Goal: Information Seeking & Learning: Learn about a topic

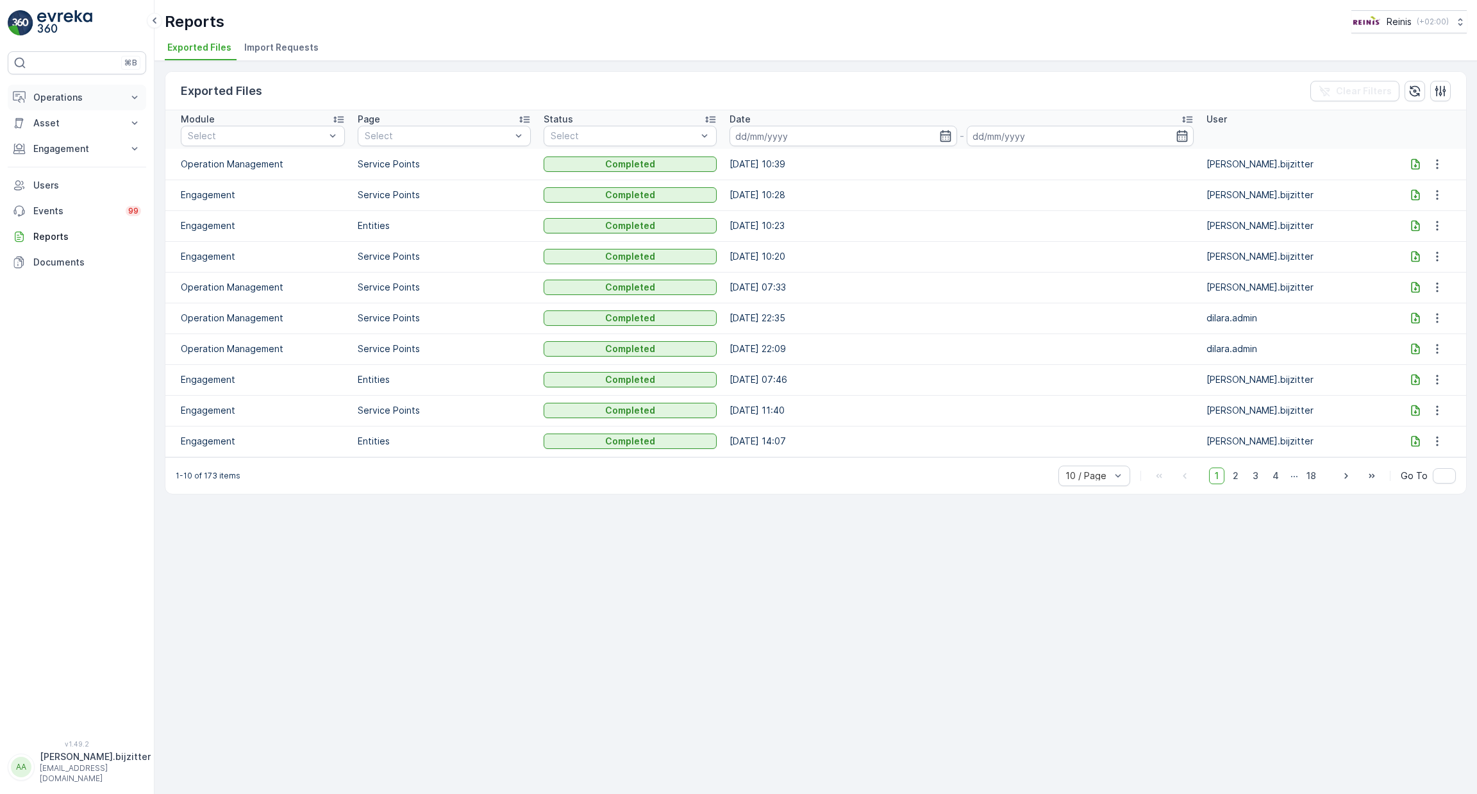
drag, startPoint x: 51, startPoint y: 94, endPoint x: 47, endPoint y: 100, distance: 7.8
click at [51, 96] on p "Operations" at bounding box center [76, 97] width 87 height 13
click at [58, 149] on p "Routes & Tasks" at bounding box center [66, 155] width 66 height 13
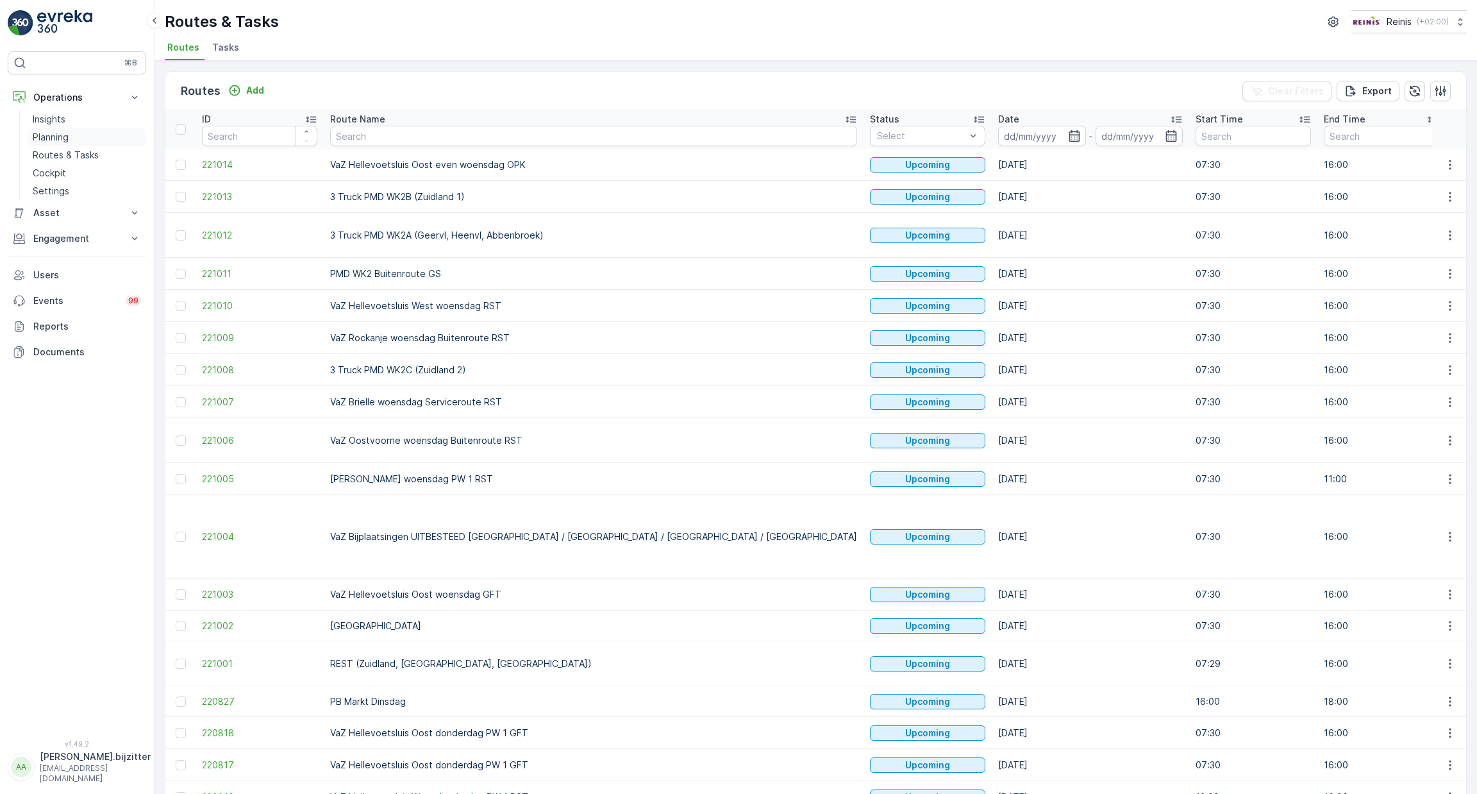
click at [55, 132] on p "Planning" at bounding box center [51, 137] width 36 height 13
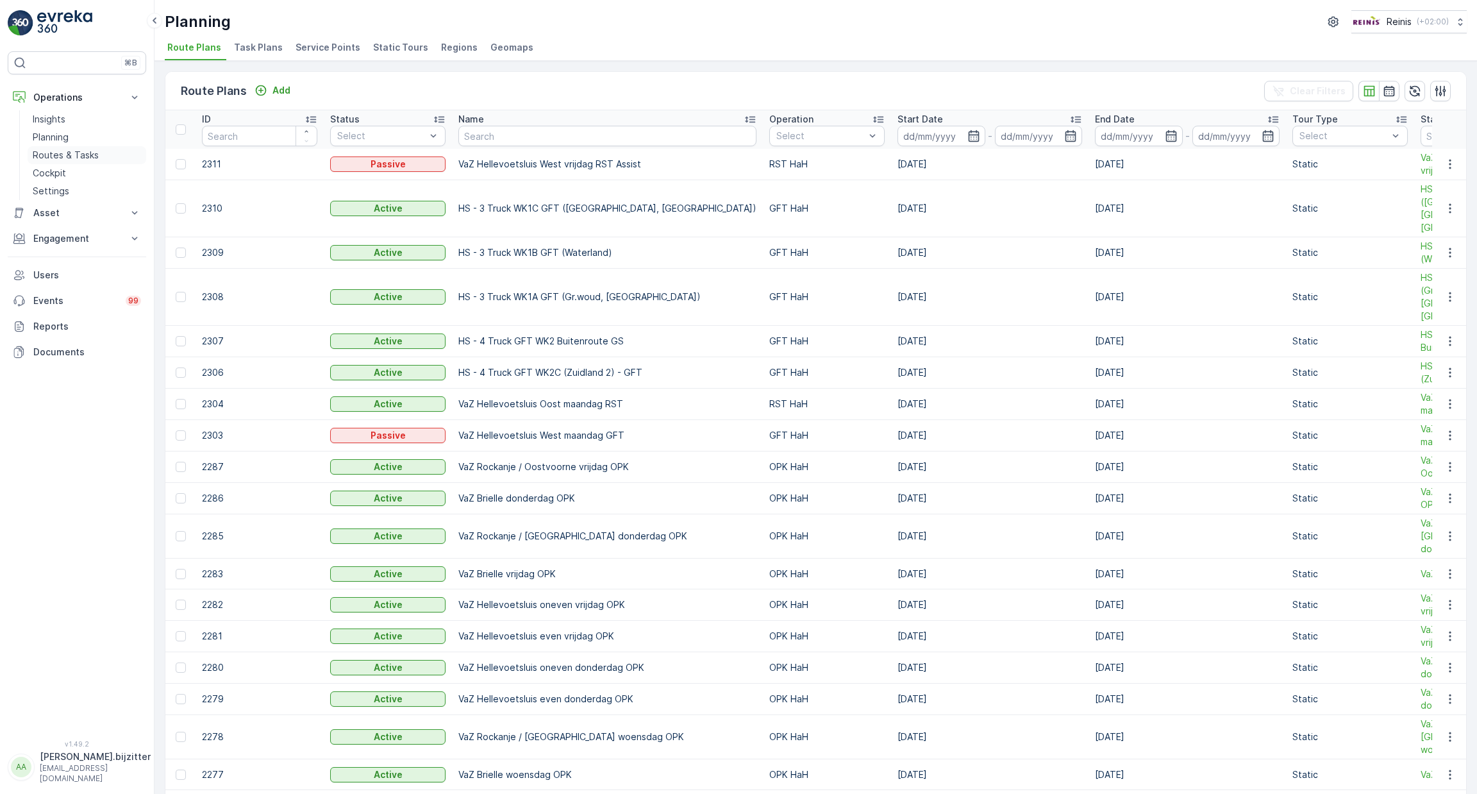
click at [58, 149] on p "Routes & Tasks" at bounding box center [66, 155] width 66 height 13
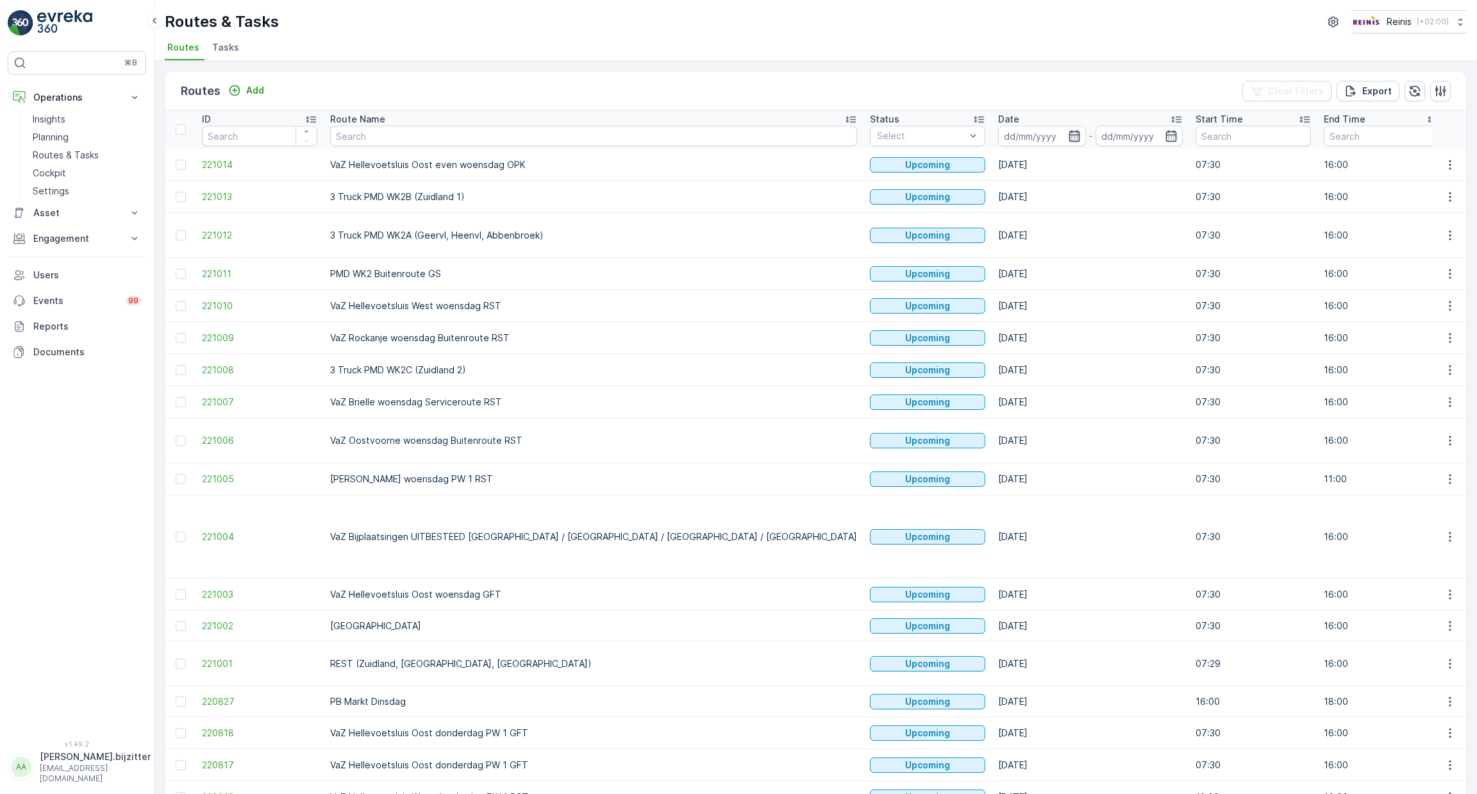
drag, startPoint x: 886, startPoint y: 134, endPoint x: 894, endPoint y: 130, distance: 8.9
click at [1069, 133] on icon "button" at bounding box center [1074, 136] width 11 height 12
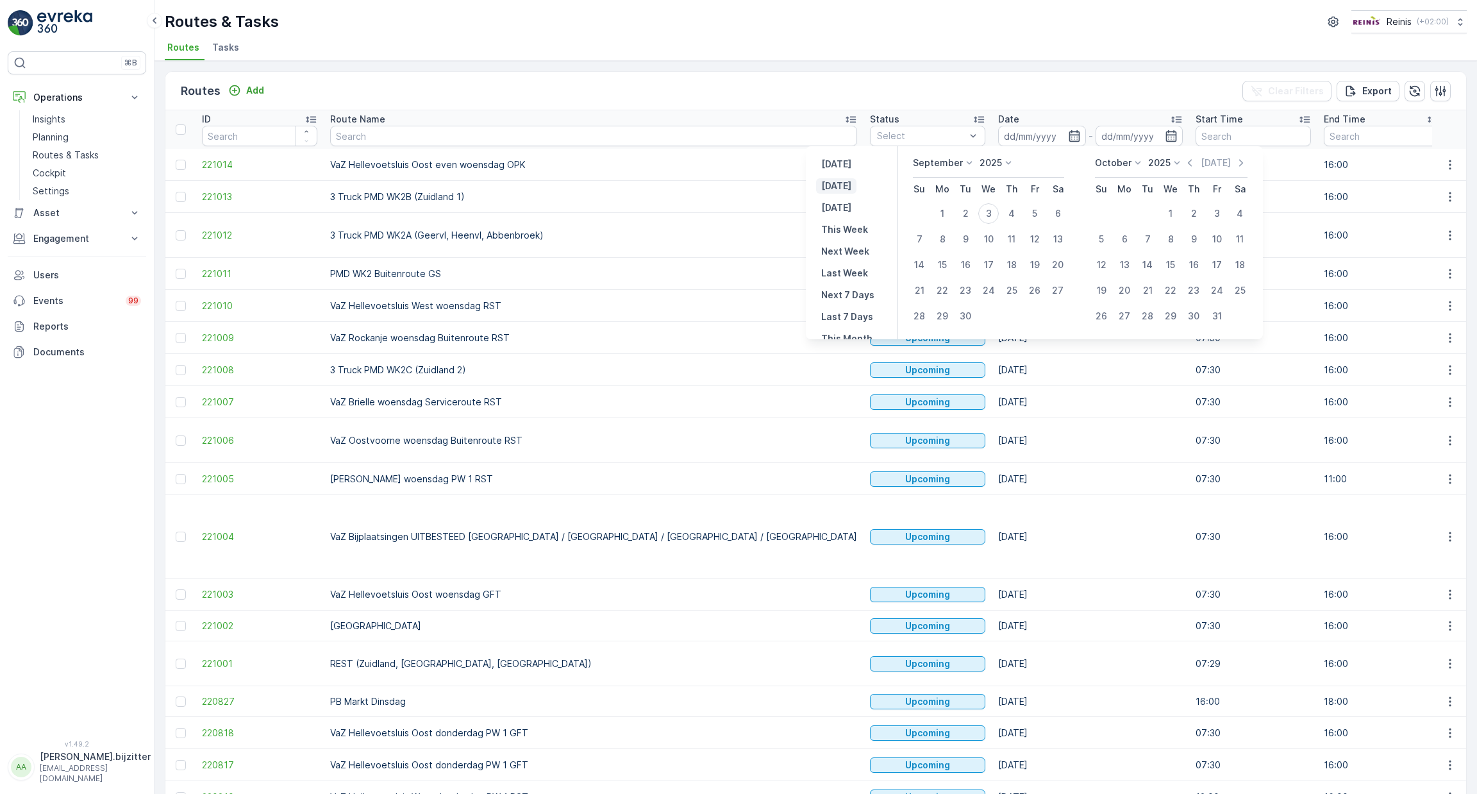
click at [838, 181] on p "Today" at bounding box center [836, 186] width 30 height 13
type input "03.09.2025"
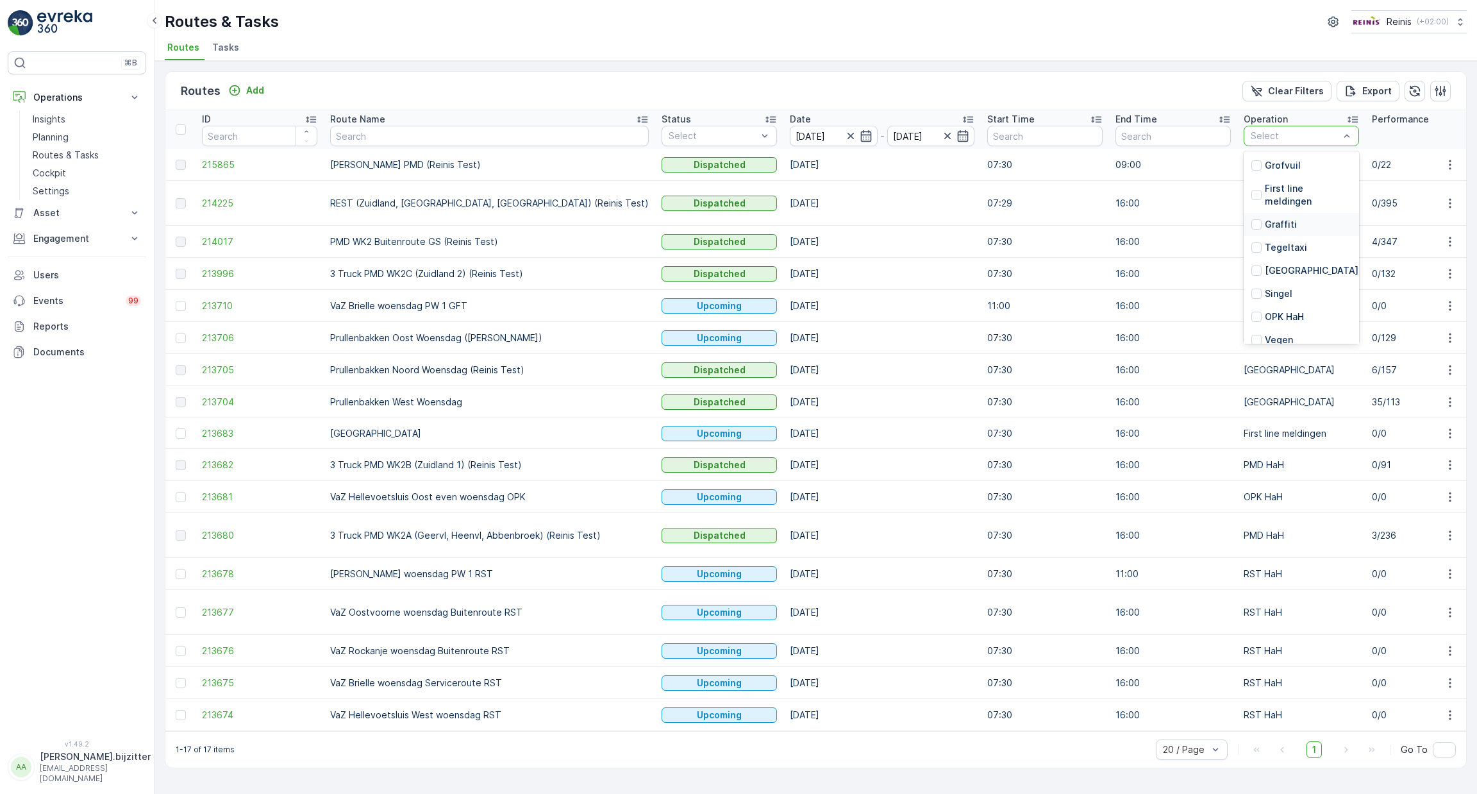
scroll to position [288, 0]
click at [1147, 85] on div "Routes Add Clear Filters Export" at bounding box center [815, 91] width 1301 height 38
click at [1148, 78] on div "Routes Add Clear Filters Export" at bounding box center [815, 91] width 1301 height 38
click at [1341, 128] on div at bounding box center [1347, 135] width 13 height 19
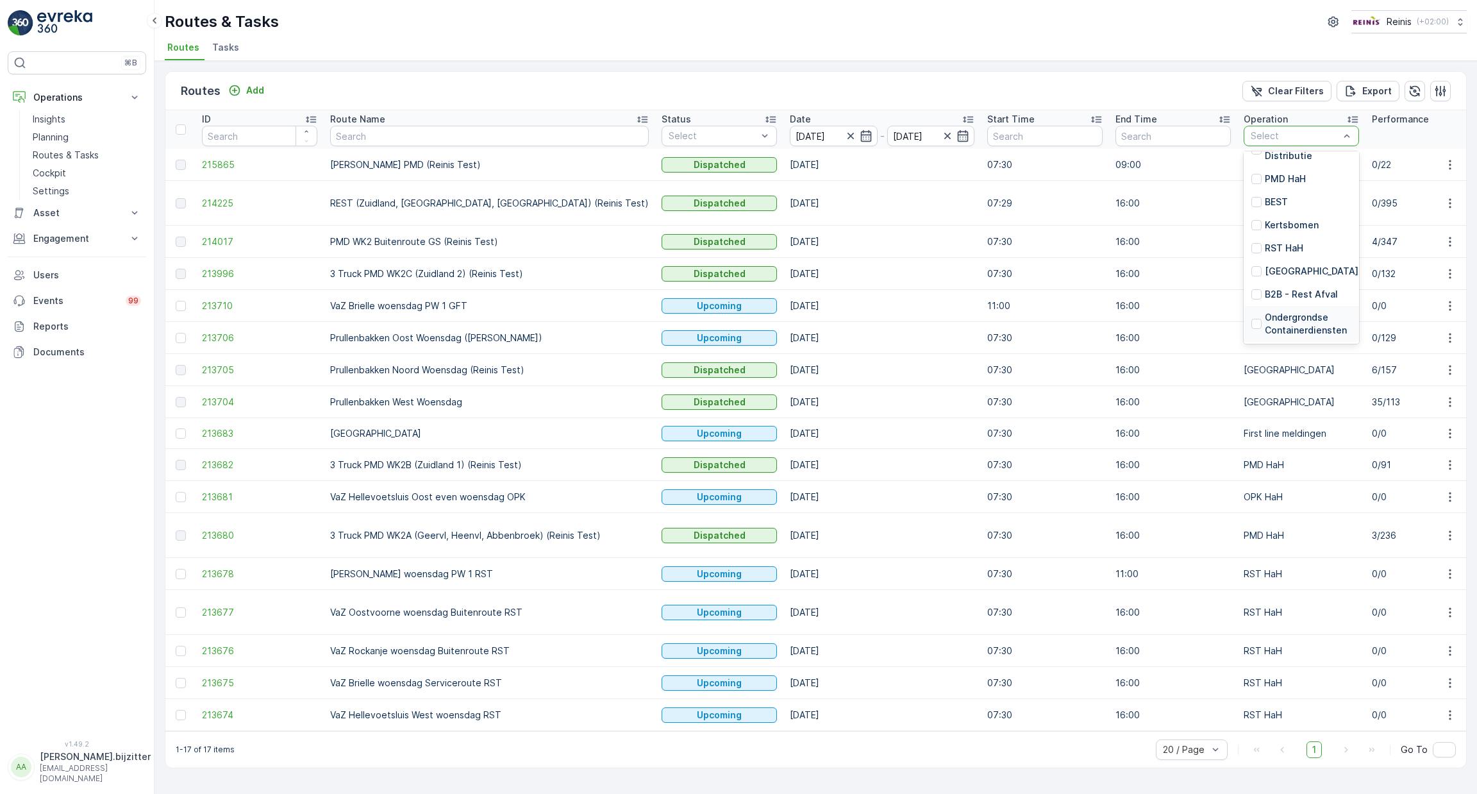
scroll to position [0, 0]
click at [1099, 82] on div "Routes Add Clear Filters Export" at bounding box center [815, 91] width 1301 height 38
click at [1447, 85] on div "button" at bounding box center [1440, 91] width 13 height 13
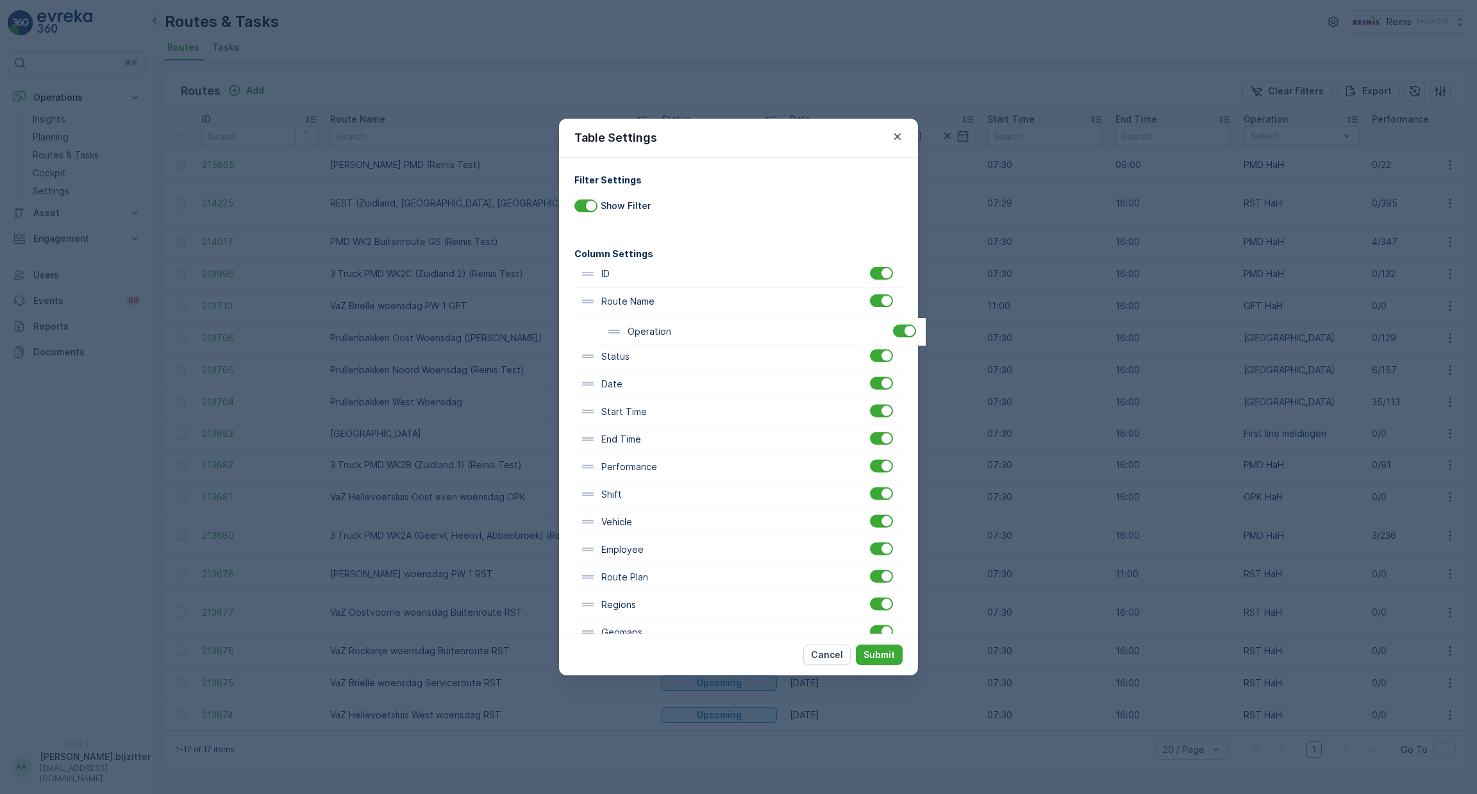
drag, startPoint x: 641, startPoint y: 448, endPoint x: 668, endPoint y: 337, distance: 114.8
click at [668, 337] on div "ID Route Name Status Date Start Time End Time Operation Performance Shift Vehic…" at bounding box center [738, 522] width 328 height 524
click at [876, 650] on p "Submit" at bounding box center [879, 654] width 31 height 13
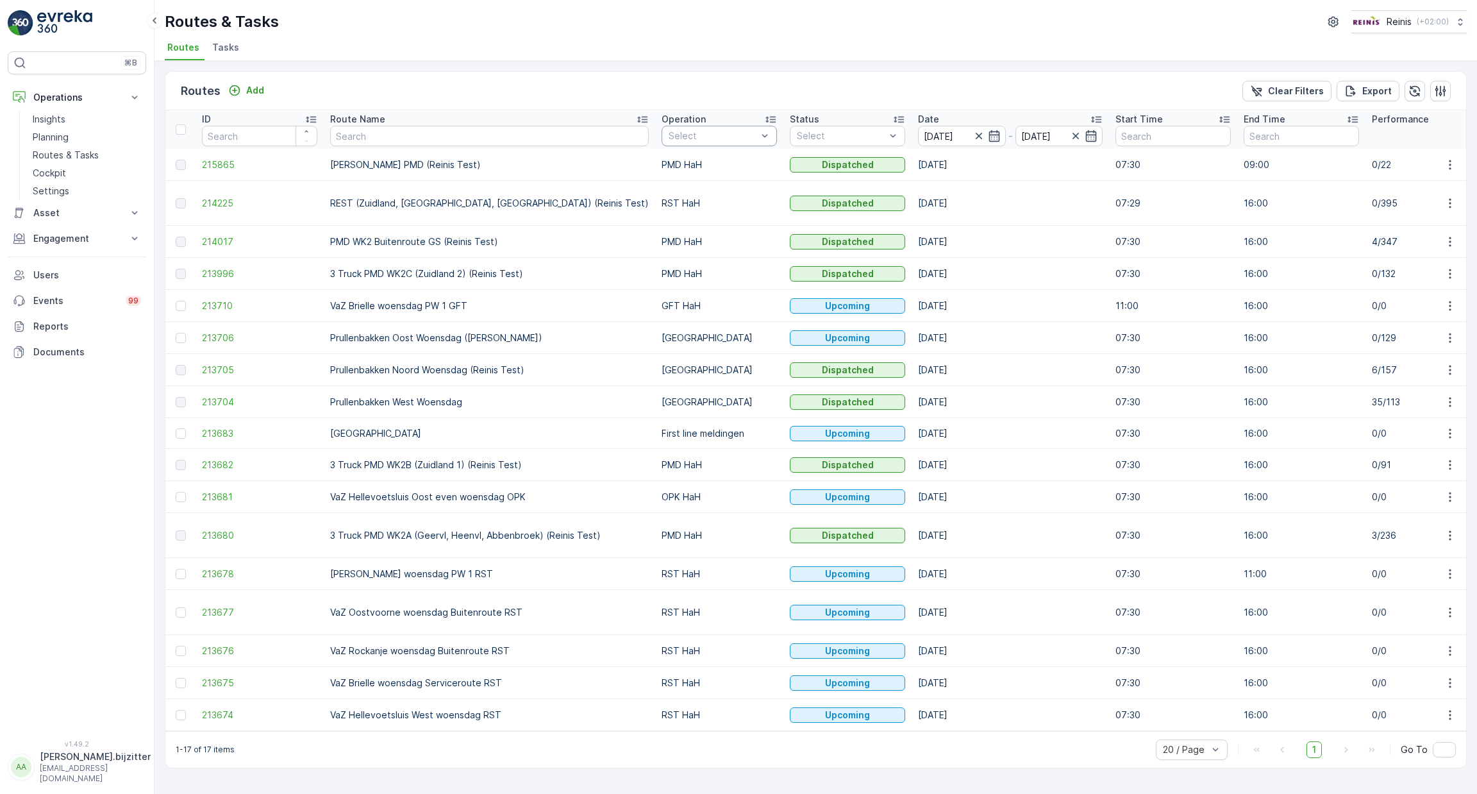
click at [221, 42] on span "Tasks" at bounding box center [225, 47] width 27 height 13
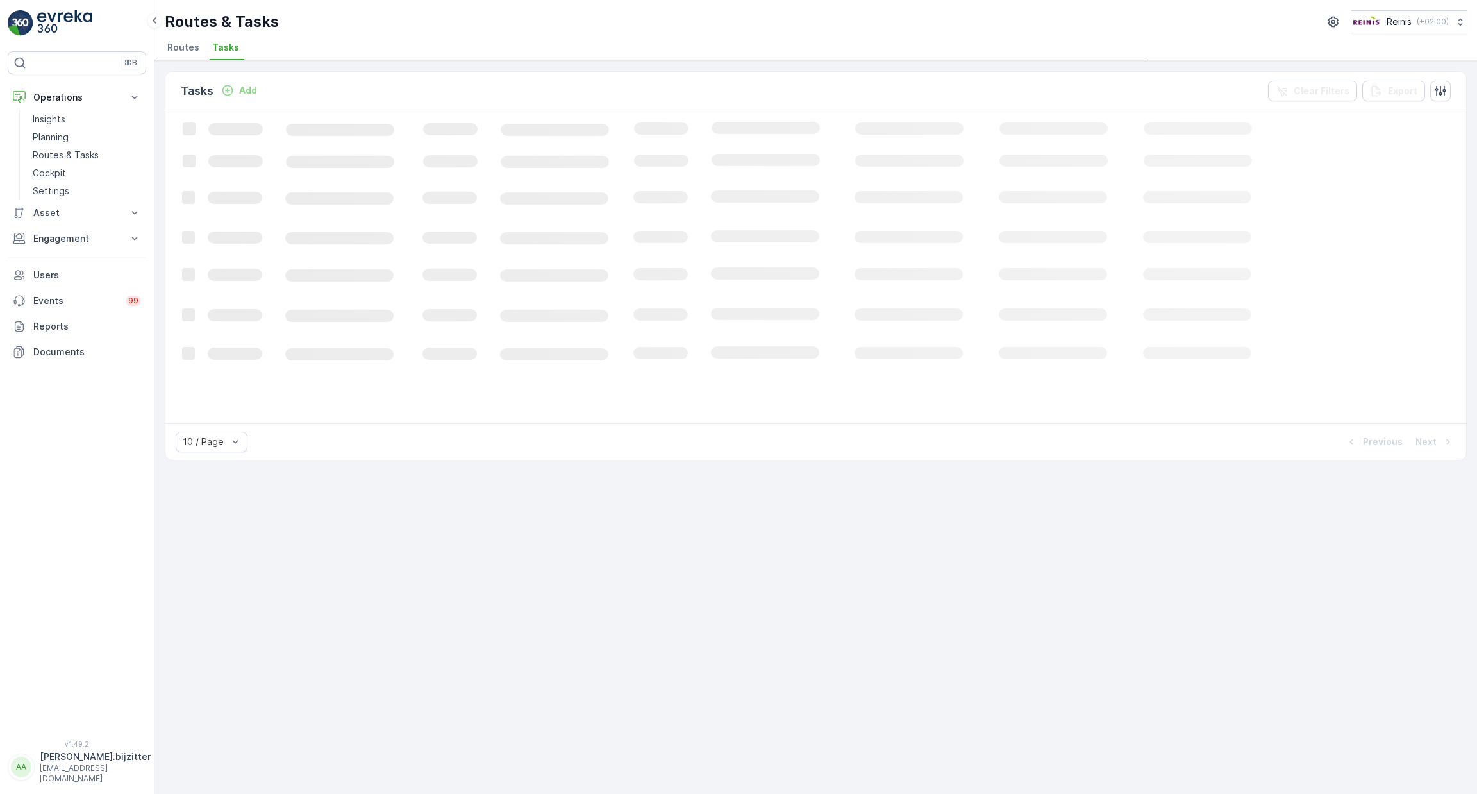
click at [180, 49] on span "Routes" at bounding box center [183, 47] width 32 height 13
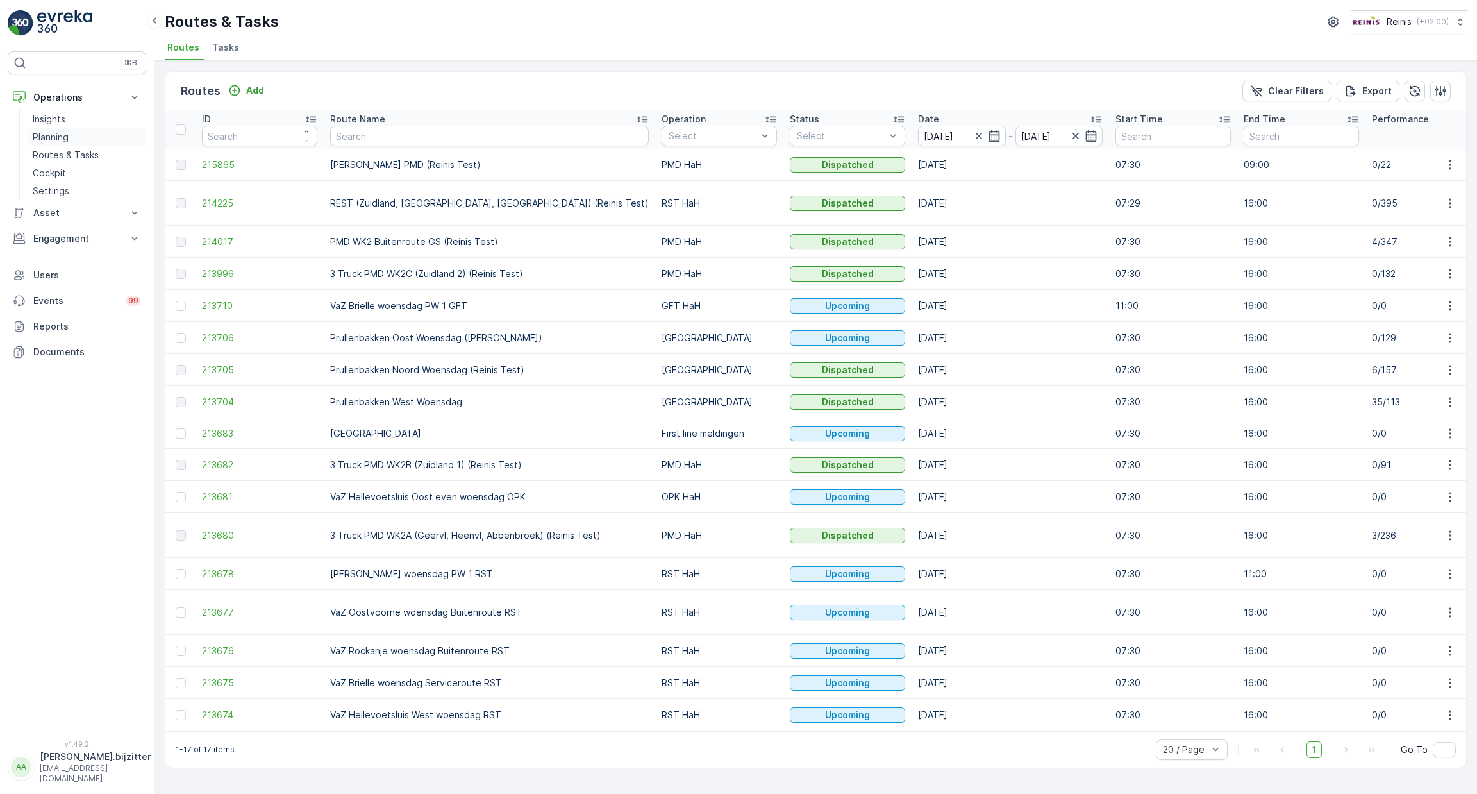
click at [44, 134] on p "Planning" at bounding box center [51, 137] width 36 height 13
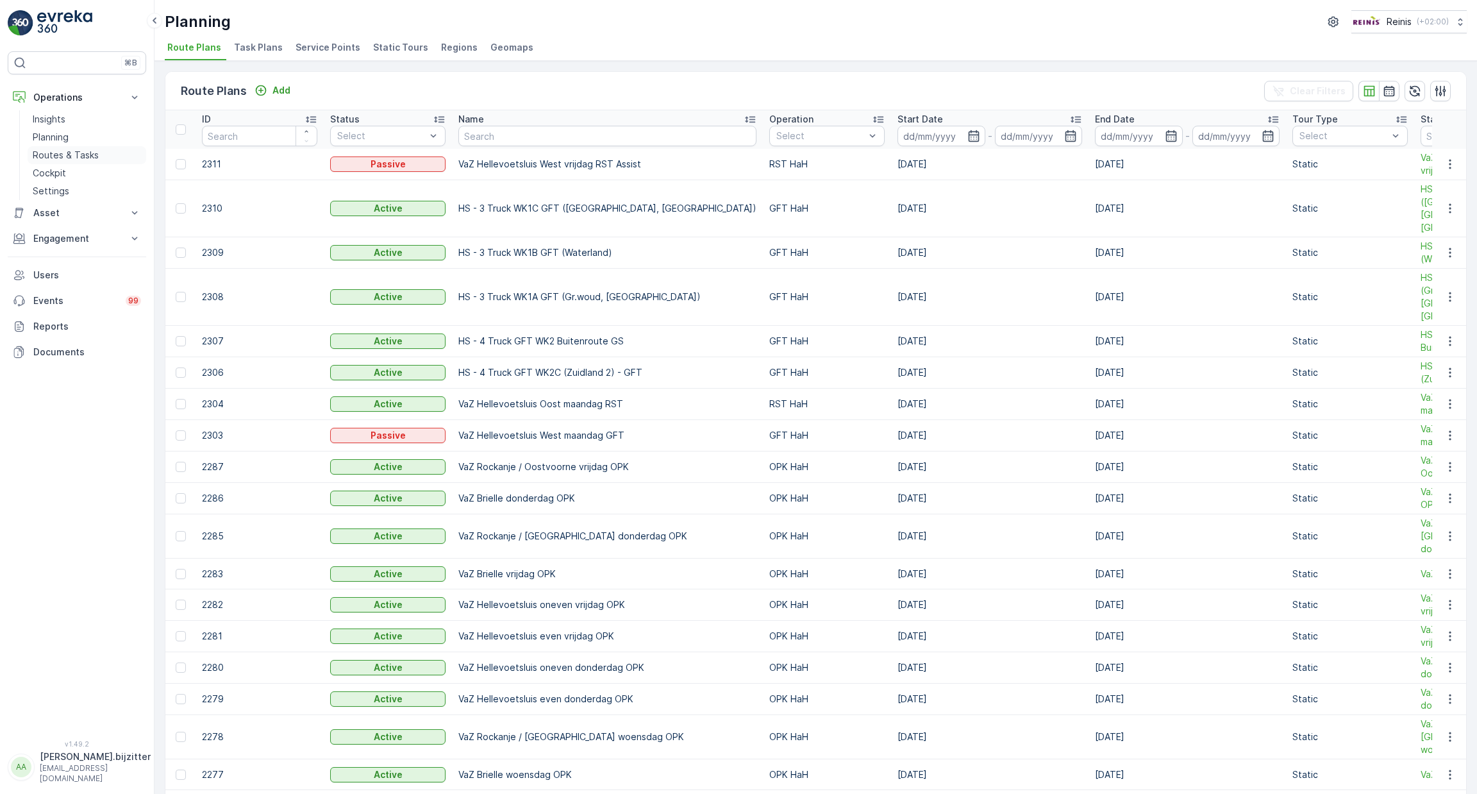
click at [69, 146] on link "Routes & Tasks" at bounding box center [87, 155] width 119 height 18
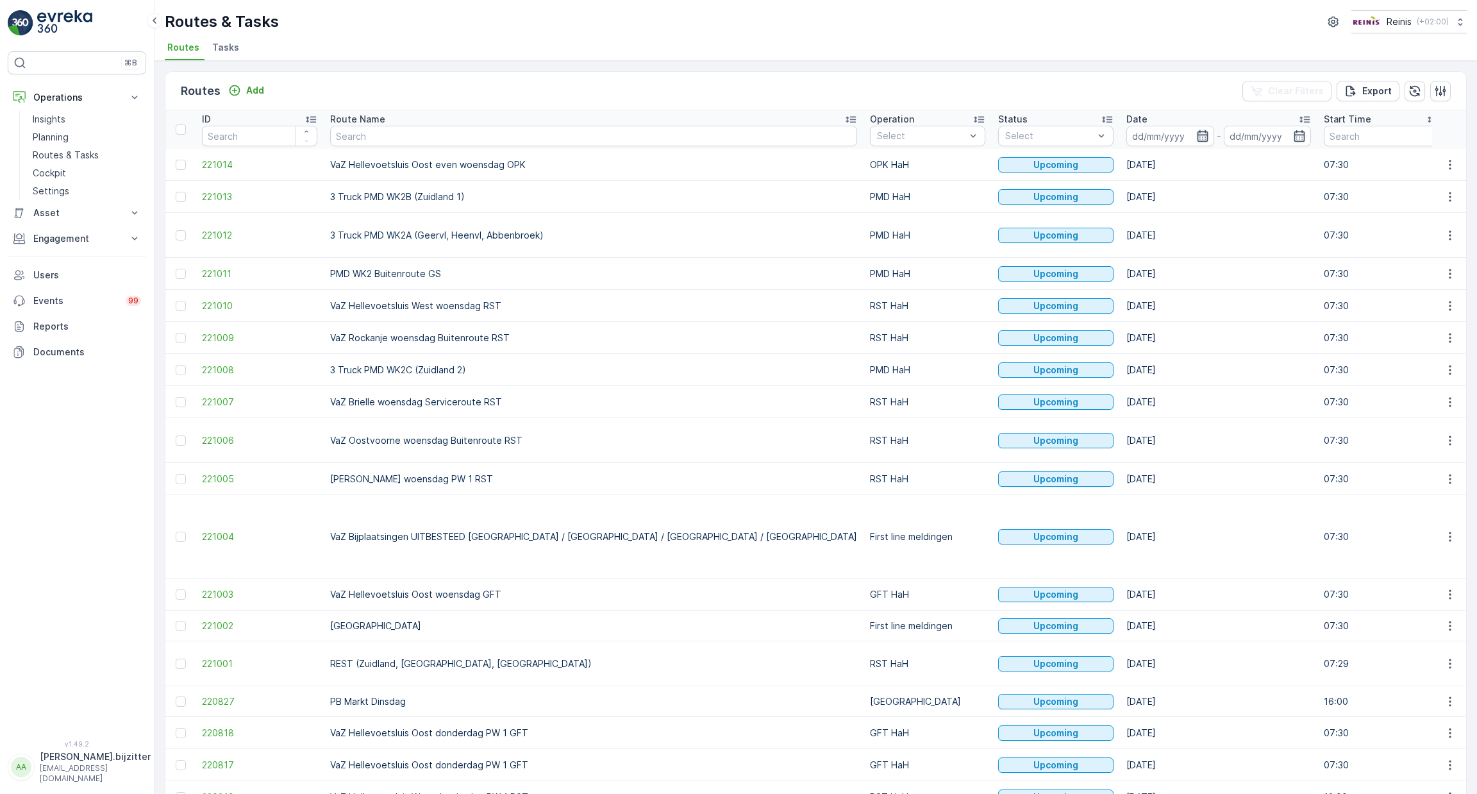
click at [1196, 134] on icon "button" at bounding box center [1202, 136] width 13 height 13
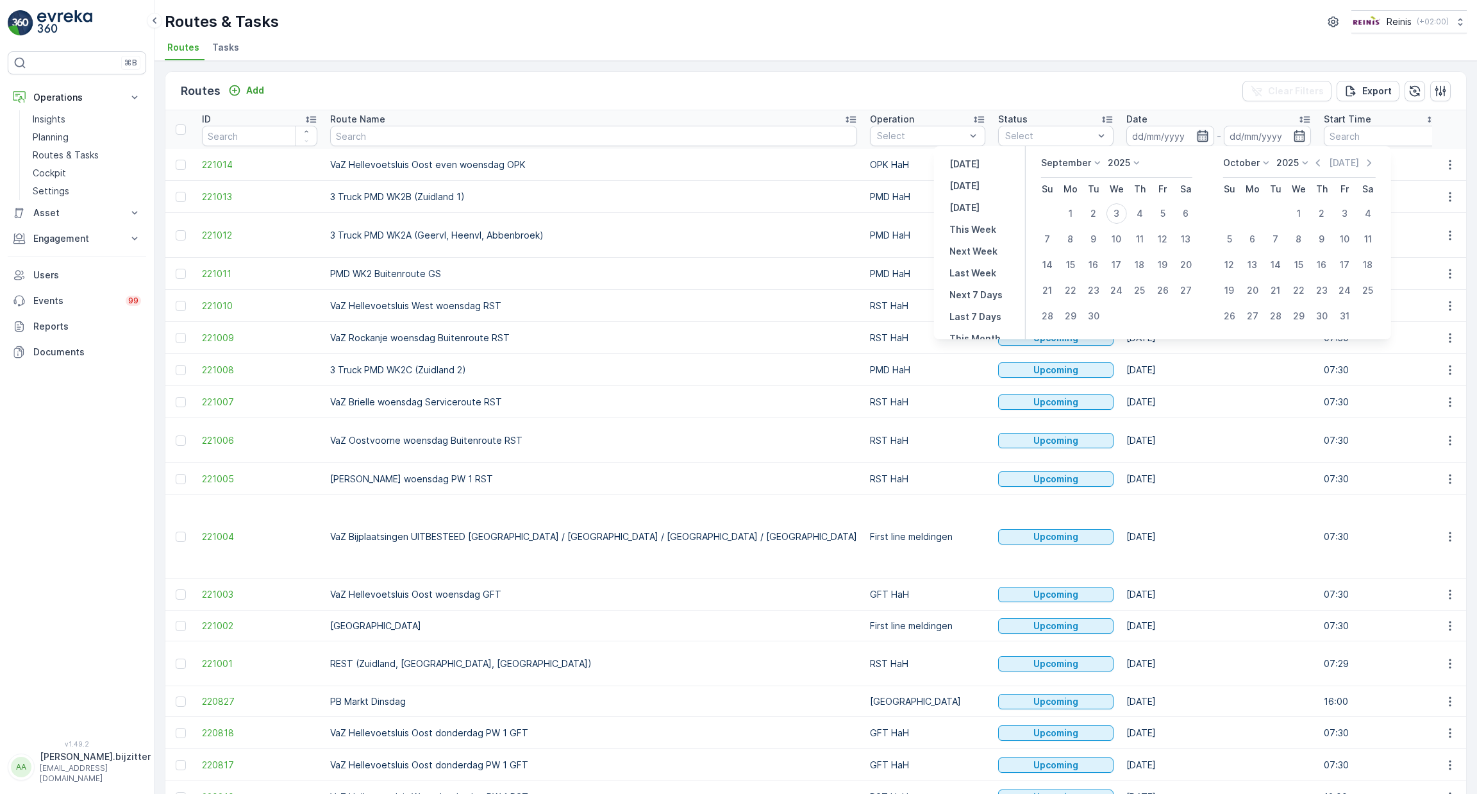
click at [1196, 134] on icon "button" at bounding box center [1202, 136] width 13 height 13
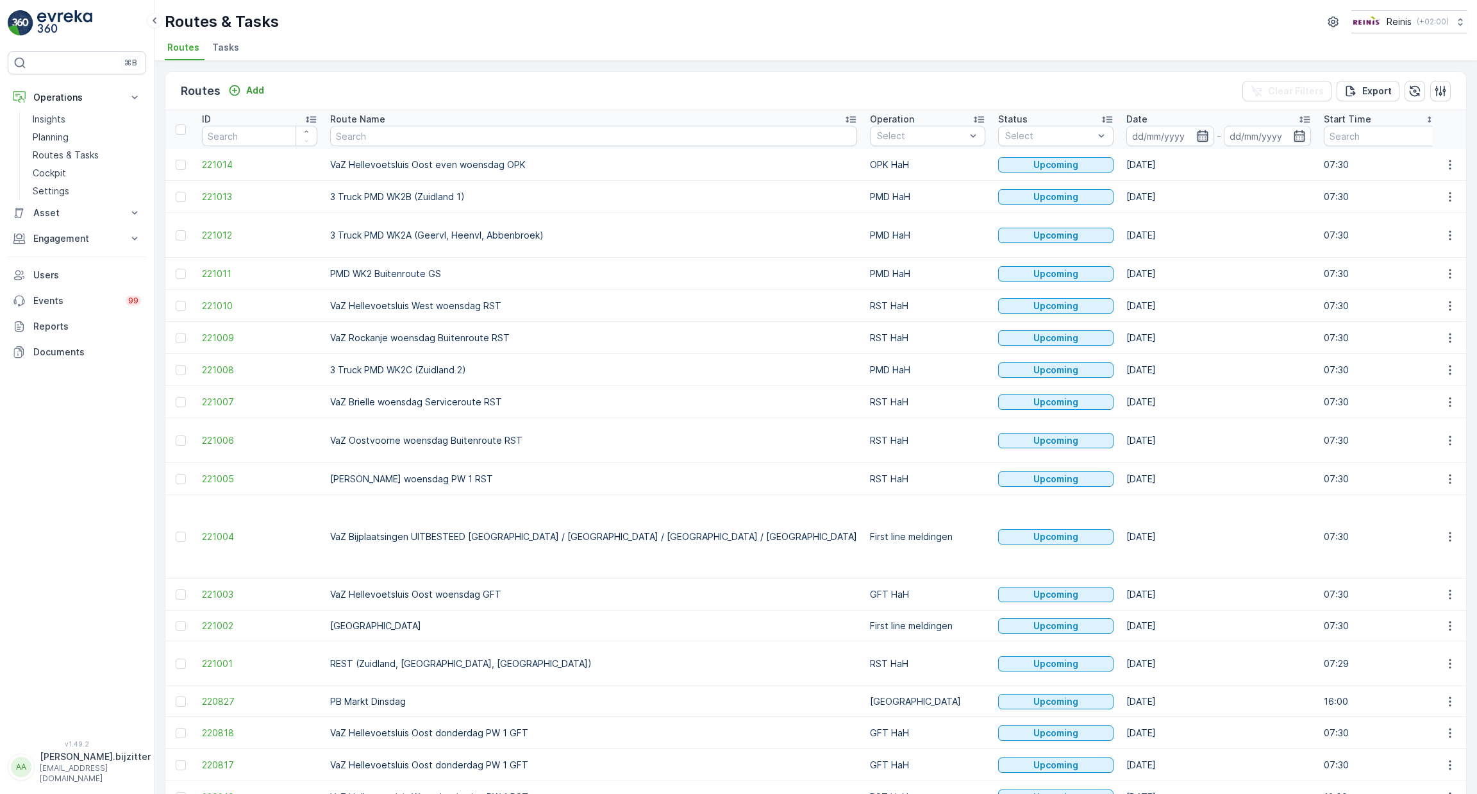
click at [1196, 134] on icon "button" at bounding box center [1202, 136] width 13 height 13
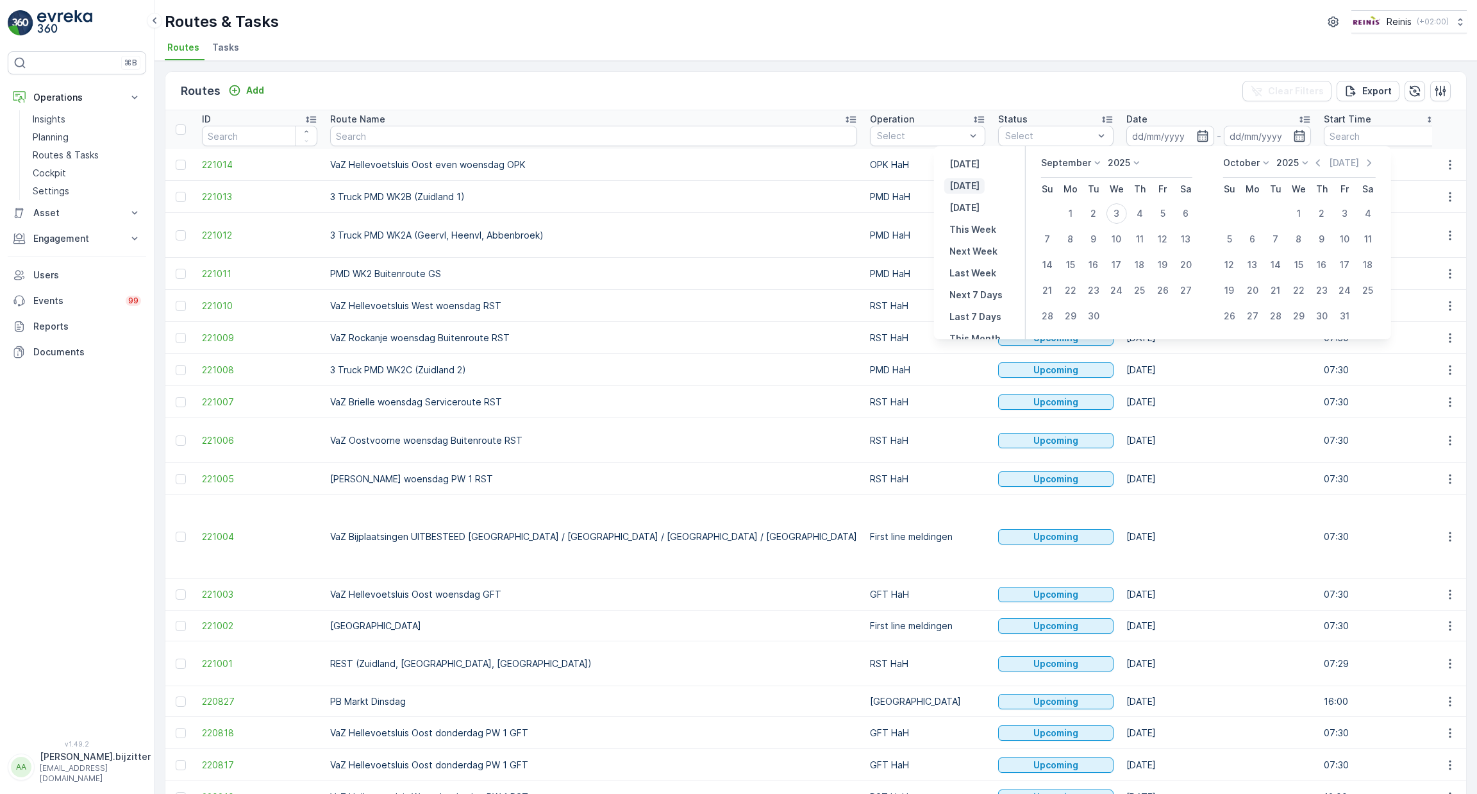
click at [966, 187] on p "[DATE]" at bounding box center [964, 186] width 30 height 13
type input "[DATE]"
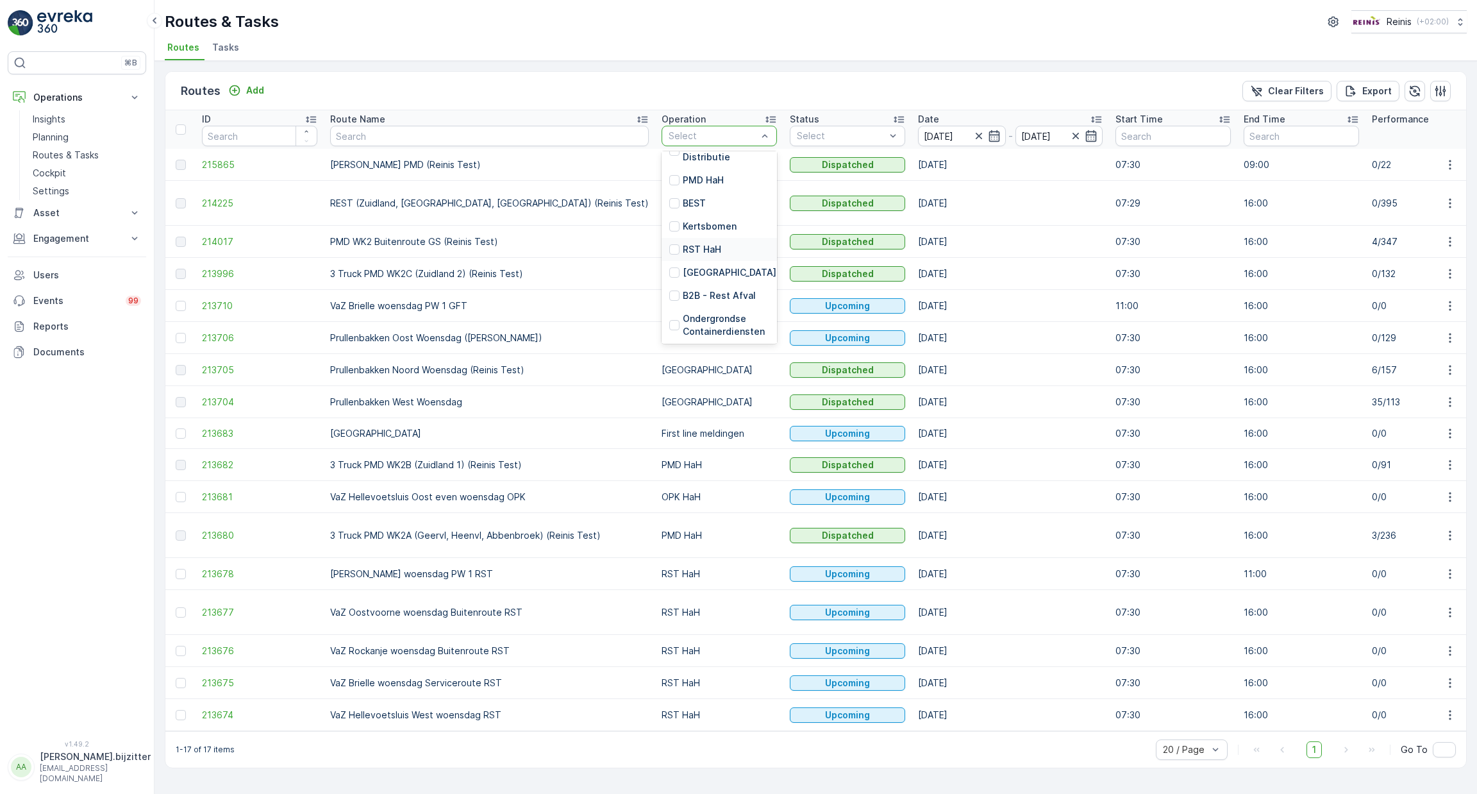
scroll to position [289, 0]
click at [683, 172] on p "PMD HaH" at bounding box center [703, 178] width 41 height 13
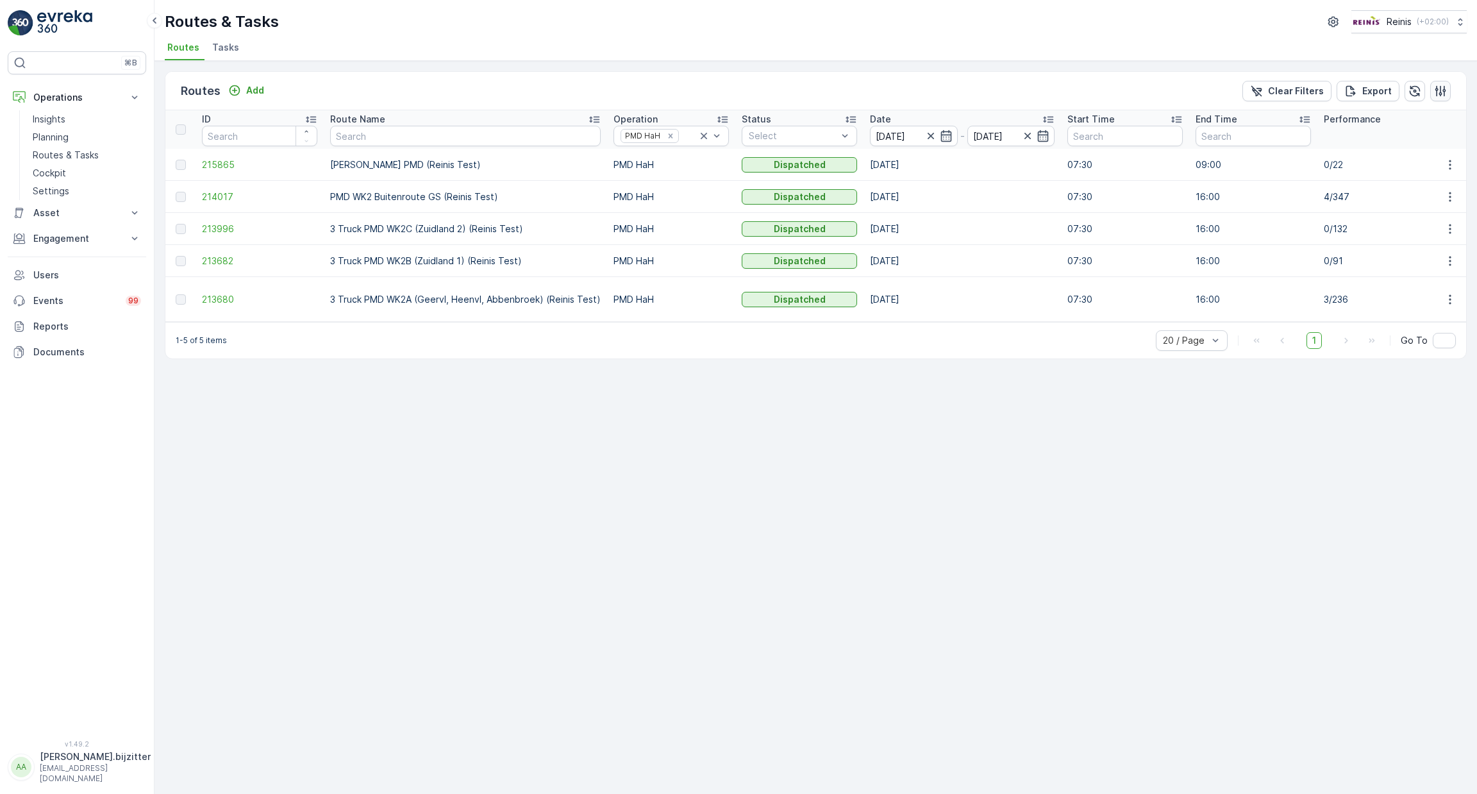
click at [1435, 92] on icon "button" at bounding box center [1440, 91] width 13 height 13
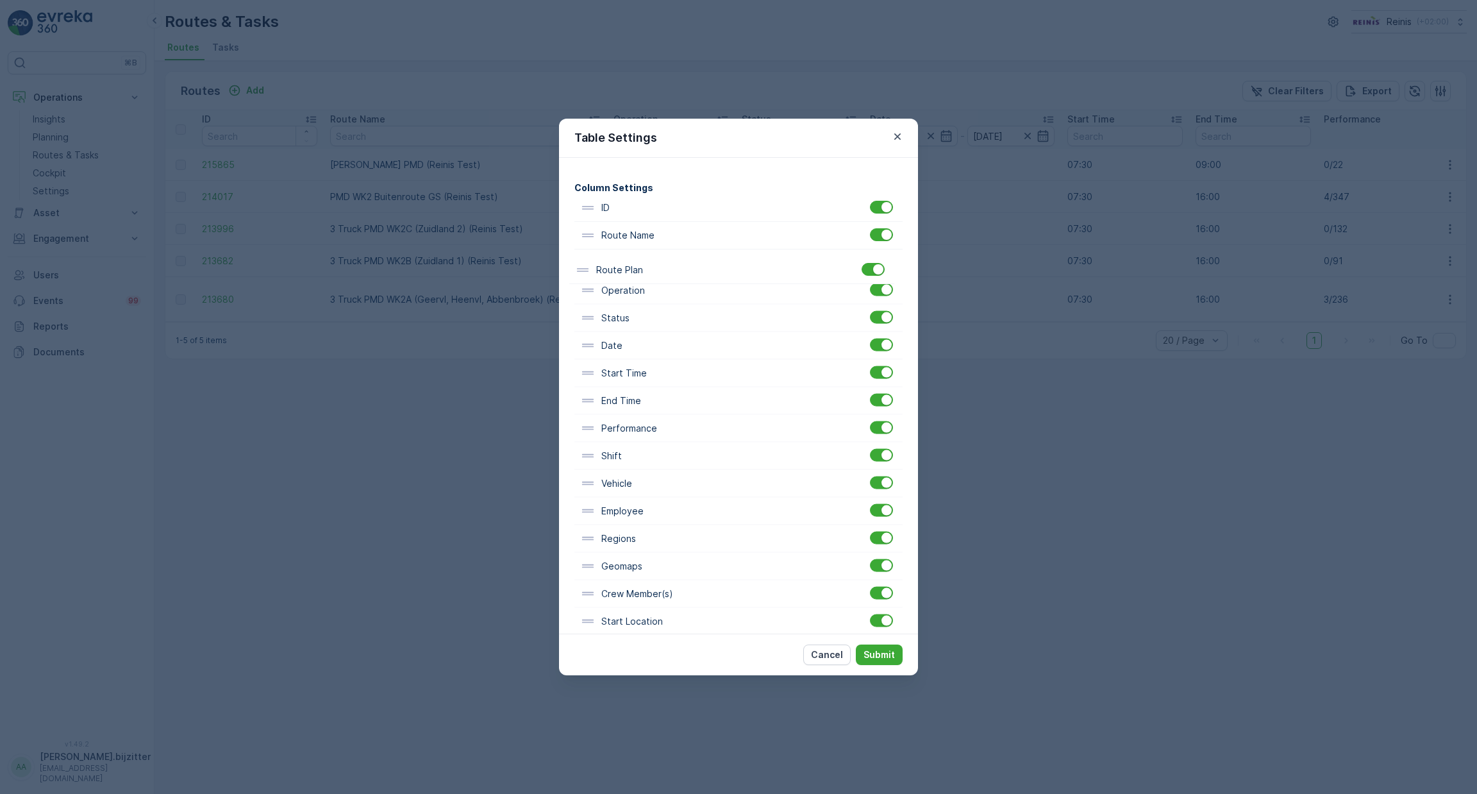
scroll to position [63, 0]
drag, startPoint x: 664, startPoint y: 465, endPoint x: 670, endPoint y: 282, distance: 182.8
click at [670, 282] on div "ID Route Name Operation Status Date Start Time End Time Performance Shift Vehic…" at bounding box center [738, 459] width 328 height 524
click at [882, 651] on p "Submit" at bounding box center [879, 654] width 31 height 13
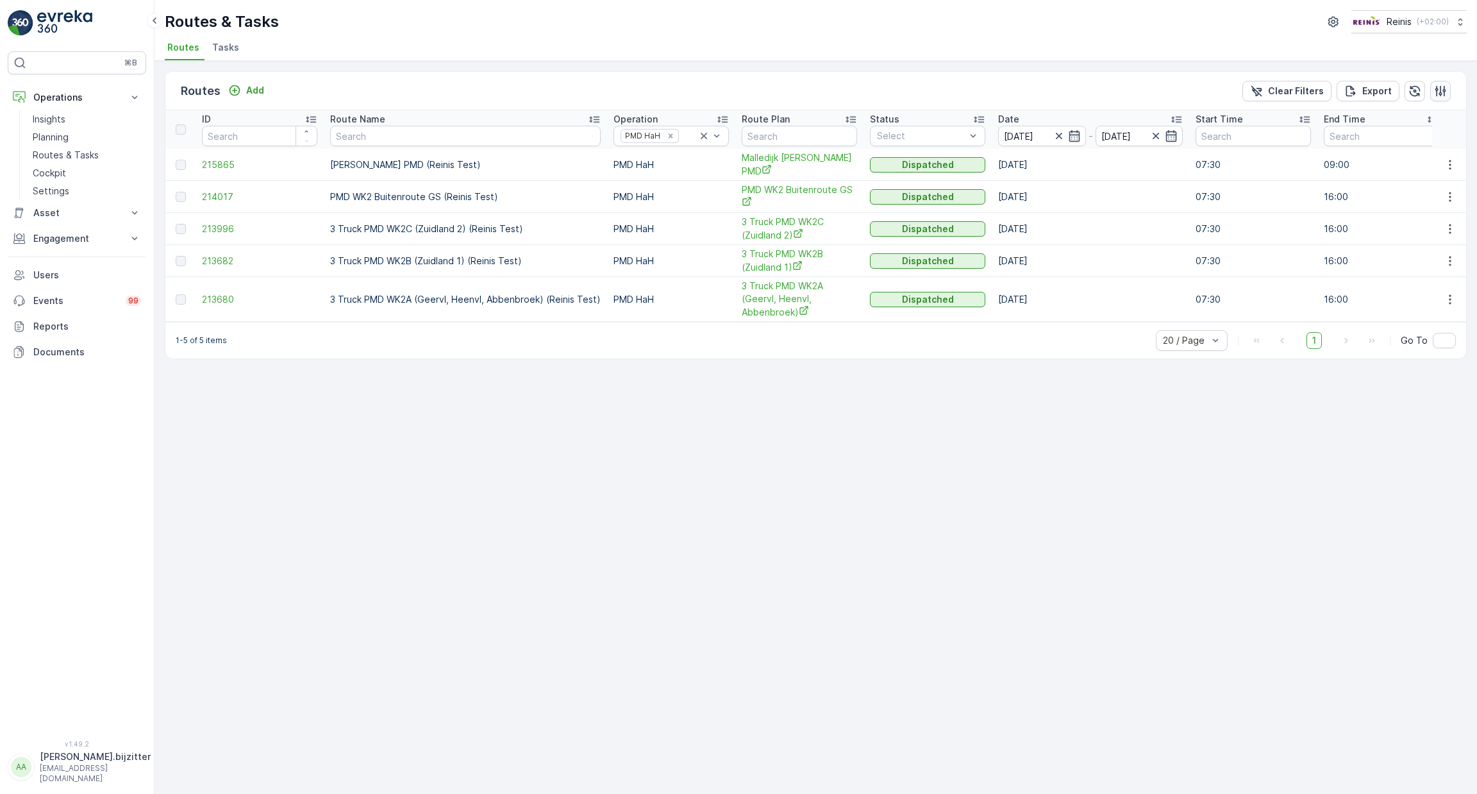
click at [1440, 86] on icon "button" at bounding box center [1440, 90] width 11 height 11
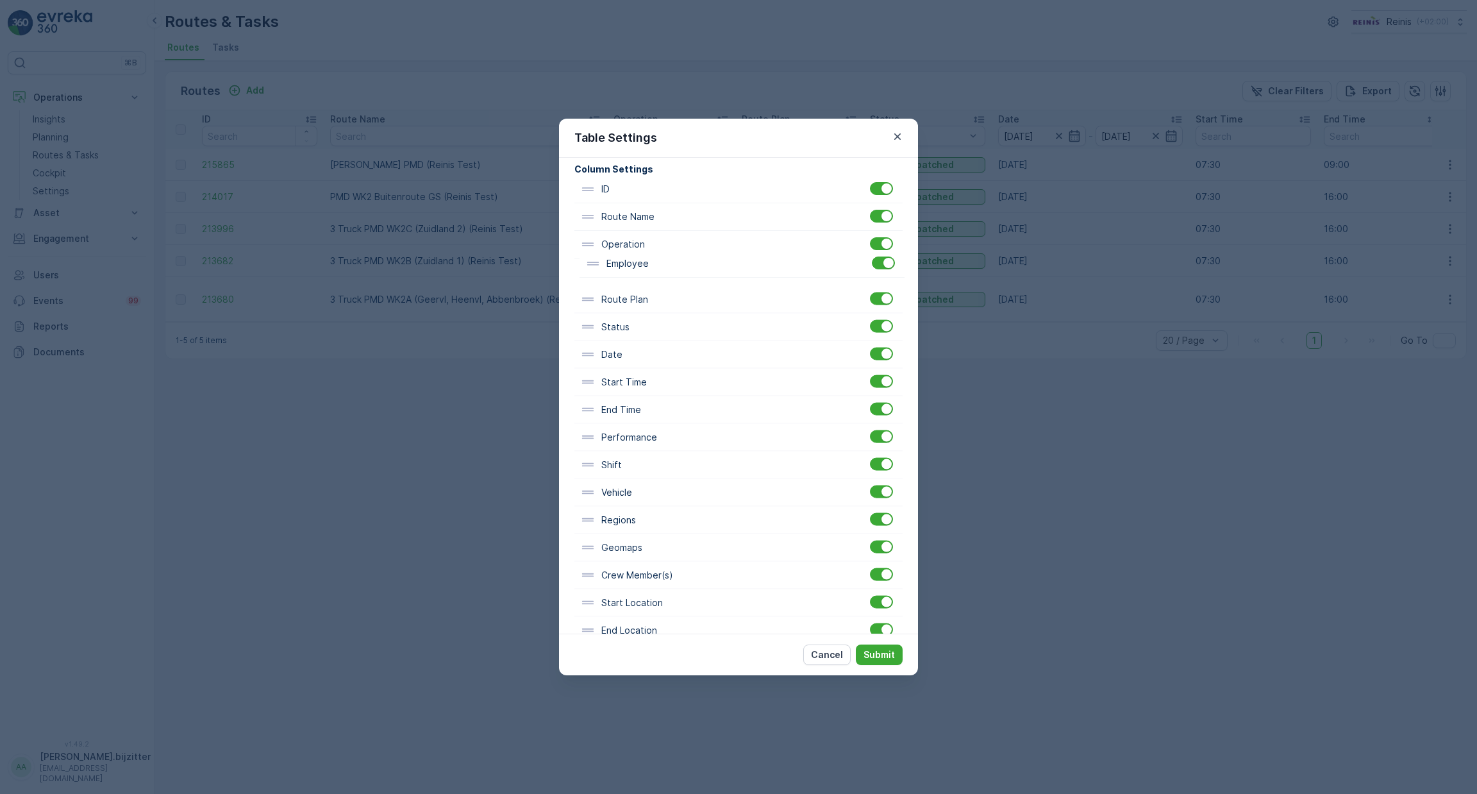
scroll to position [75, 0]
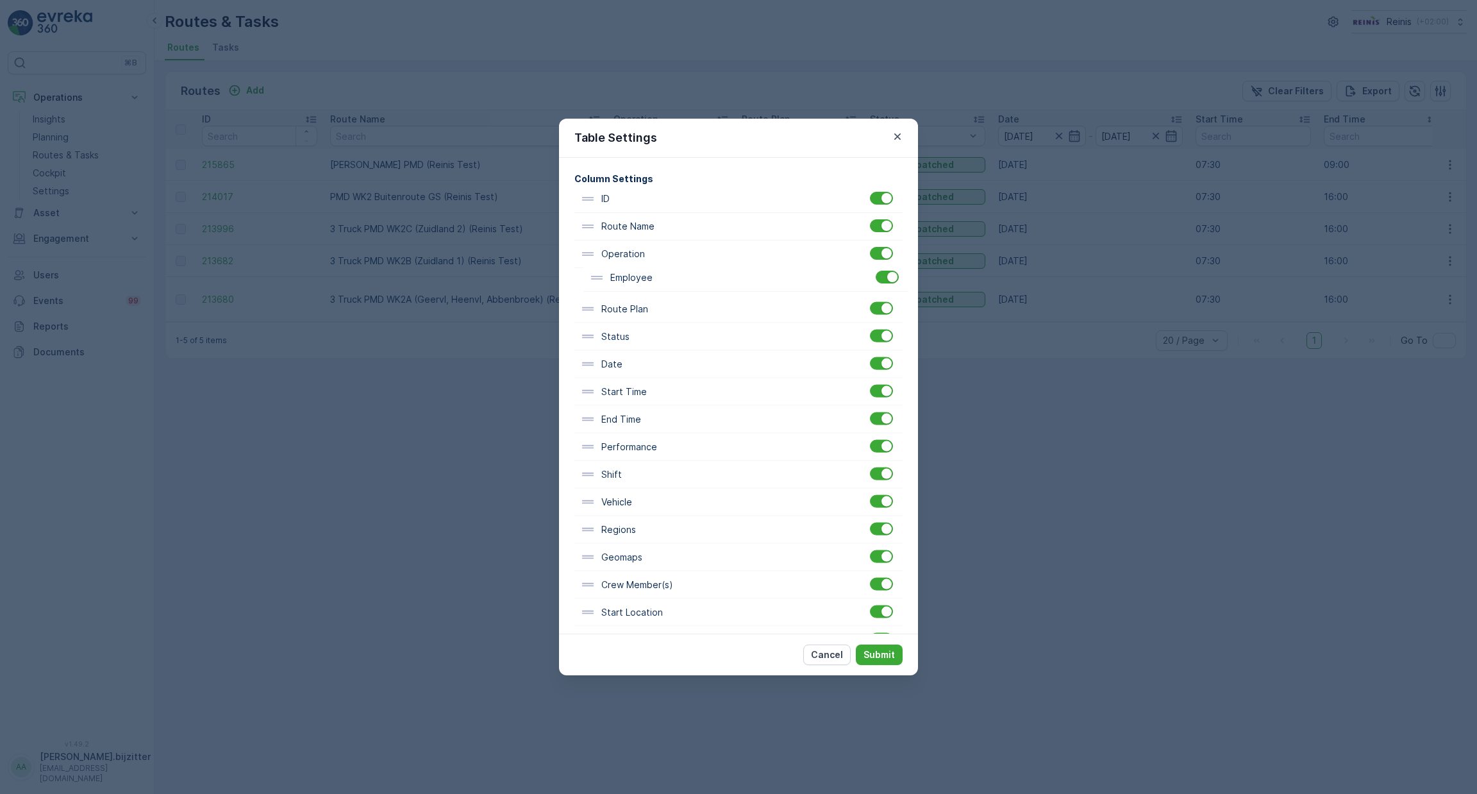
drag, startPoint x: 666, startPoint y: 480, endPoint x: 674, endPoint y: 277, distance: 203.4
click at [674, 277] on div "ID Route Name Operation Route Plan Status Date Start Time End Time Performance …" at bounding box center [738, 447] width 328 height 524
click at [885, 656] on p "Submit" at bounding box center [879, 654] width 31 height 13
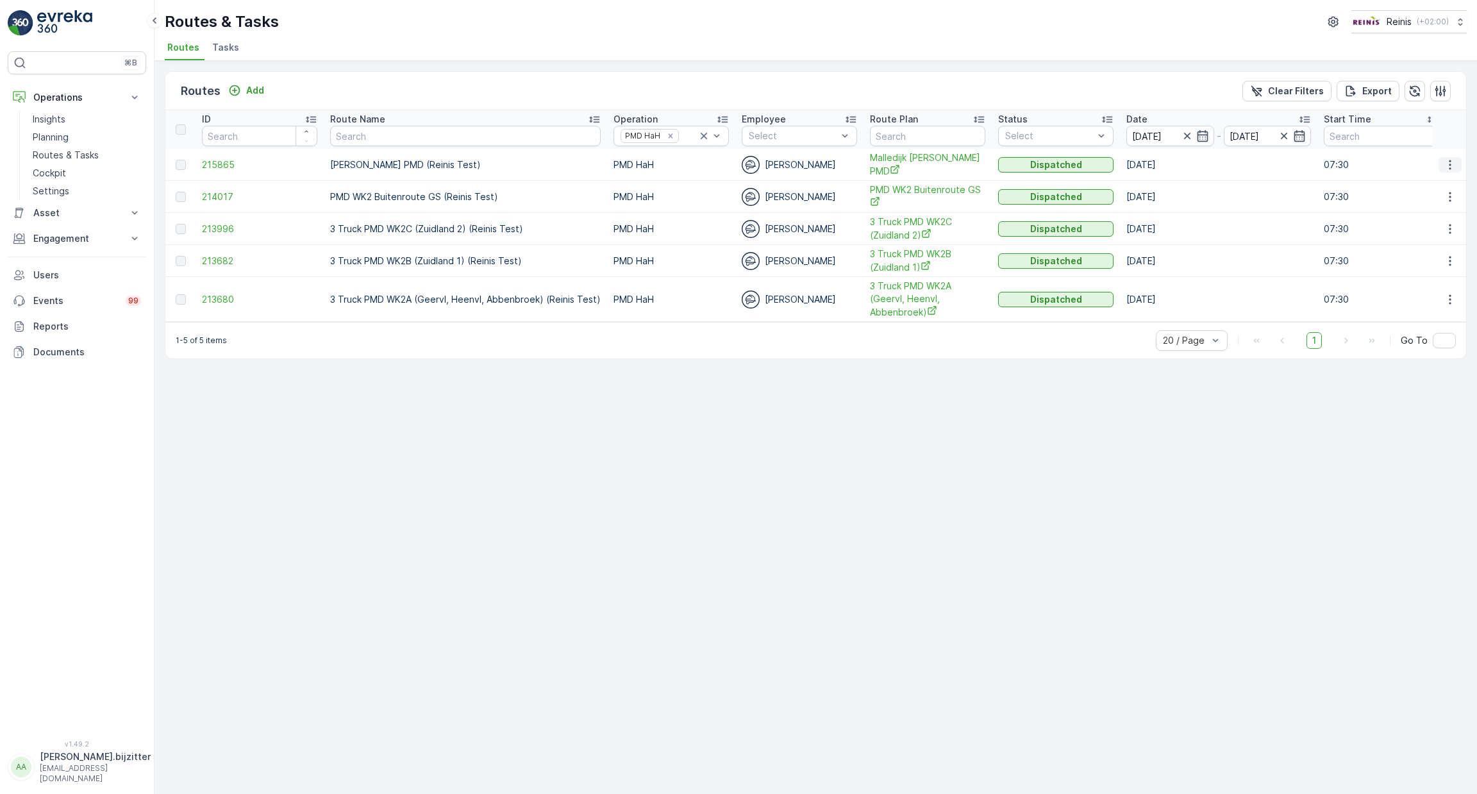
click at [1449, 157] on button "button" at bounding box center [1450, 164] width 23 height 15
click at [1417, 178] on span "See More Details" at bounding box center [1420, 182] width 74 height 13
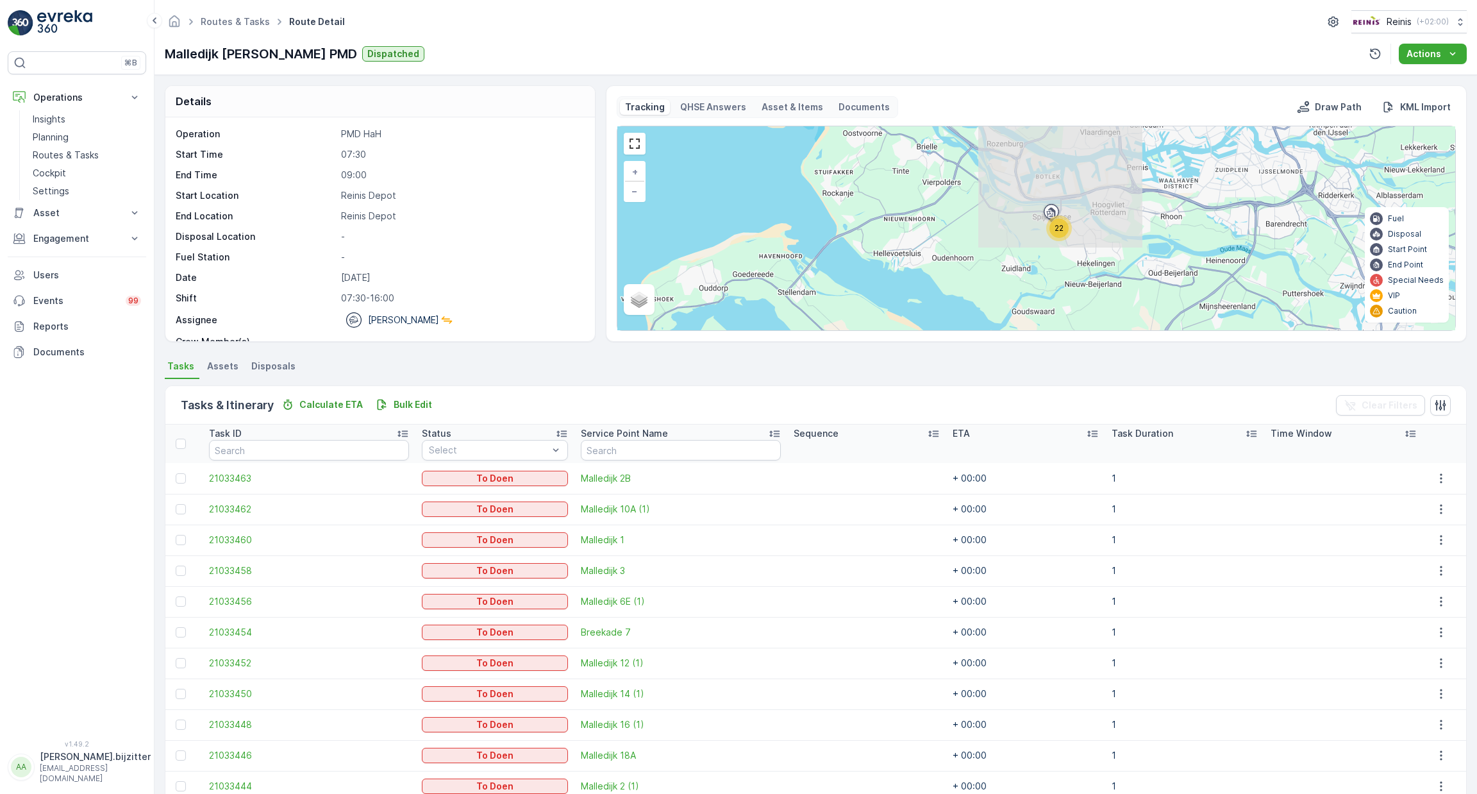
click at [634, 152] on div at bounding box center [635, 144] width 22 height 22
click at [634, 138] on link at bounding box center [634, 143] width 19 height 19
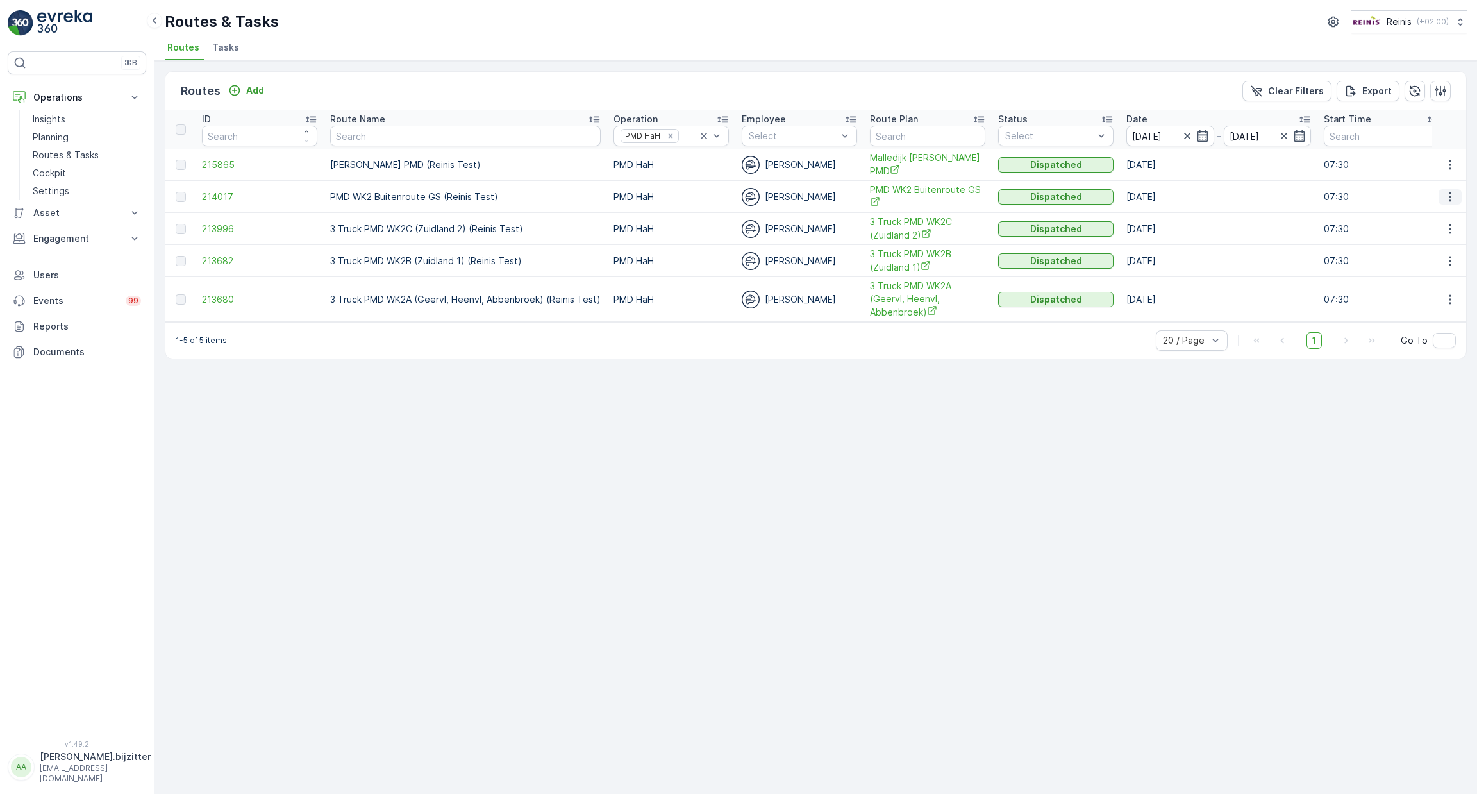
click at [1448, 190] on icon "button" at bounding box center [1450, 196] width 13 height 13
click at [1417, 211] on span "See More Details" at bounding box center [1420, 213] width 74 height 13
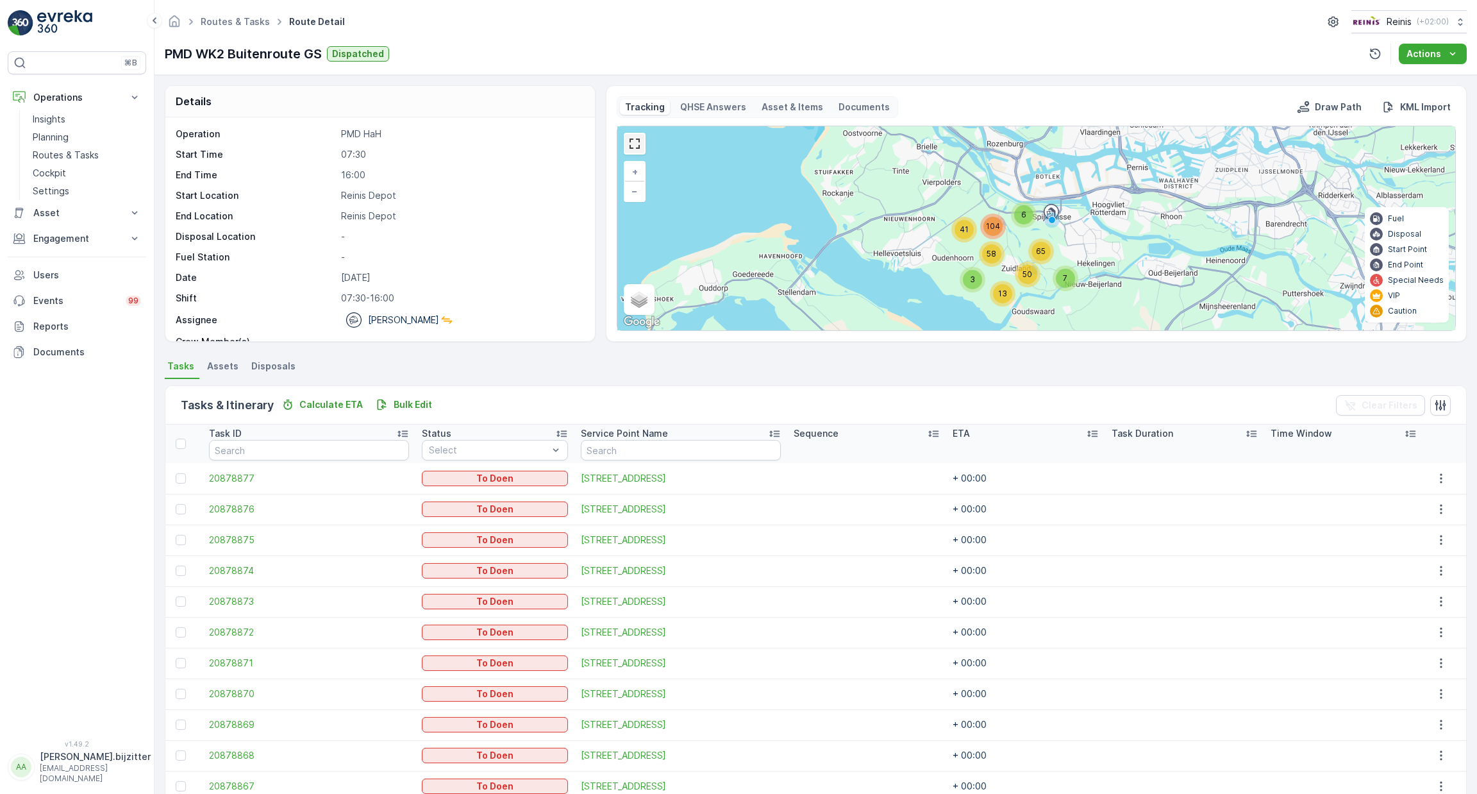
click at [633, 144] on link at bounding box center [634, 143] width 19 height 19
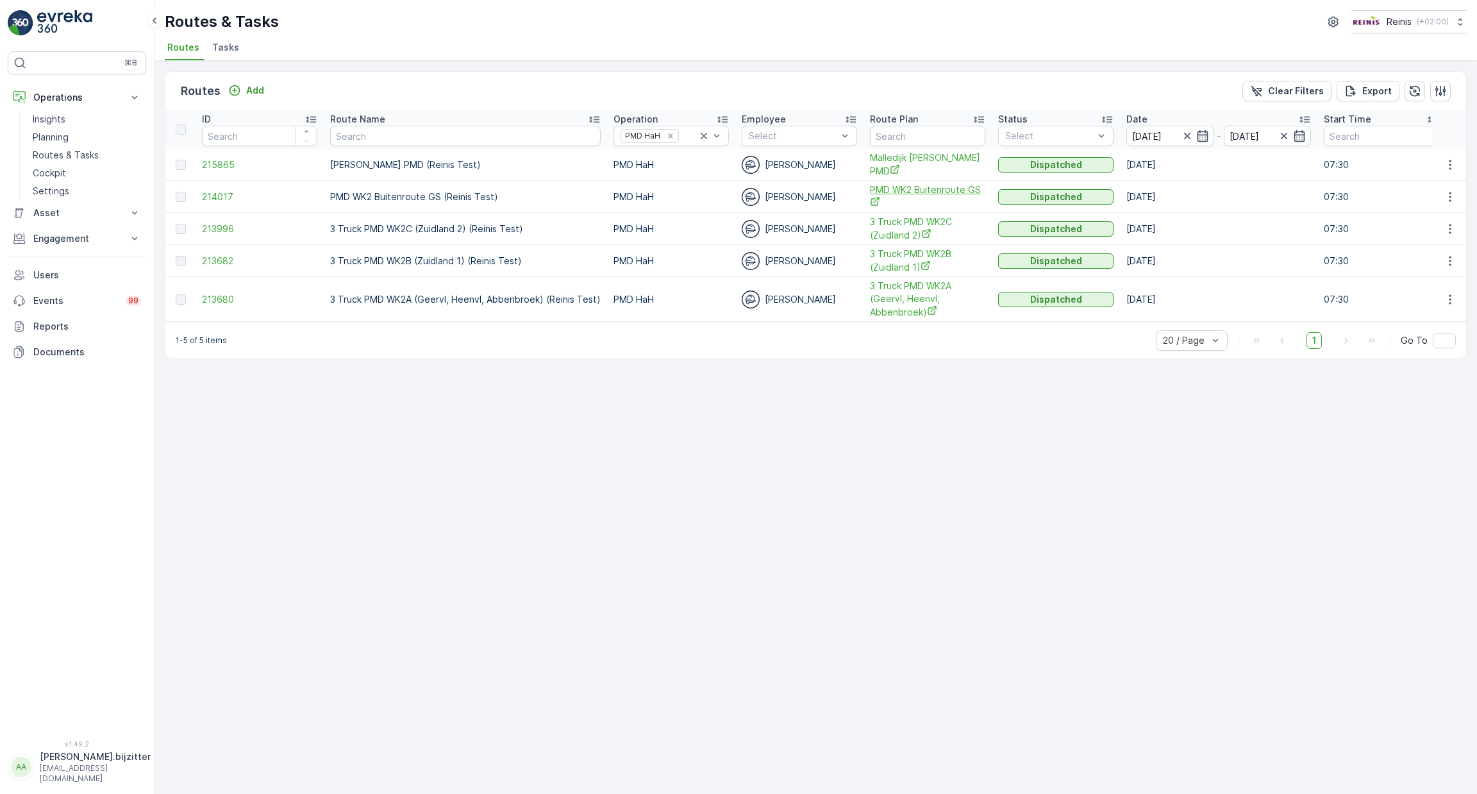
click at [907, 188] on span "PMD WK2 Buitenroute GS" at bounding box center [927, 196] width 115 height 26
click at [1445, 222] on icon "button" at bounding box center [1450, 228] width 13 height 13
click at [1414, 238] on div "See More Details" at bounding box center [1427, 246] width 99 height 18
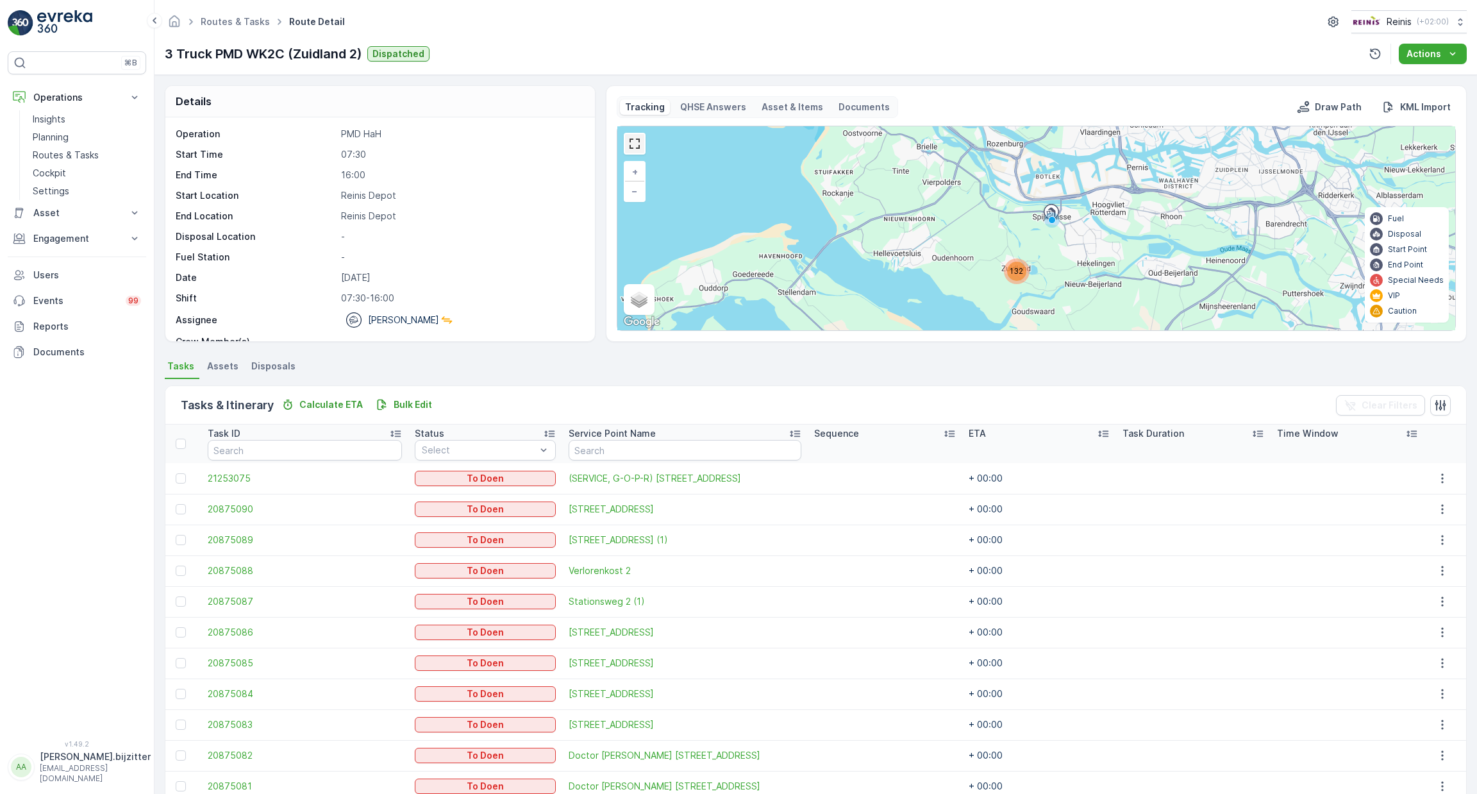
click at [633, 138] on link at bounding box center [634, 143] width 19 height 19
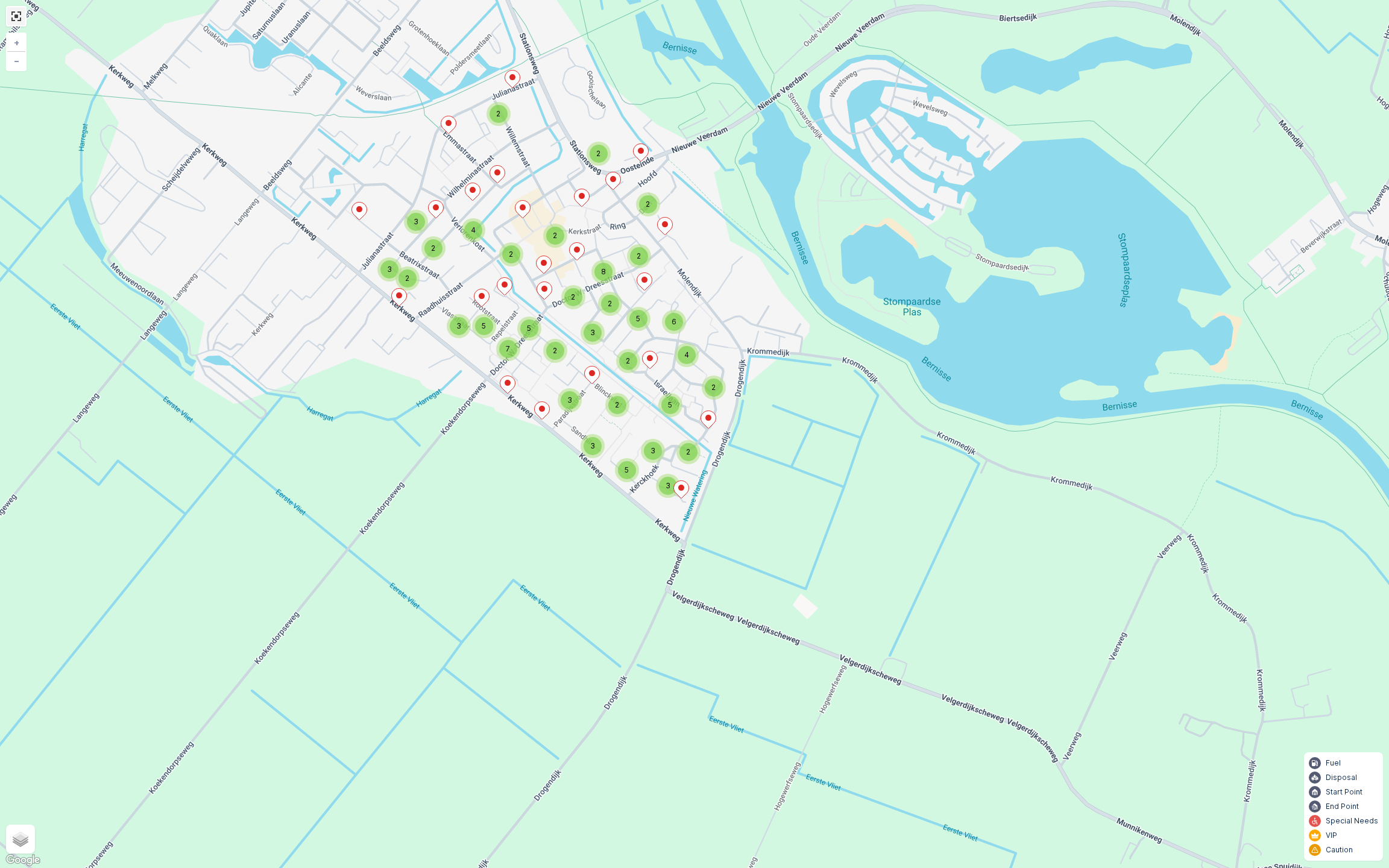
click at [26, 11] on div "2 2 2 3 3 2 2 3 5 5 7 2 3 2 3 2 2 2 8 2 4 2 3 2 2 2 5 3 3 5 6 4 5 + − Satellite…" at bounding box center [694, 434] width 1389 height 868
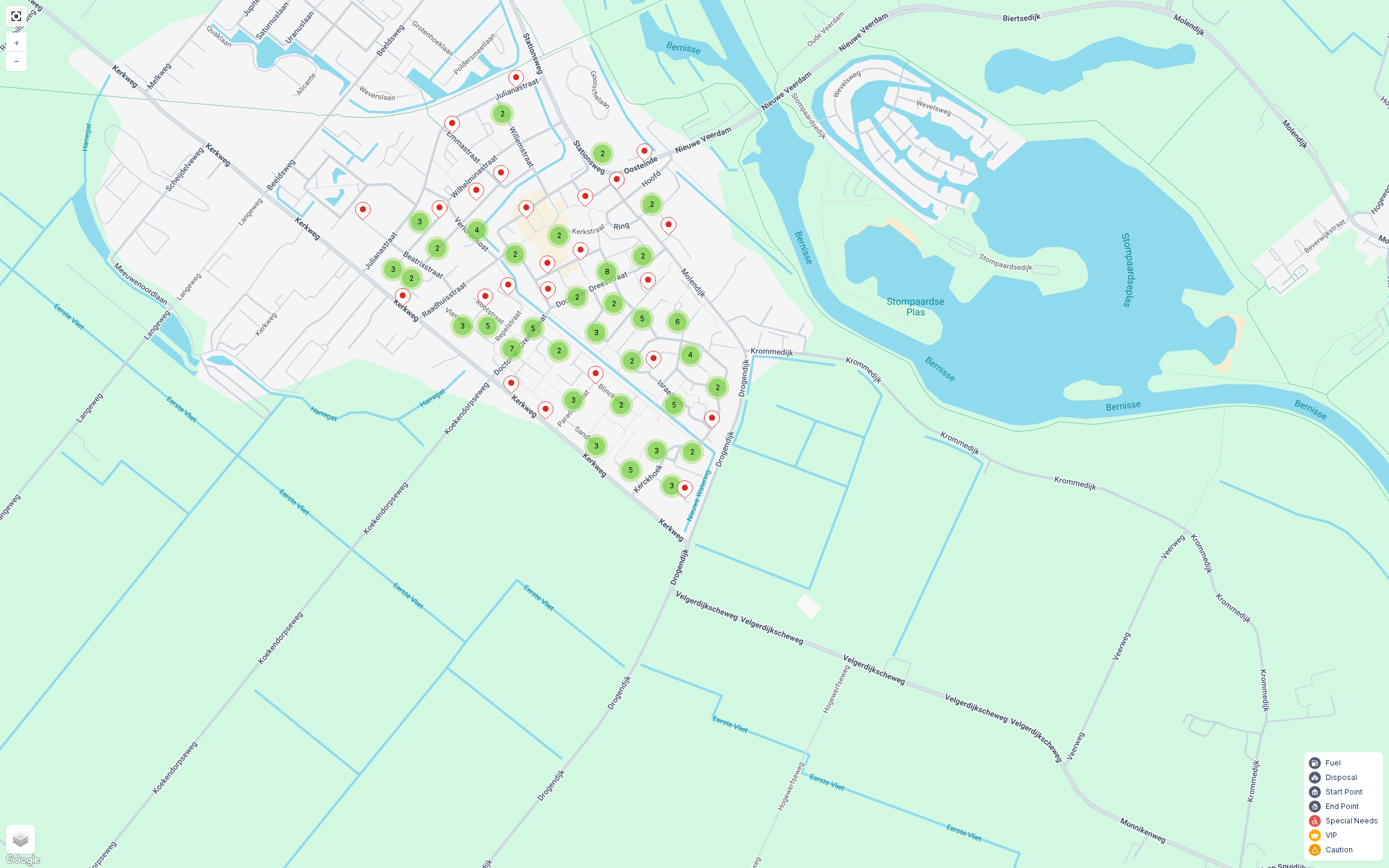
click at [21, 12] on link at bounding box center [16, 16] width 18 height 18
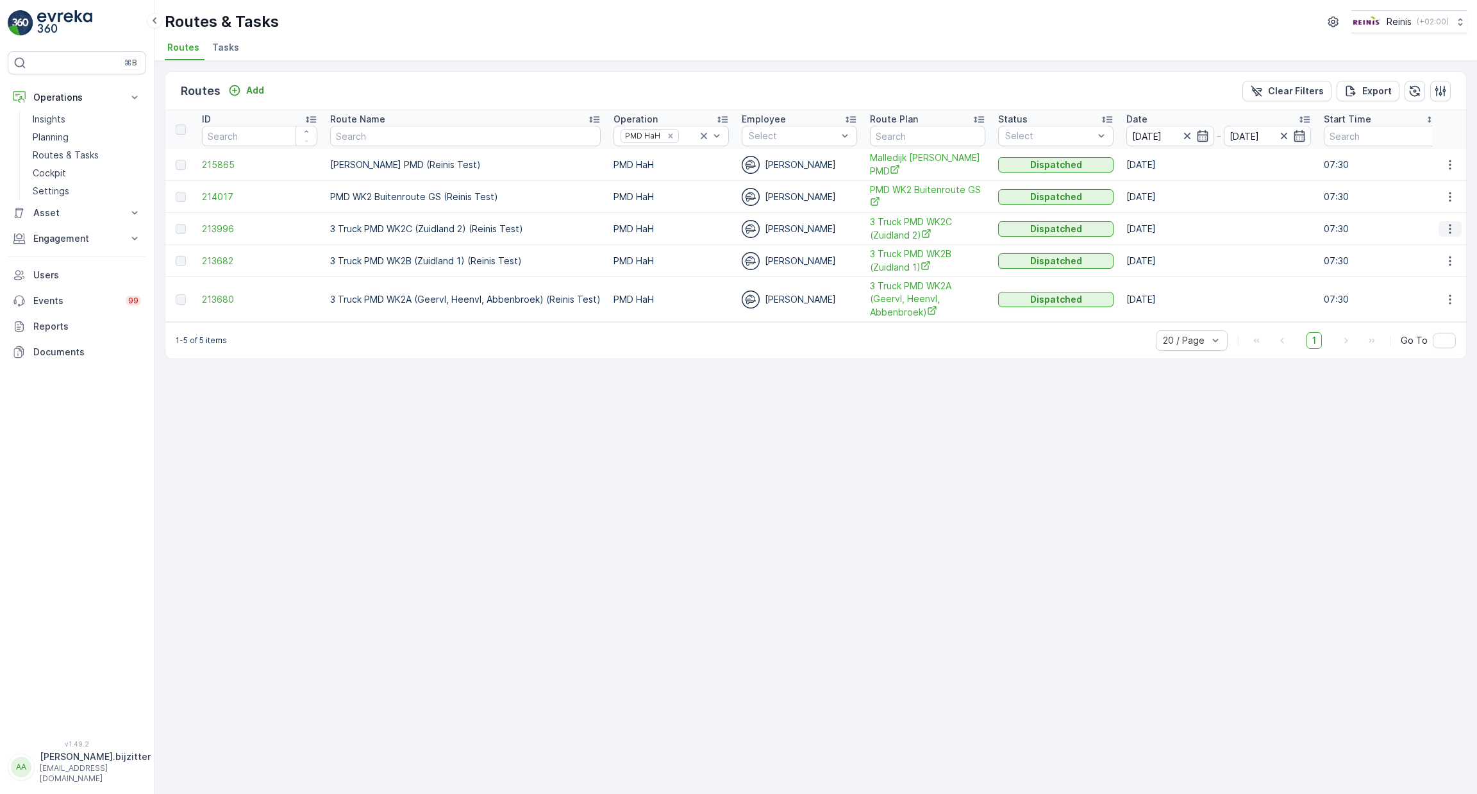
click at [1446, 227] on icon "button" at bounding box center [1450, 228] width 13 height 13
click at [1411, 247] on span "See More Details" at bounding box center [1420, 245] width 74 height 13
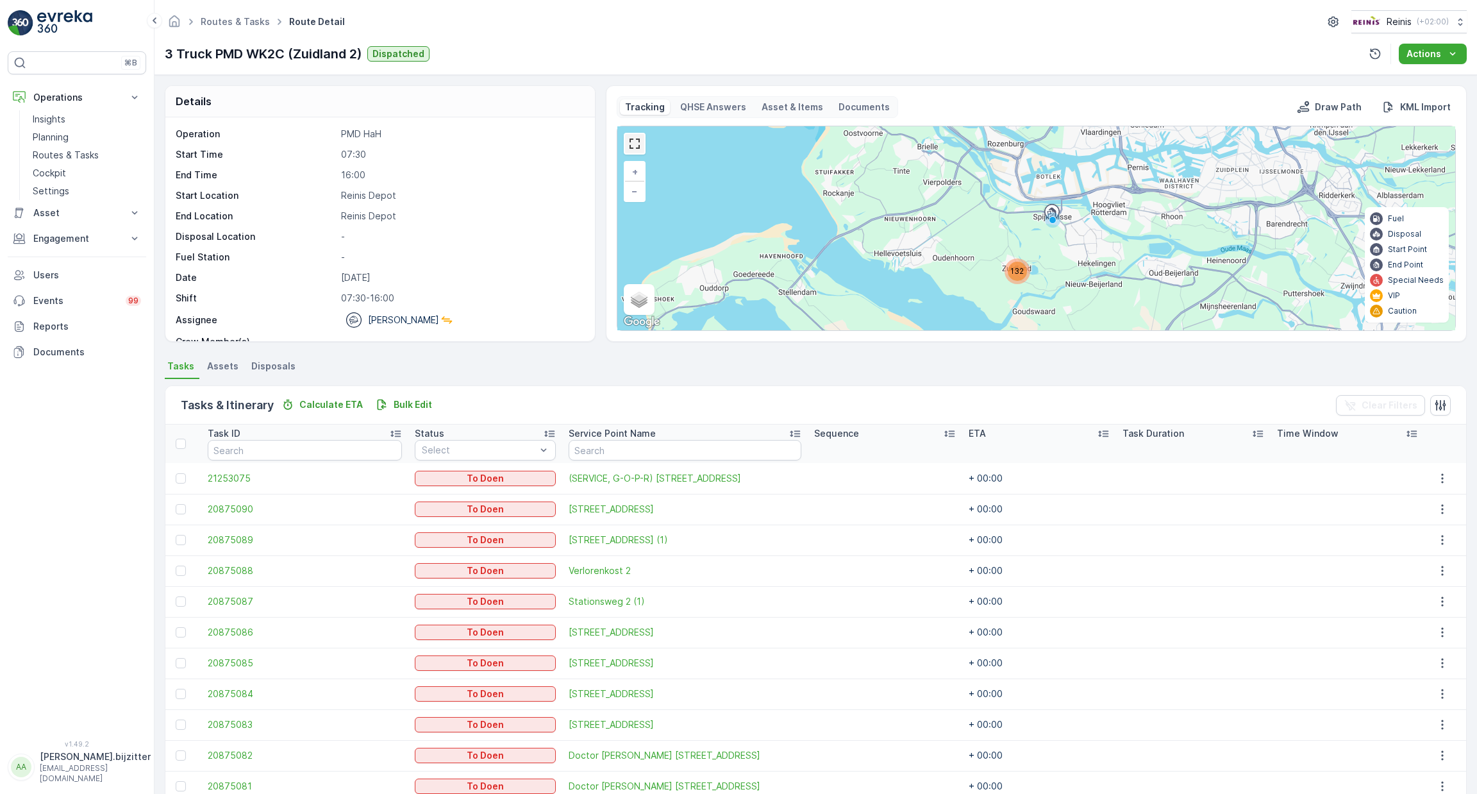
click at [630, 138] on link at bounding box center [634, 143] width 19 height 19
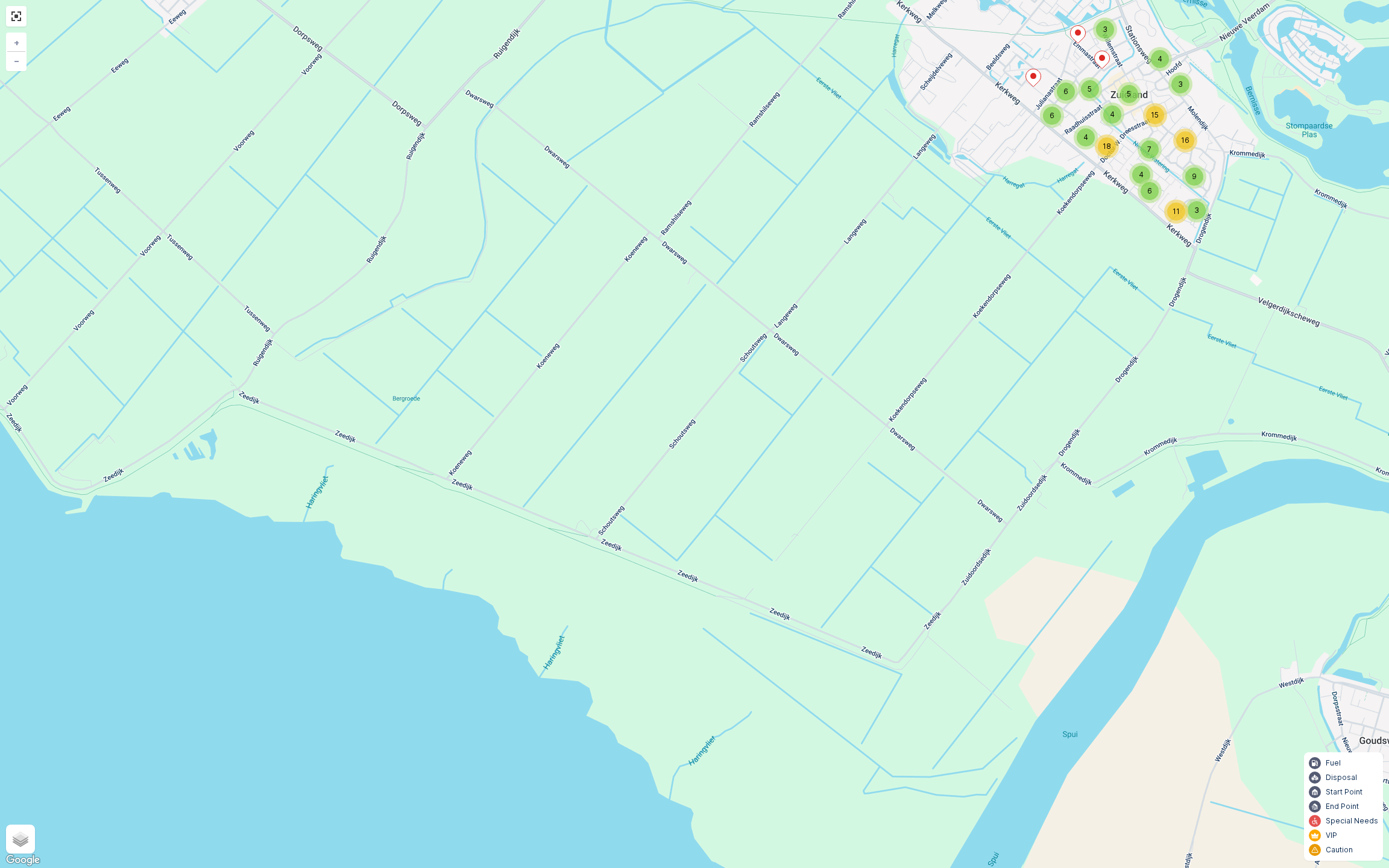
drag, startPoint x: 1197, startPoint y: 246, endPoint x: 1060, endPoint y: 348, distance: 170.8
click at [1113, 345] on div "3 3 4 4 4 7 18 6 6 4 15 5 5 6 3 9 11 16 + − Satellite Roadmap Terrain Hybrid Le…" at bounding box center [694, 434] width 1389 height 868
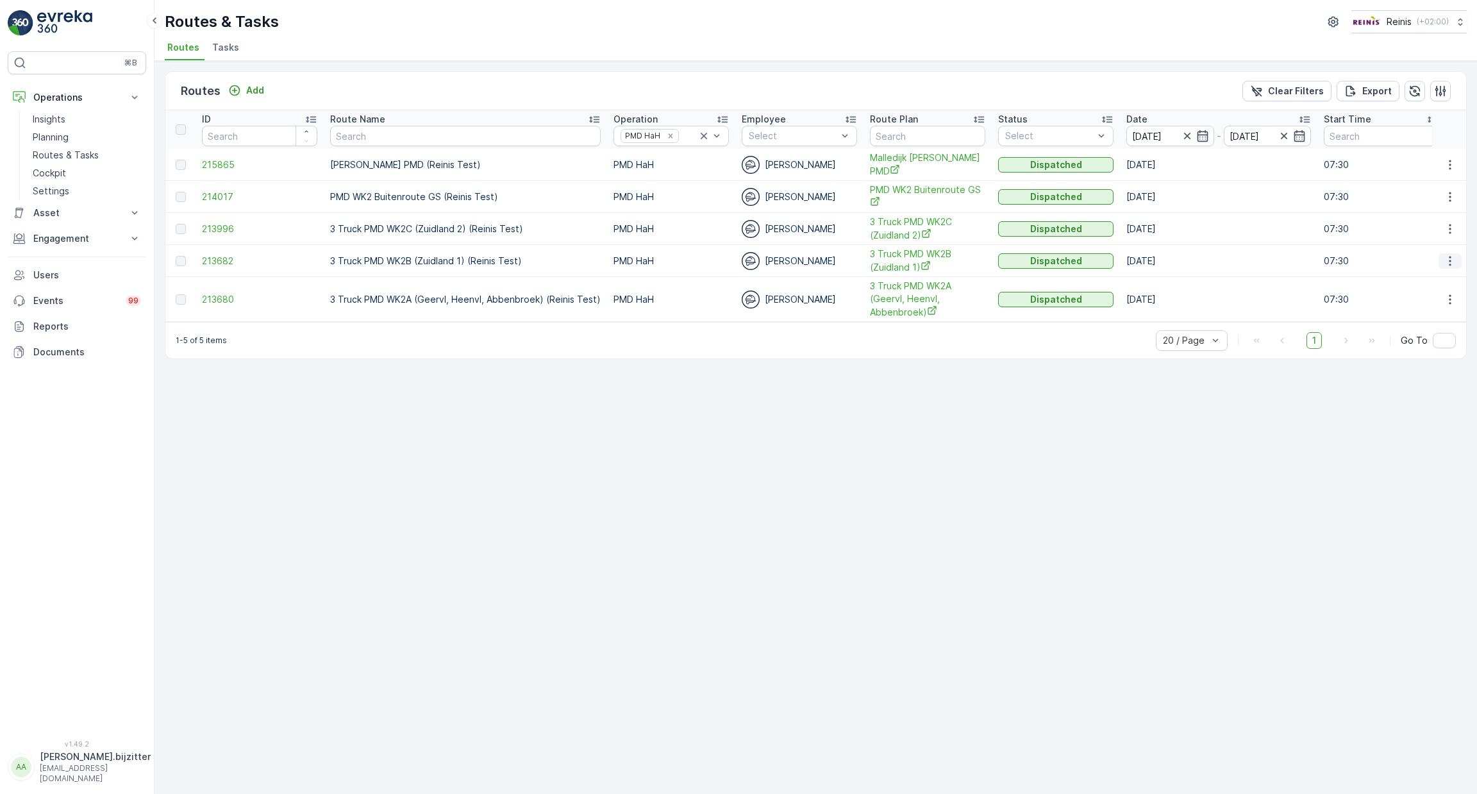
click at [1455, 255] on icon "button" at bounding box center [1450, 261] width 13 height 13
click at [1433, 274] on span "See More Details" at bounding box center [1420, 277] width 74 height 13
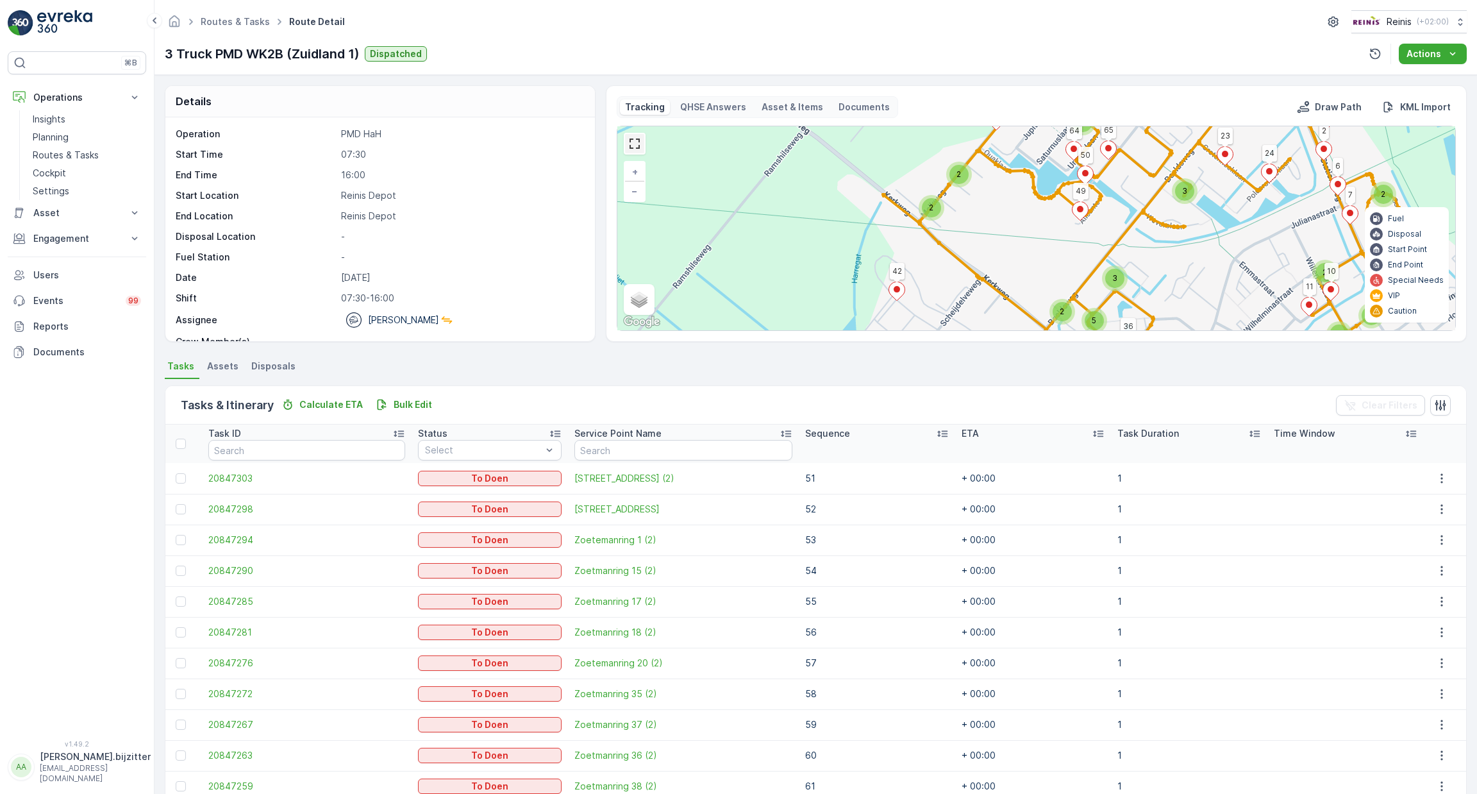
click at [630, 142] on link at bounding box center [634, 143] width 19 height 19
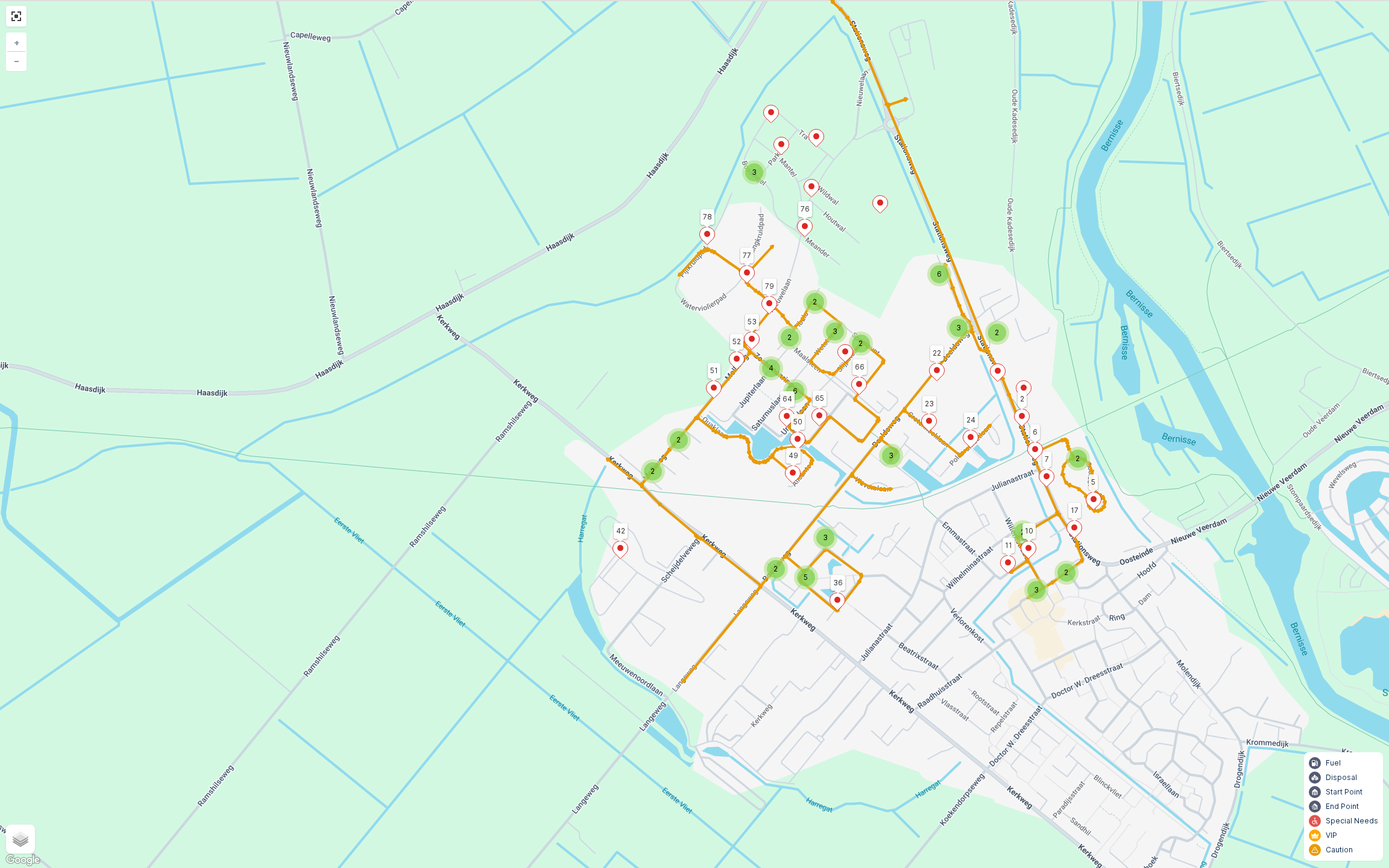
drag, startPoint x: 770, startPoint y: 103, endPoint x: 835, endPoint y: 198, distance: 115.1
click at [835, 198] on div "6 2 2 2 3 5 3 3 2 2 2 4 3 2 2 2 3 6 2 3 42 49 66 24 78 22 50 65 64 51 36 23 11 …" at bounding box center [694, 434] width 1389 height 868
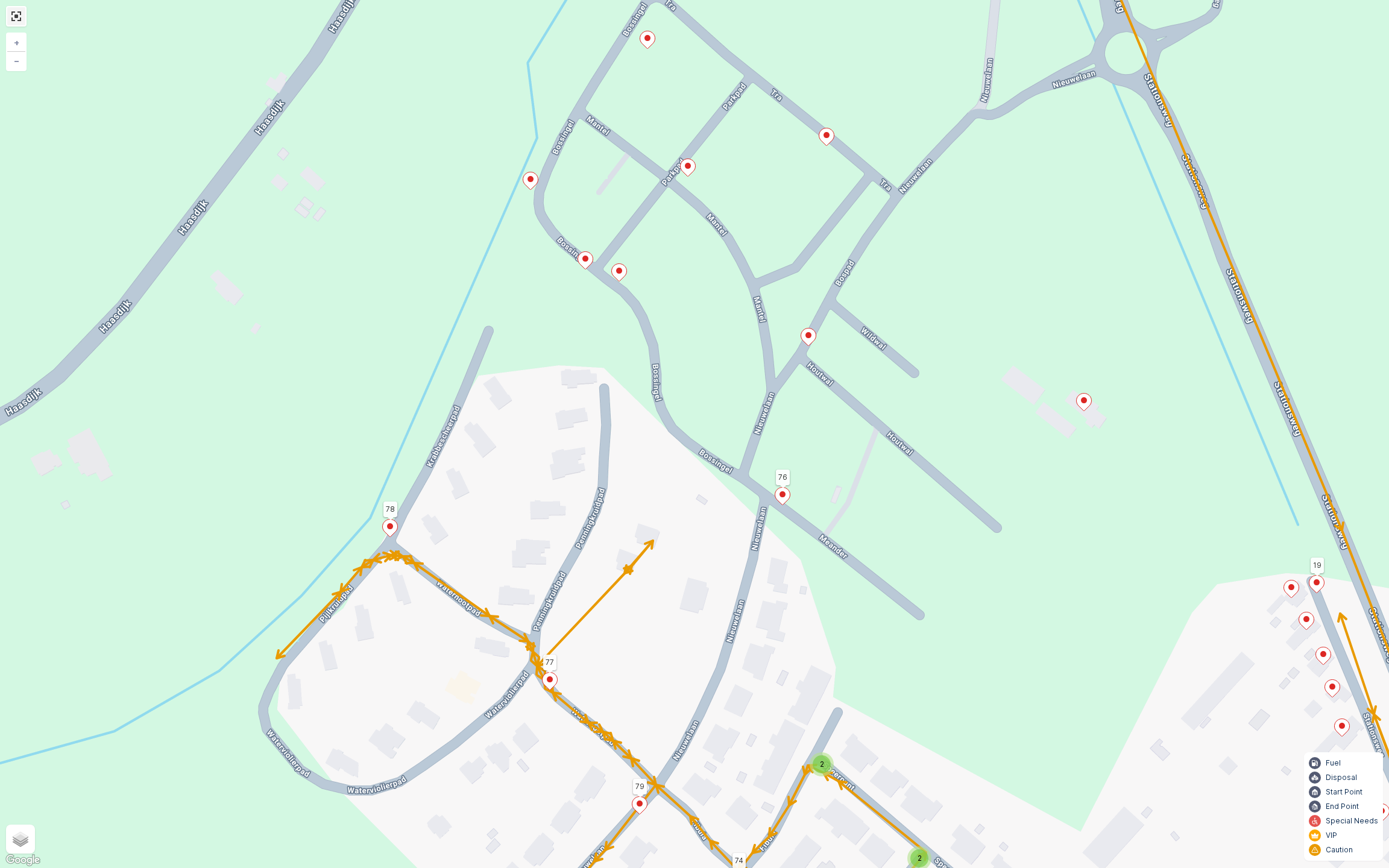
click at [13, 23] on link at bounding box center [16, 16] width 18 height 18
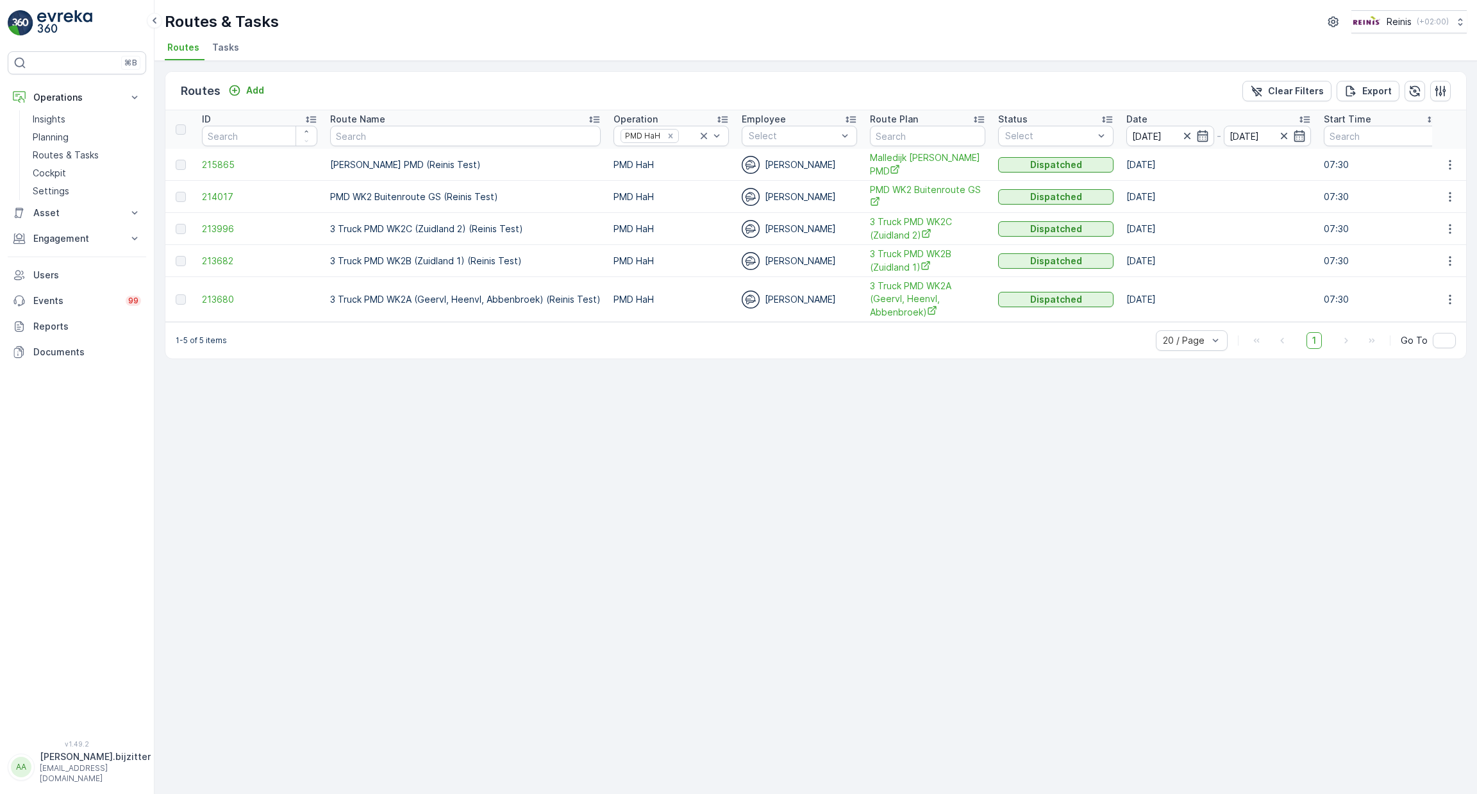
click at [1049, 431] on div "Routes Add Clear Filters Export ID Route Name Operation PMD HaH Employee Select…" at bounding box center [816, 427] width 1323 height 733
click at [1450, 163] on icon "button" at bounding box center [1450, 164] width 13 height 13
click at [1142, 85] on div "Routes Add Clear Filters Export" at bounding box center [815, 91] width 1301 height 38
click at [902, 189] on span "PMD WK2 Buitenroute GS" at bounding box center [927, 196] width 115 height 26
click at [893, 187] on span "PMD WK2 Buitenroute GS" at bounding box center [927, 196] width 115 height 26
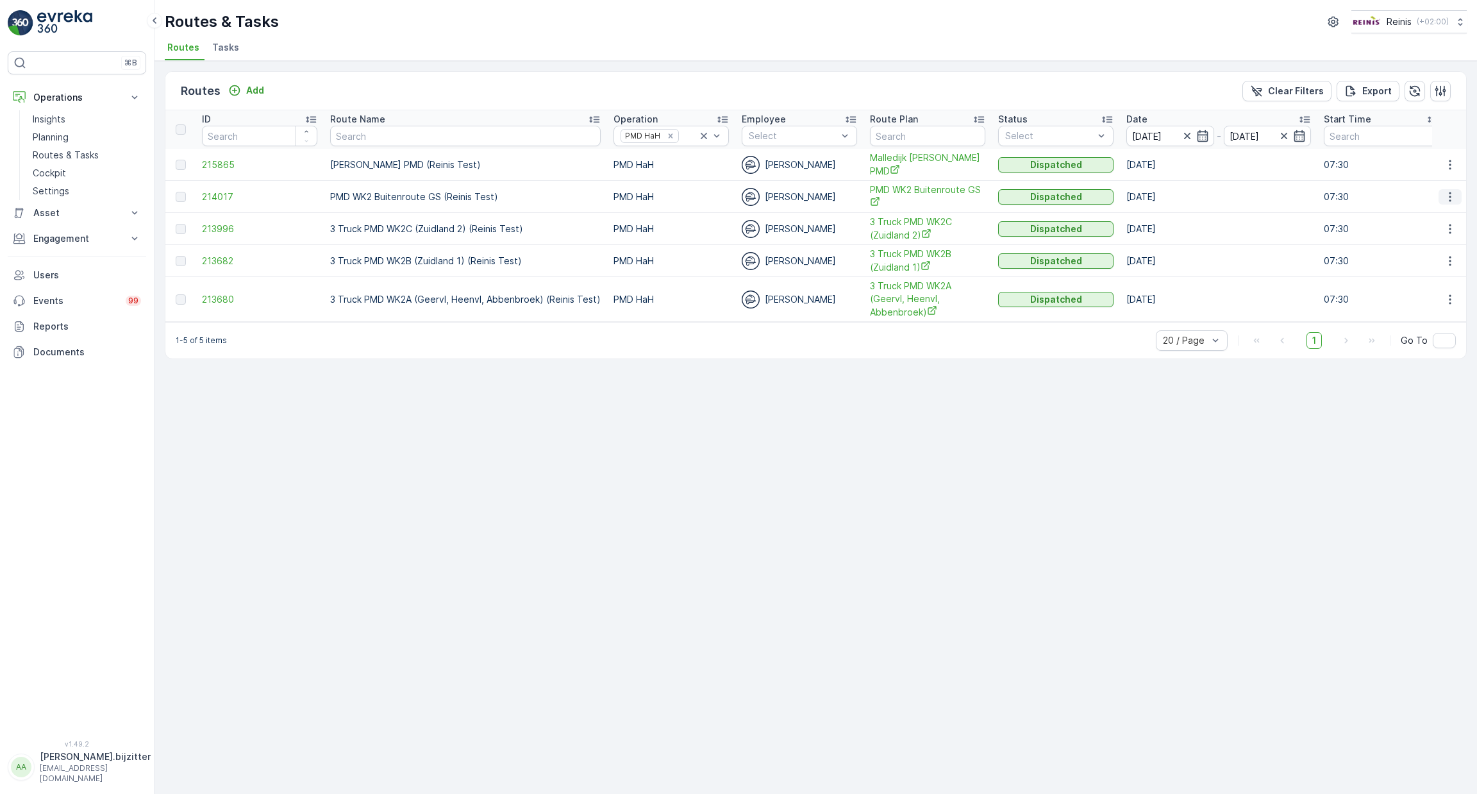
click at [1448, 190] on icon "button" at bounding box center [1450, 196] width 13 height 13
click at [1418, 208] on span "See More Details" at bounding box center [1420, 213] width 74 height 13
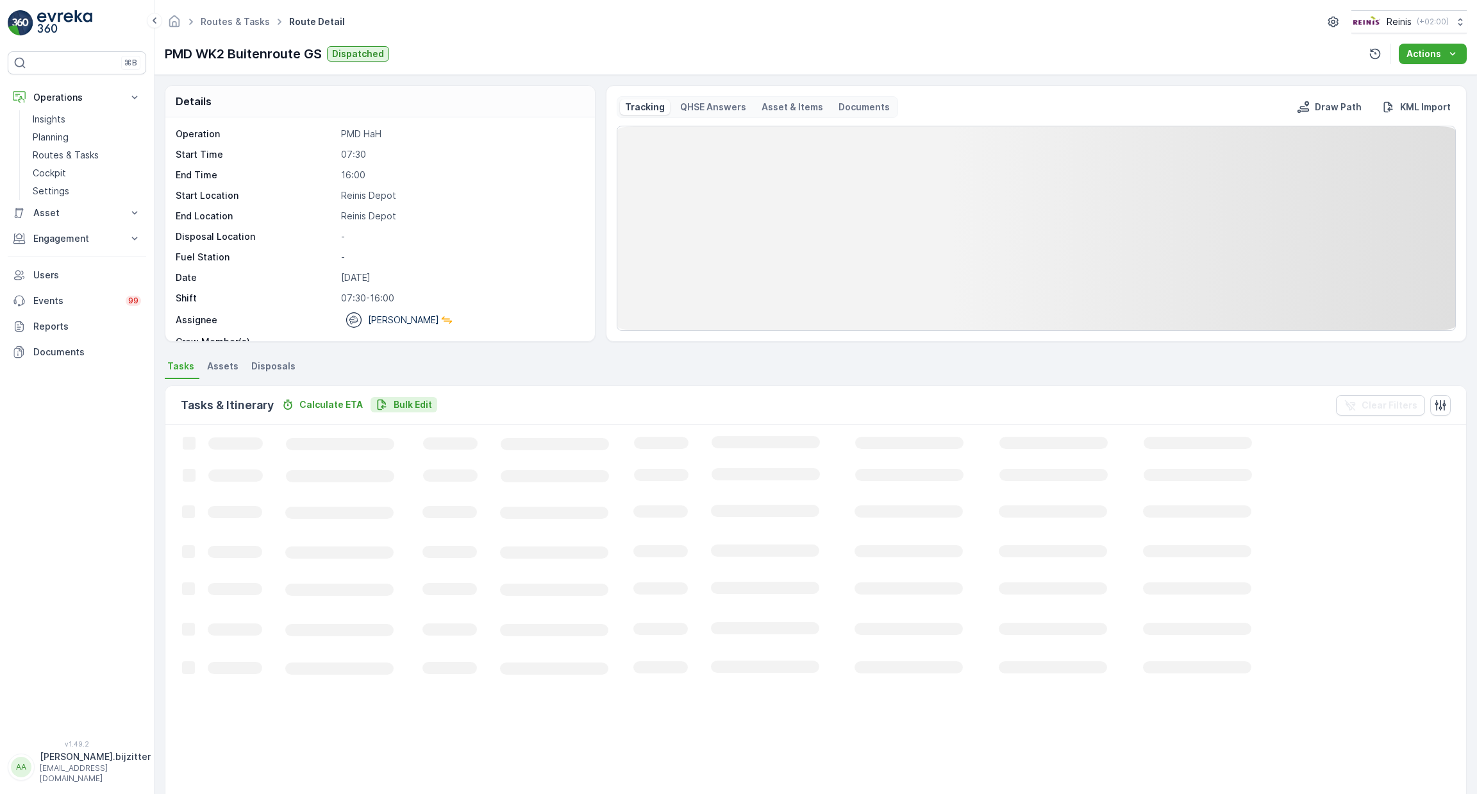
click at [415, 399] on p "Bulk Edit" at bounding box center [413, 404] width 38 height 13
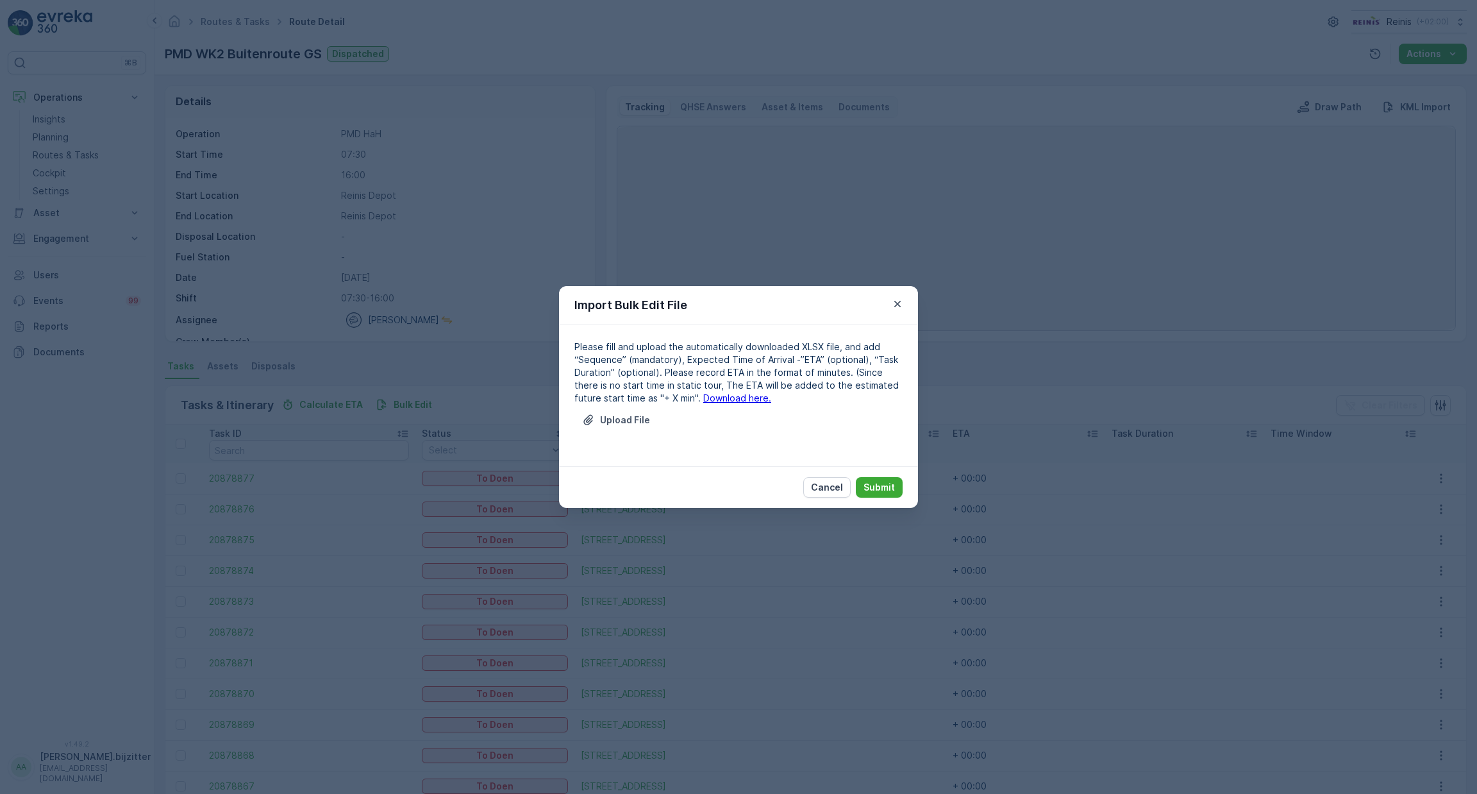
click at [703, 396] on link "Download here." at bounding box center [737, 397] width 68 height 11
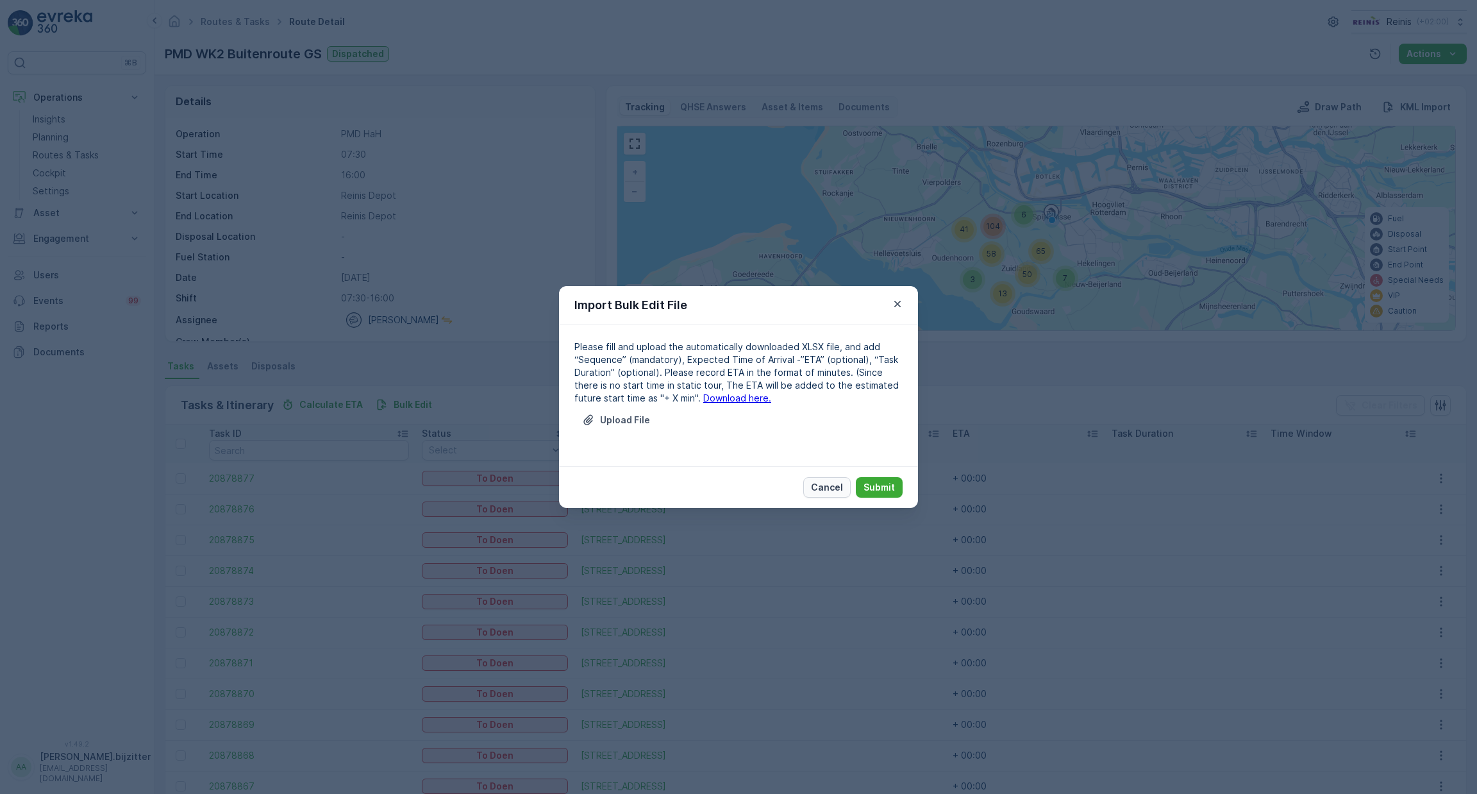
click at [837, 483] on p "Cancel" at bounding box center [827, 487] width 32 height 13
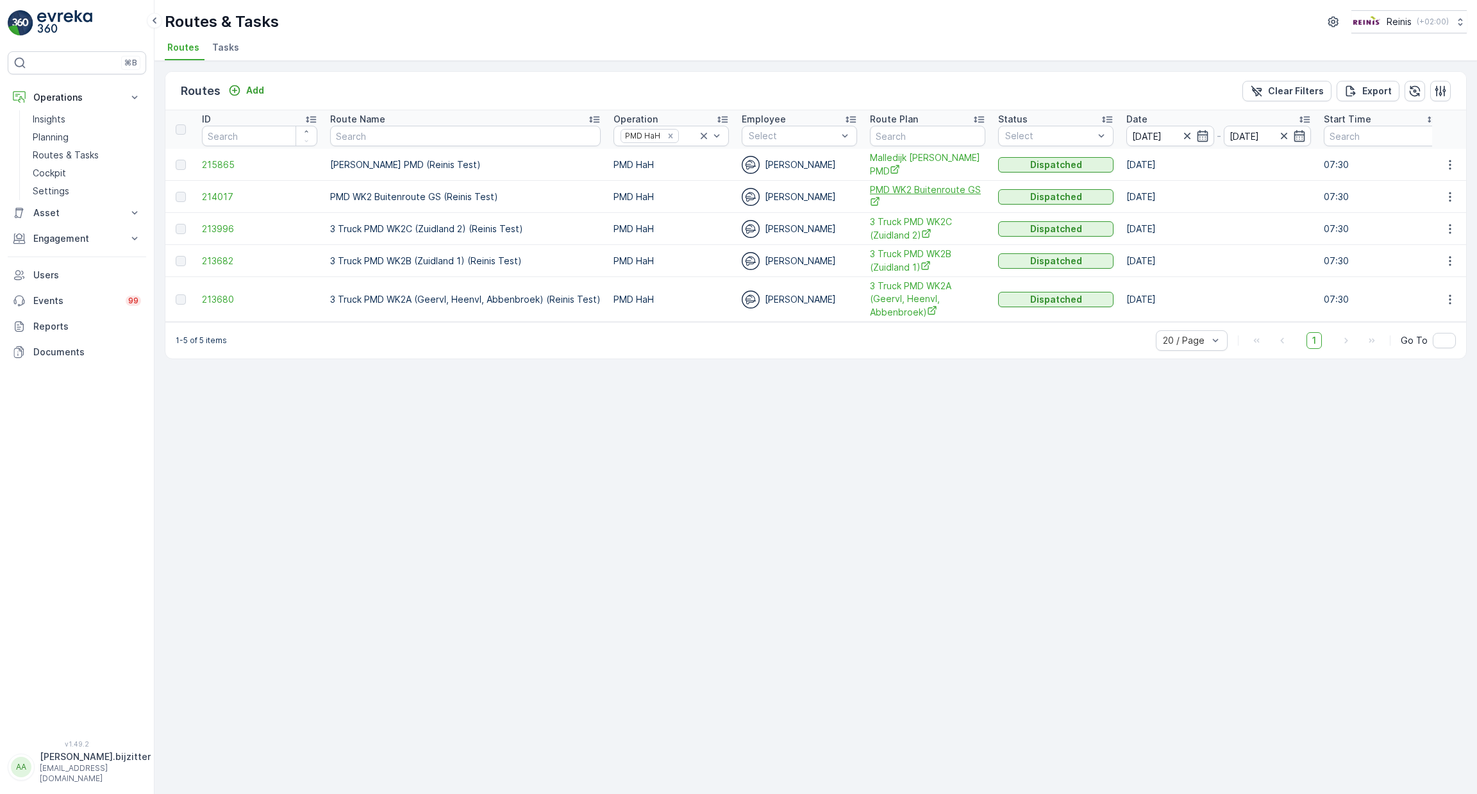
click at [892, 190] on span "PMD WK2 Buitenroute GS" at bounding box center [927, 196] width 115 height 26
click at [1449, 192] on icon "button" at bounding box center [1450, 197] width 2 height 10
click at [1413, 213] on span "See More Details" at bounding box center [1420, 213] width 74 height 13
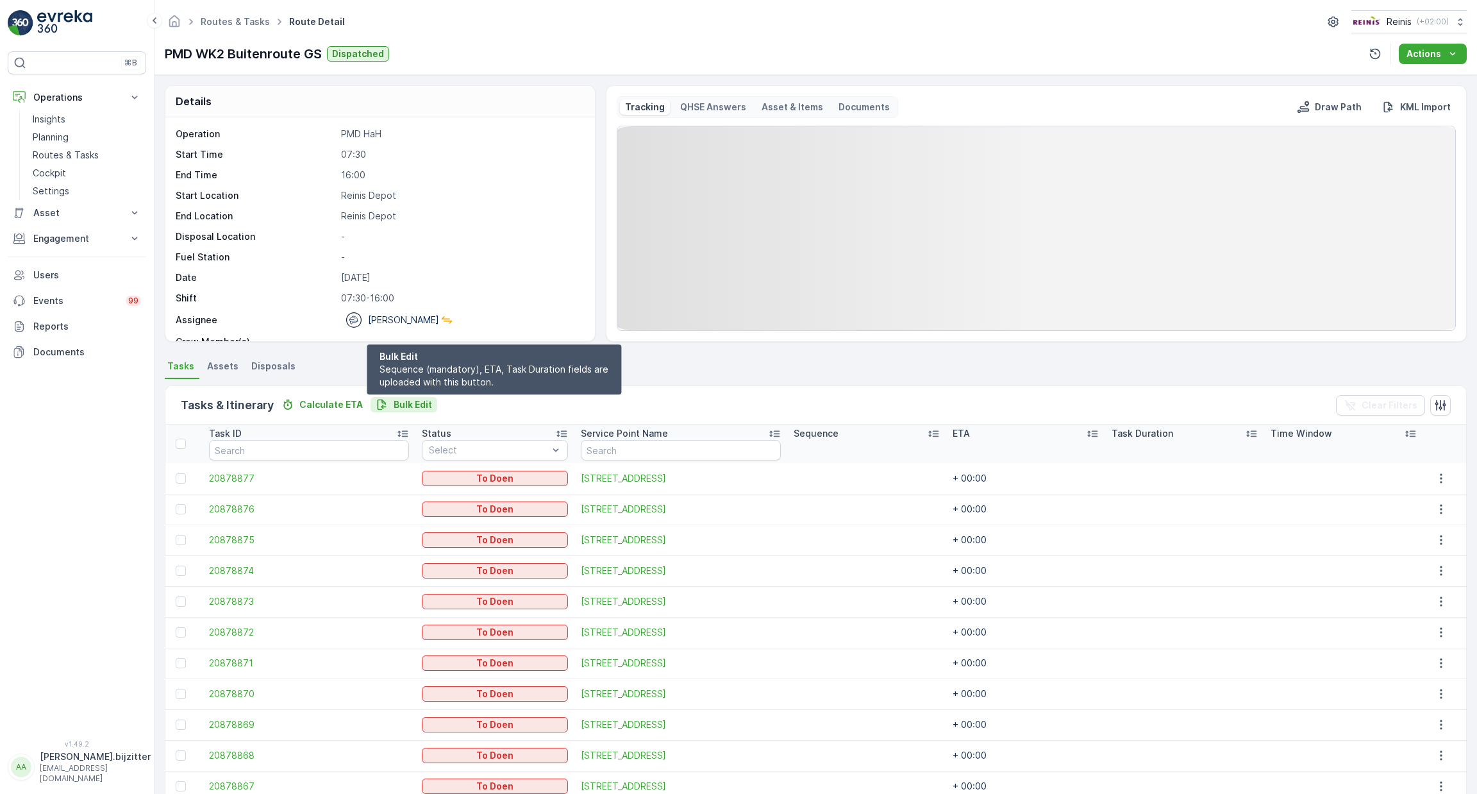
click at [411, 398] on p "Bulk Edit" at bounding box center [413, 404] width 38 height 13
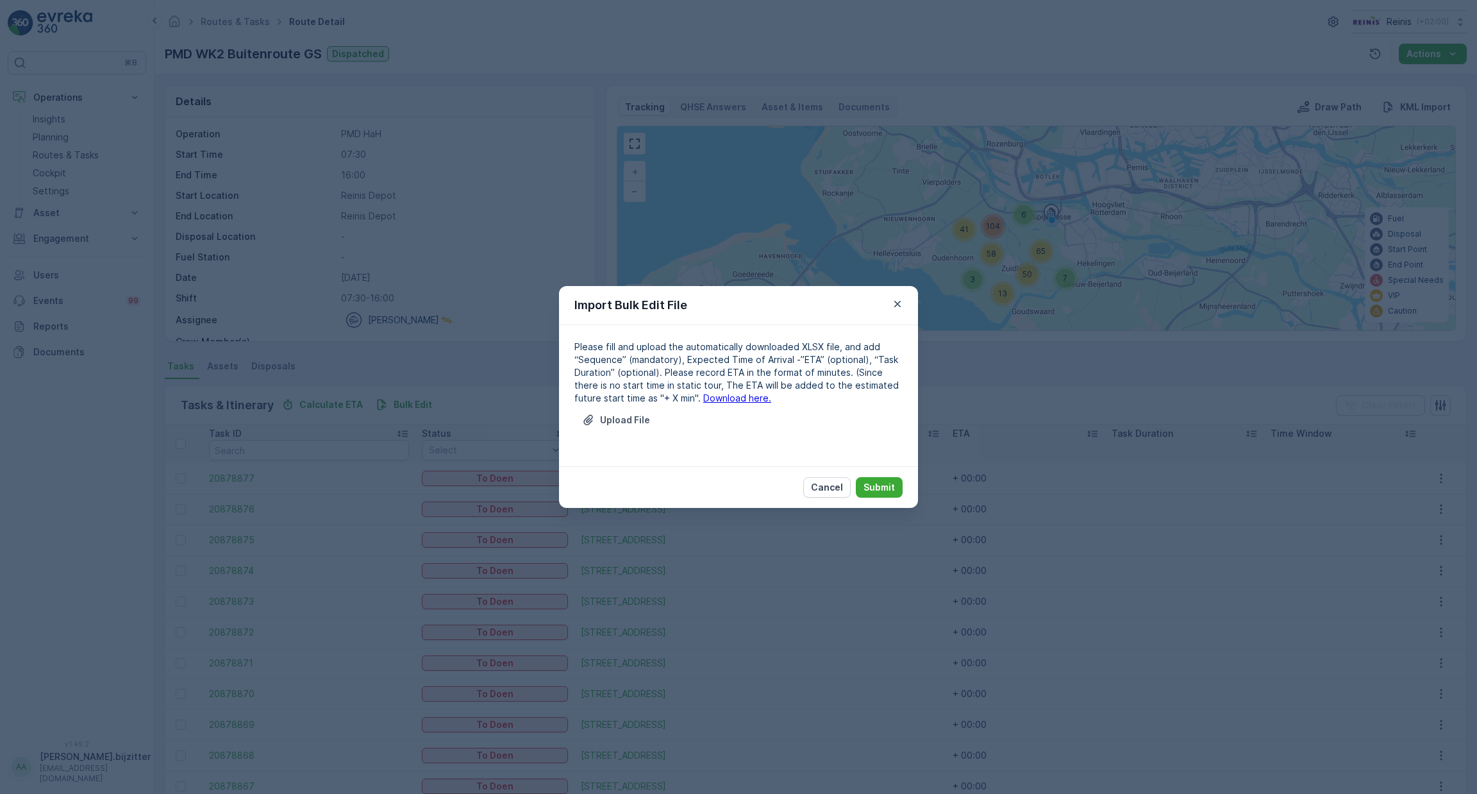
click at [774, 344] on p "Please fill and upload the automatically downloaded XLSX file, and add “Sequenc…" at bounding box center [738, 372] width 328 height 64
click at [624, 419] on p "Upload File" at bounding box center [625, 420] width 50 height 13
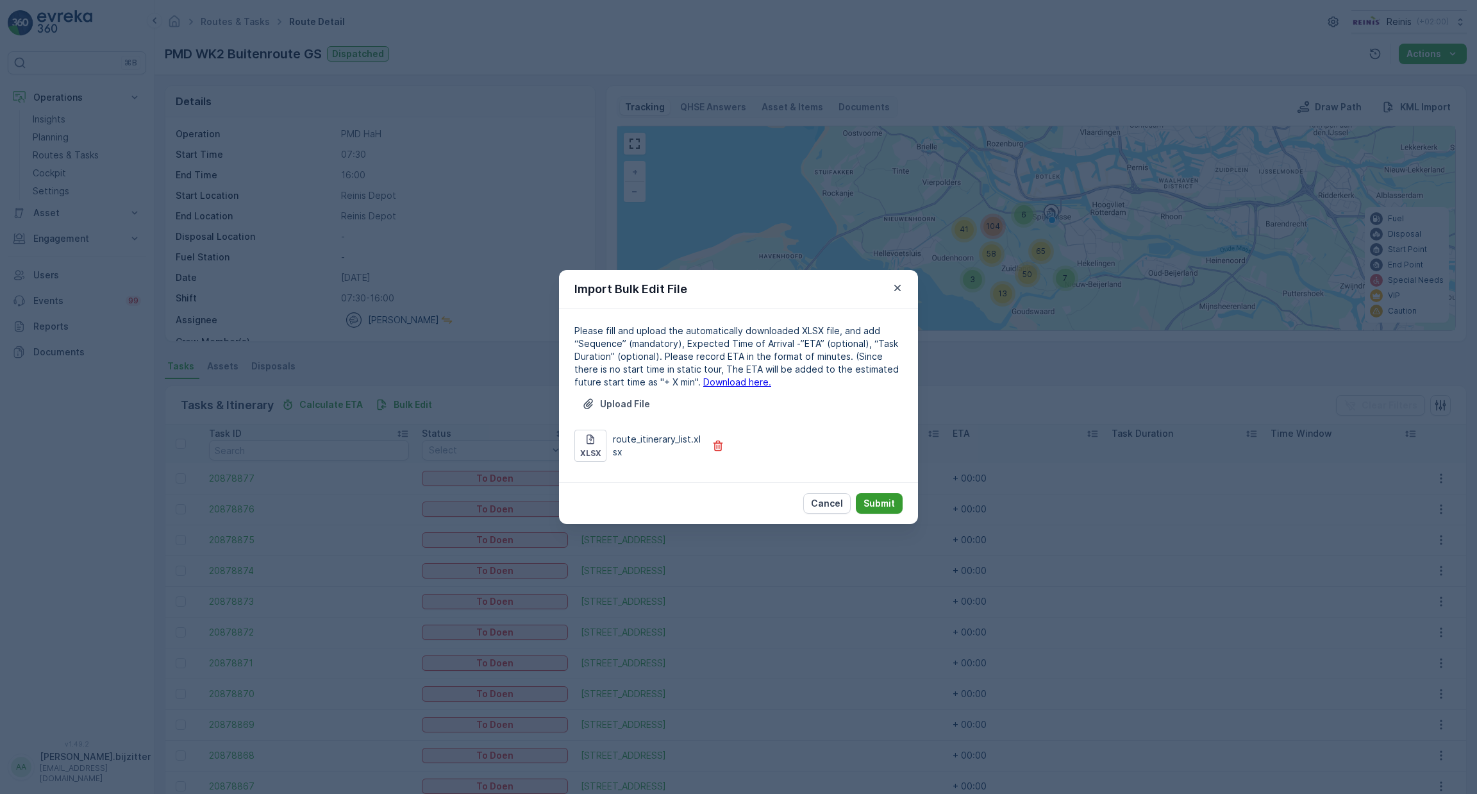
click at [886, 501] on p "Submit" at bounding box center [879, 503] width 31 height 13
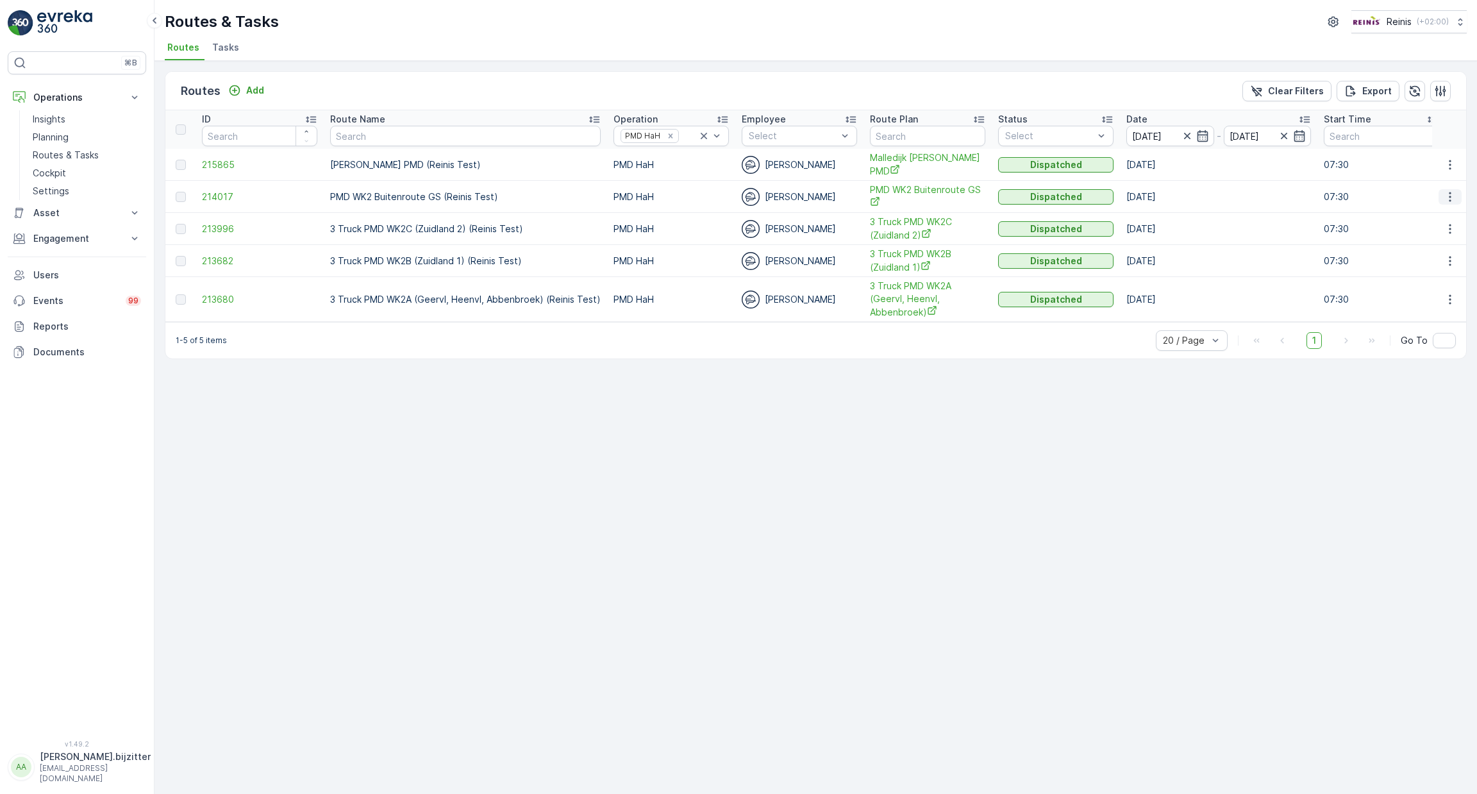
click at [1445, 198] on icon "button" at bounding box center [1450, 196] width 13 height 13
click at [1430, 218] on span "See More Details" at bounding box center [1420, 213] width 74 height 13
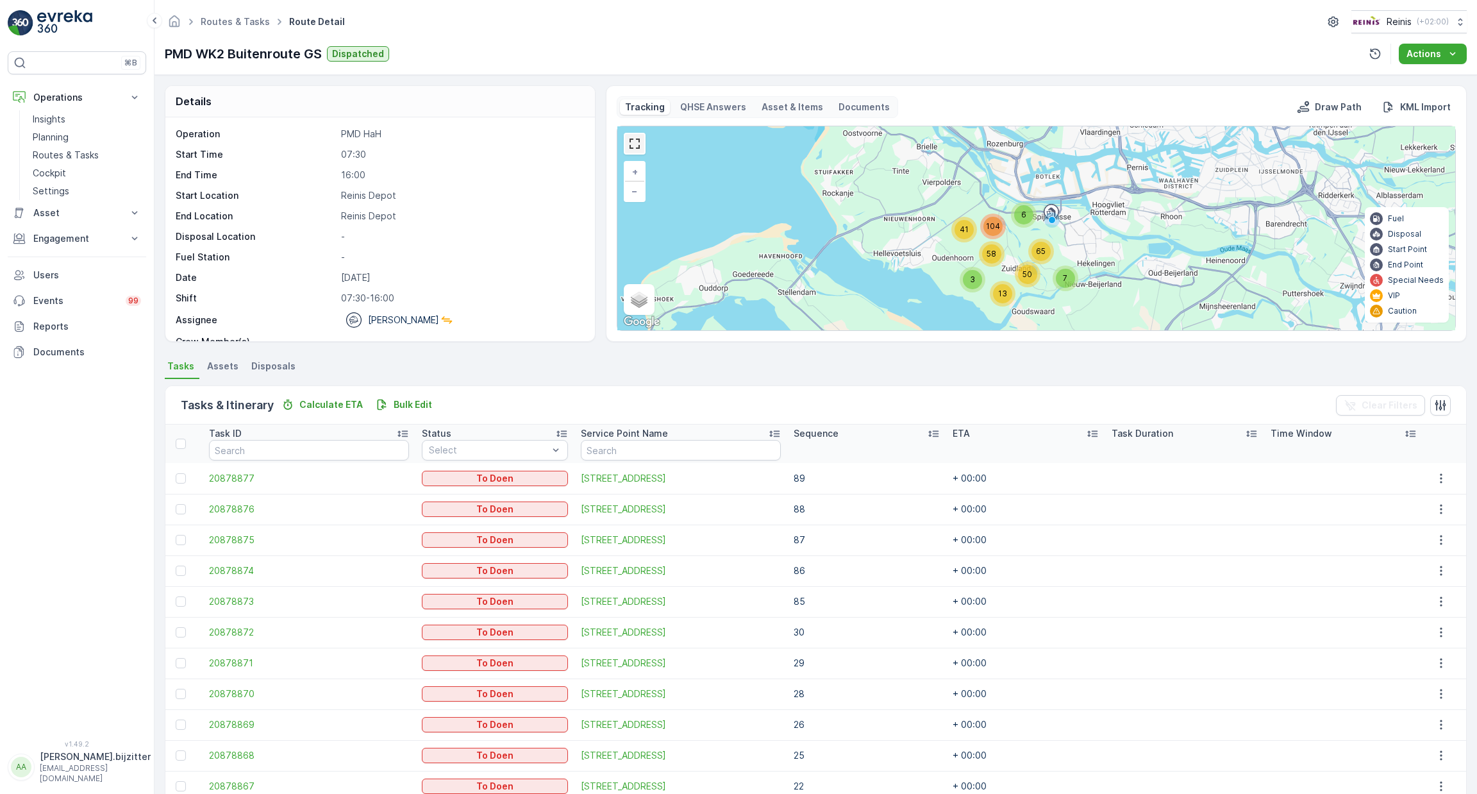
click at [642, 144] on link at bounding box center [634, 143] width 19 height 19
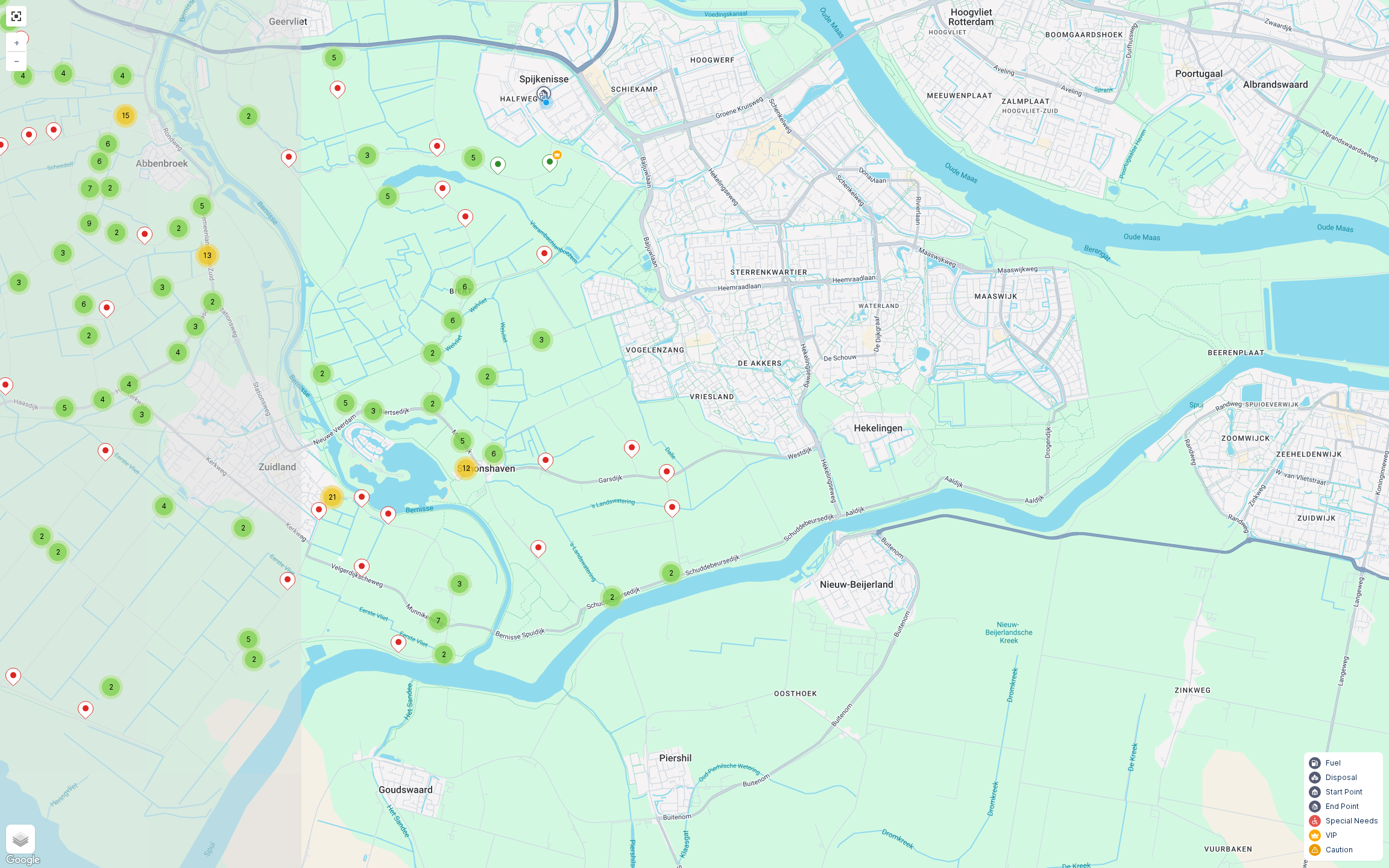
drag, startPoint x: 623, startPoint y: 362, endPoint x: 546, endPoint y: 318, distance: 88.7
click at [662, 361] on div "3 2 5 2 2 2 3 5 2 2 2 3 7 21 12 6 3 2 2 5 2 6 6 5 3 5 5 2 2 3 2 5 2 11 6 2 2 2 …" at bounding box center [694, 434] width 1389 height 868
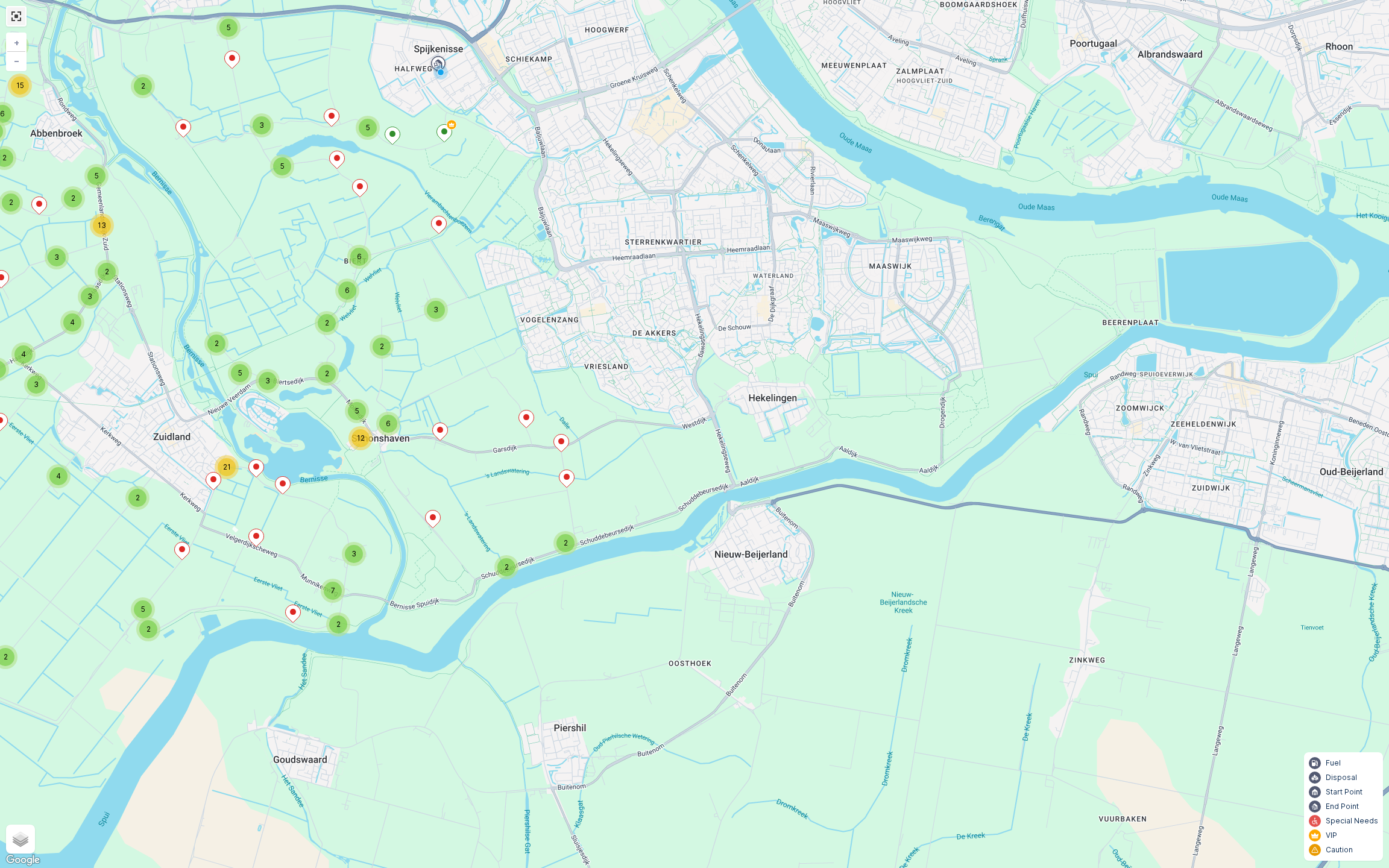
click at [18, 16] on link at bounding box center [16, 16] width 18 height 18
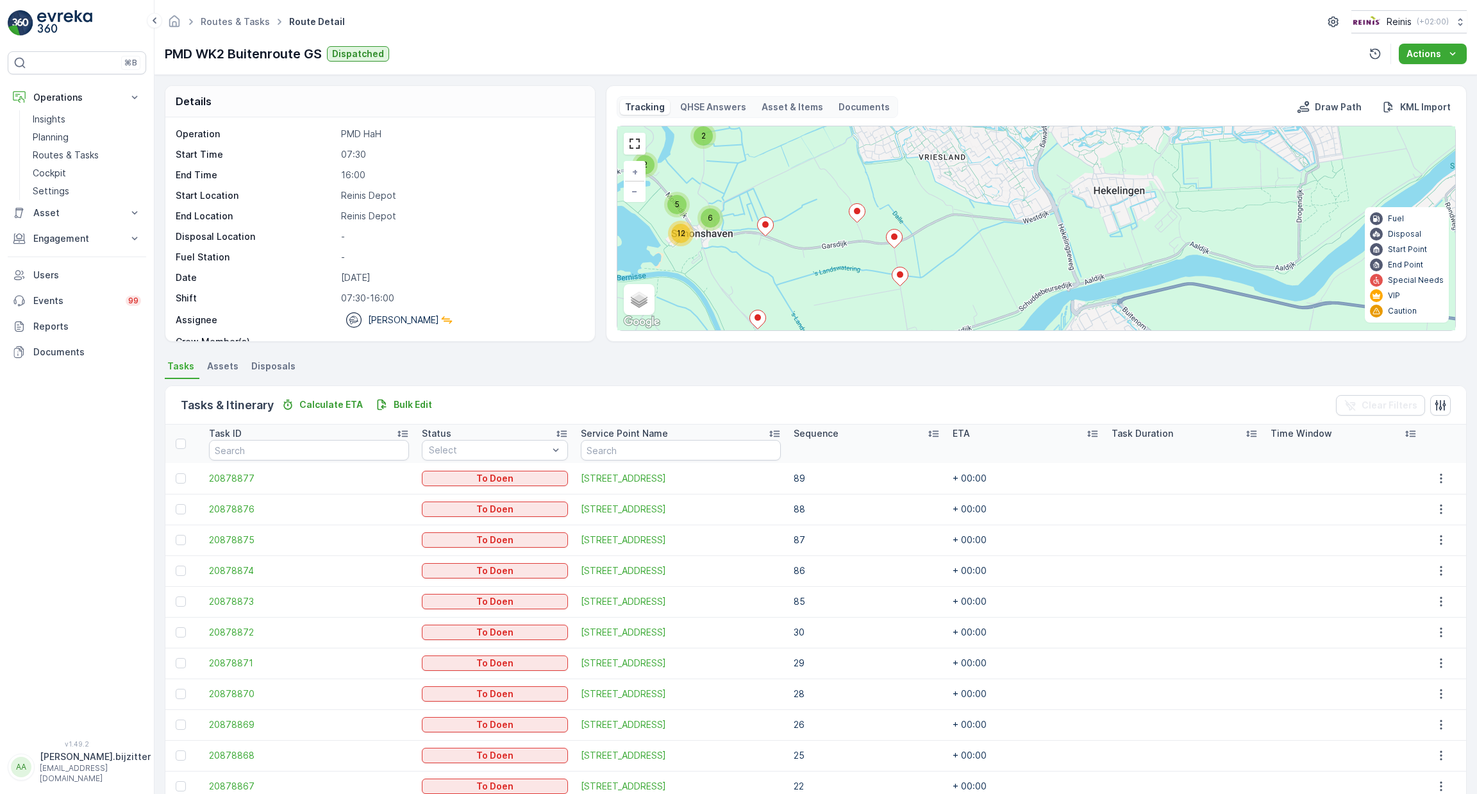
click at [40, 763] on p "[PERSON_NAME].bijzitter" at bounding box center [95, 756] width 111 height 13
click at [58, 737] on span "Log Out" at bounding box center [48, 740] width 35 height 13
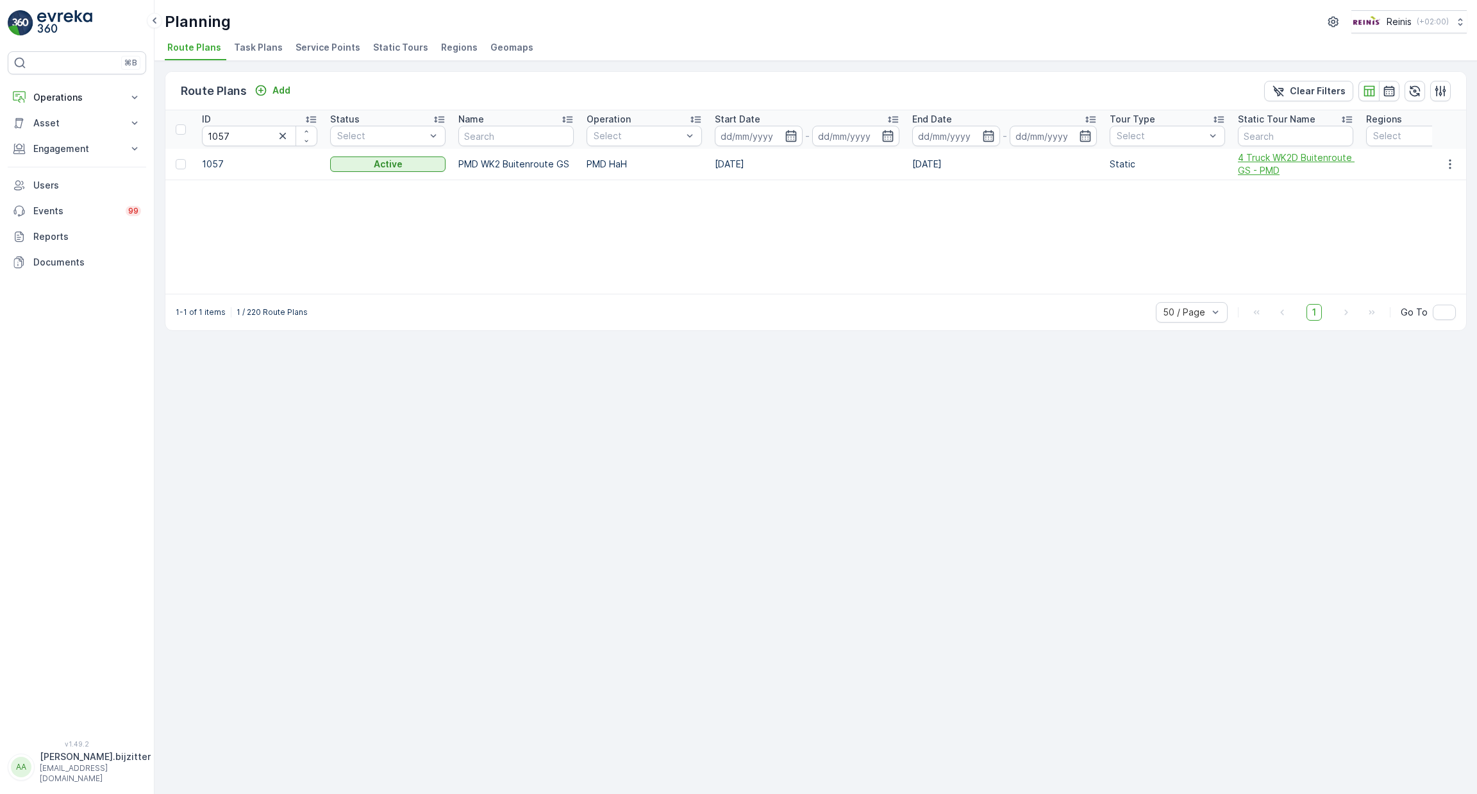
click at [1257, 155] on span "4 Truck WK2D Buitenroute GS - PMD" at bounding box center [1295, 164] width 115 height 26
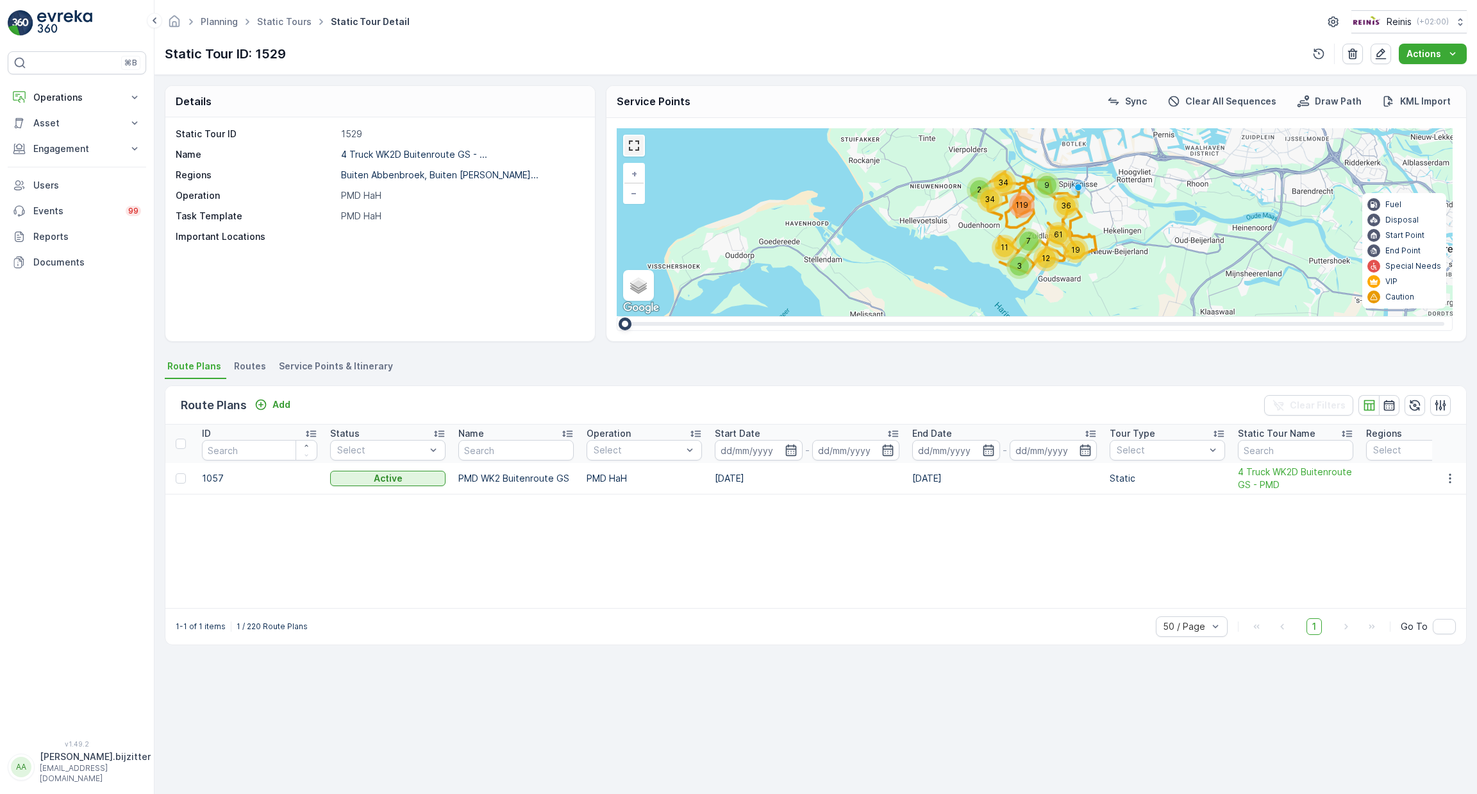
drag, startPoint x: 628, startPoint y: 140, endPoint x: 630, endPoint y: 224, distance: 83.4
click at [630, 140] on link at bounding box center [633, 145] width 19 height 19
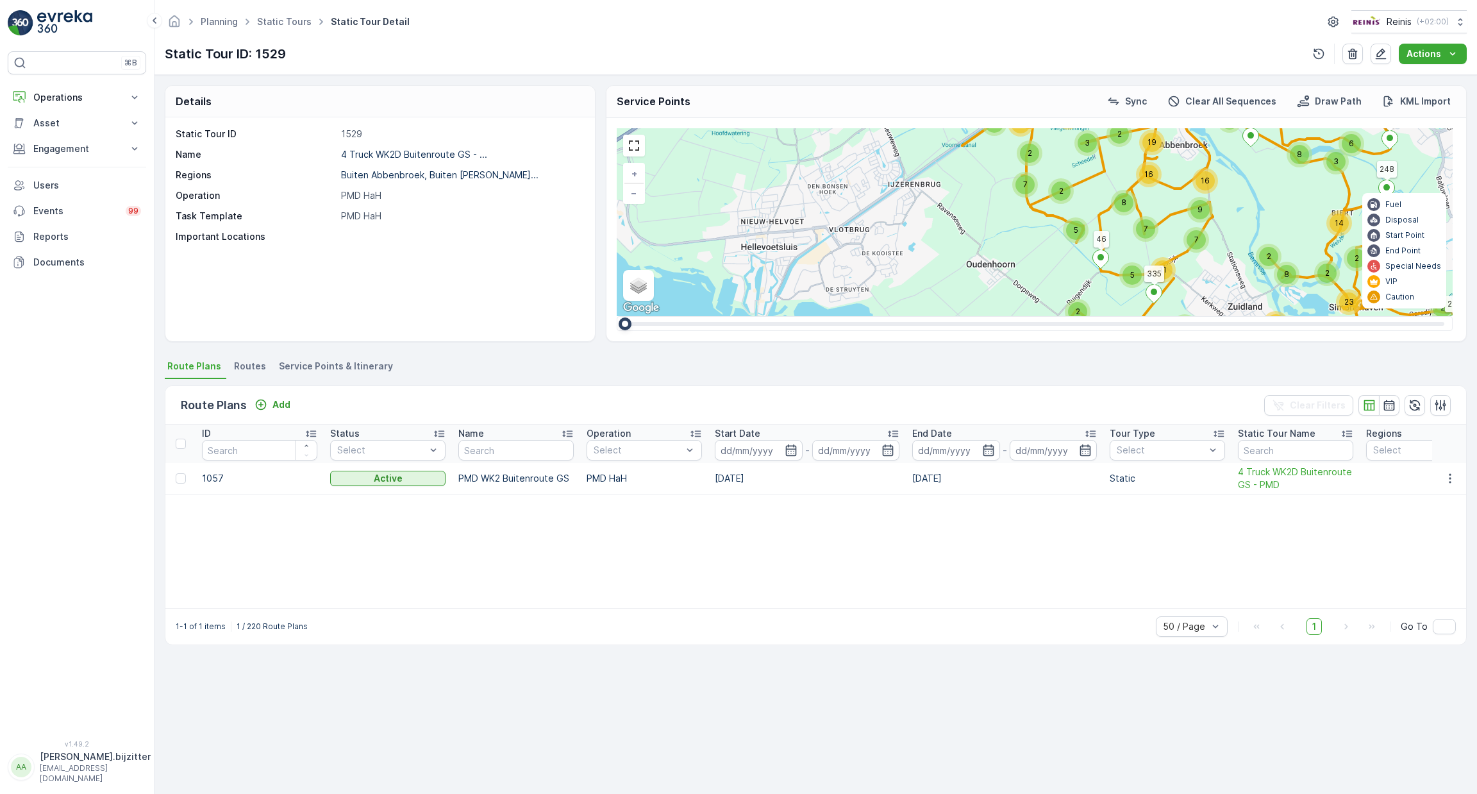
click at [1119, 49] on div "Static Tour ID: 1529 Actions" at bounding box center [816, 54] width 1302 height 21
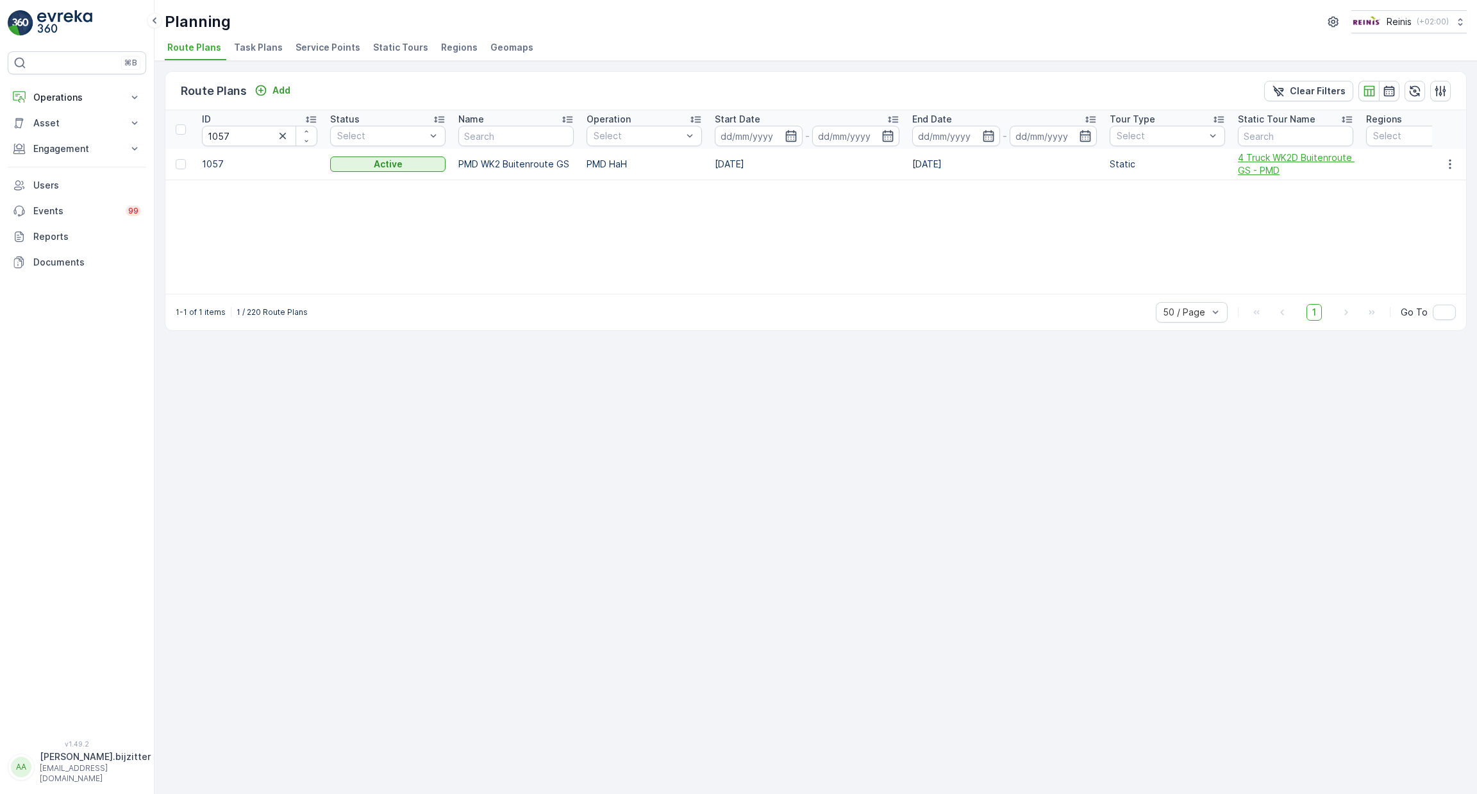
click at [1259, 162] on span "4 Truck WK2D Buitenroute GS - PMD" at bounding box center [1295, 164] width 115 height 26
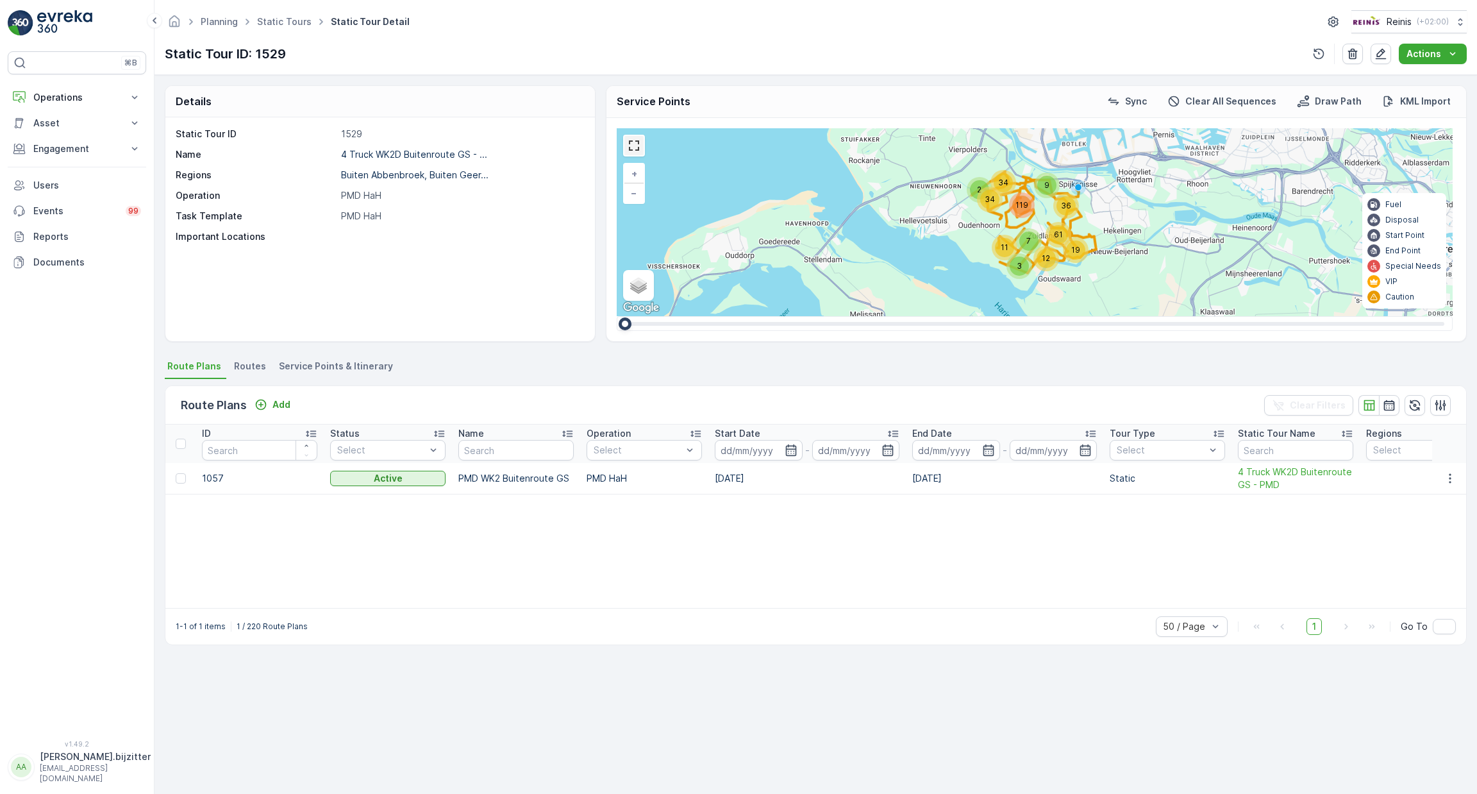
click at [636, 138] on link at bounding box center [633, 145] width 19 height 19
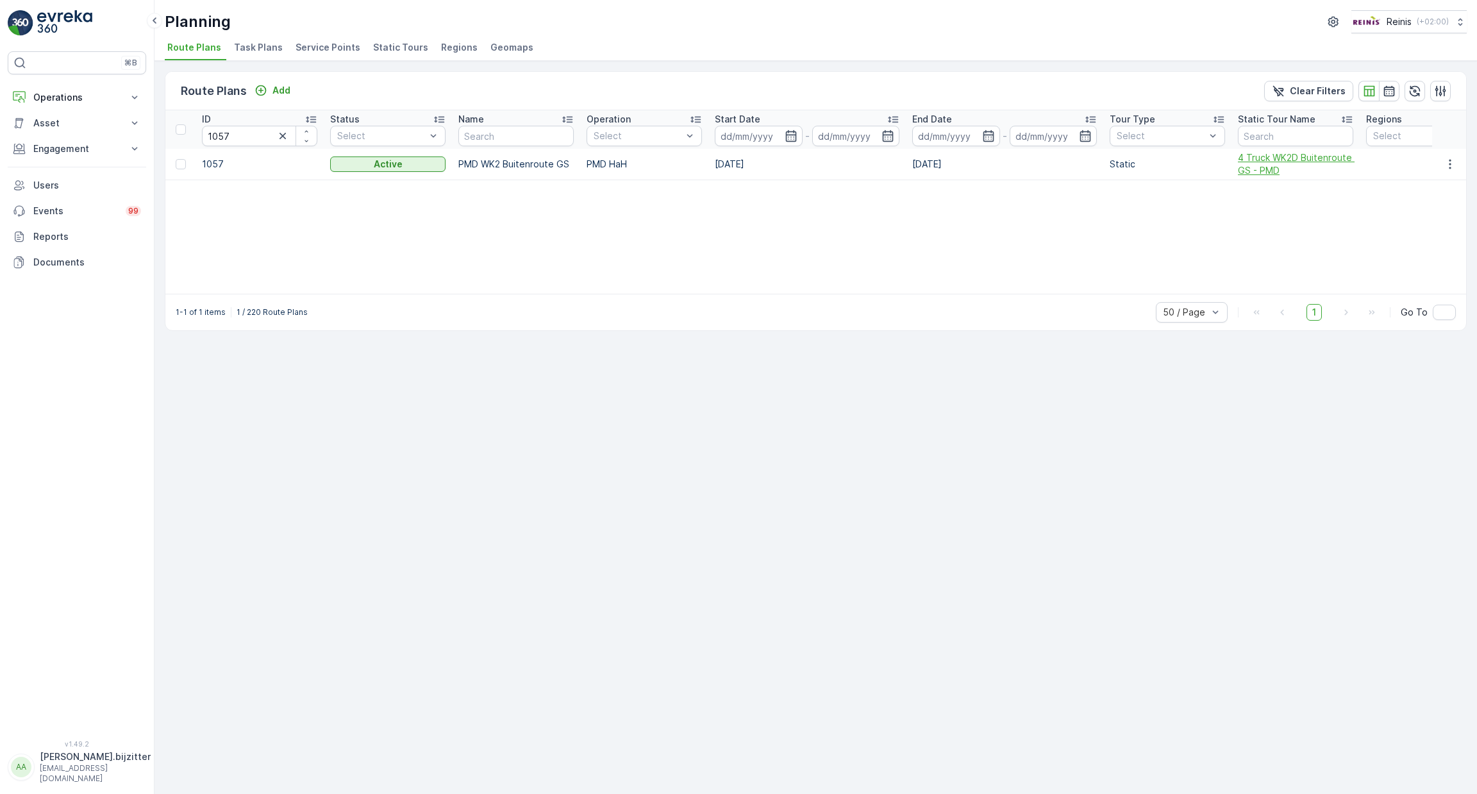
click at [1249, 159] on span "4 Truck WK2D Buitenroute GS - PMD" at bounding box center [1295, 164] width 115 height 26
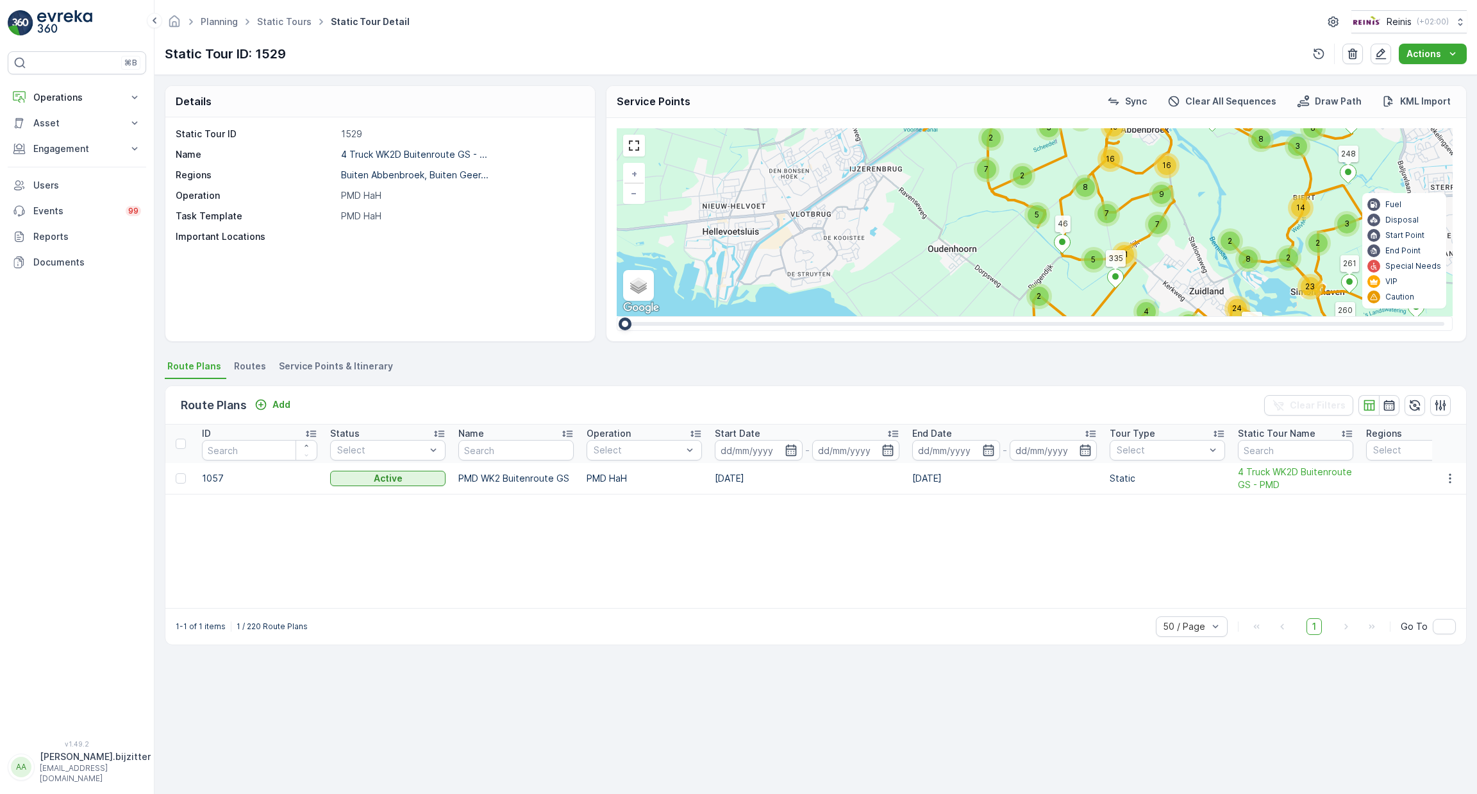
click at [315, 357] on li "Service Points & Itinerary" at bounding box center [337, 368] width 122 height 22
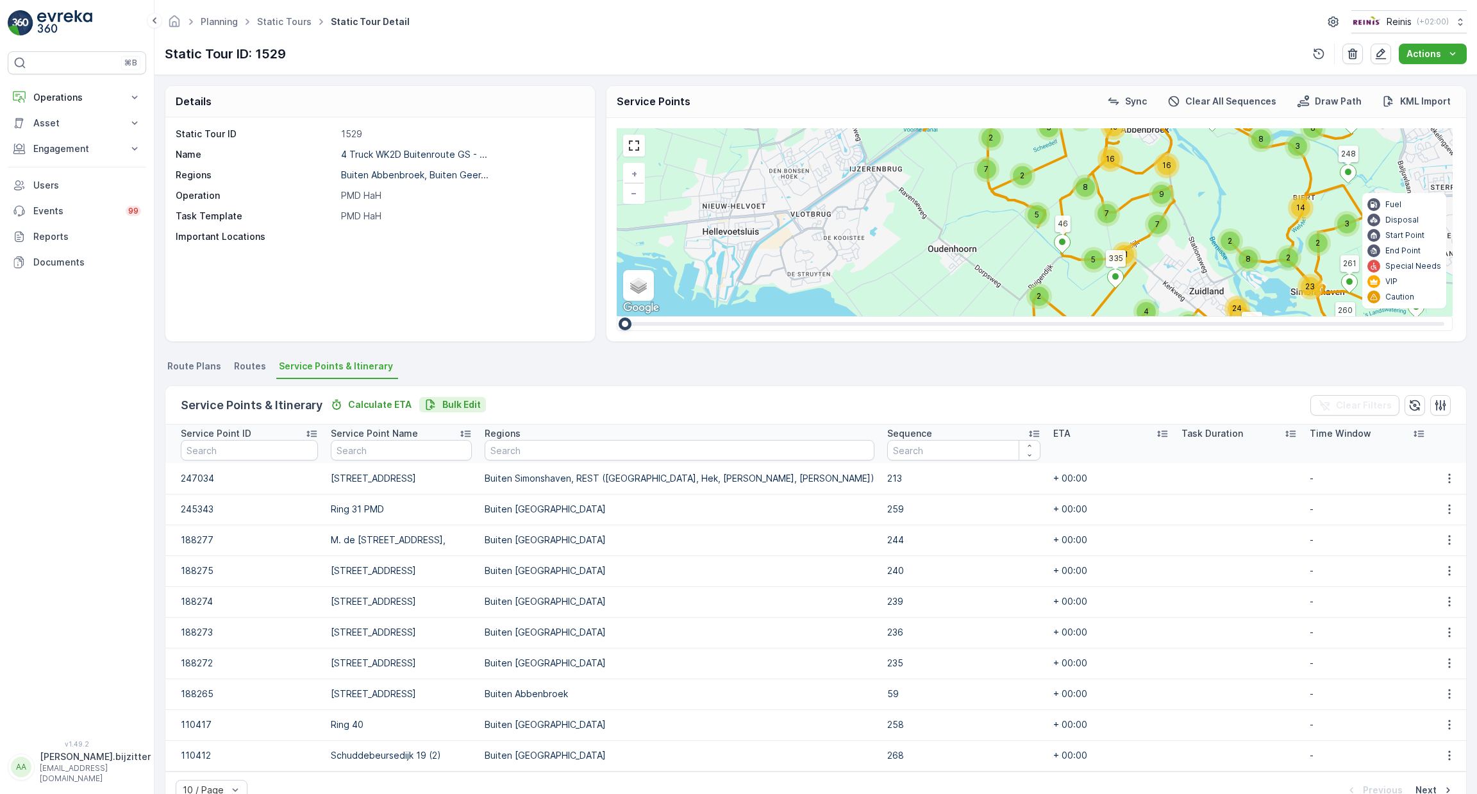
click at [458, 410] on button "Bulk Edit" at bounding box center [452, 404] width 67 height 15
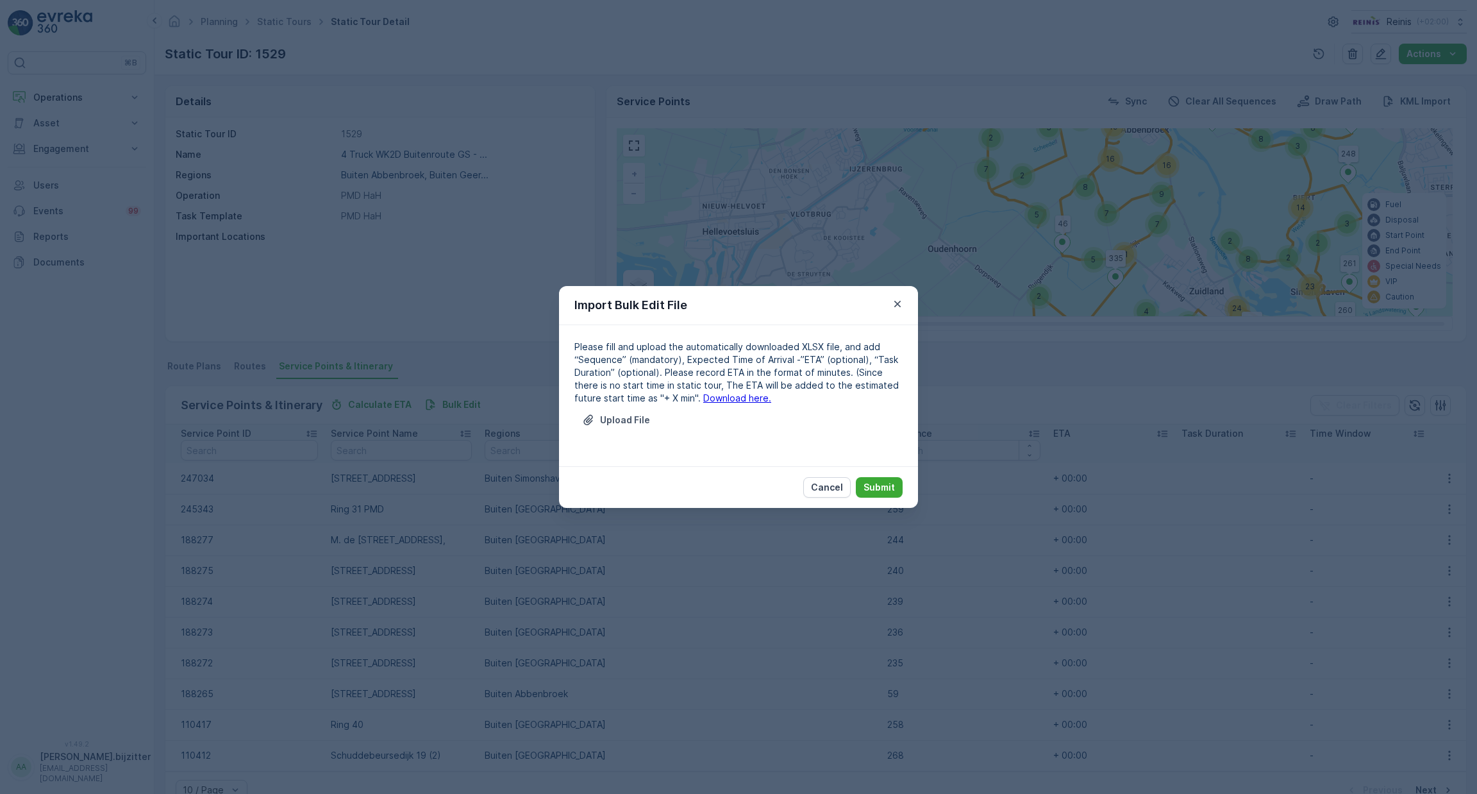
click at [703, 394] on link "Download here." at bounding box center [737, 397] width 68 height 11
click at [43, 405] on div "Import Bulk Edit File Please fill and upload the automatically downloaded XLSX …" at bounding box center [738, 397] width 1477 height 794
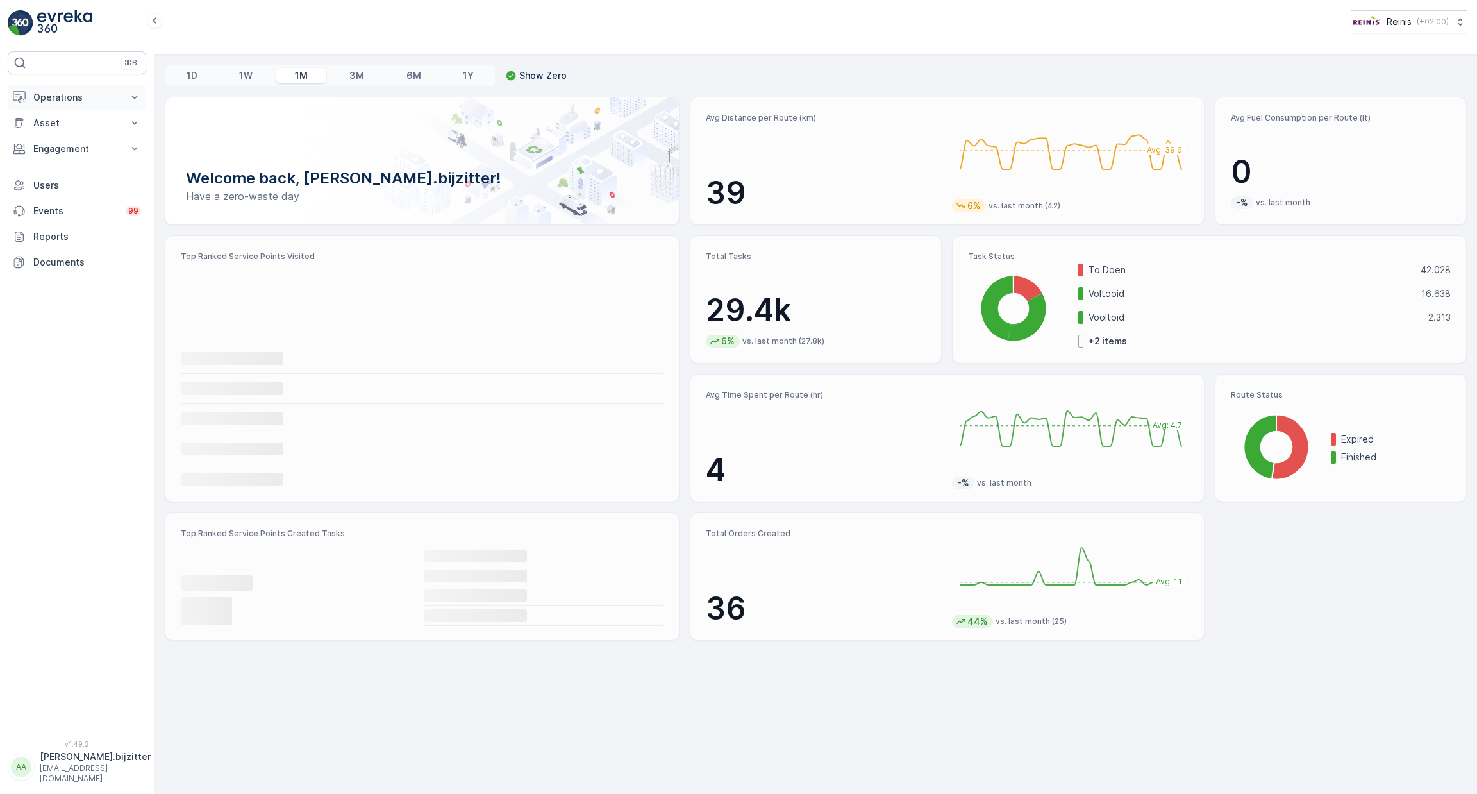
click at [62, 97] on p "Operations" at bounding box center [76, 97] width 87 height 13
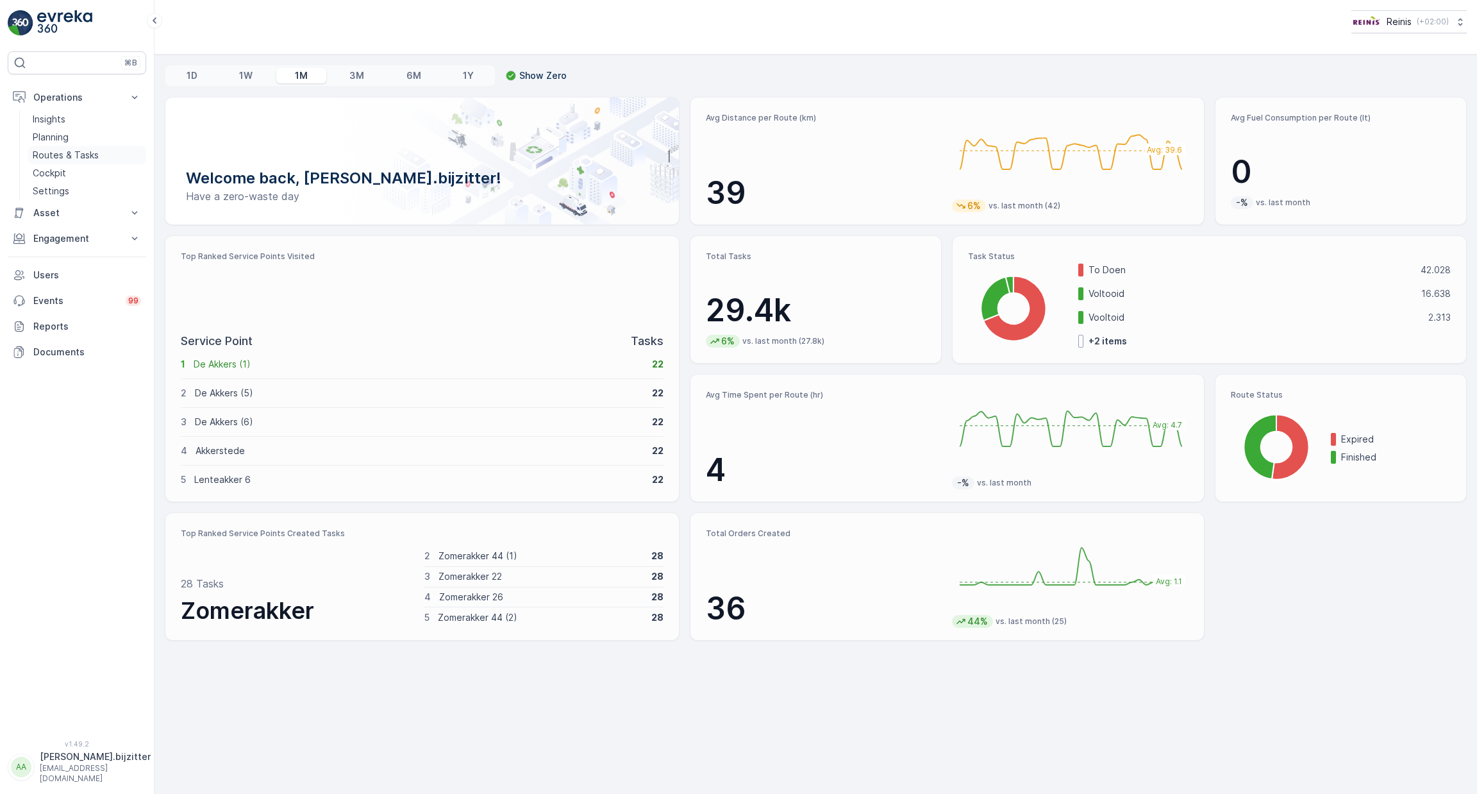
click at [62, 152] on p "Routes & Tasks" at bounding box center [66, 155] width 66 height 13
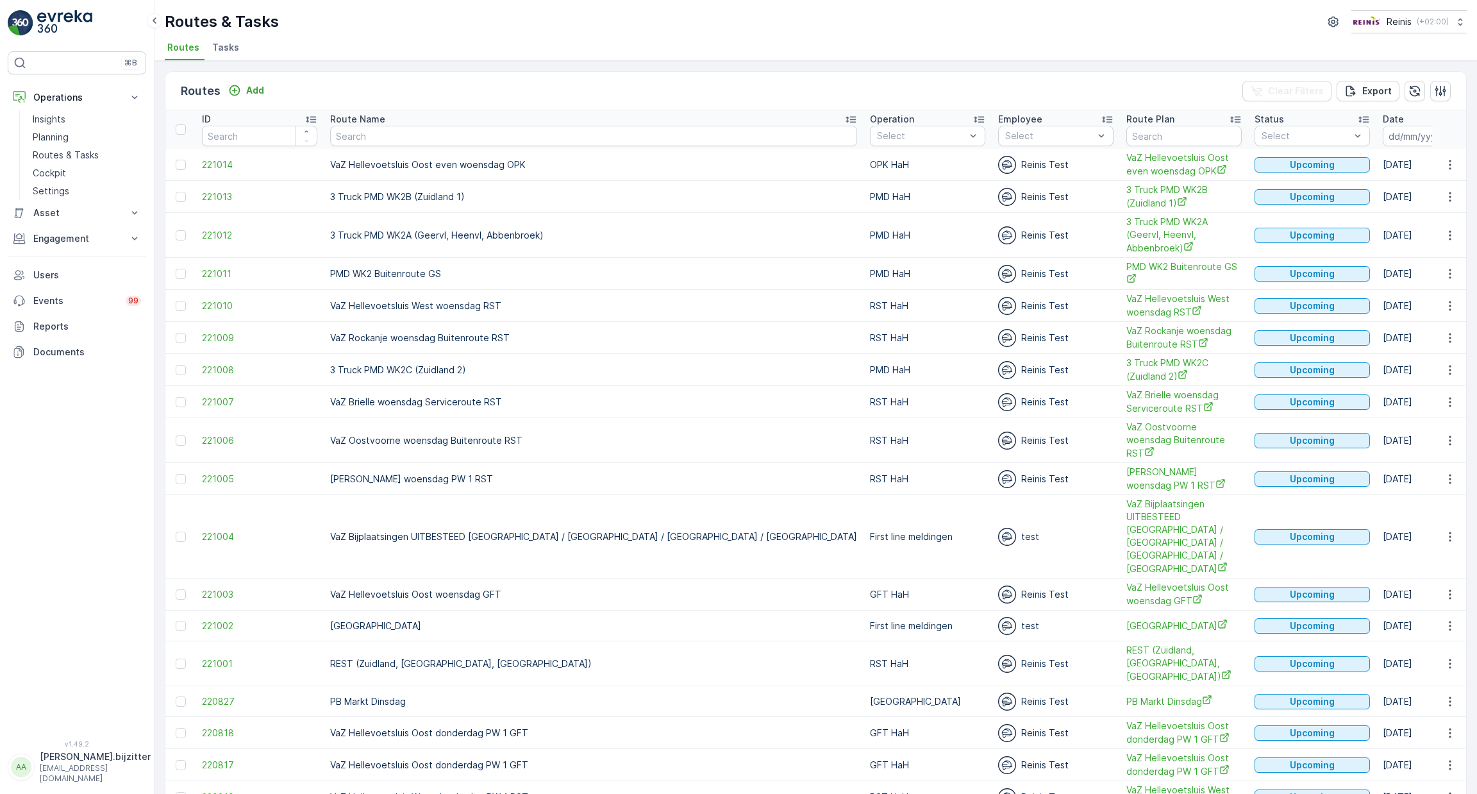
click at [1453, 131] on icon "button" at bounding box center [1458, 136] width 11 height 12
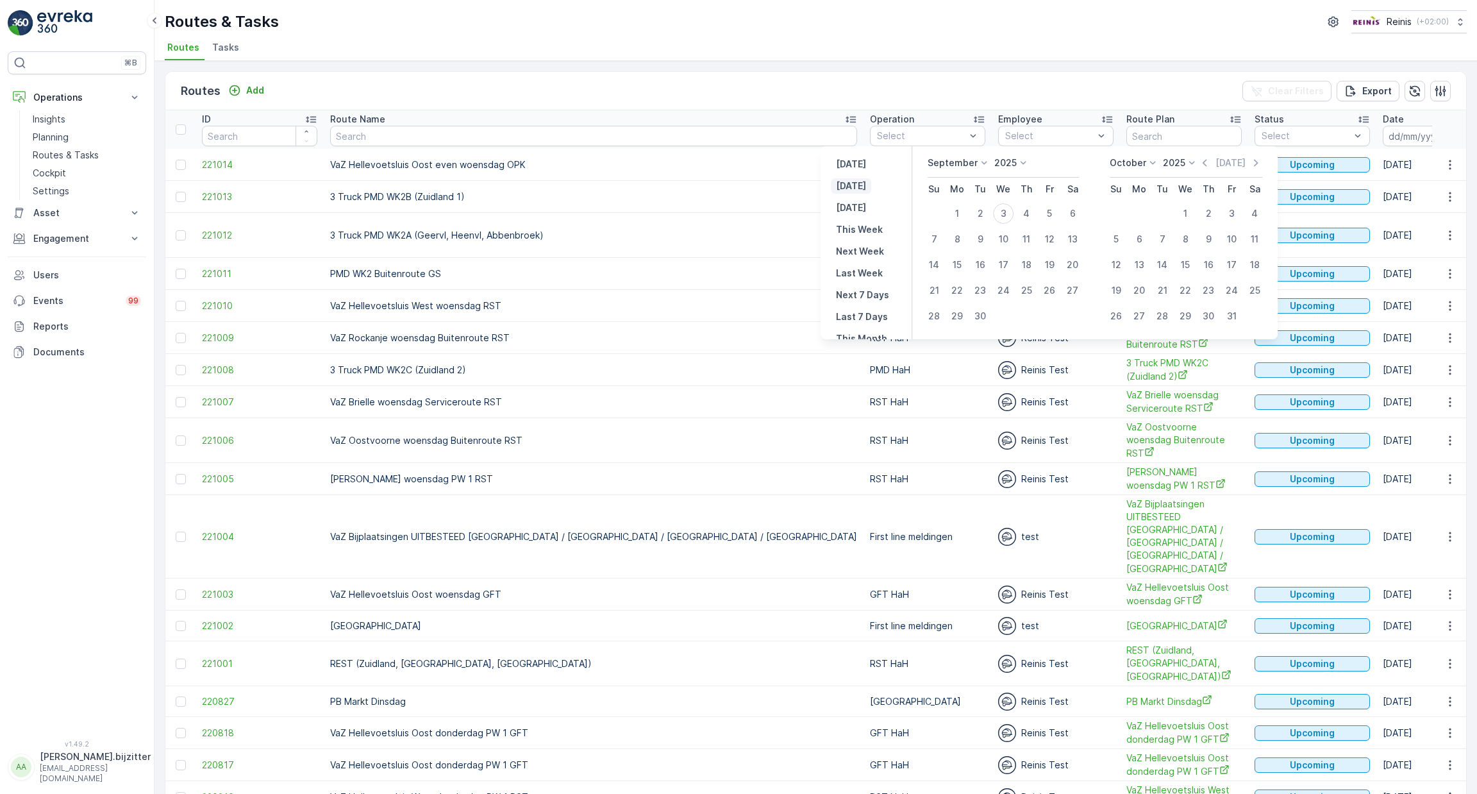
click at [859, 188] on p "Today" at bounding box center [851, 186] width 30 height 13
type input "03.09.2025"
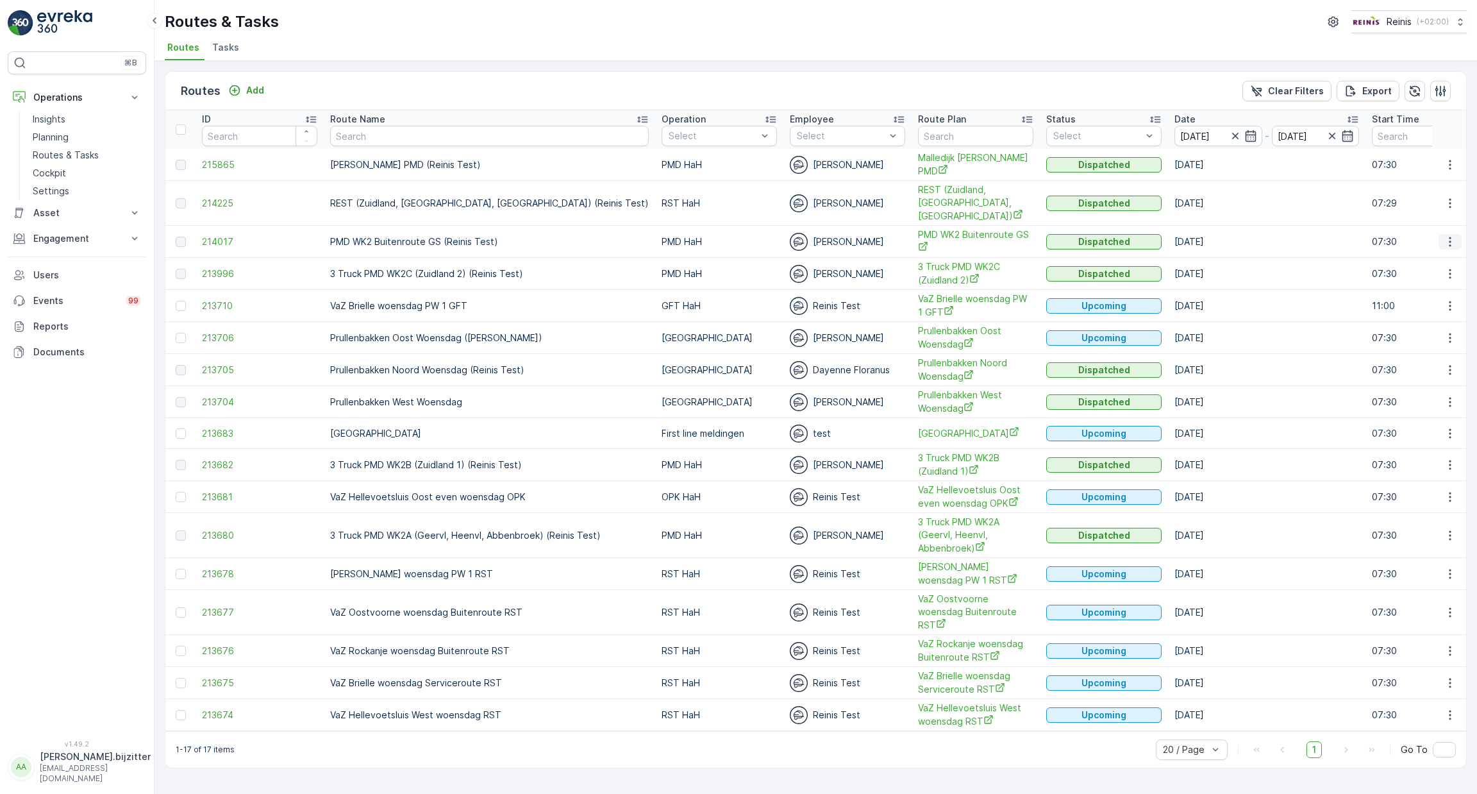
click at [1450, 237] on icon "button" at bounding box center [1450, 242] width 2 height 10
click at [1423, 246] on span "See More Details" at bounding box center [1420, 245] width 74 height 13
click at [337, 37] on div "Routes & Tasks Reinis ( +02:00 ) Routes Tasks" at bounding box center [816, 30] width 1323 height 61
click at [101, 450] on div "⌘B Operations Insights Planning Routes & Tasks Cockpit Settings Asset Assets Ac…" at bounding box center [77, 387] width 138 height 673
click at [60, 462] on div "⌘B Operations Insights Planning Routes & Tasks Cockpit Settings Asset Assets Ac…" at bounding box center [77, 387] width 138 height 673
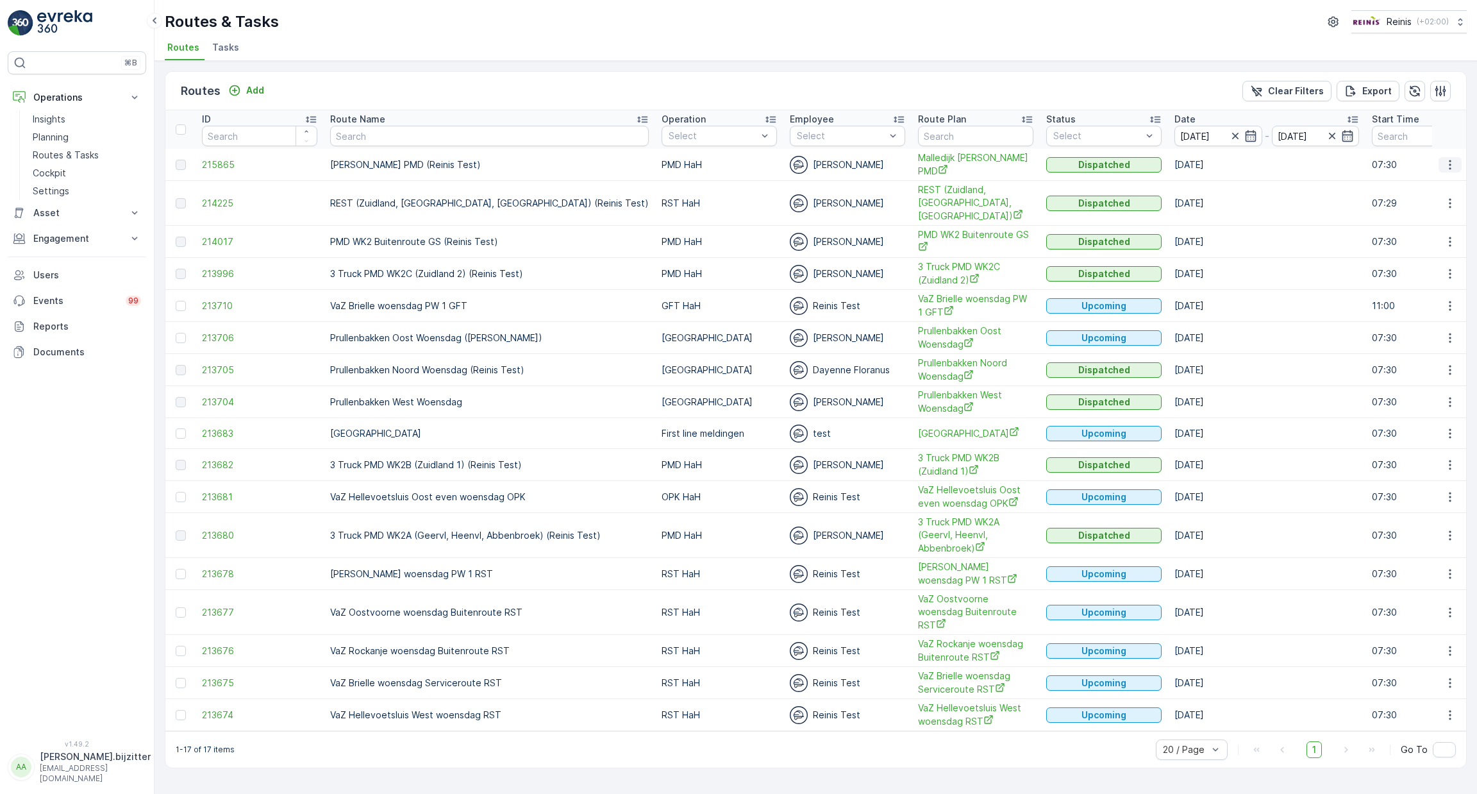
click at [1453, 163] on icon "button" at bounding box center [1450, 164] width 13 height 13
click at [1434, 152] on td at bounding box center [1449, 165] width 35 height 32
click at [558, 16] on div "Routes & Tasks Reinis ( +02:00 )" at bounding box center [816, 21] width 1302 height 23
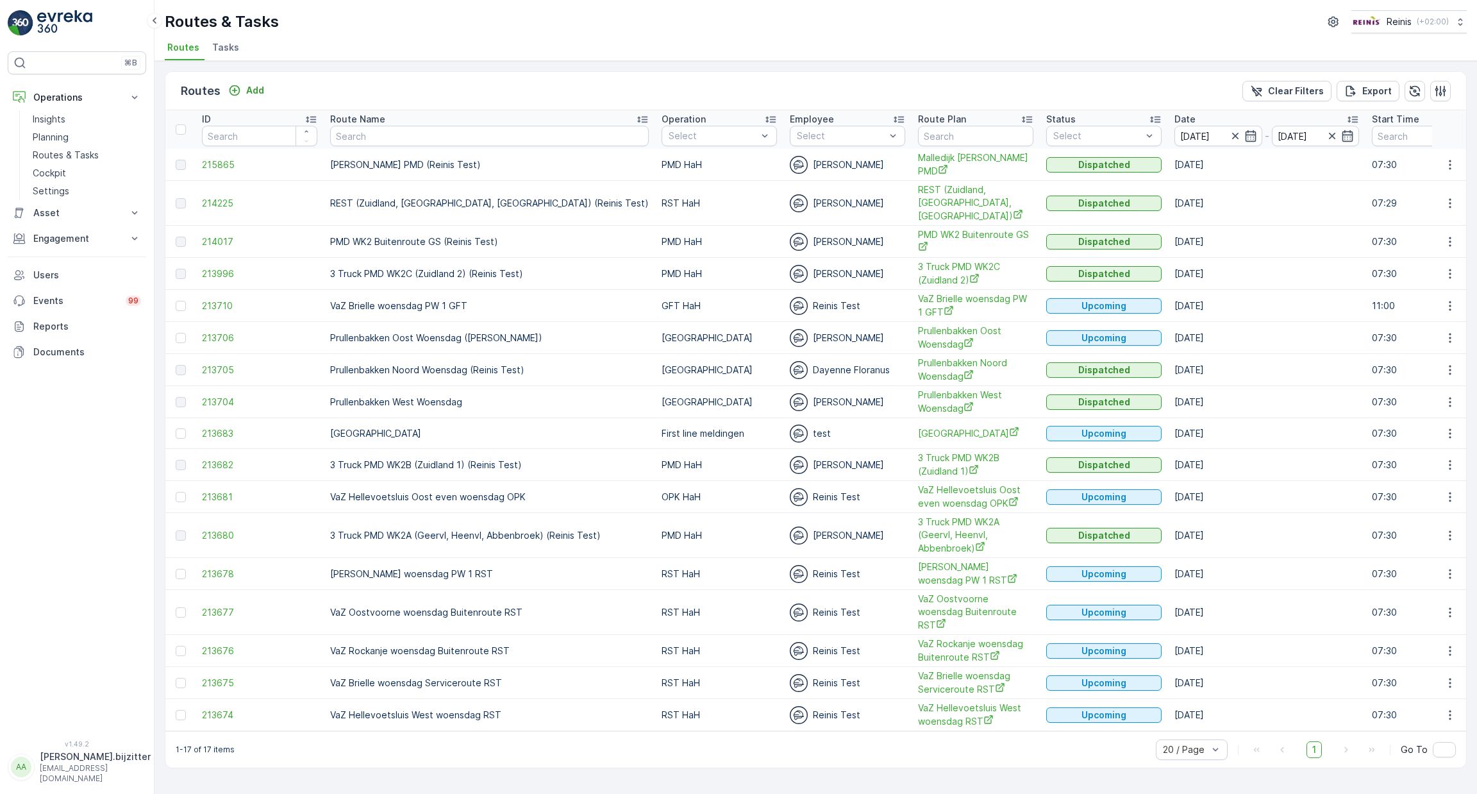
click at [66, 413] on div "⌘B Operations Insights Planning Routes & Tasks Cockpit Settings Asset Assets Ac…" at bounding box center [77, 387] width 138 height 673
click at [571, 94] on div "Routes Add Clear Filters Export" at bounding box center [815, 91] width 1301 height 38
click at [135, 96] on icon at bounding box center [134, 97] width 13 height 13
click at [137, 100] on icon at bounding box center [134, 97] width 13 height 13
click at [78, 156] on p "Routes & Tasks" at bounding box center [66, 155] width 66 height 13
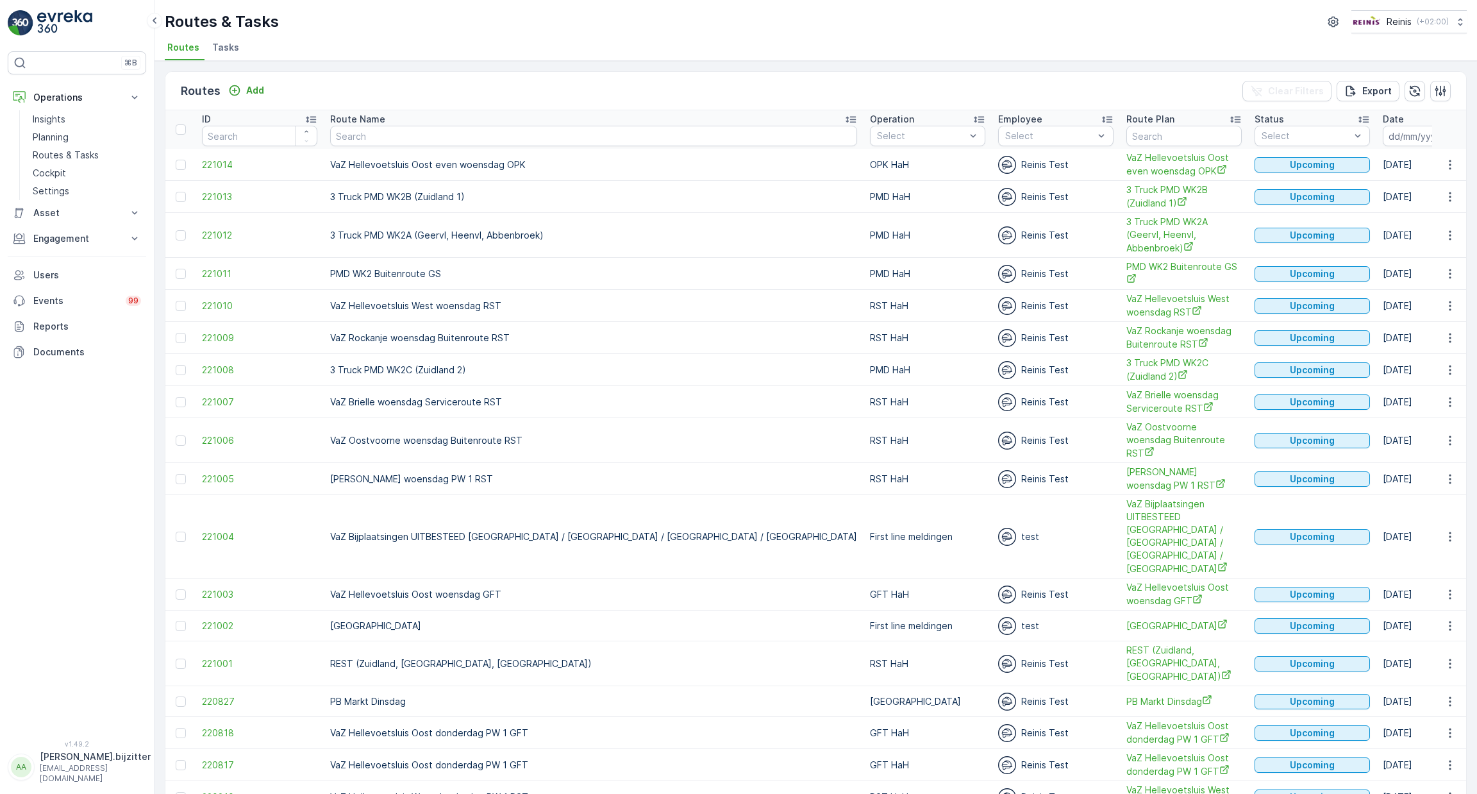
click at [1453, 134] on icon "button" at bounding box center [1459, 136] width 13 height 13
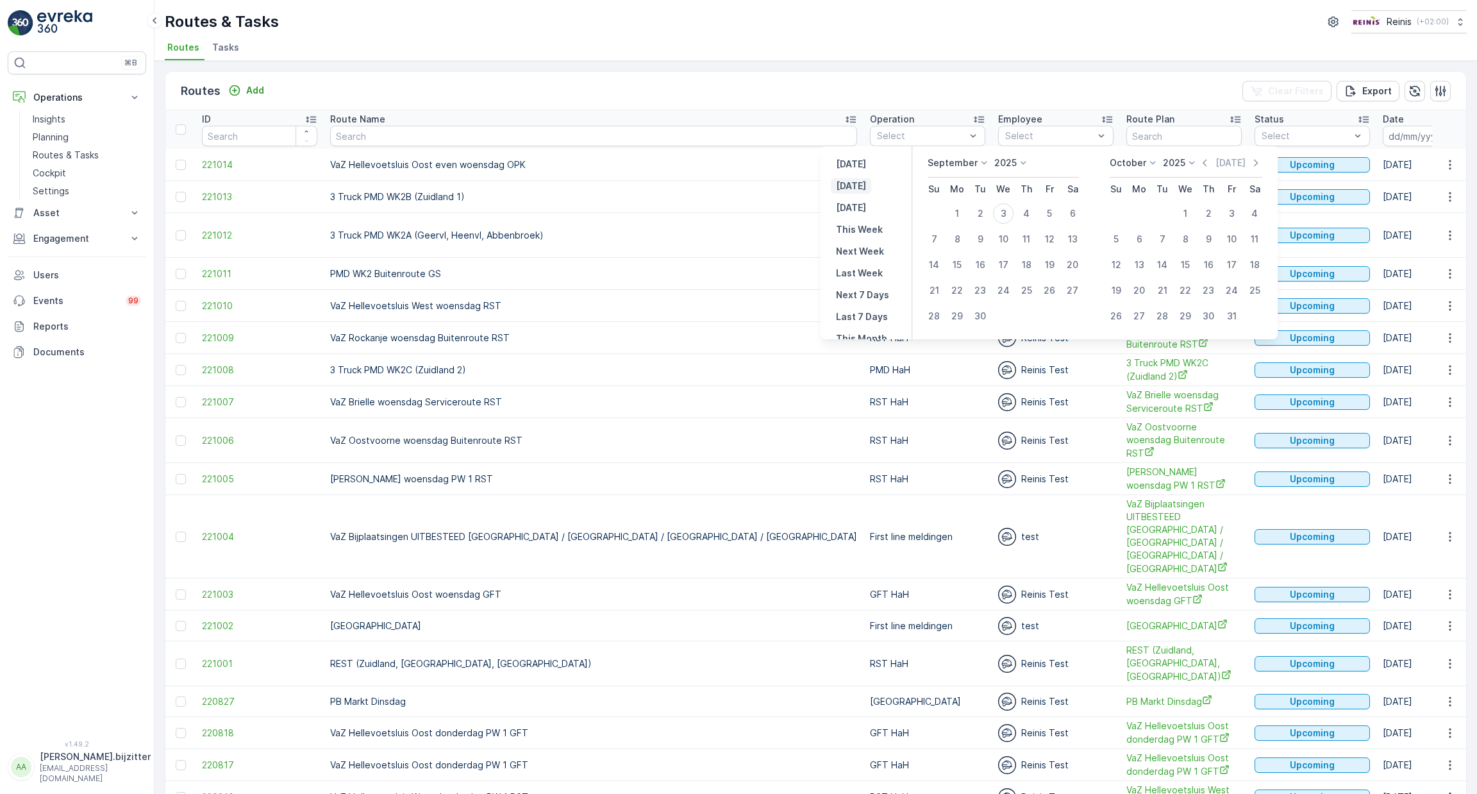
click at [844, 192] on p "[DATE]" at bounding box center [851, 186] width 30 height 13
type input "[DATE]"
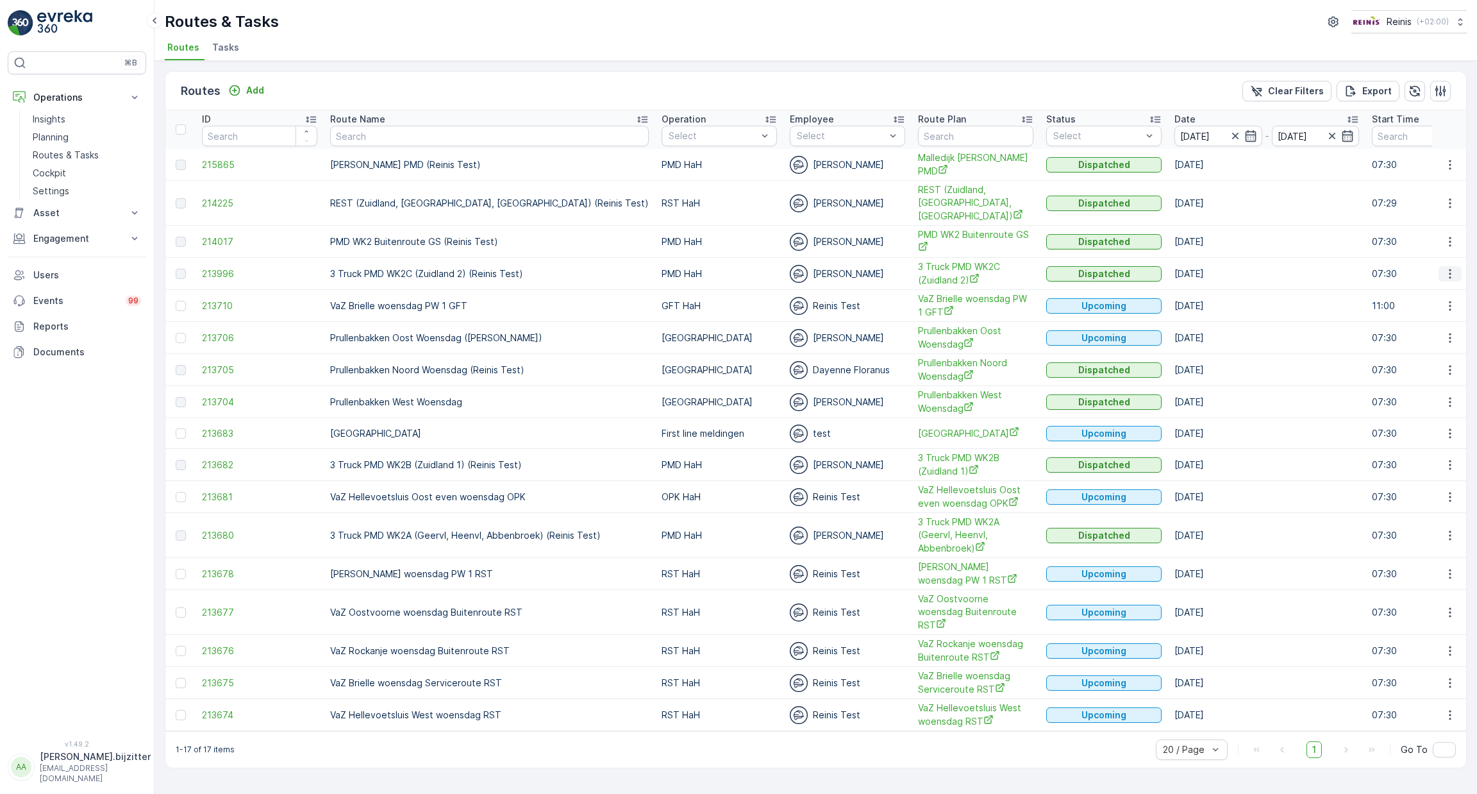
click at [1449, 267] on icon "button" at bounding box center [1450, 273] width 13 height 13
click at [1417, 280] on span "See More Details" at bounding box center [1420, 277] width 74 height 13
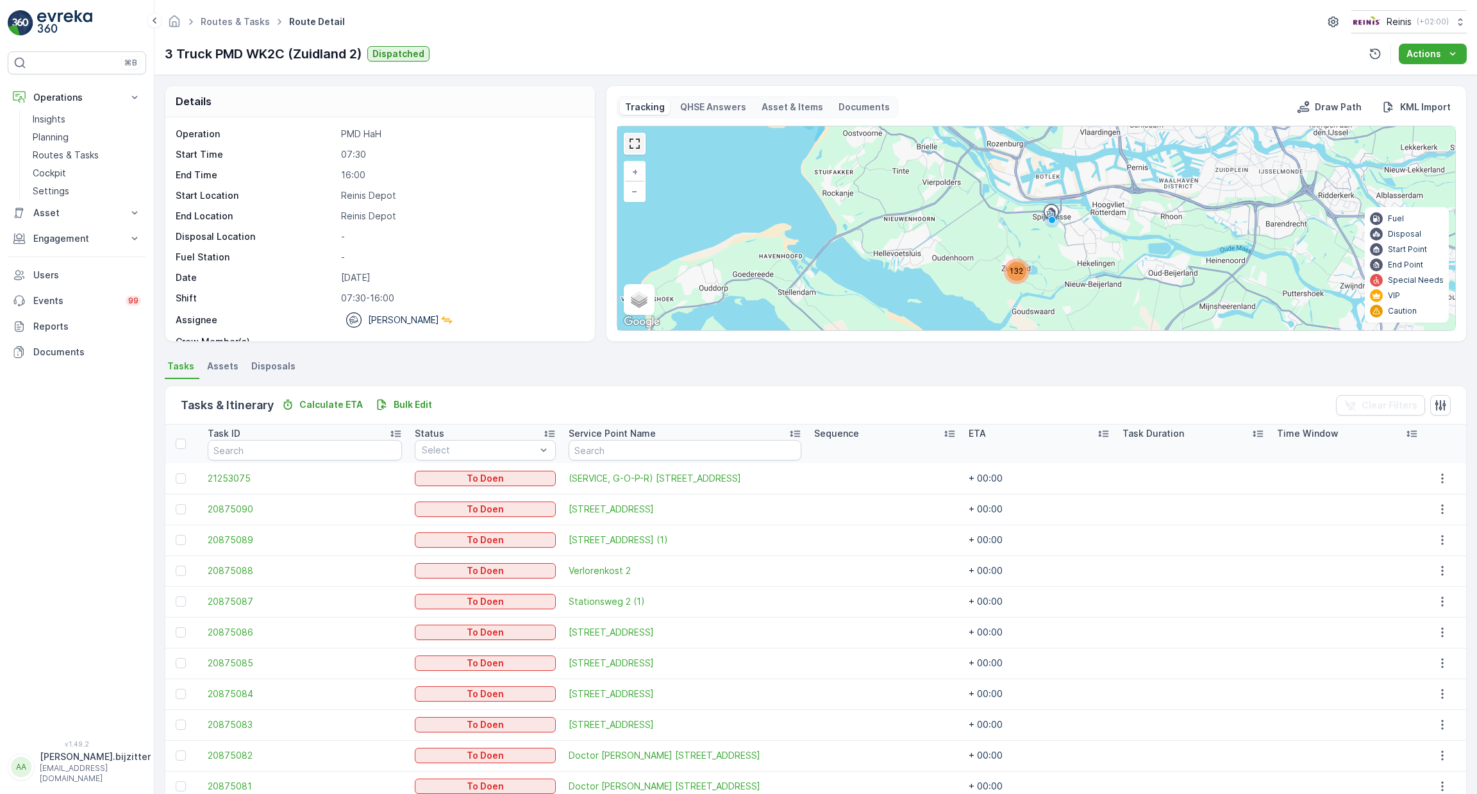
click at [634, 144] on link at bounding box center [634, 143] width 19 height 19
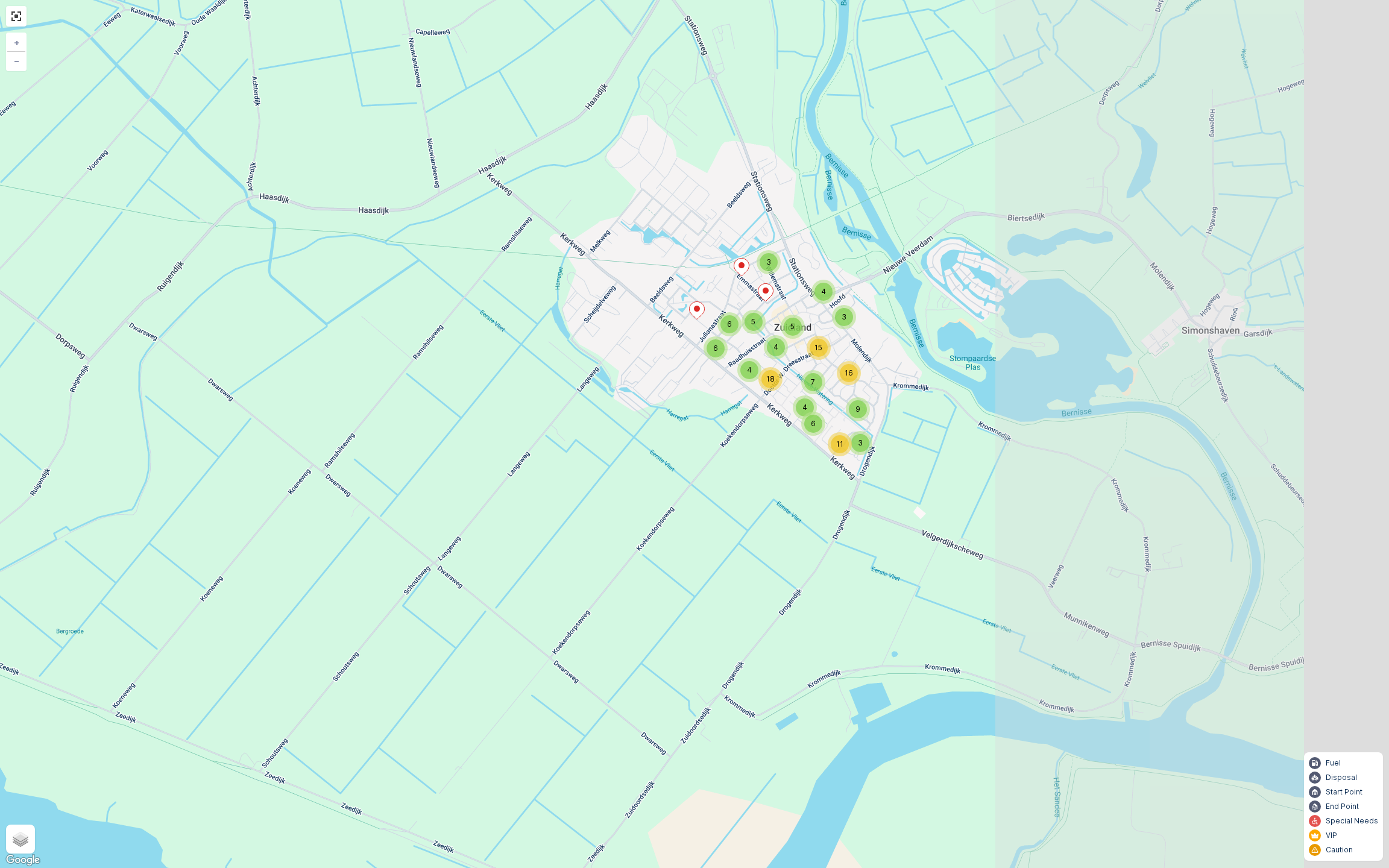
drag, startPoint x: 879, startPoint y: 476, endPoint x: 680, endPoint y: 476, distance: 199.0
click at [680, 476] on div "3 3 4 4 4 7 18 6 6 4 15 5 5 6 3 9 11 16 + − Satellite Roadmap Terrain Hybrid Le…" at bounding box center [694, 434] width 1389 height 868
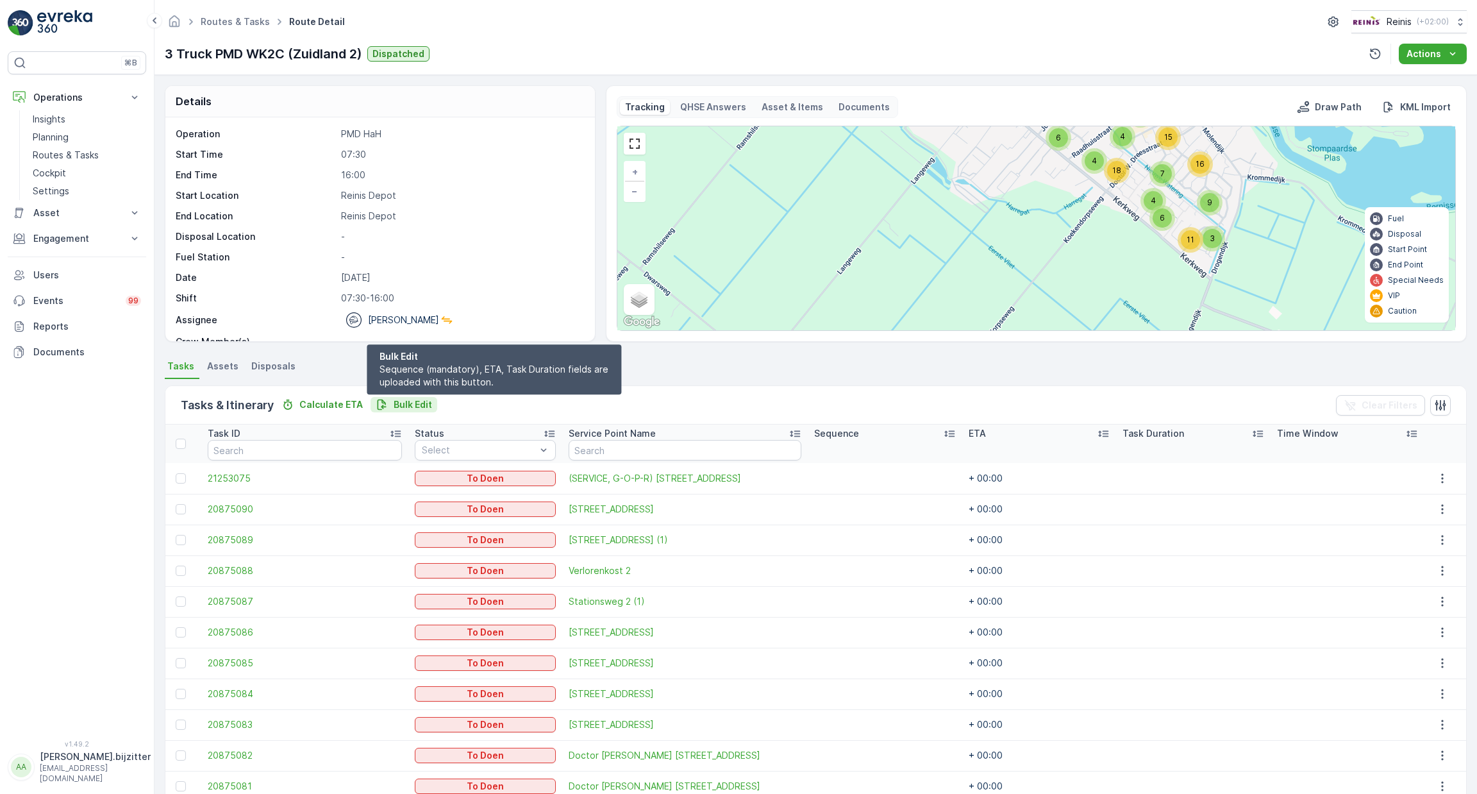
click at [423, 403] on p "Bulk Edit" at bounding box center [413, 404] width 38 height 13
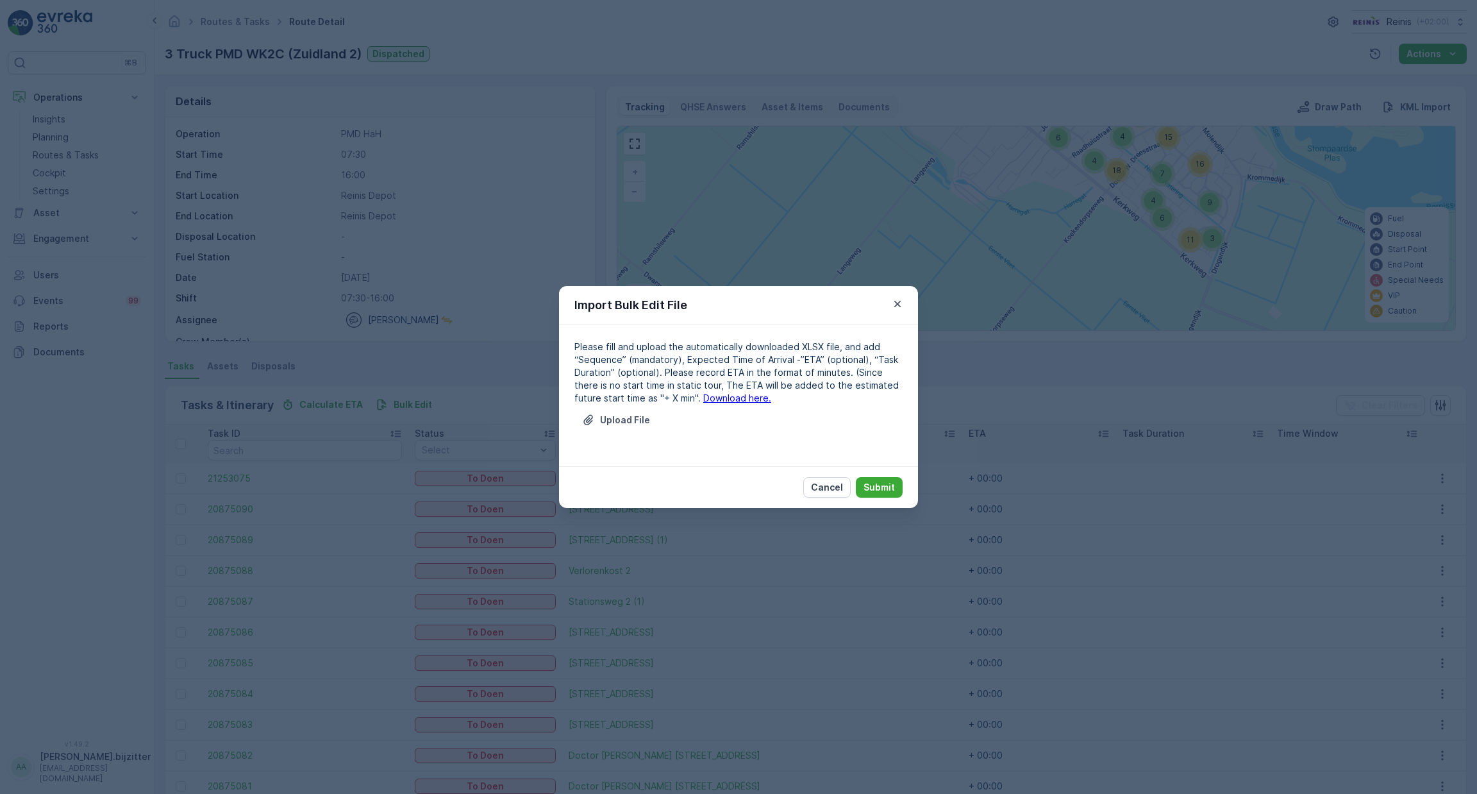
click at [736, 403] on link "Download here." at bounding box center [737, 397] width 68 height 11
click at [836, 494] on button "Cancel" at bounding box center [826, 487] width 47 height 21
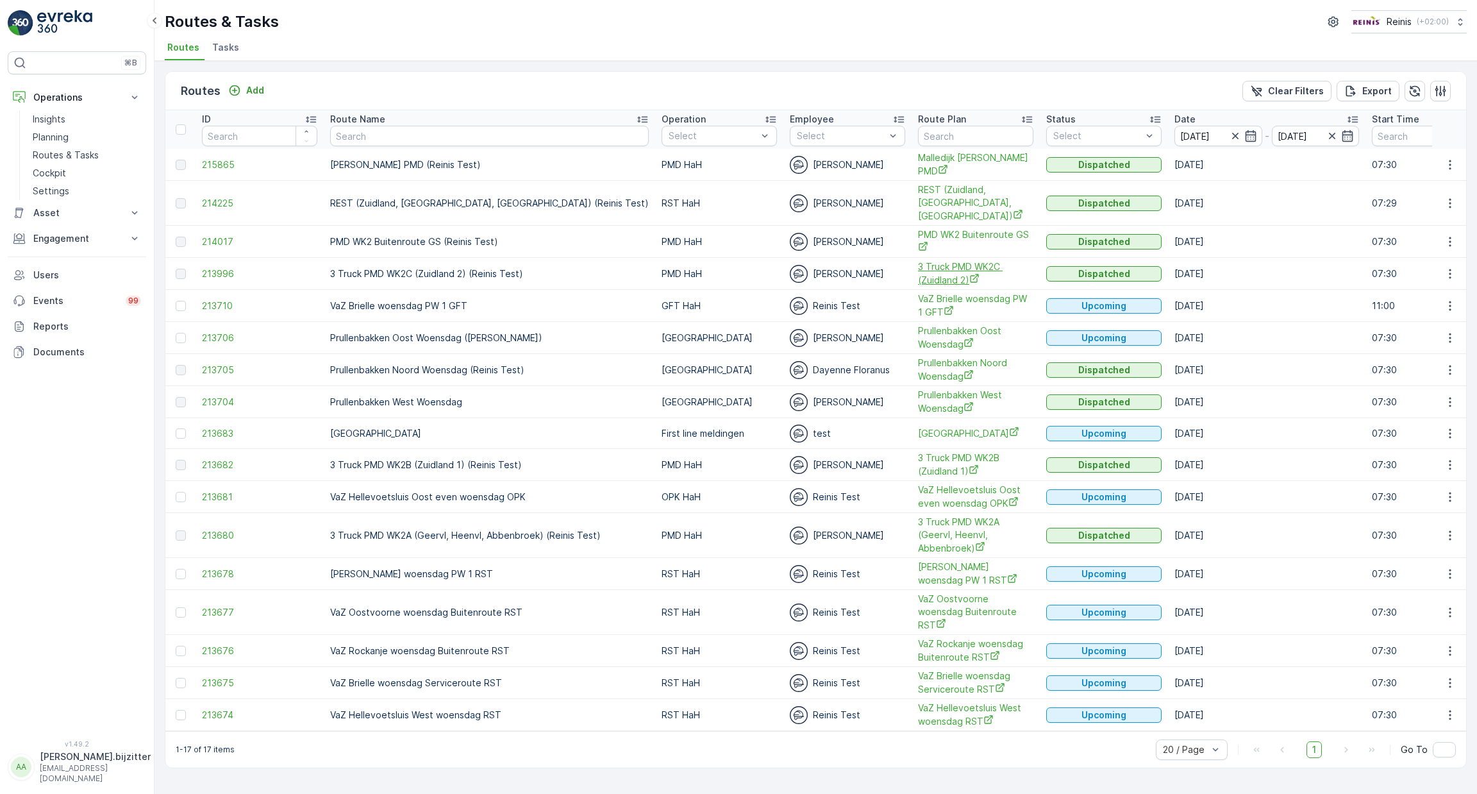
click at [918, 260] on span "3 Truck PMD WK2C (Zuidland 2)" at bounding box center [975, 273] width 115 height 26
click at [1451, 266] on button "button" at bounding box center [1450, 273] width 23 height 15
click at [1439, 280] on span "See More Details" at bounding box center [1420, 277] width 74 height 13
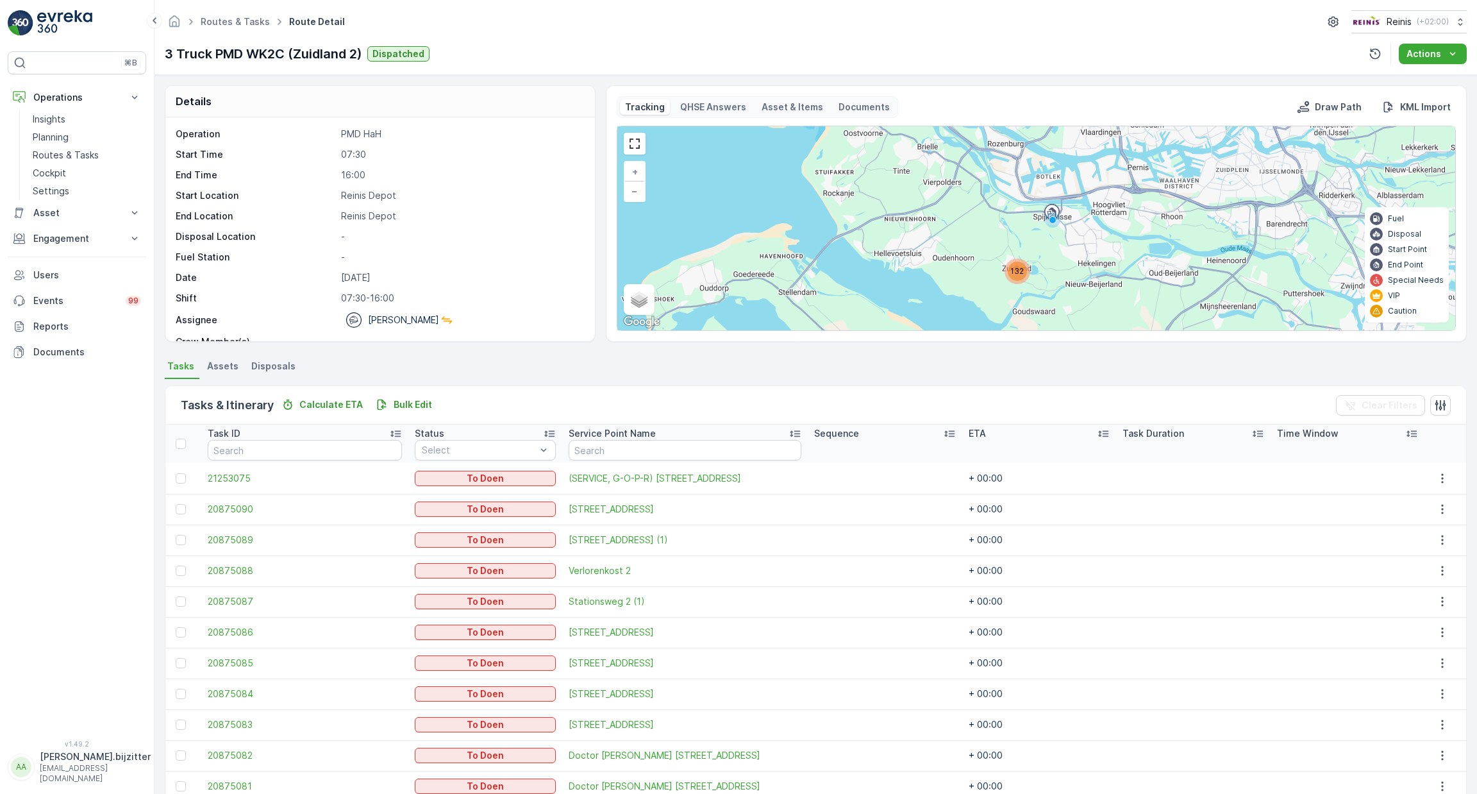
click at [410, 413] on div "Tasks & Itinerary Calculate ETA Bulk Edit Clear Filters" at bounding box center [815, 405] width 1301 height 38
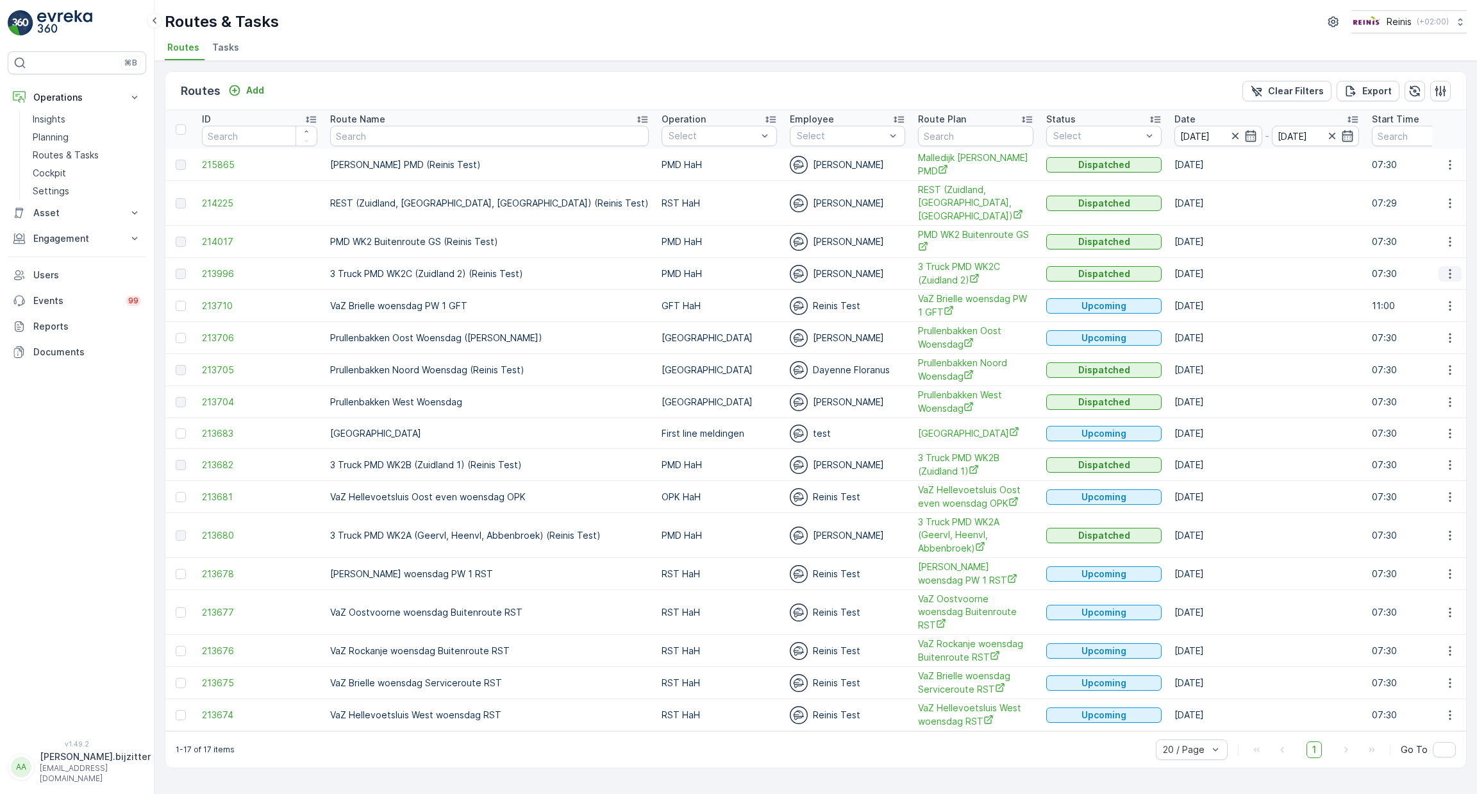
click at [1453, 267] on icon "button" at bounding box center [1450, 273] width 13 height 13
click at [1444, 283] on span "See More Details" at bounding box center [1420, 277] width 74 height 13
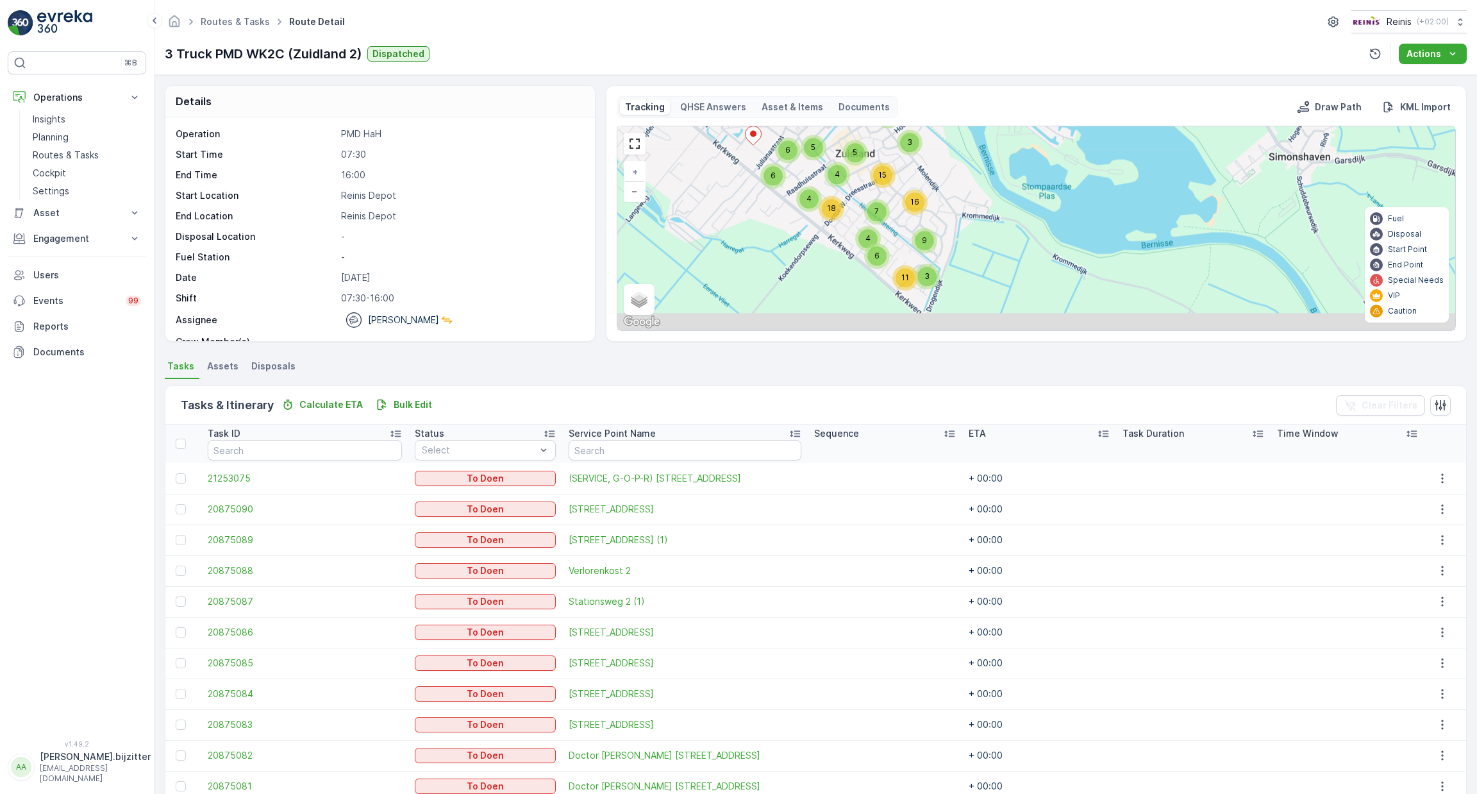
drag, startPoint x: 934, startPoint y: 263, endPoint x: 992, endPoint y: 140, distance: 135.9
click at [1001, 107] on div "Tracking QHSE Answers Asset & Items Documents Draw Path KML Import 3 3 4 4 4 7 …" at bounding box center [1036, 213] width 839 height 235
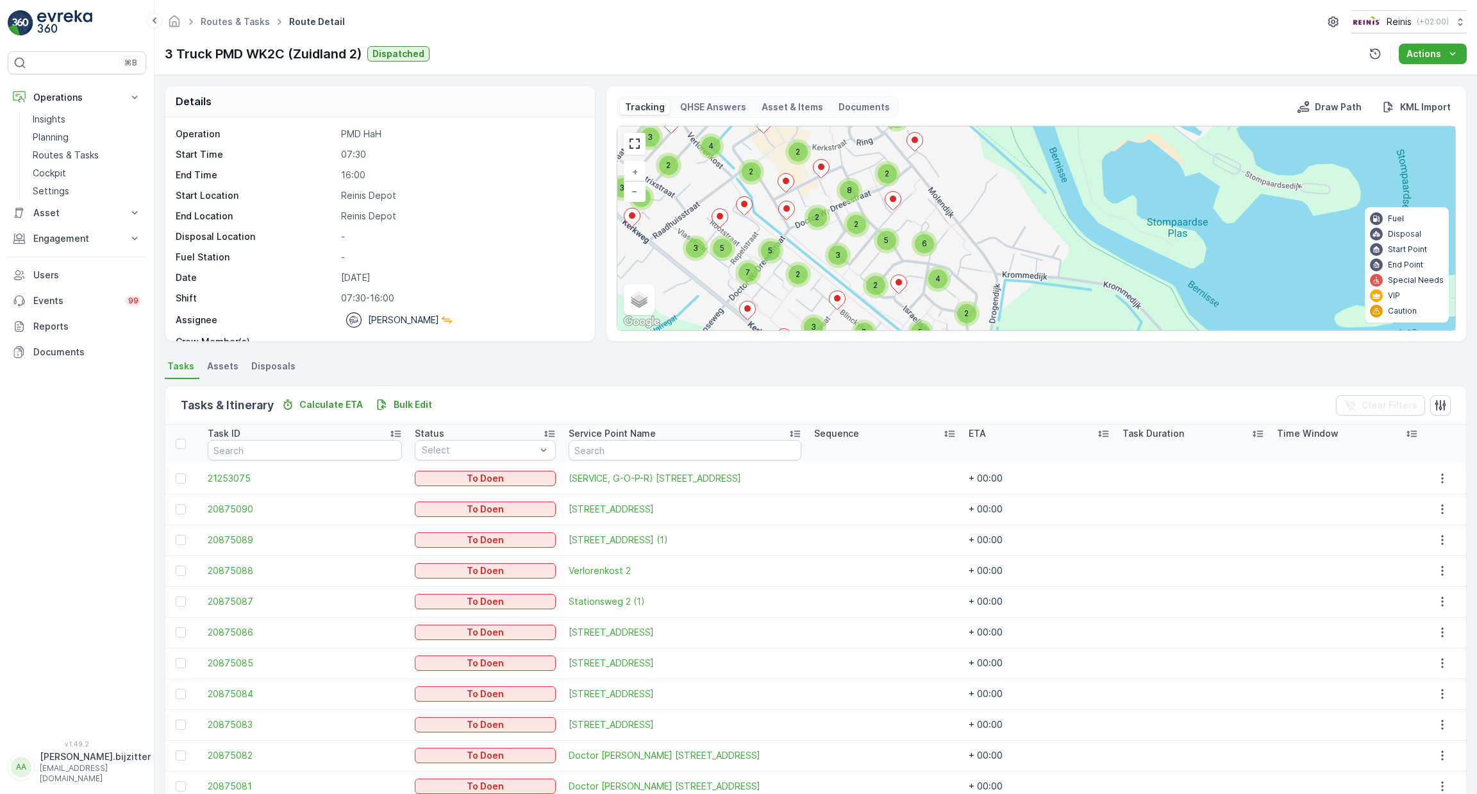
click at [411, 412] on div "Tasks & Itinerary Calculate ETA Bulk Edit" at bounding box center [309, 405] width 256 height 18
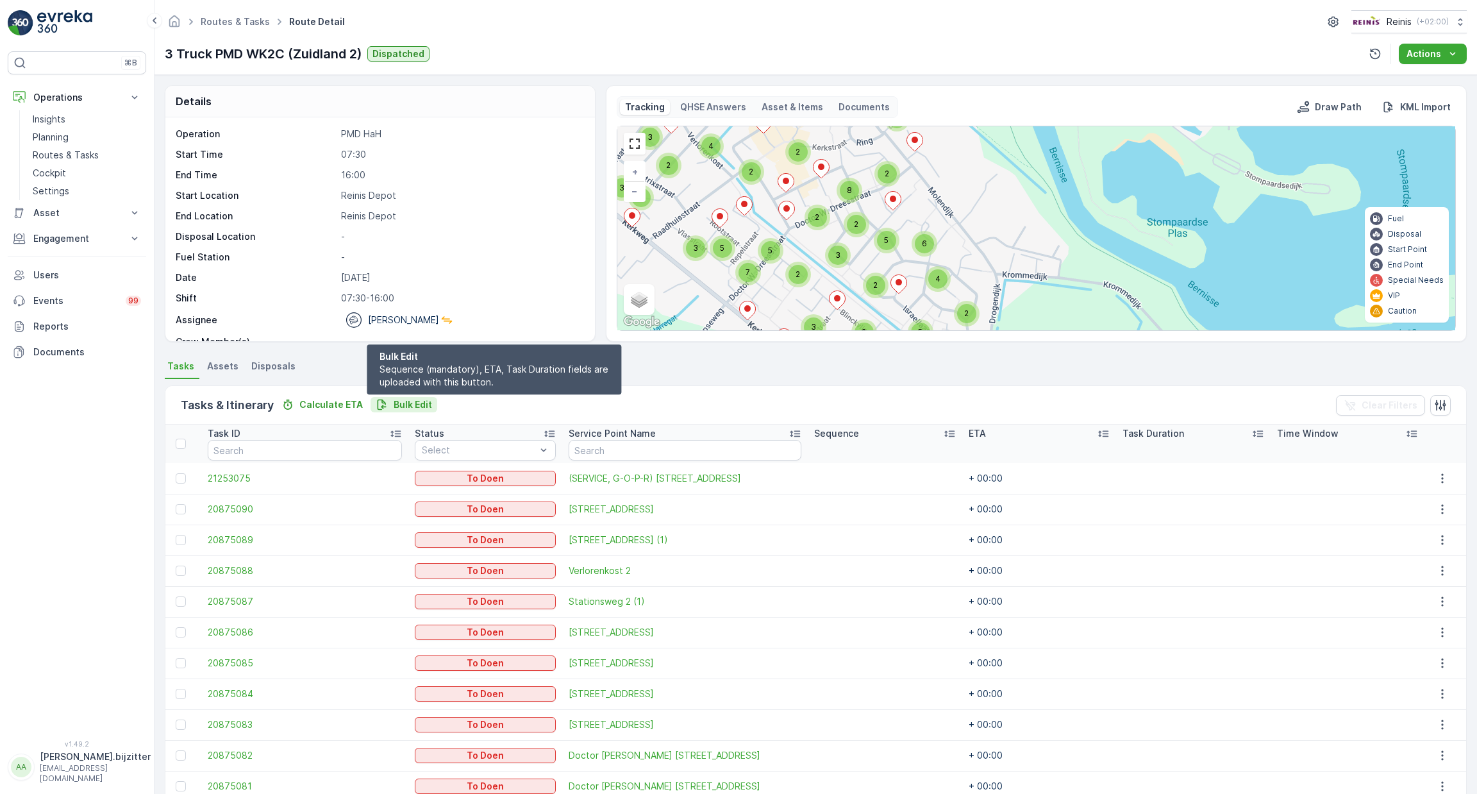
click at [411, 411] on button "Bulk Edit" at bounding box center [404, 404] width 67 height 15
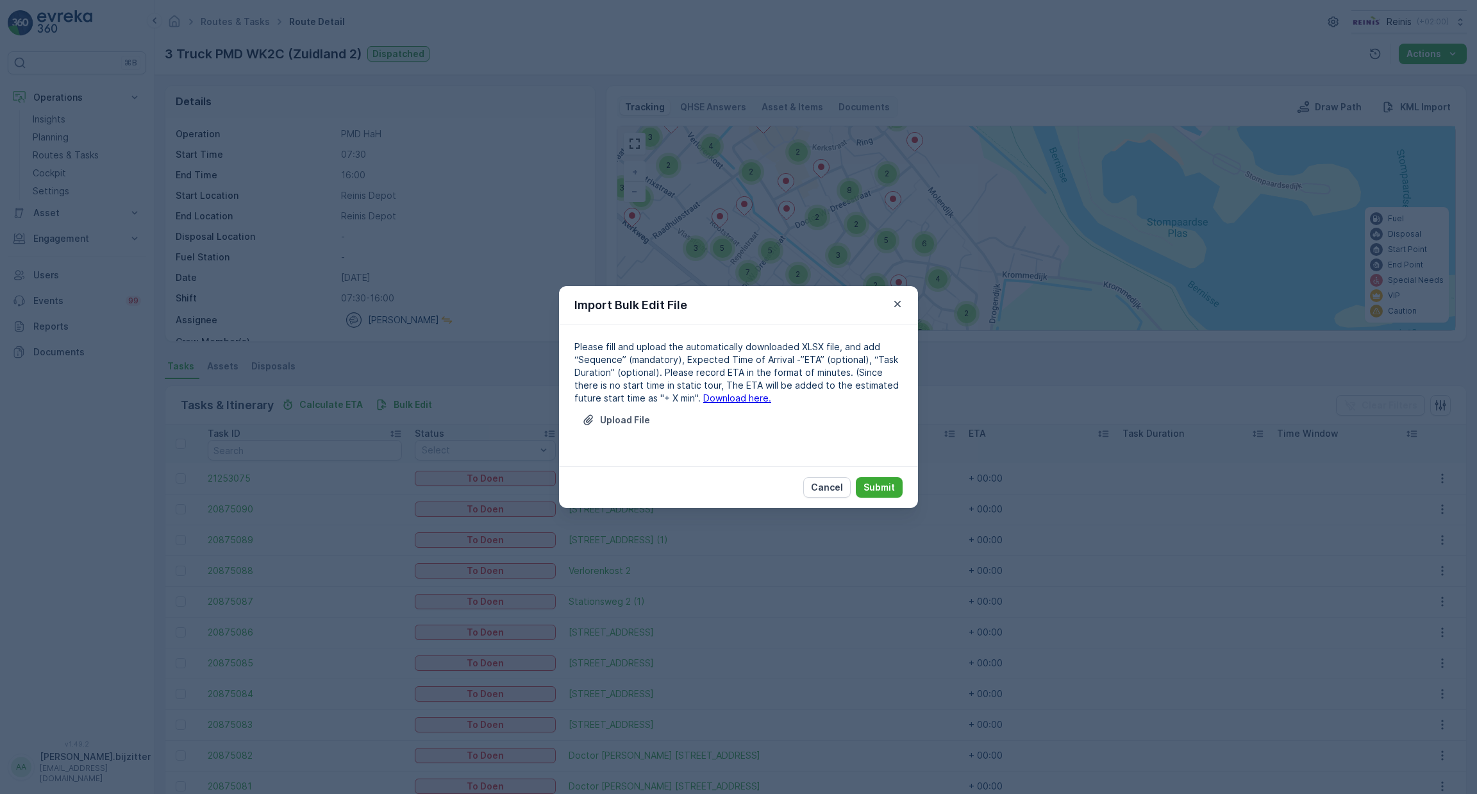
click at [726, 405] on div "Please fill and upload the automatically downloaded XLSX file, and add “Sequenc…" at bounding box center [738, 395] width 328 height 110
click at [711, 400] on link "Download here." at bounding box center [737, 397] width 68 height 11
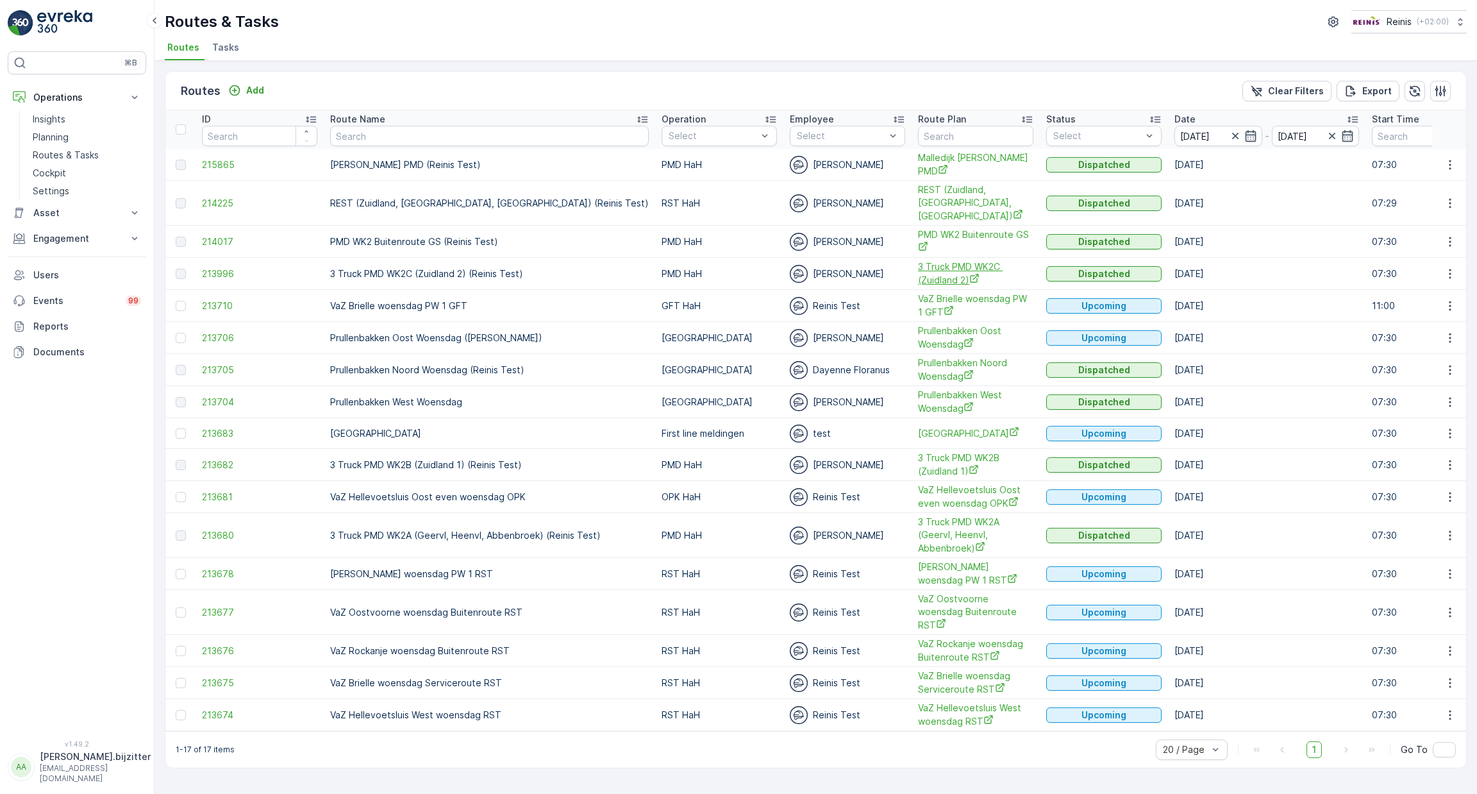
click at [918, 267] on span "3 Truck PMD WK2C (Zuidland 2)" at bounding box center [975, 273] width 115 height 26
click at [1452, 267] on icon "button" at bounding box center [1450, 273] width 13 height 13
click at [1426, 285] on div "See More Details" at bounding box center [1427, 277] width 99 height 18
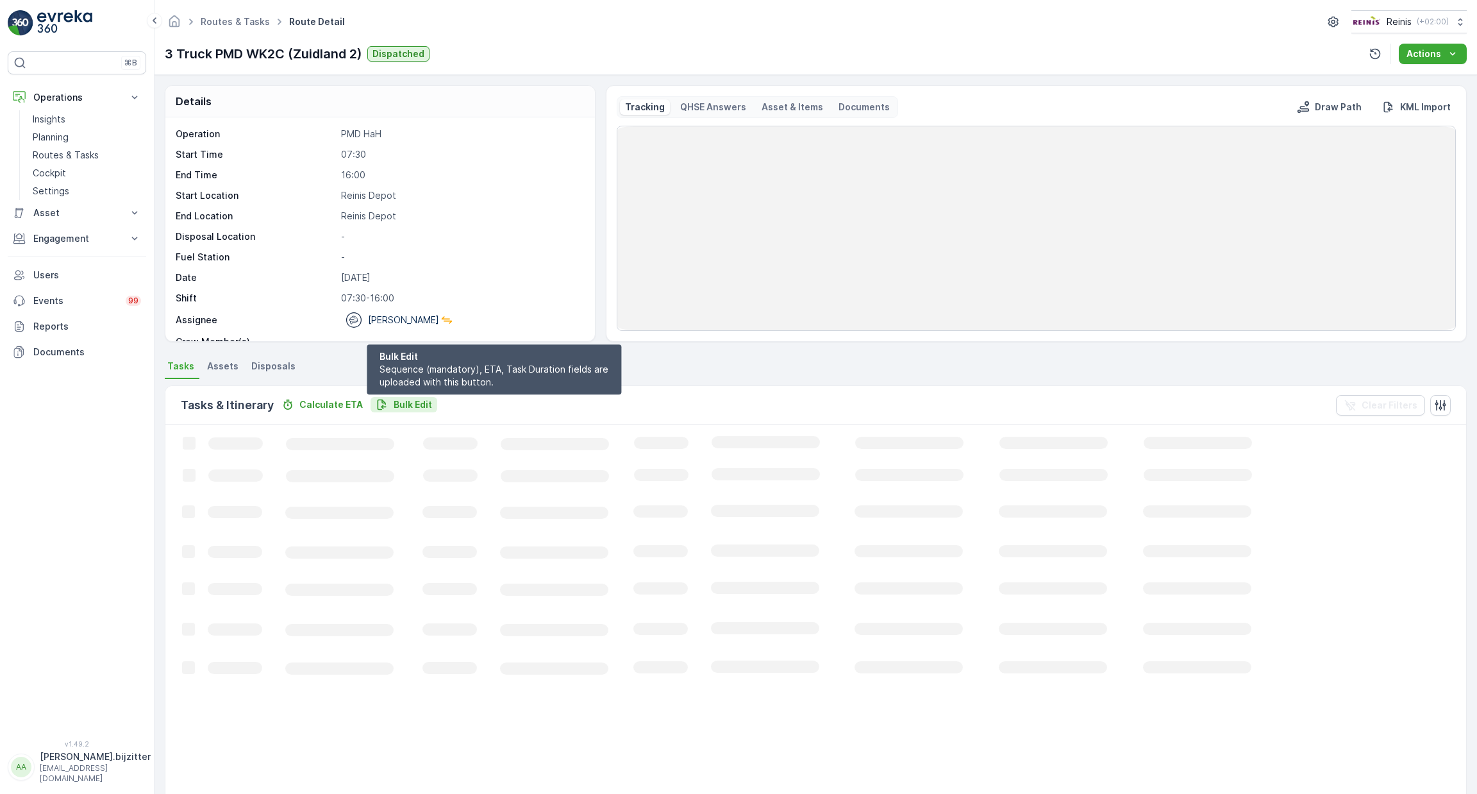
click at [421, 410] on p "Bulk Edit" at bounding box center [413, 404] width 38 height 13
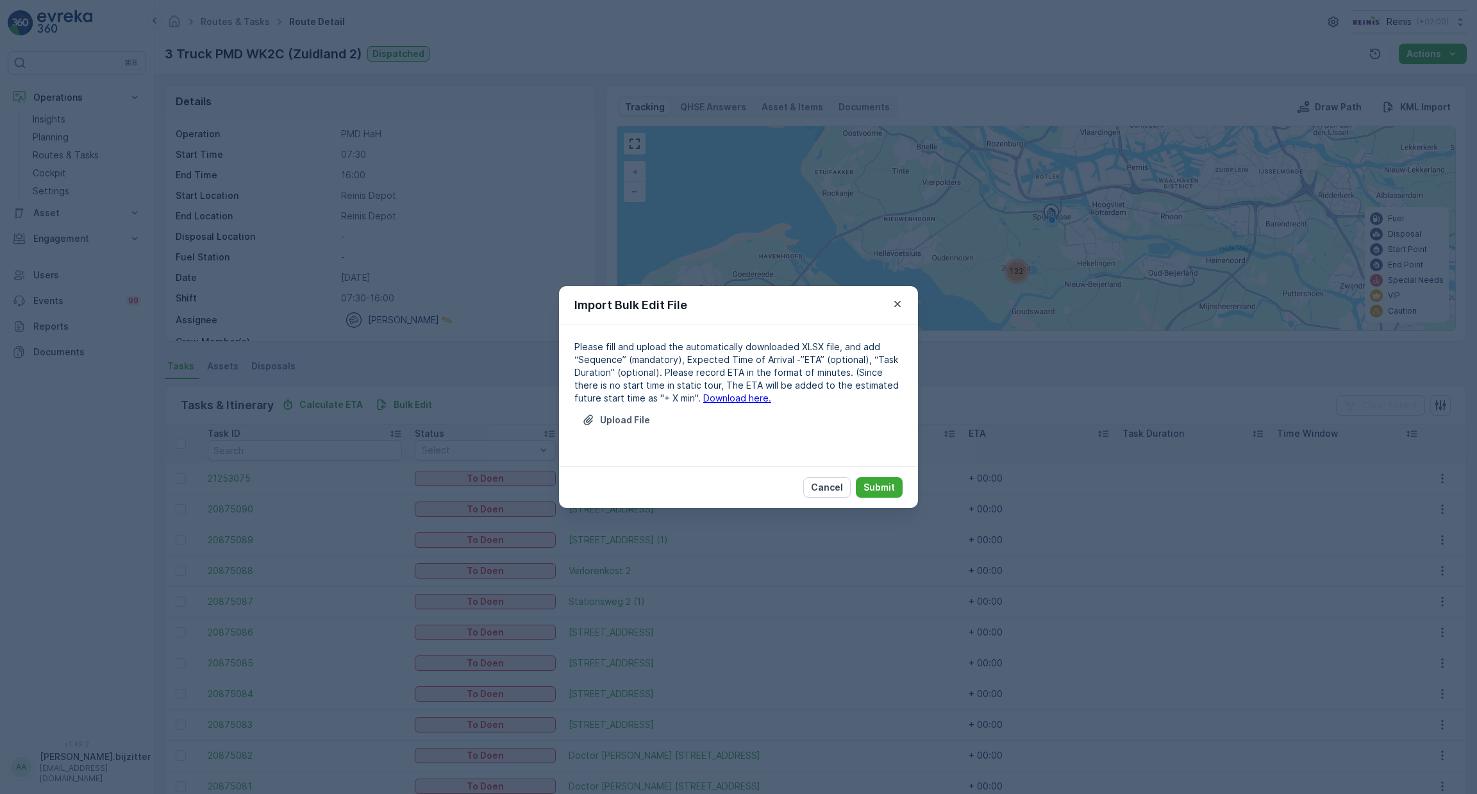
click at [714, 401] on link "Download here." at bounding box center [737, 397] width 68 height 11
click at [631, 428] on button "Upload File" at bounding box center [615, 420] width 83 height 21
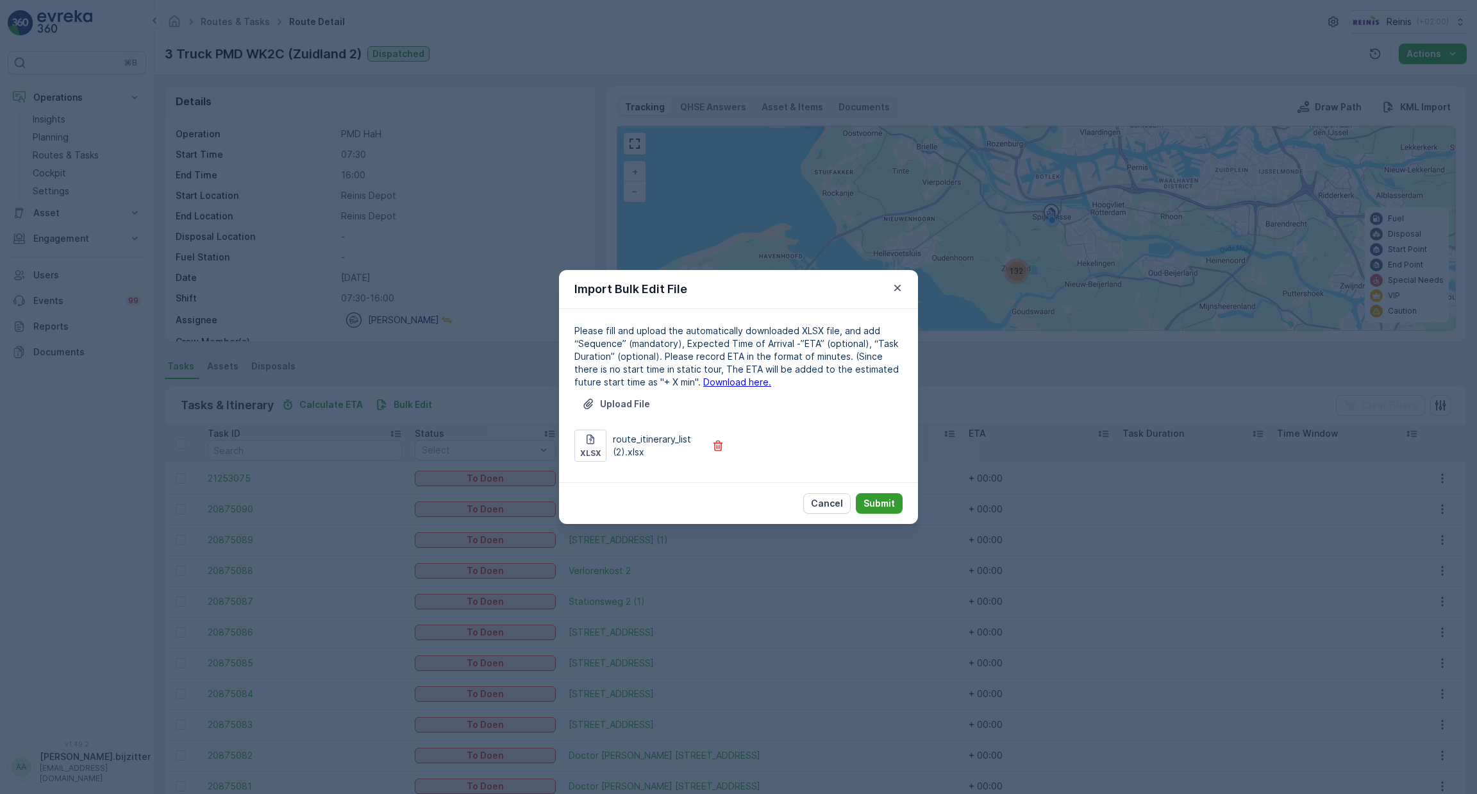
click at [888, 510] on button "Submit" at bounding box center [879, 503] width 47 height 21
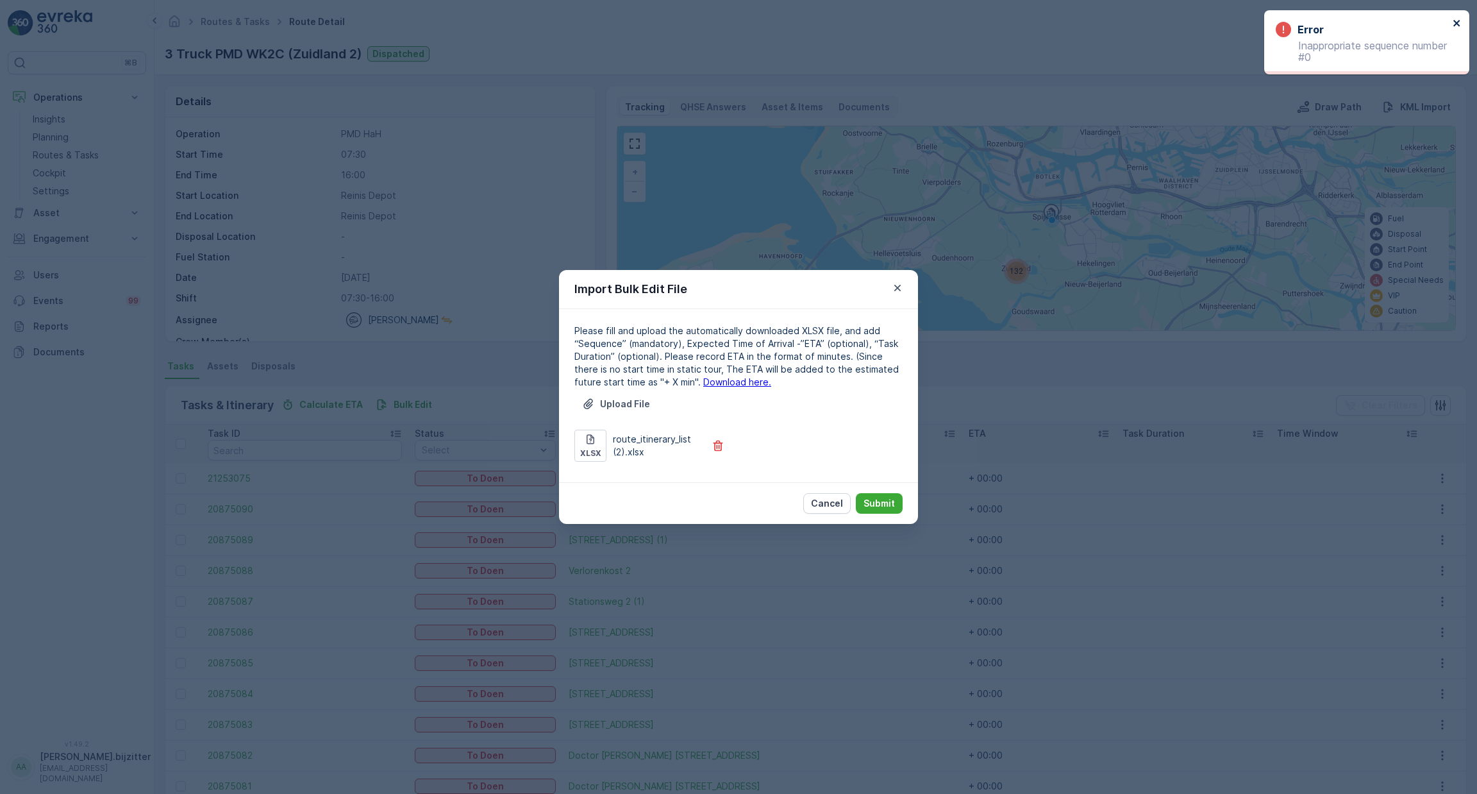
click at [1459, 26] on icon "close" at bounding box center [1457, 23] width 9 height 10
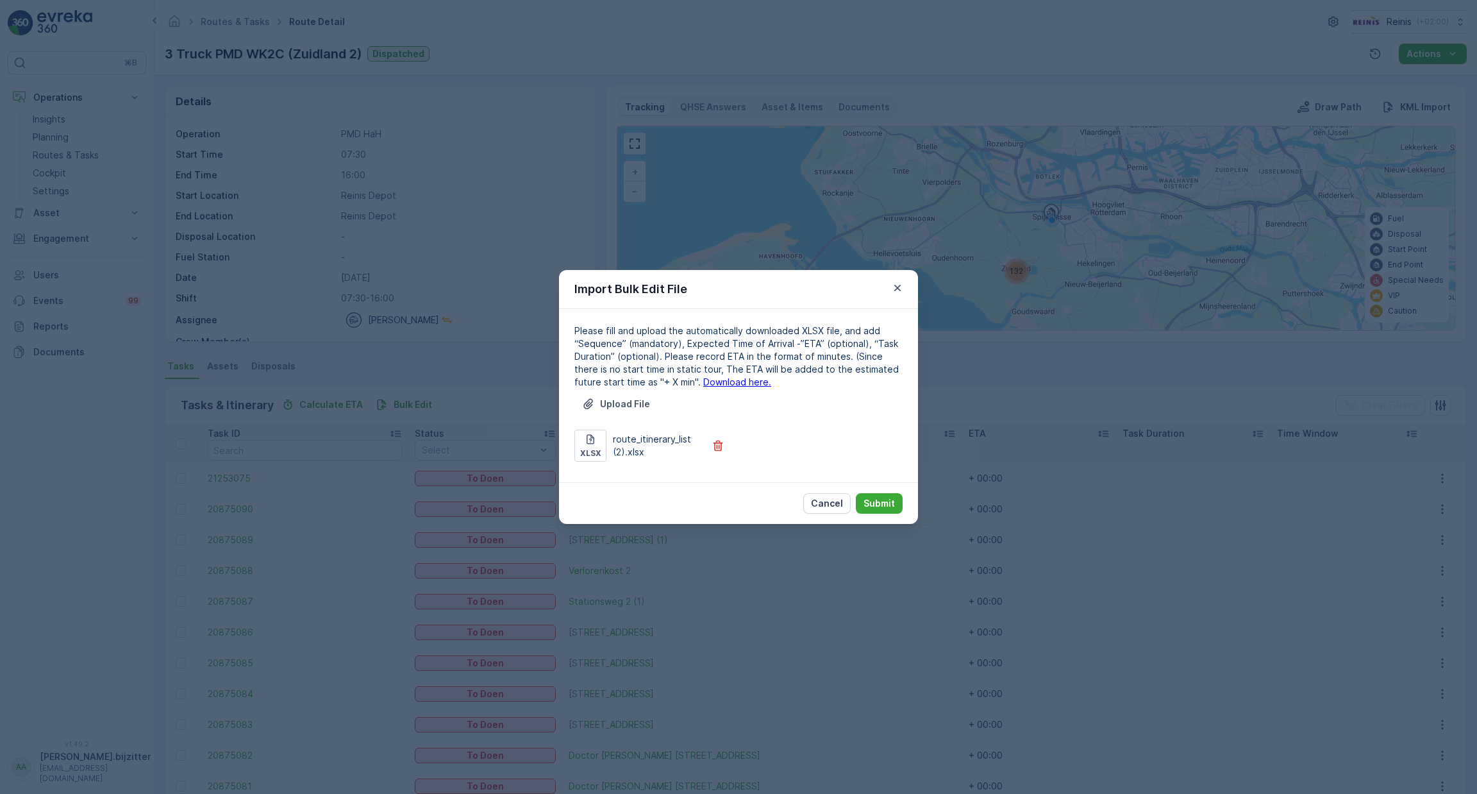
click at [837, 512] on button "Cancel" at bounding box center [826, 503] width 47 height 21
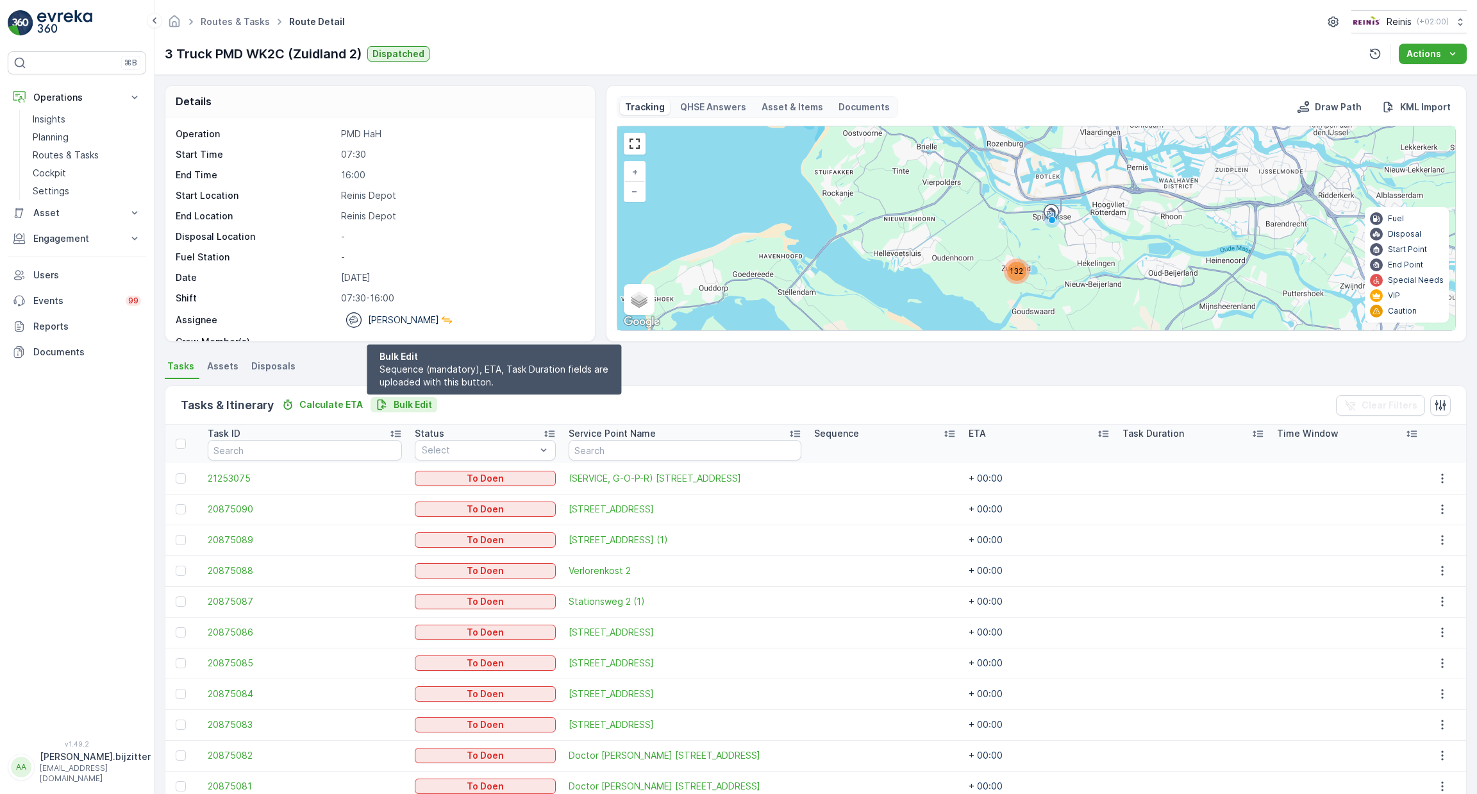
click at [415, 409] on p "Bulk Edit" at bounding box center [413, 404] width 38 height 13
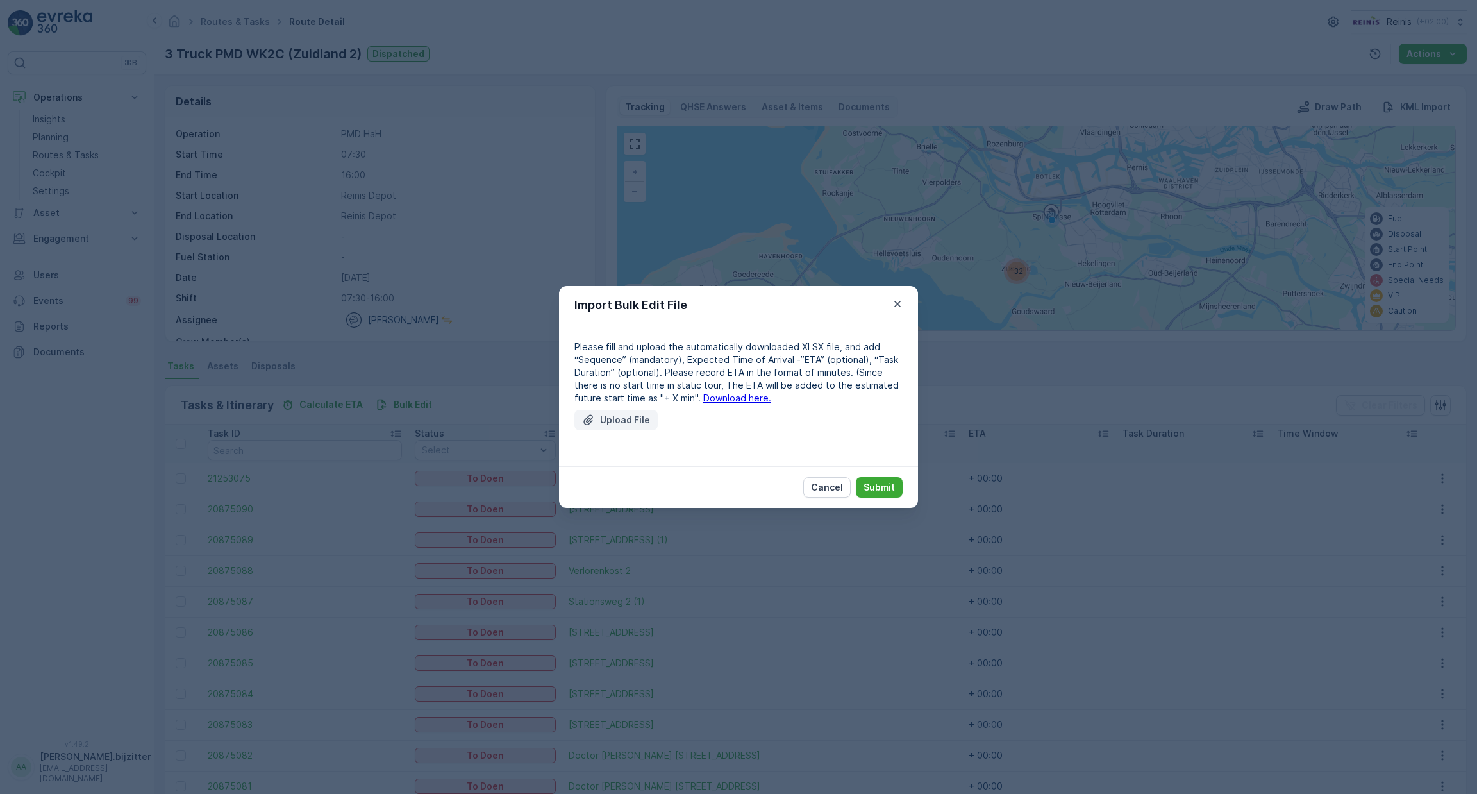
click at [620, 424] on p "Upload File" at bounding box center [625, 420] width 50 height 13
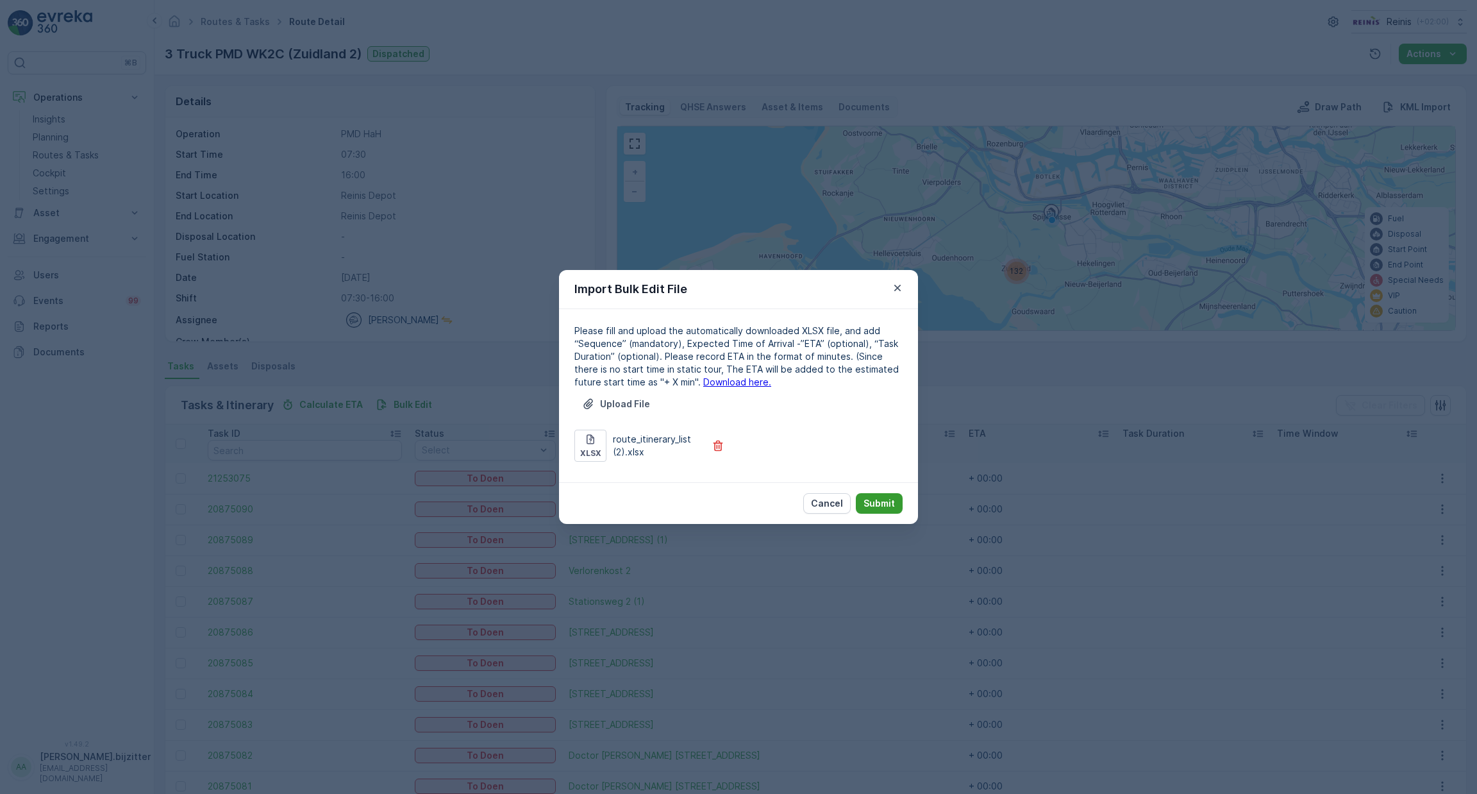
click at [889, 505] on p "Submit" at bounding box center [879, 503] width 31 height 13
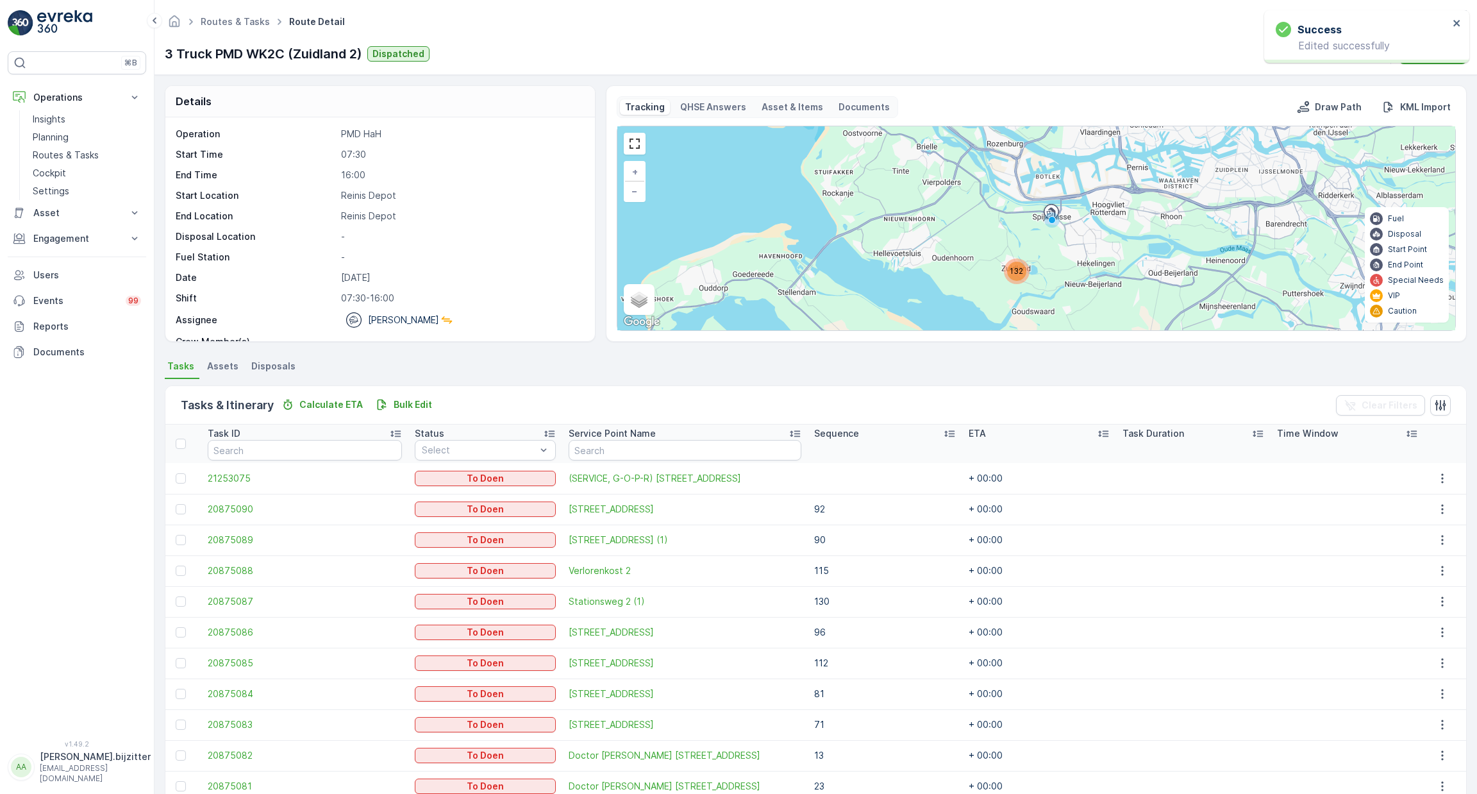
click at [72, 783] on button "AA albert.bijzitter bijzitter@reinis.nl" at bounding box center [77, 766] width 138 height 33
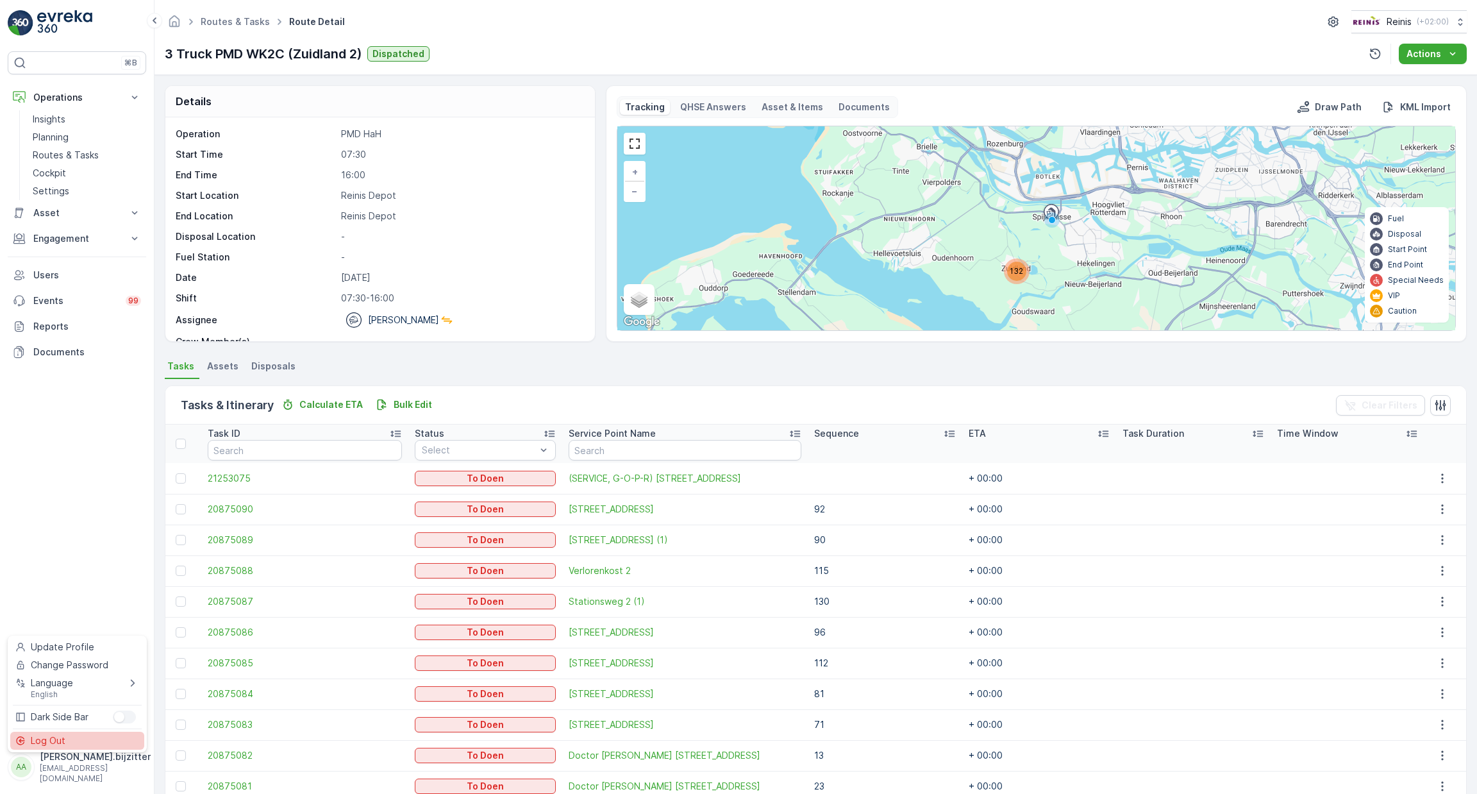
click at [72, 745] on div "Log Out" at bounding box center [77, 741] width 134 height 18
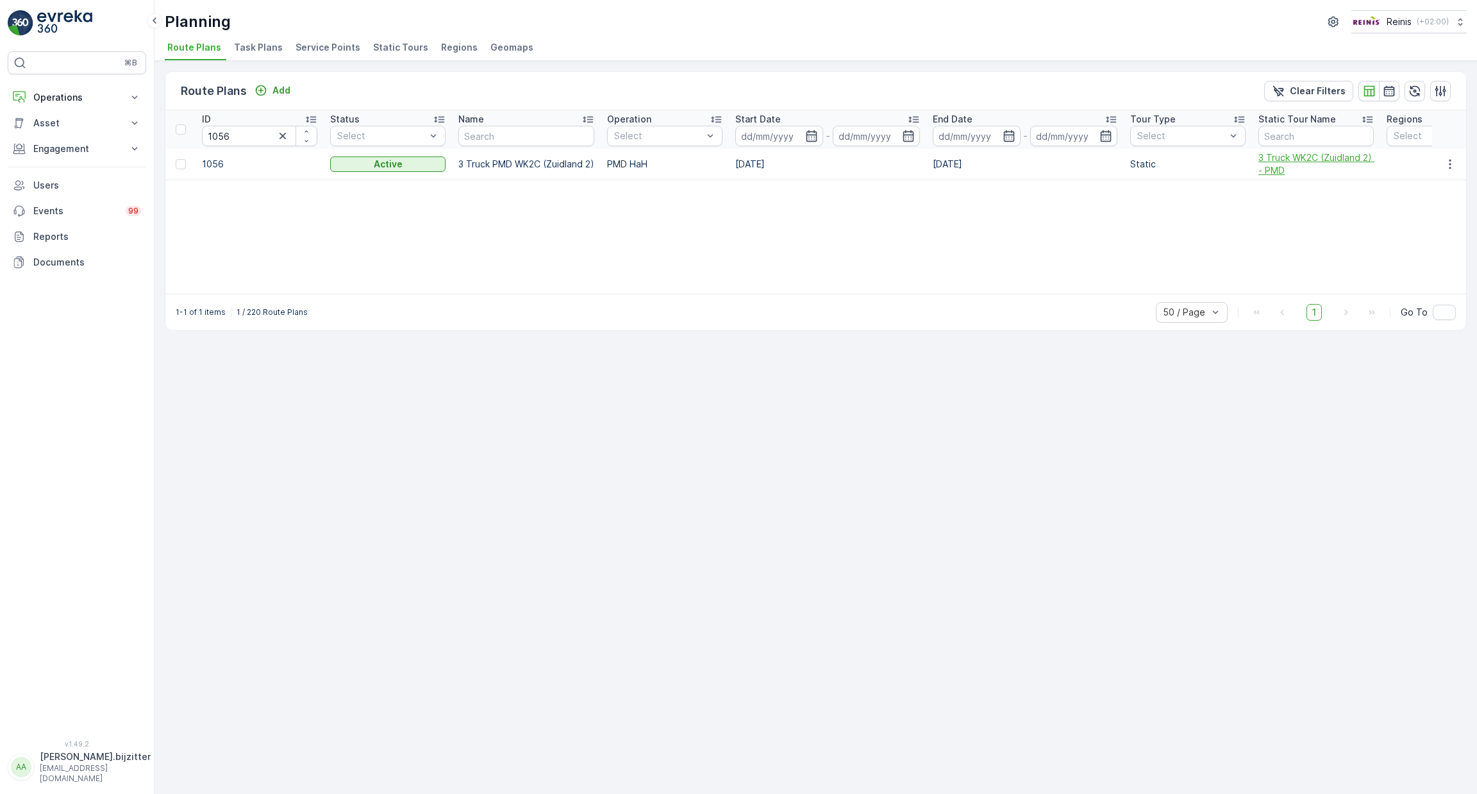
click at [1308, 161] on span "3 Truck WK2C (Zuidland 2) - PMD" at bounding box center [1315, 164] width 115 height 26
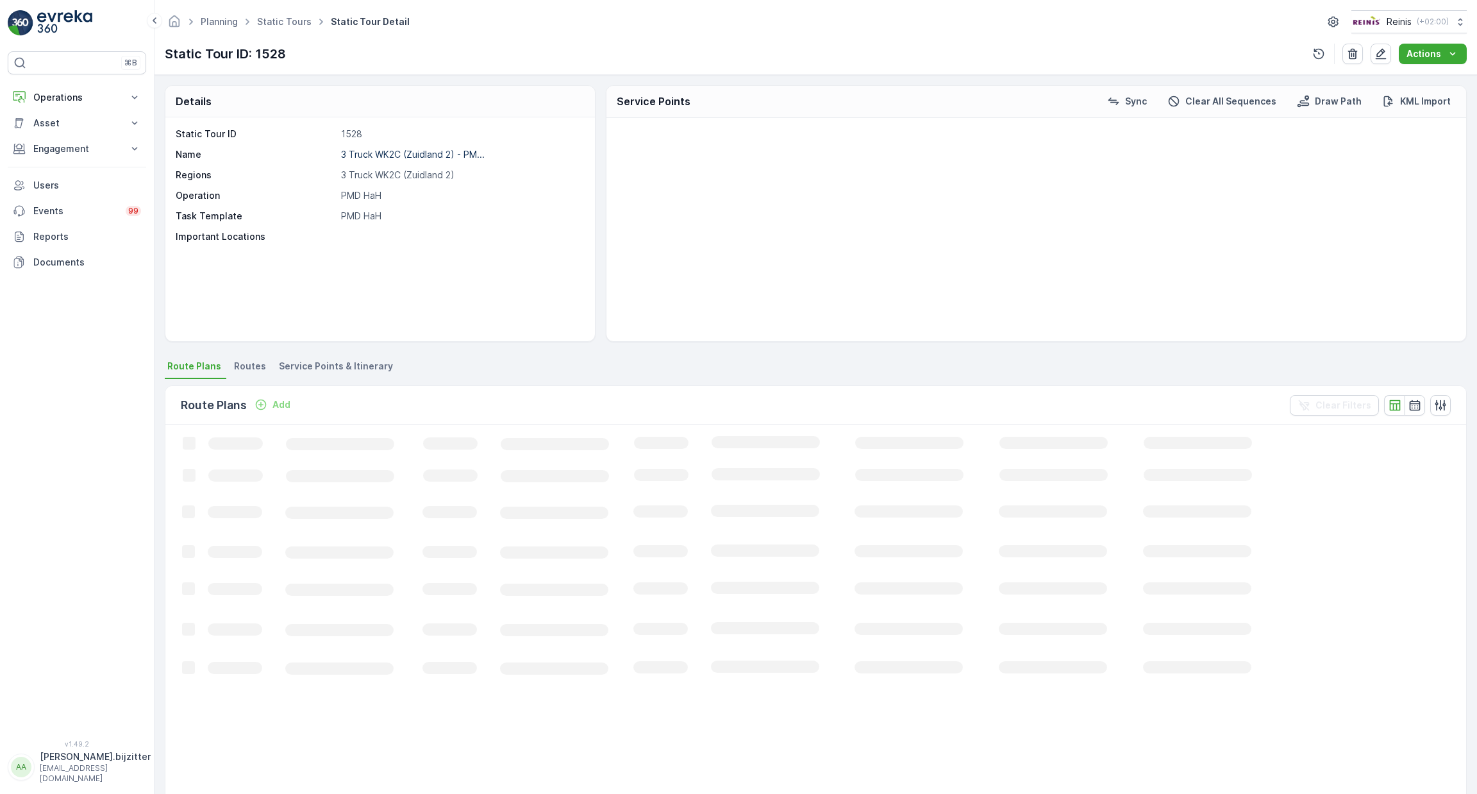
click at [336, 377] on li "Service Points & Itinerary" at bounding box center [337, 368] width 122 height 22
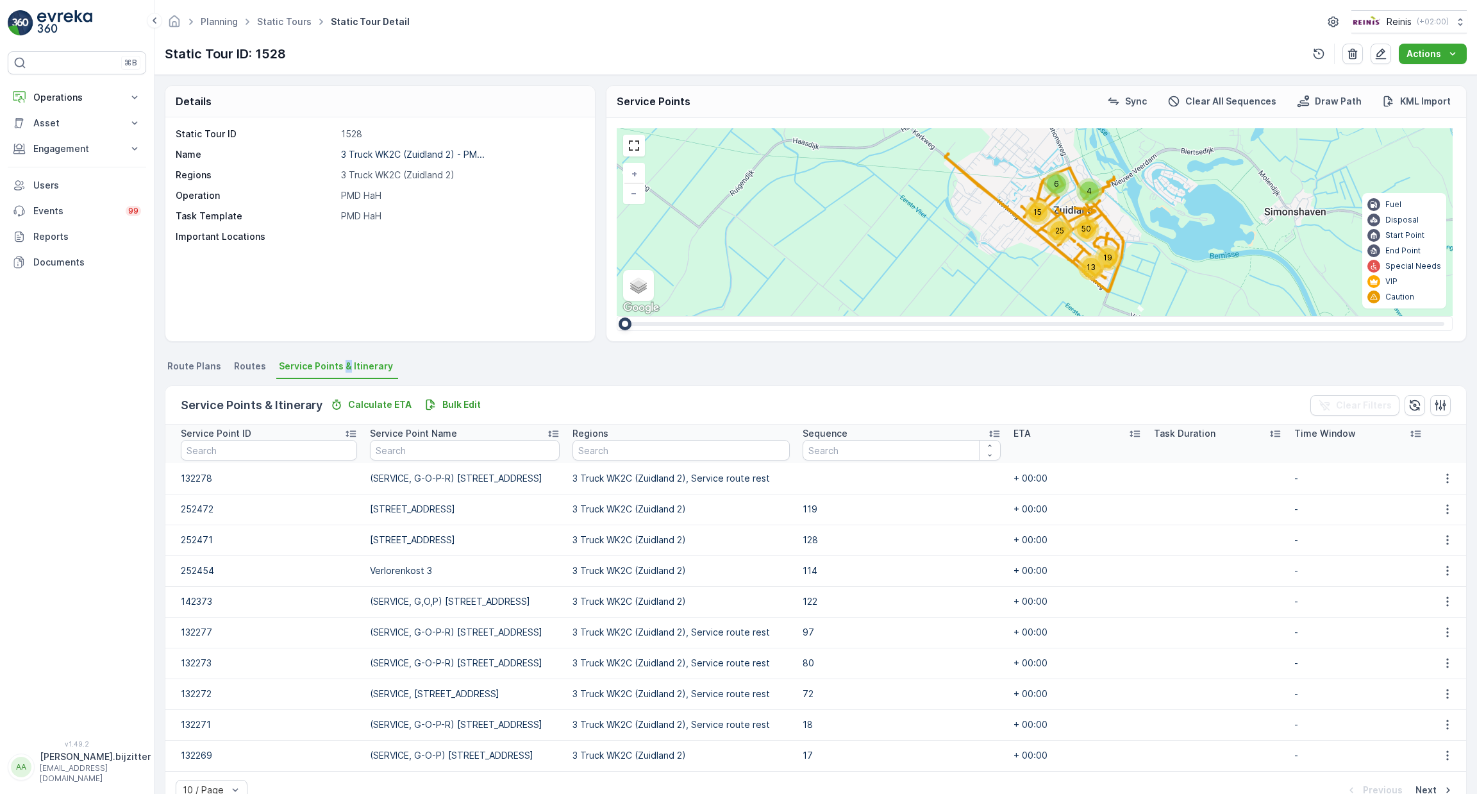
click at [344, 369] on span "Service Points & Itinerary" at bounding box center [336, 366] width 114 height 13
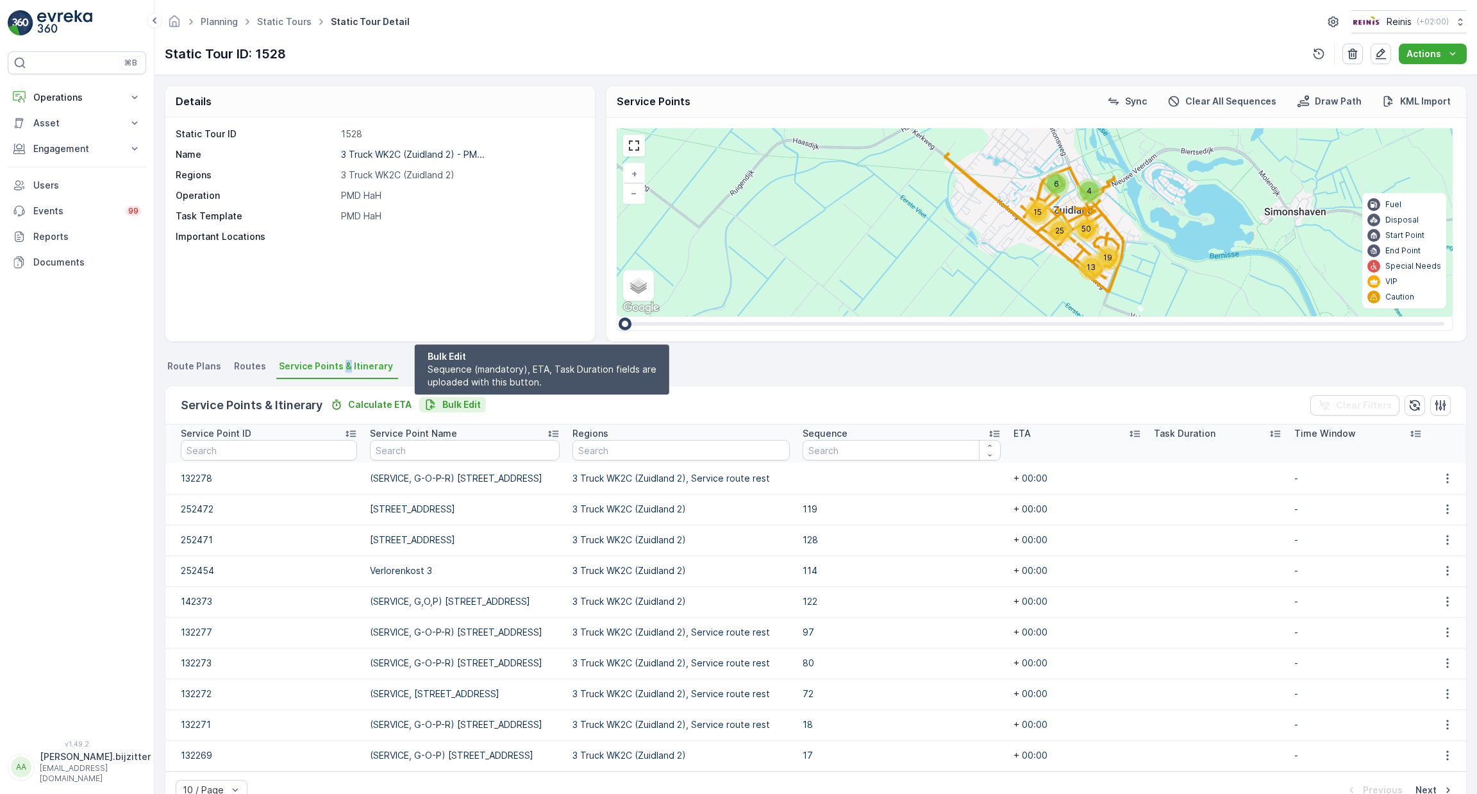
click at [460, 405] on p "Bulk Edit" at bounding box center [461, 404] width 38 height 13
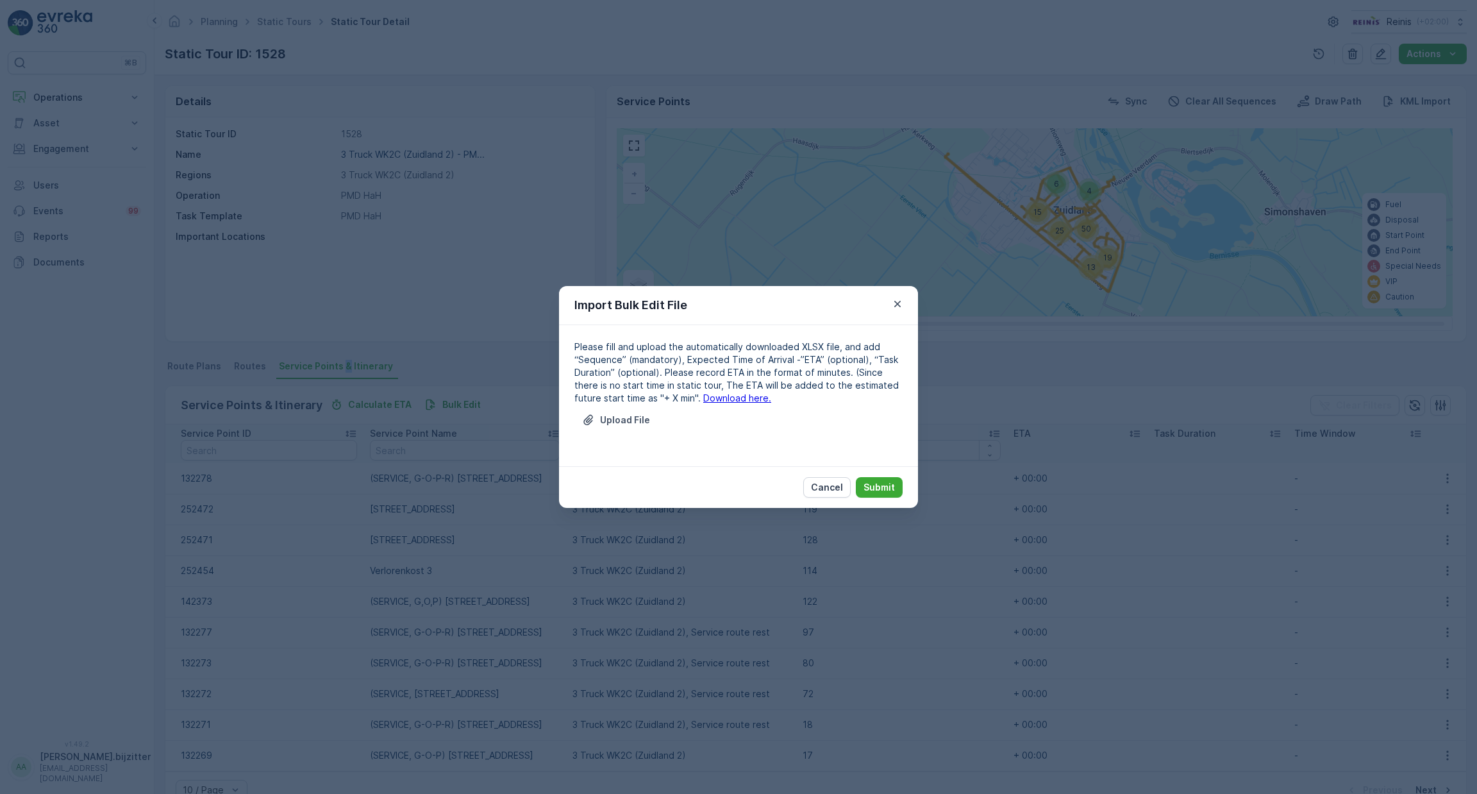
click at [721, 397] on link "Download here." at bounding box center [737, 397] width 68 height 11
click at [890, 303] on button "button" at bounding box center [897, 303] width 15 height 15
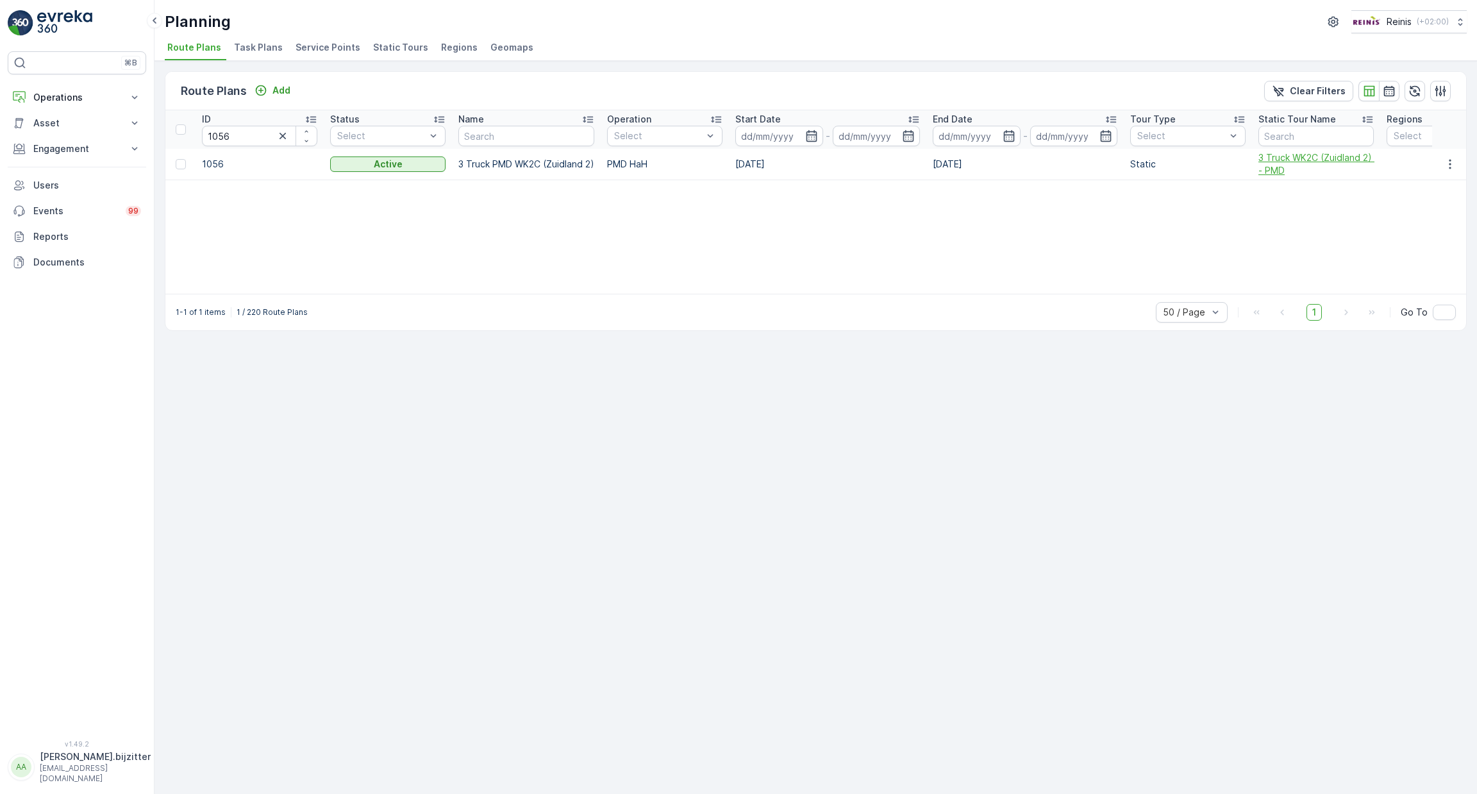
click at [1307, 153] on span "3 Truck WK2C (Zuidland 2) - PMD" at bounding box center [1315, 164] width 115 height 26
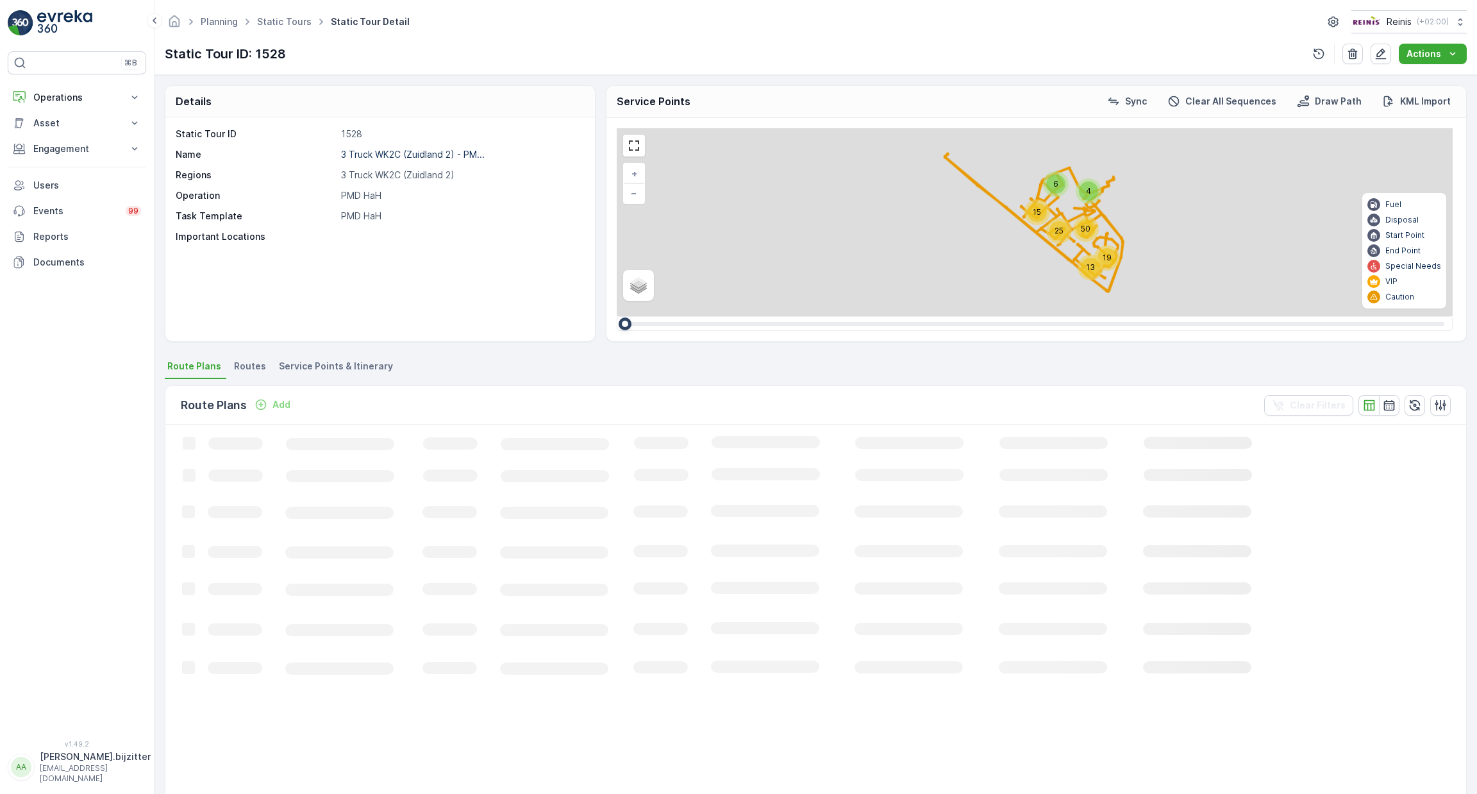
click at [351, 342] on div "Details Static Tour ID 1528 Name 3 Truck WK2C (Zuidland 2) - PM... Regions 3 Tr…" at bounding box center [816, 434] width 1323 height 719
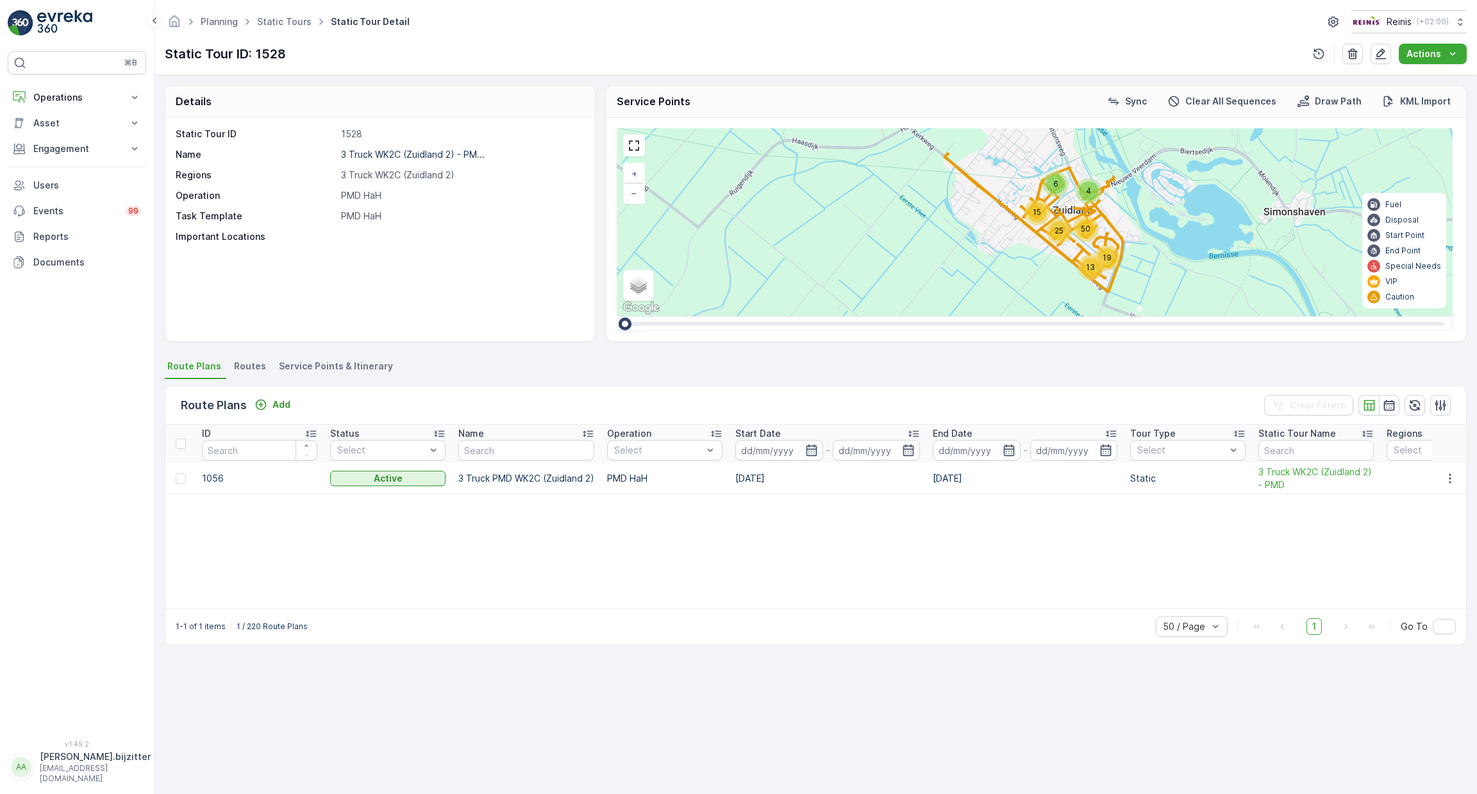
click at [351, 364] on span "Service Points & Itinerary" at bounding box center [336, 366] width 114 height 13
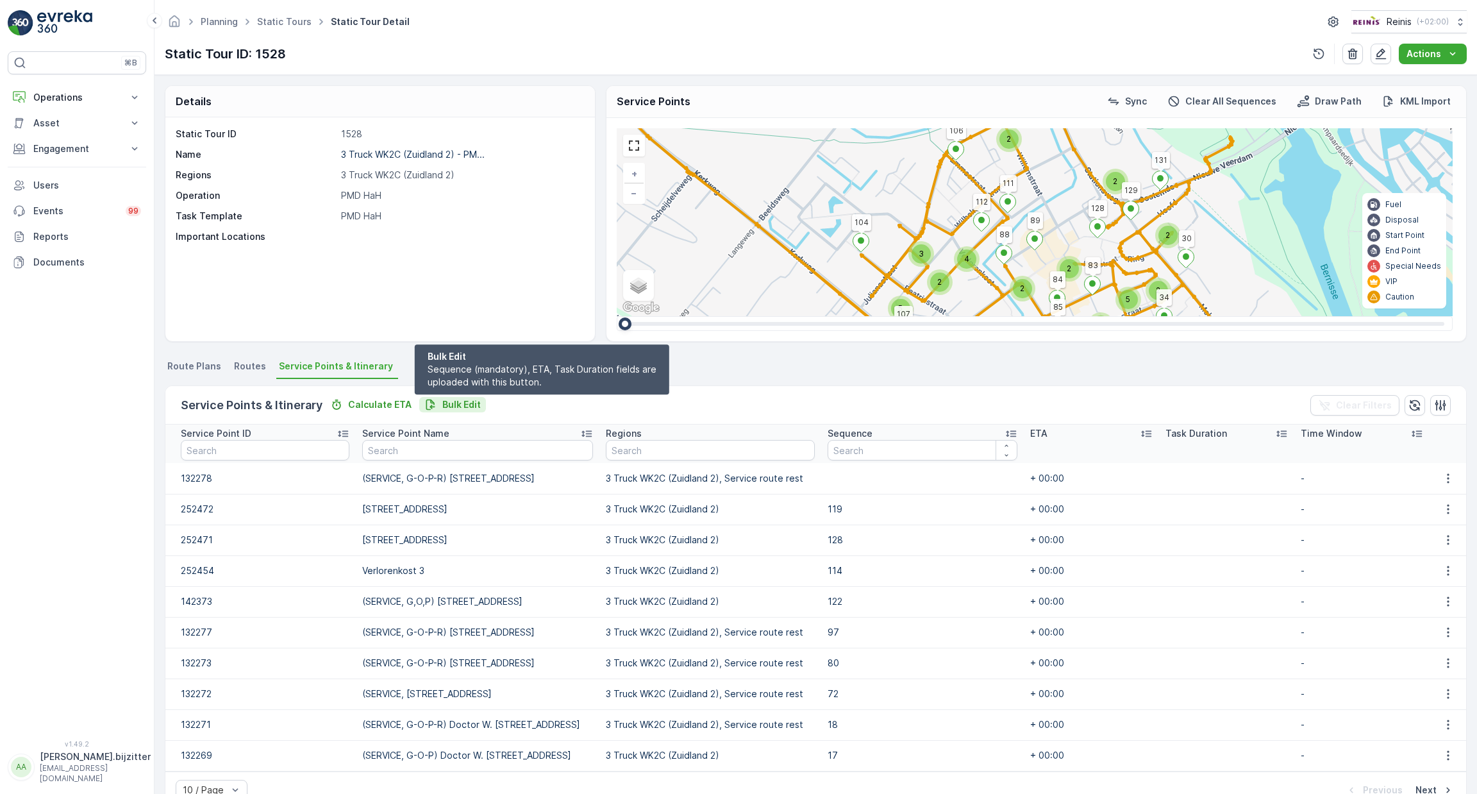
click at [451, 406] on p "Bulk Edit" at bounding box center [461, 404] width 38 height 13
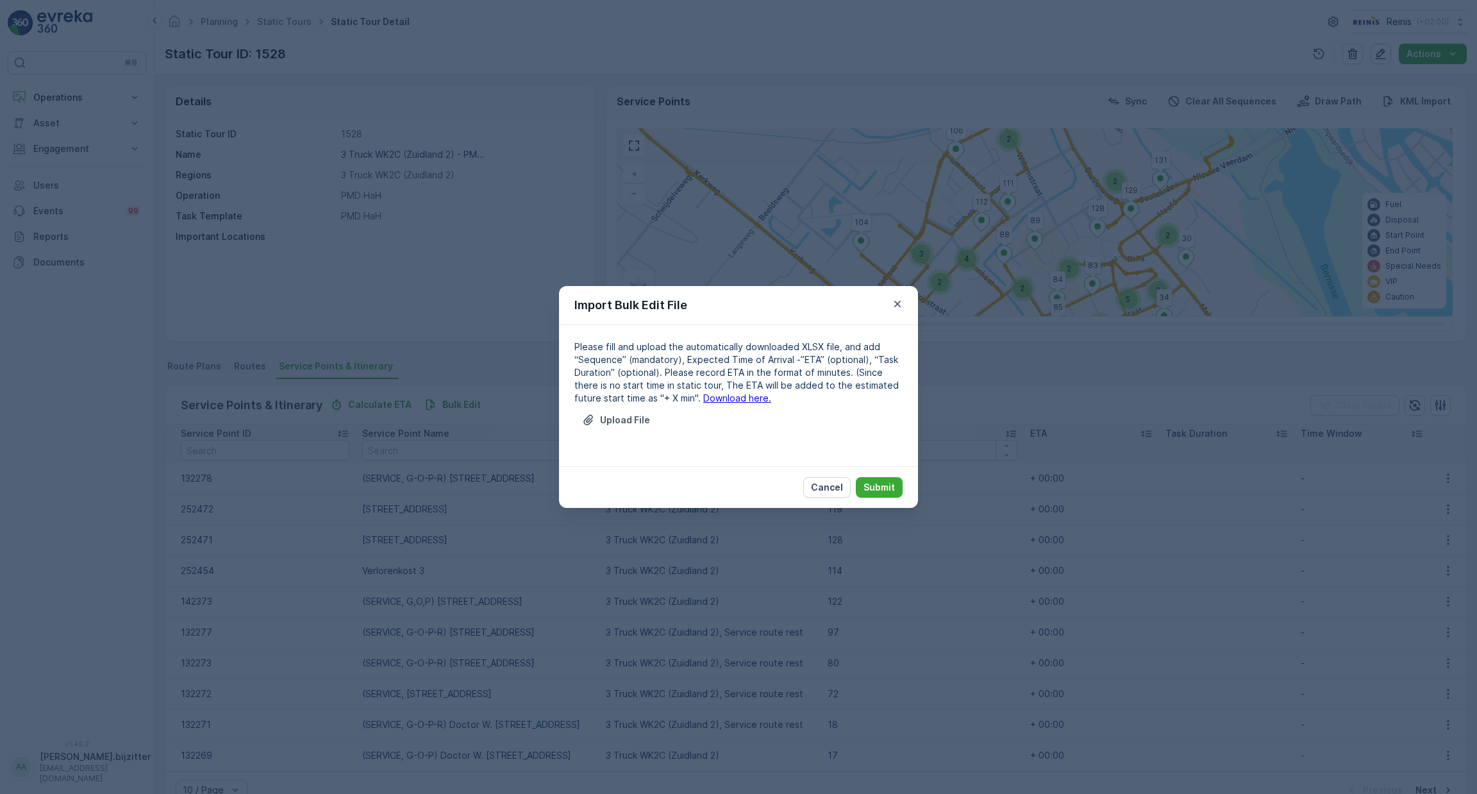
click at [713, 396] on link "Download here." at bounding box center [737, 397] width 68 height 11
click at [832, 490] on p "Cancel" at bounding box center [827, 487] width 32 height 13
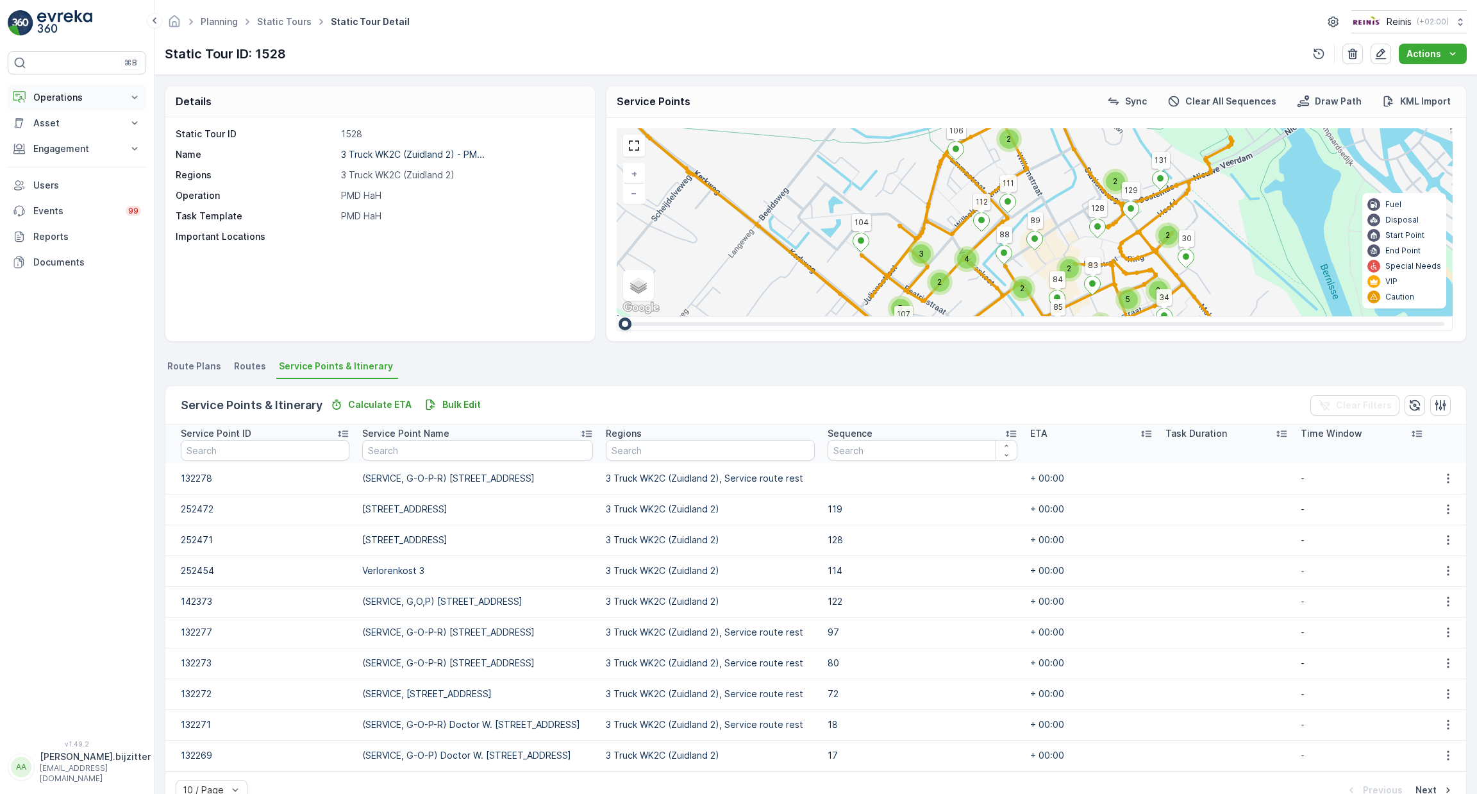
click at [65, 98] on p "Operations" at bounding box center [76, 97] width 87 height 13
click at [79, 134] on link "Planning" at bounding box center [87, 137] width 119 height 18
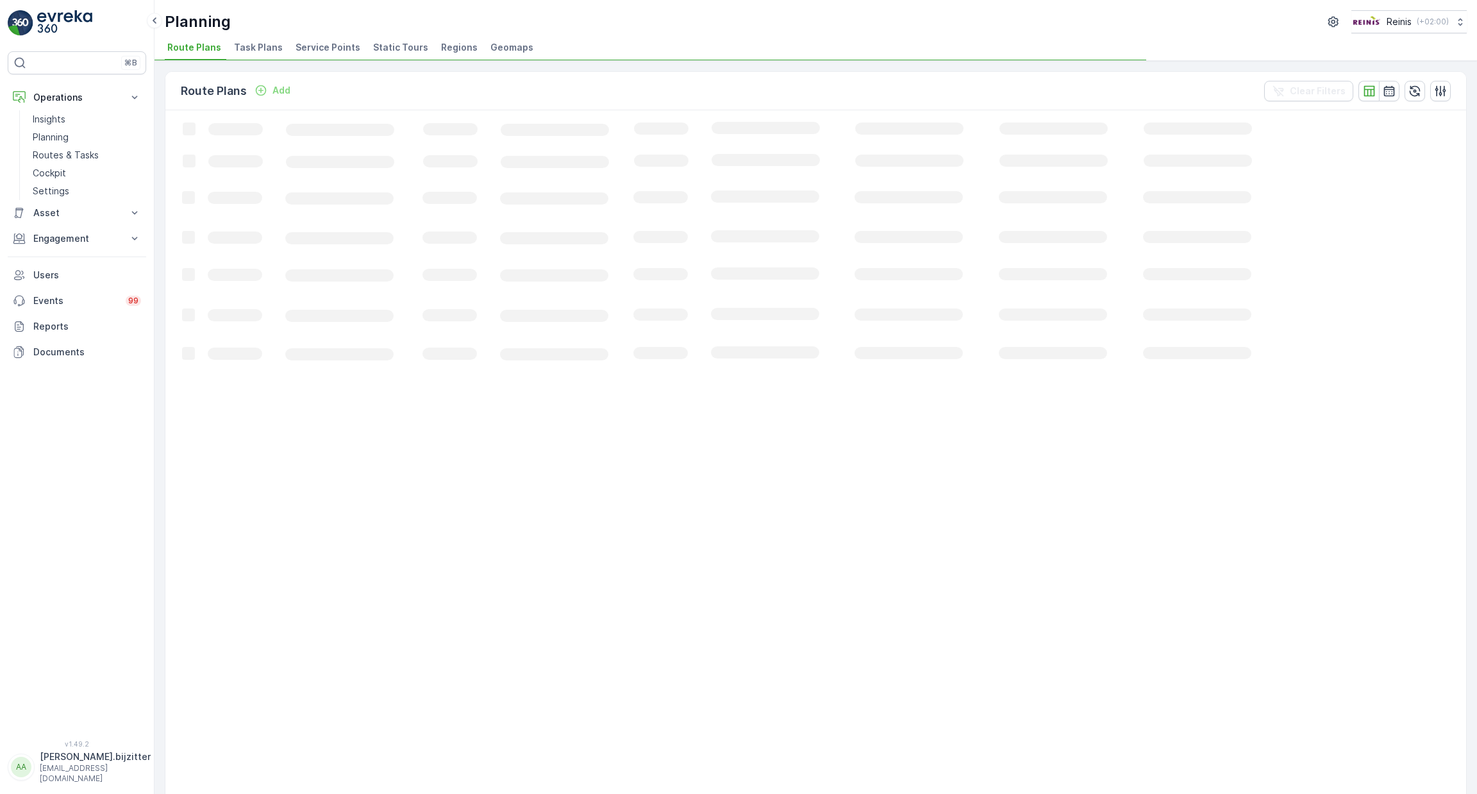
click at [392, 49] on span "Static Tours" at bounding box center [400, 47] width 55 height 13
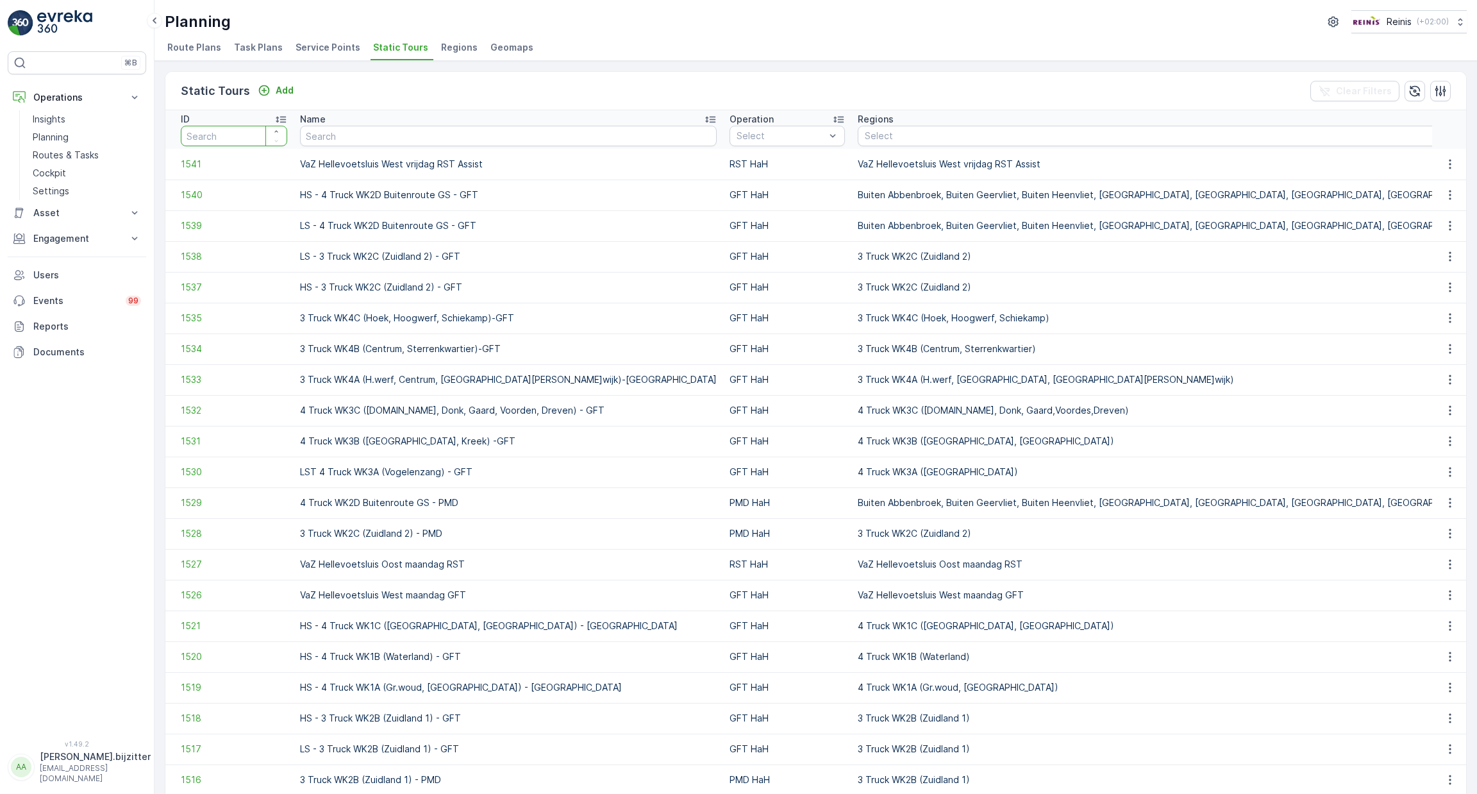
click at [228, 142] on input "number" at bounding box center [234, 136] width 106 height 21
type input "0"
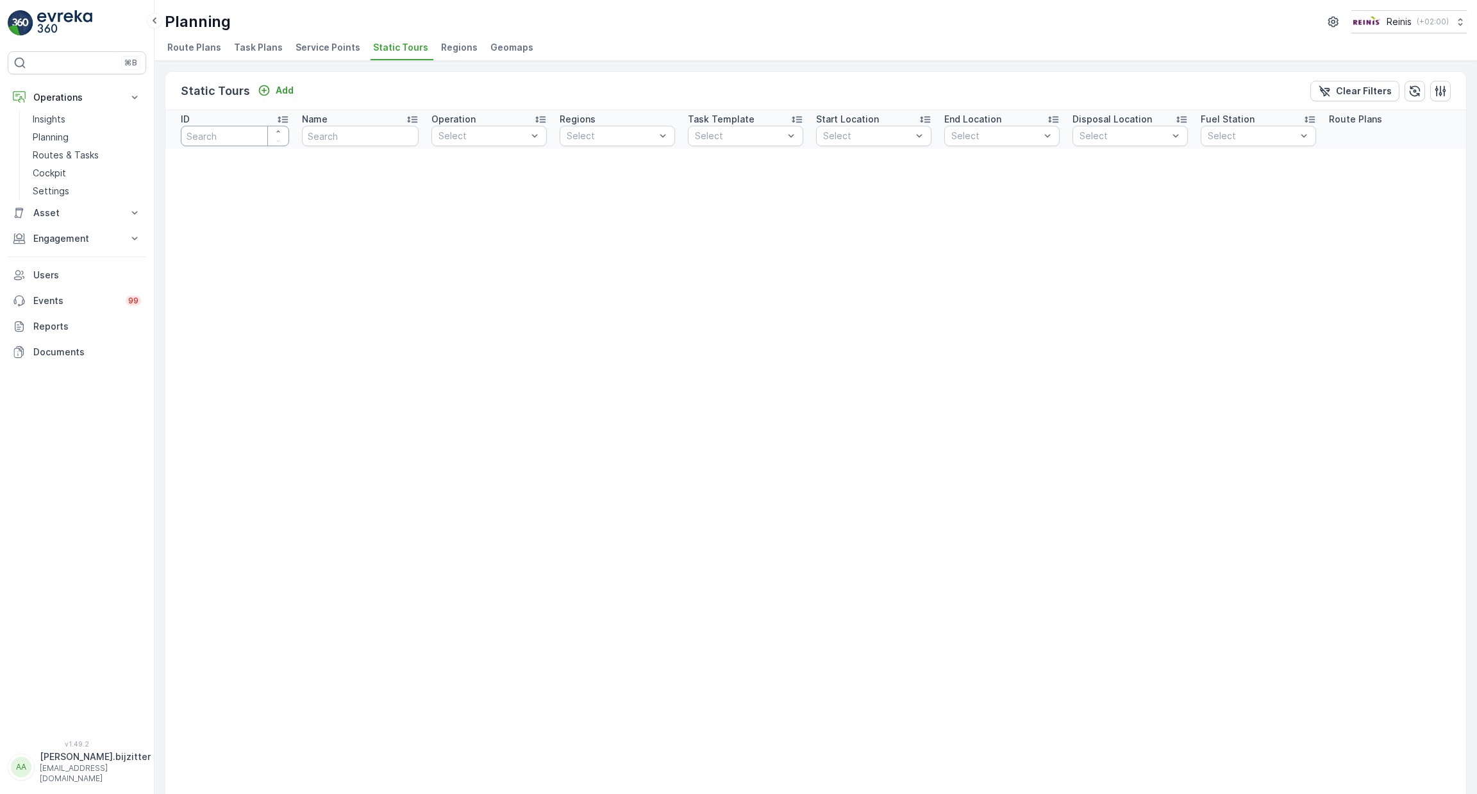
click at [209, 132] on input "number" at bounding box center [235, 136] width 108 height 21
type input "0"
click at [222, 138] on input "0" at bounding box center [235, 136] width 108 height 21
click at [220, 138] on input "0" at bounding box center [235, 136] width 108 height 21
type input "274"
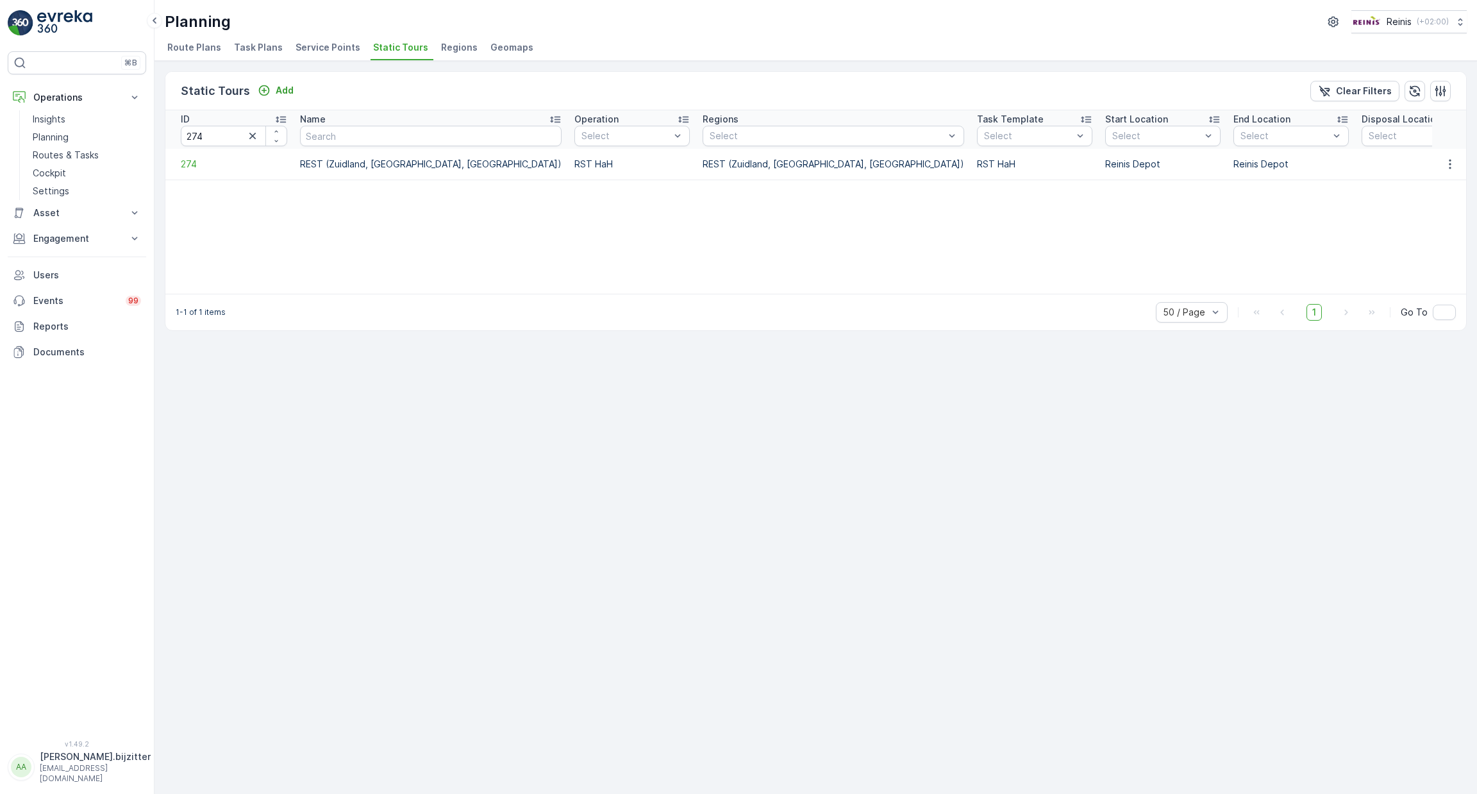
scroll to position [0, 93]
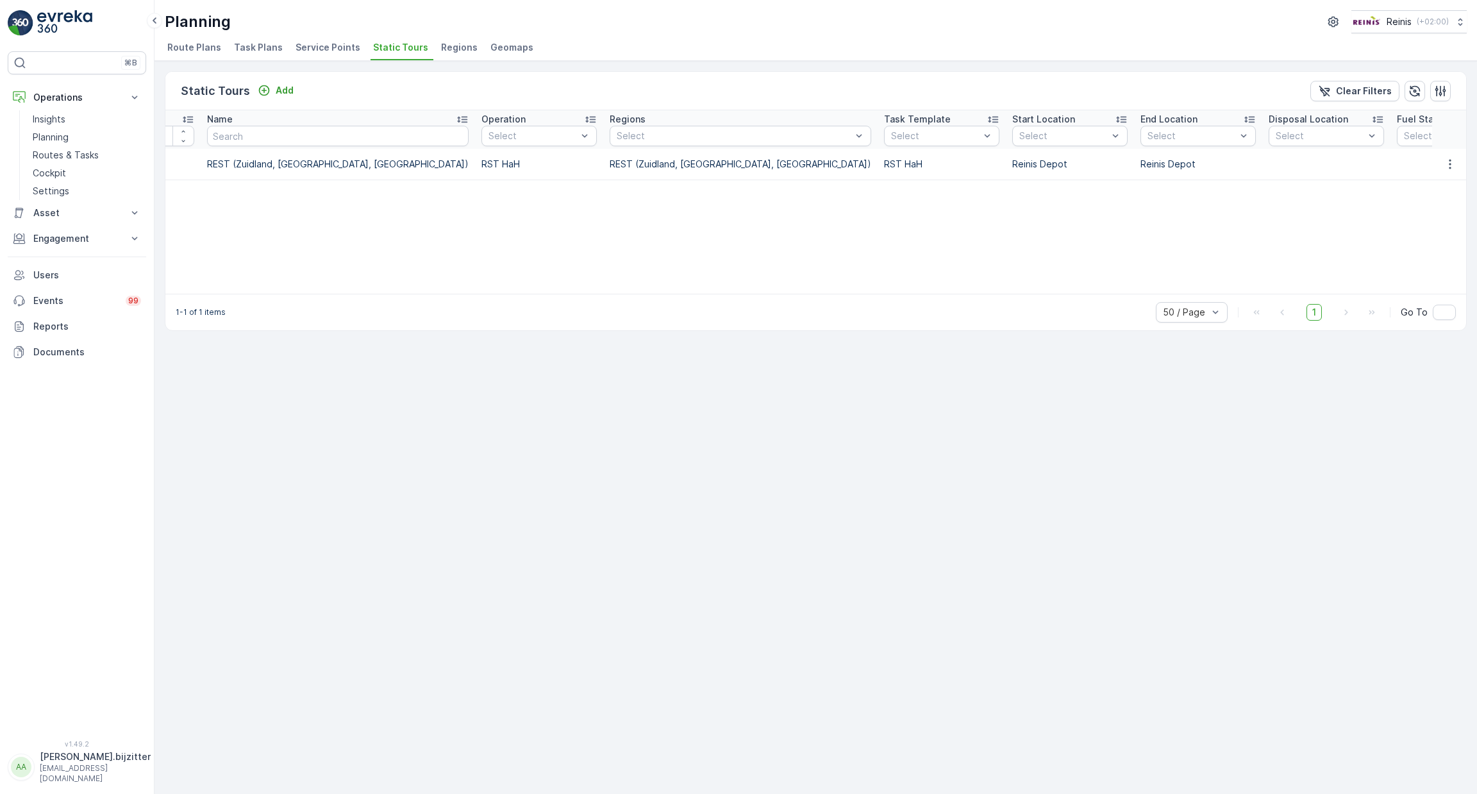
click at [189, 48] on span "Route Plans" at bounding box center [194, 47] width 54 height 13
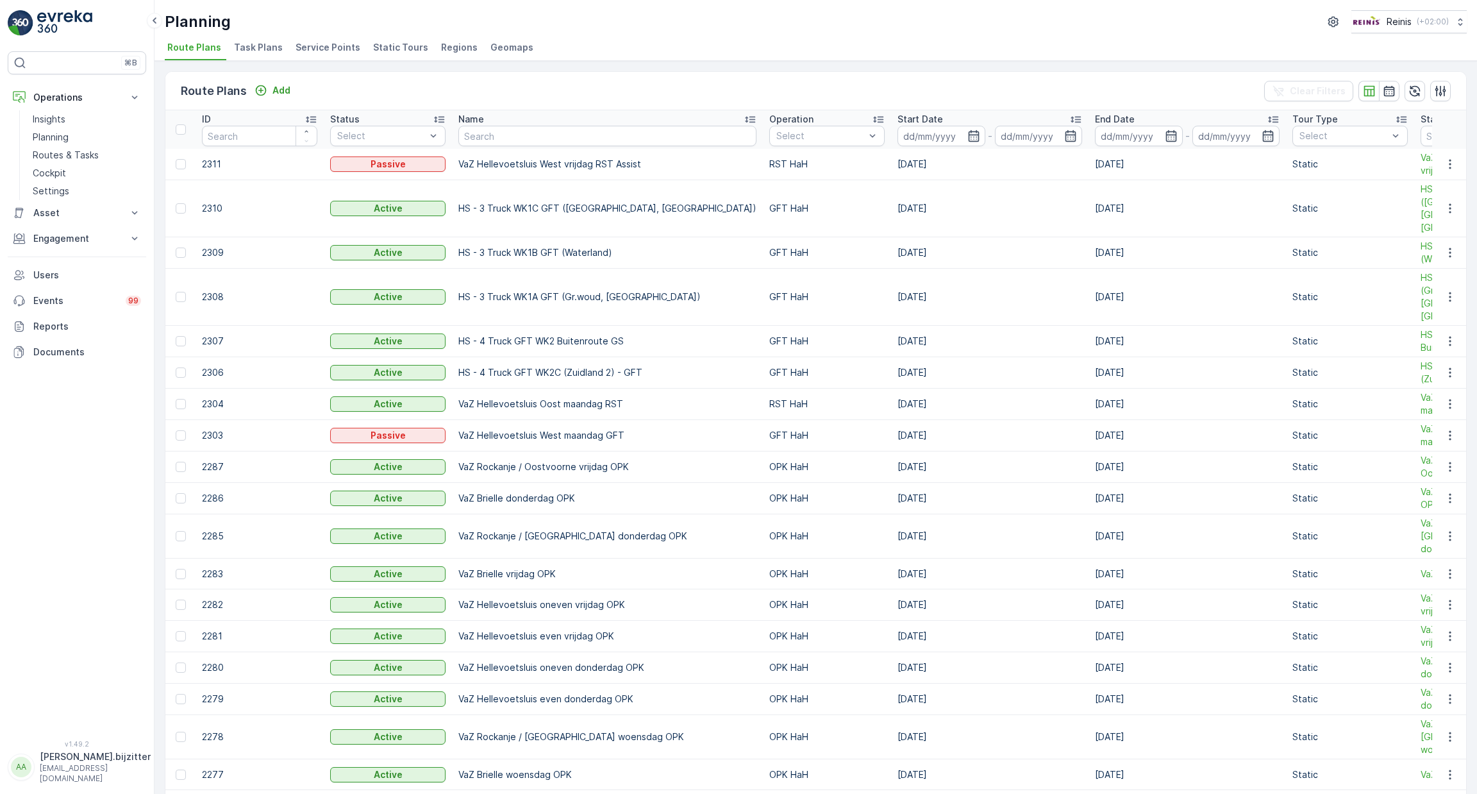
click at [387, 44] on span "Static Tours" at bounding box center [400, 47] width 55 height 13
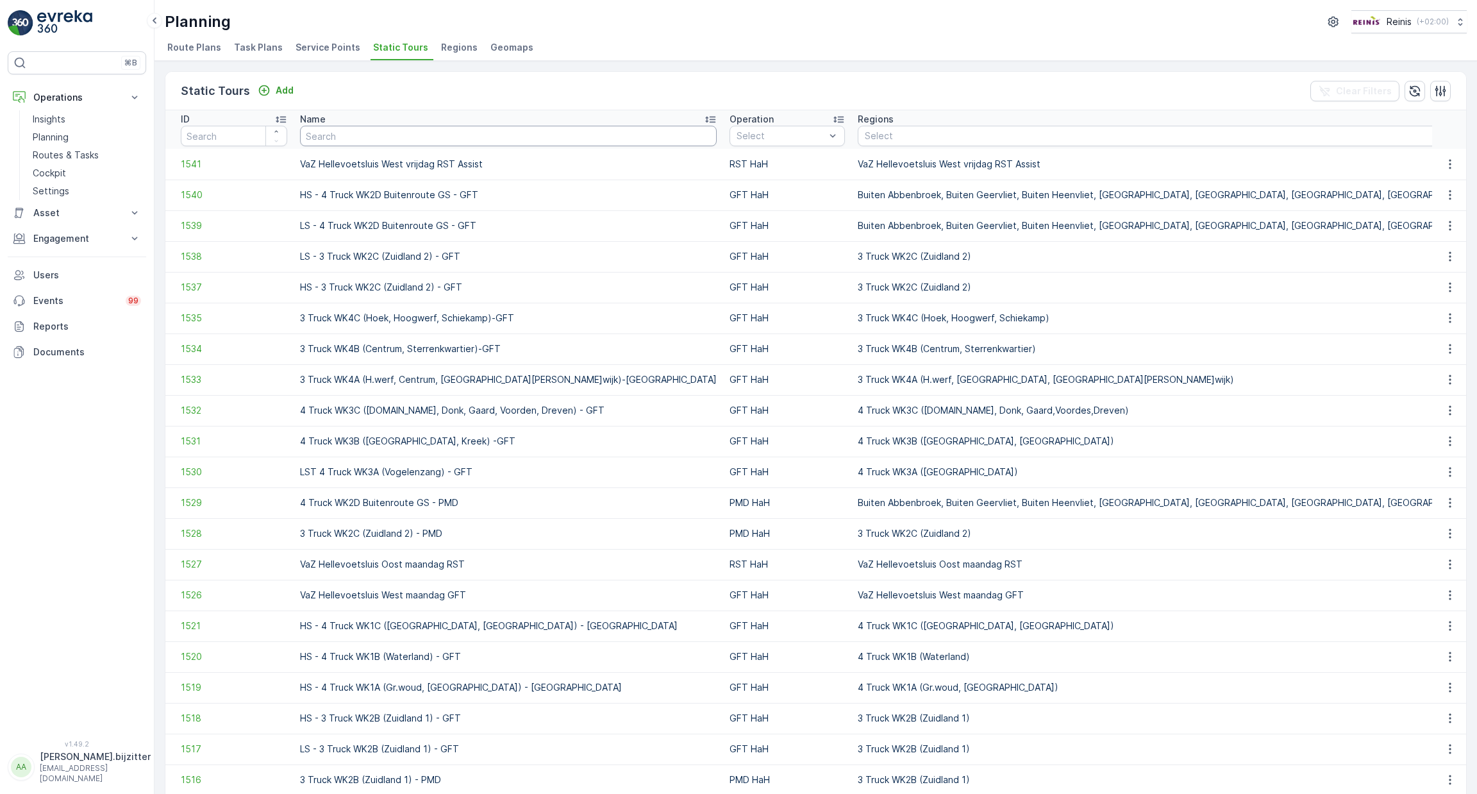
click at [463, 137] on input "text" at bounding box center [508, 136] width 417 height 21
paste input "REST (Zuidland, Abbenbr"
type input "REST (Zuidland, Abbenbr"
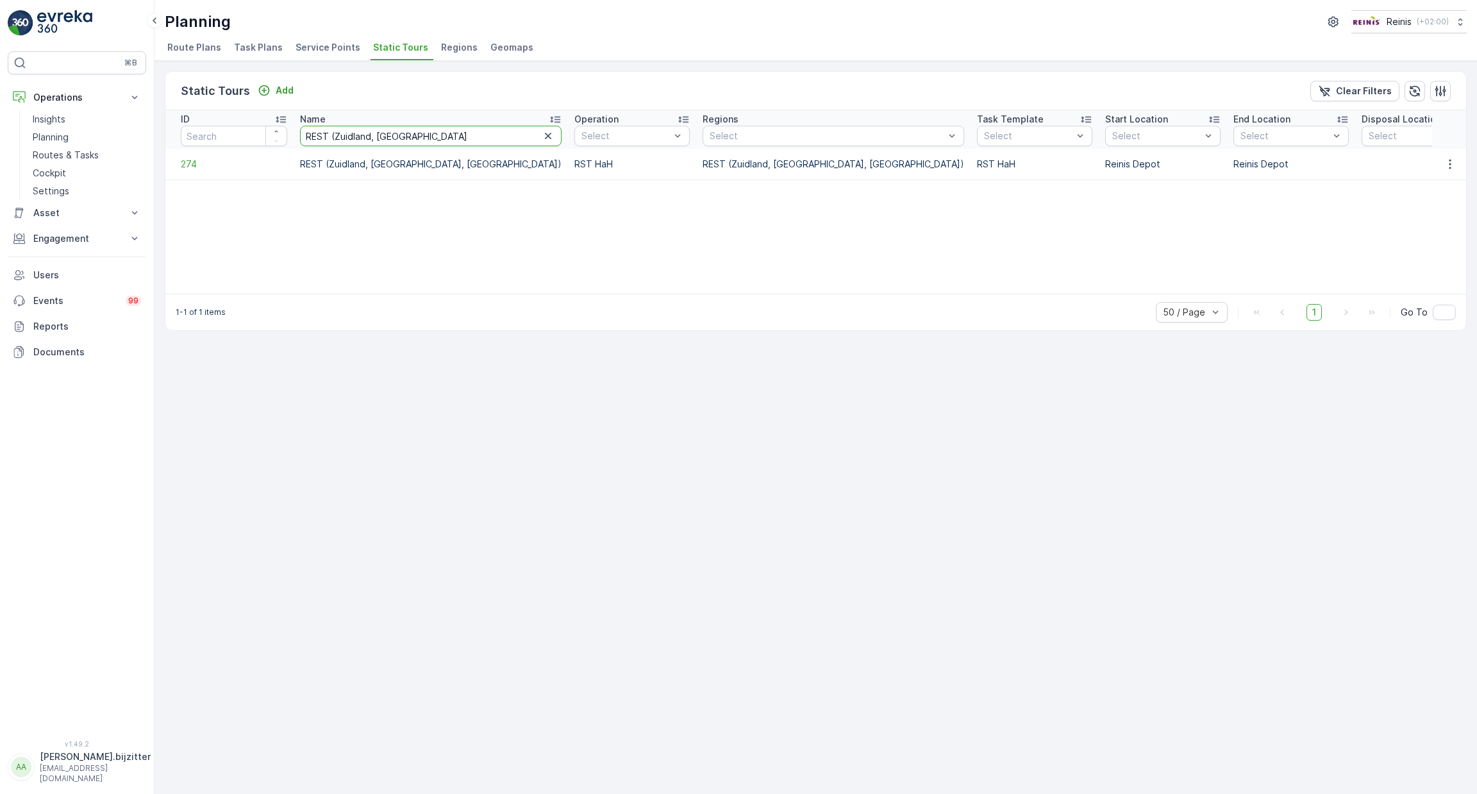
drag, startPoint x: 331, startPoint y: 131, endPoint x: 174, endPoint y: 141, distance: 157.4
click at [174, 141] on tr "ID Name REST (Zuidland, Abbenbr Operation Select Regions Select Task Template S…" at bounding box center [969, 129] width 1609 height 38
type input "Zuidland, Abbenbr"
click at [367, 132] on input "Zuidland, Abbenbr" at bounding box center [431, 136] width 262 height 21
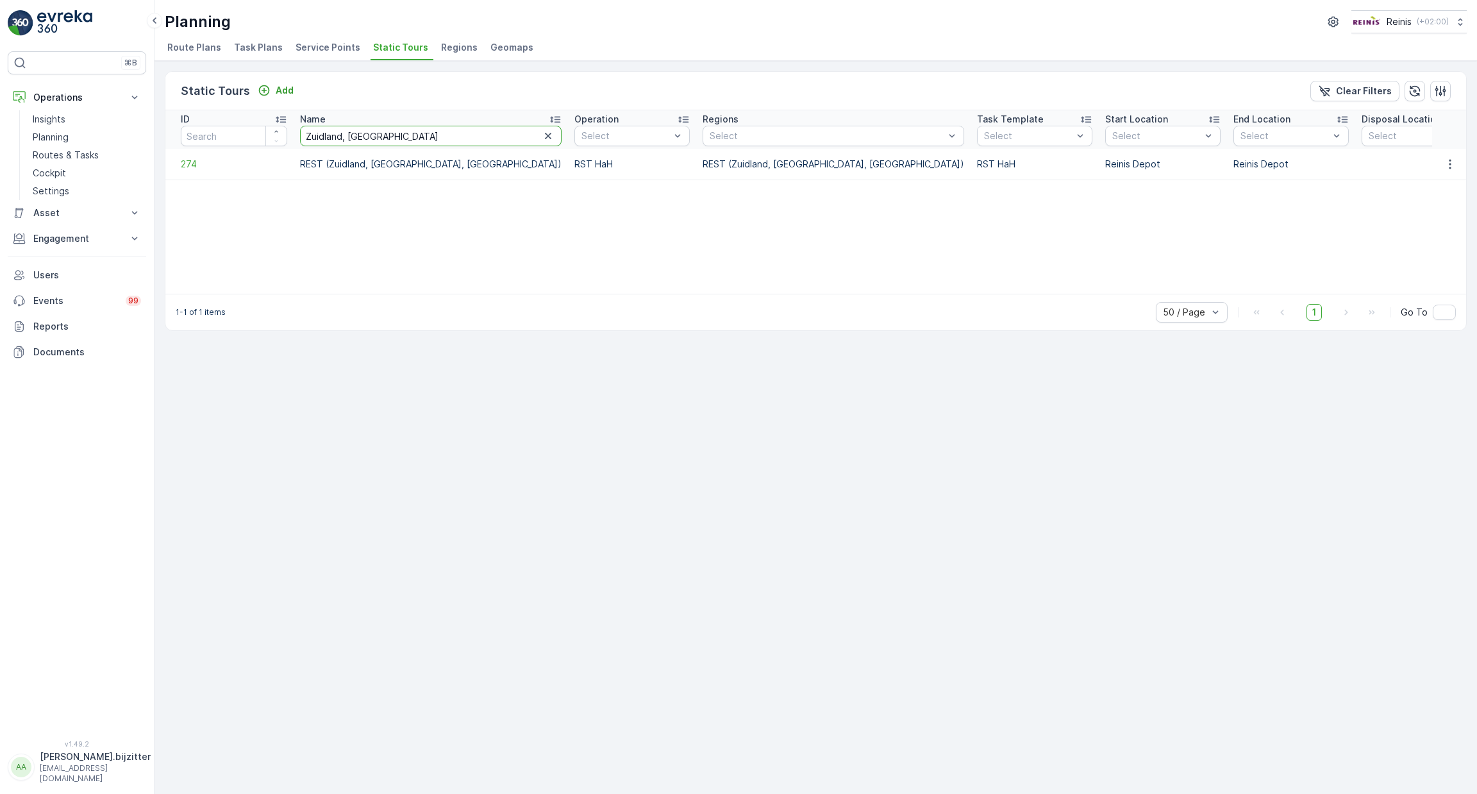
click at [366, 132] on input "Zuidland, Abbenbr" at bounding box center [431, 136] width 262 height 21
click at [1373, 90] on p "Clear Filters" at bounding box center [1364, 91] width 56 height 13
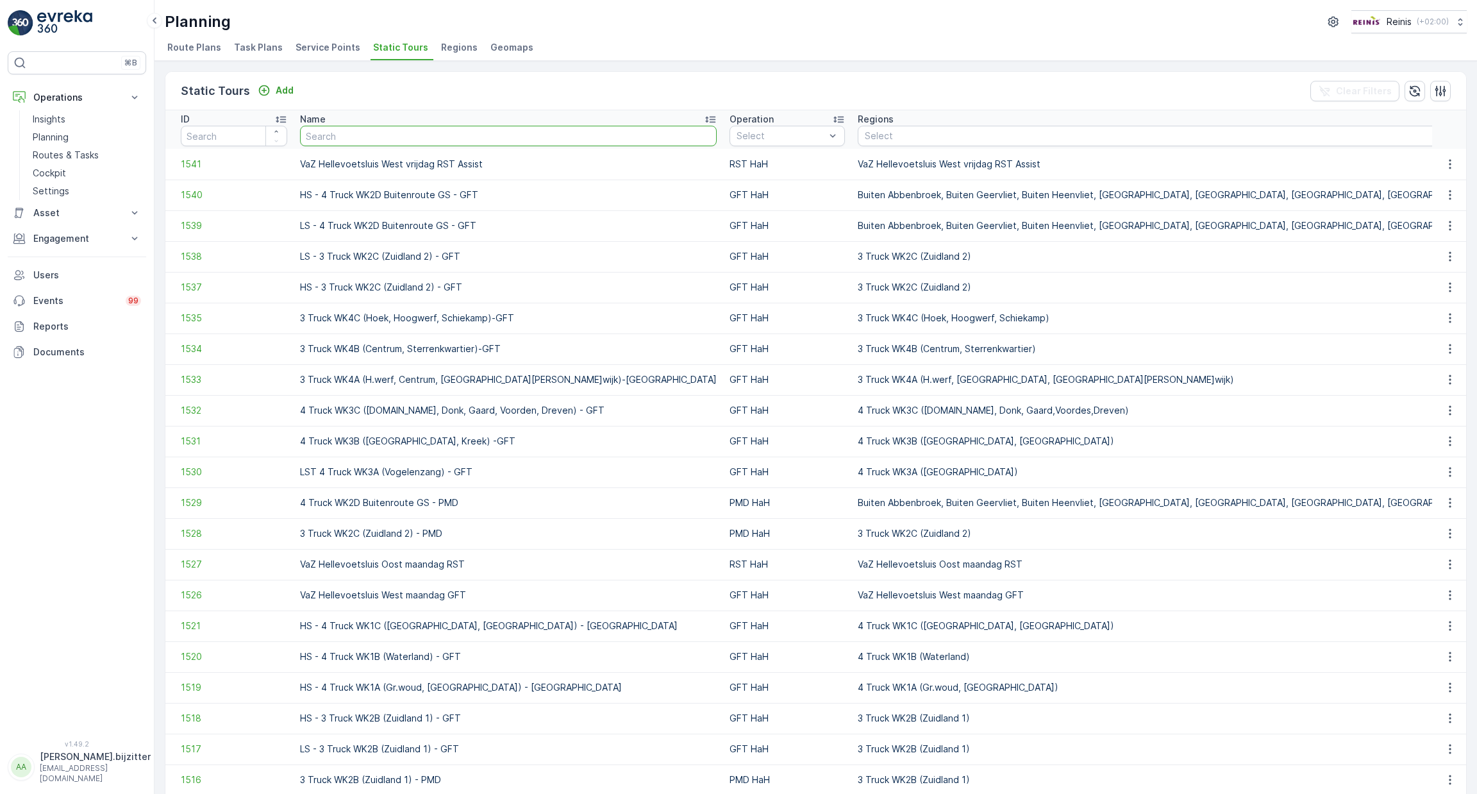
click at [395, 136] on input "text" at bounding box center [508, 136] width 417 height 21
paste input "Zuidland, Abbenbr"
type input "Zuidland, Abbenbr"
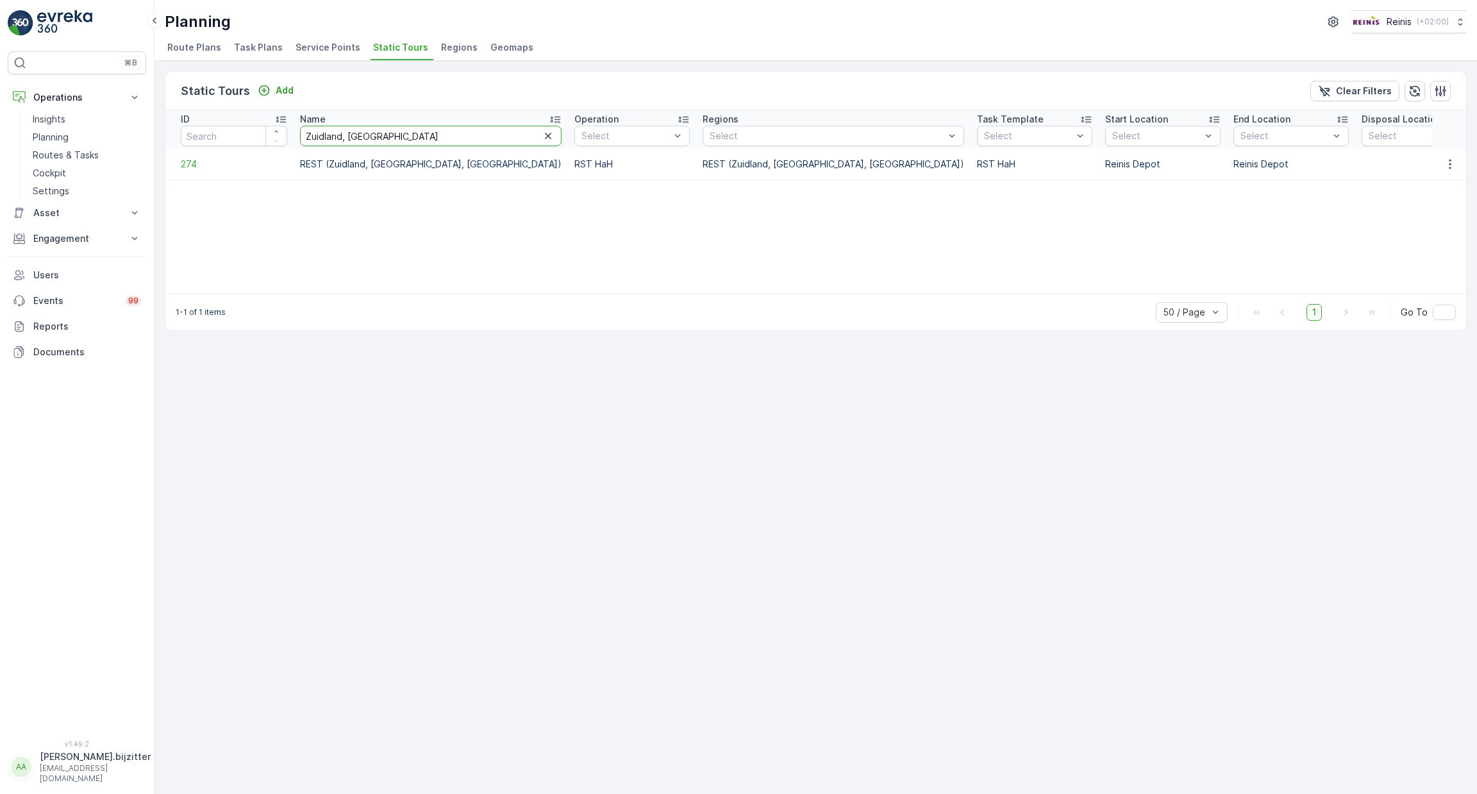
click at [328, 138] on input "Zuidland, Abbenbr" at bounding box center [431, 136] width 262 height 21
click at [363, 137] on input "Zuidland, Abbenbr" at bounding box center [431, 136] width 262 height 21
type input "Zuidland,"
click at [190, 43] on span "Route Plans" at bounding box center [194, 47] width 54 height 13
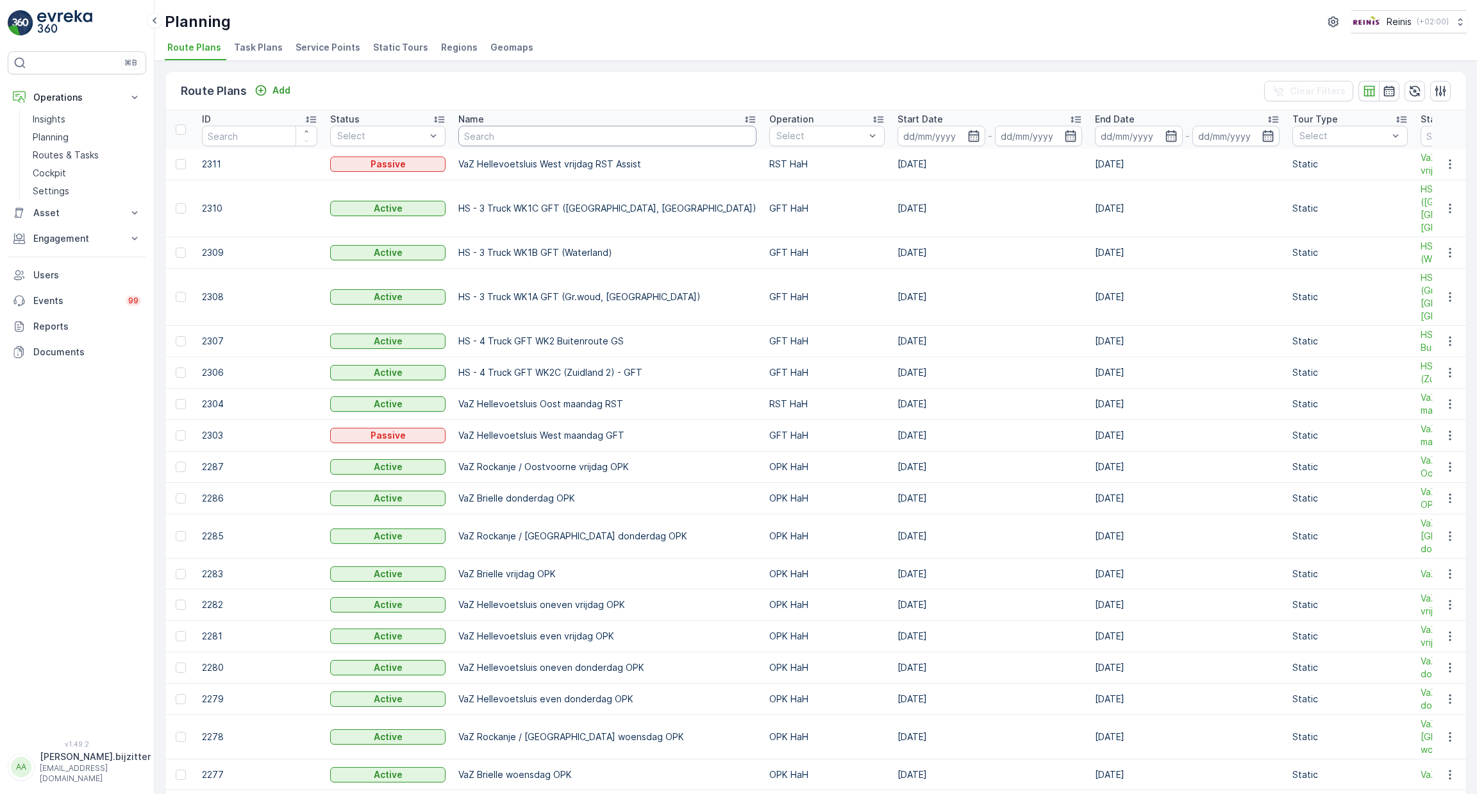
click at [548, 132] on input "text" at bounding box center [607, 136] width 298 height 21
paste input "Zuidland, Abbenbr"
type input "Zuidland, Abbenbr"
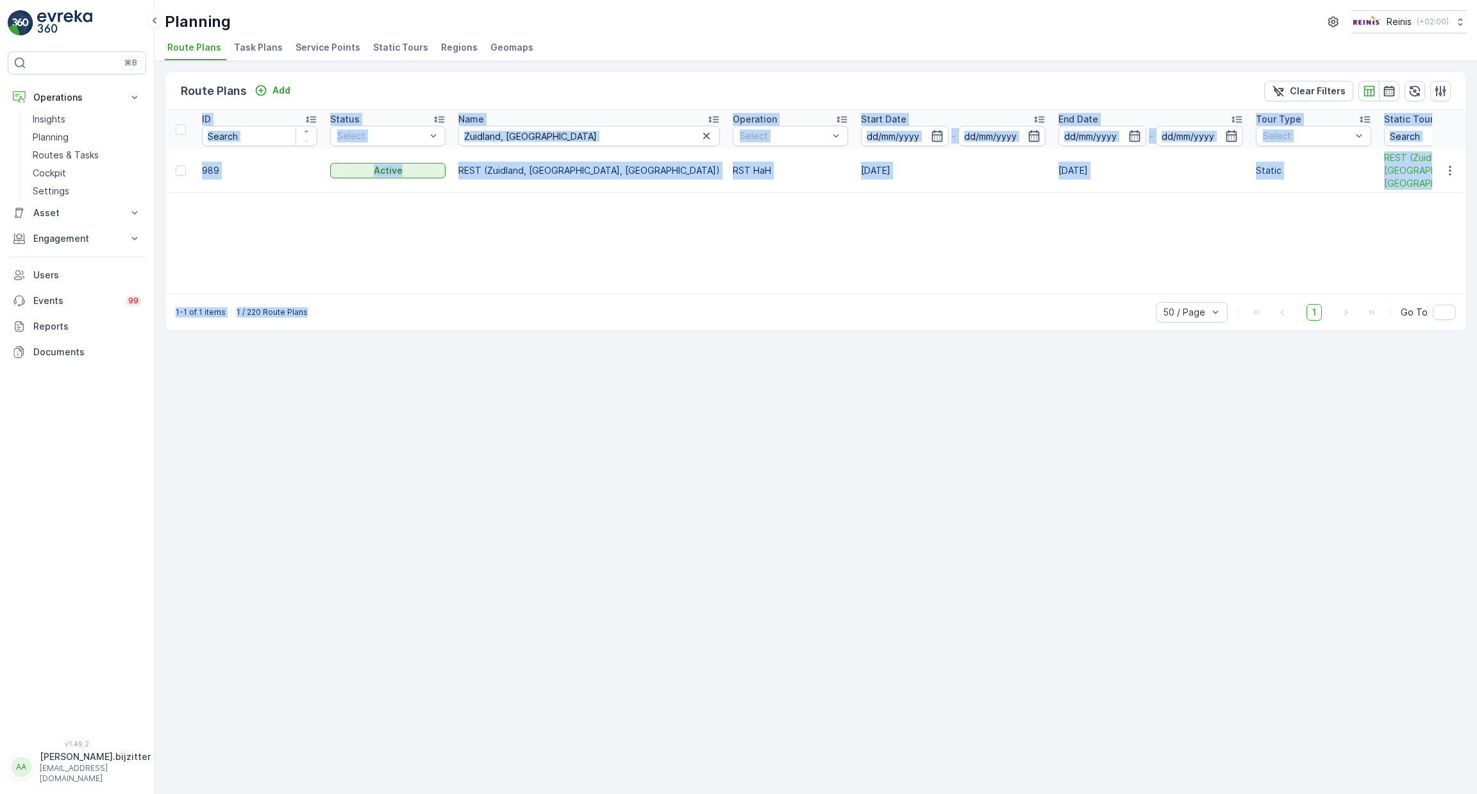
drag, startPoint x: 682, startPoint y: 286, endPoint x: 738, endPoint y: 298, distance: 57.1
click at [910, 304] on div "Route Plans Add Clear Filters ID Status Select Name Zuidland, Abbenbr Operation…" at bounding box center [816, 201] width 1302 height 260
click at [651, 443] on div "Route Plans Add Clear Filters ID Status Select Name Zuidland, Abbenbr Operation…" at bounding box center [816, 427] width 1323 height 733
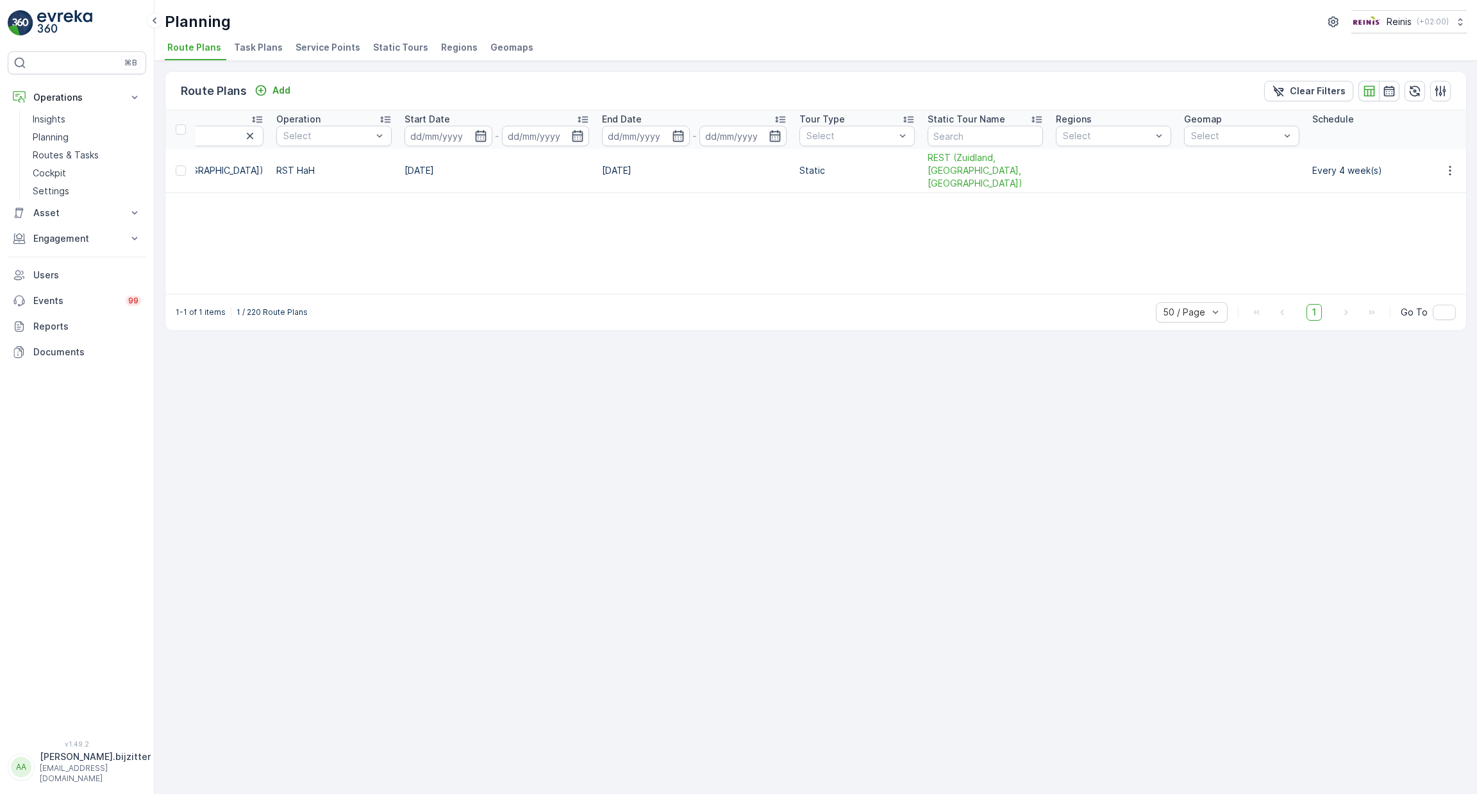
scroll to position [0, 451]
drag, startPoint x: 805, startPoint y: 283, endPoint x: 435, endPoint y: 277, distance: 370.0
click at [435, 277] on div "ID Status Select Name Zuidland, Abbenbr Operation Select Start Date - End Date …" at bounding box center [815, 201] width 1301 height 183
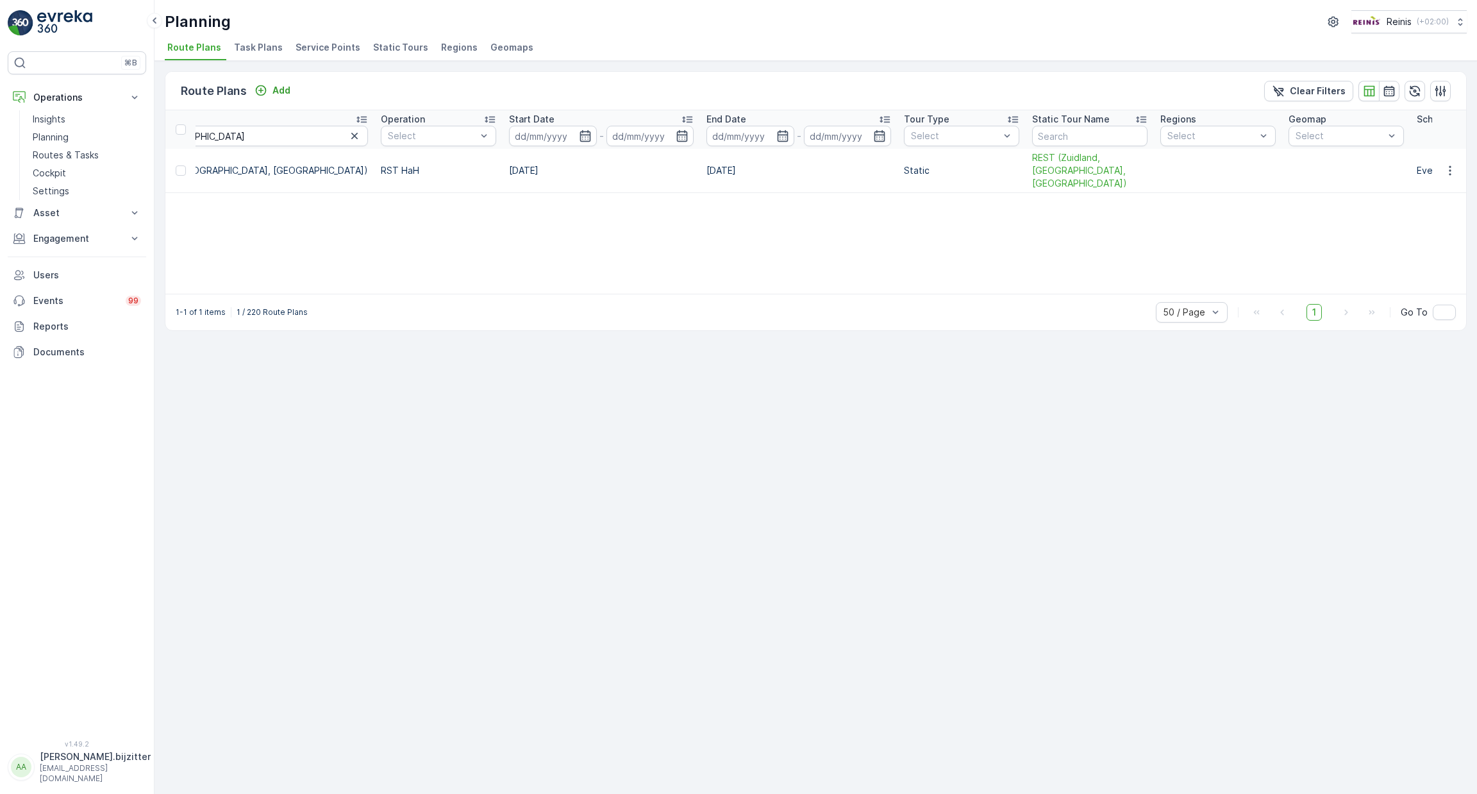
scroll to position [0, 355]
click at [1030, 162] on span "REST (Zuidland, [GEOGRAPHIC_DATA], [GEOGRAPHIC_DATA])" at bounding box center [1087, 170] width 115 height 38
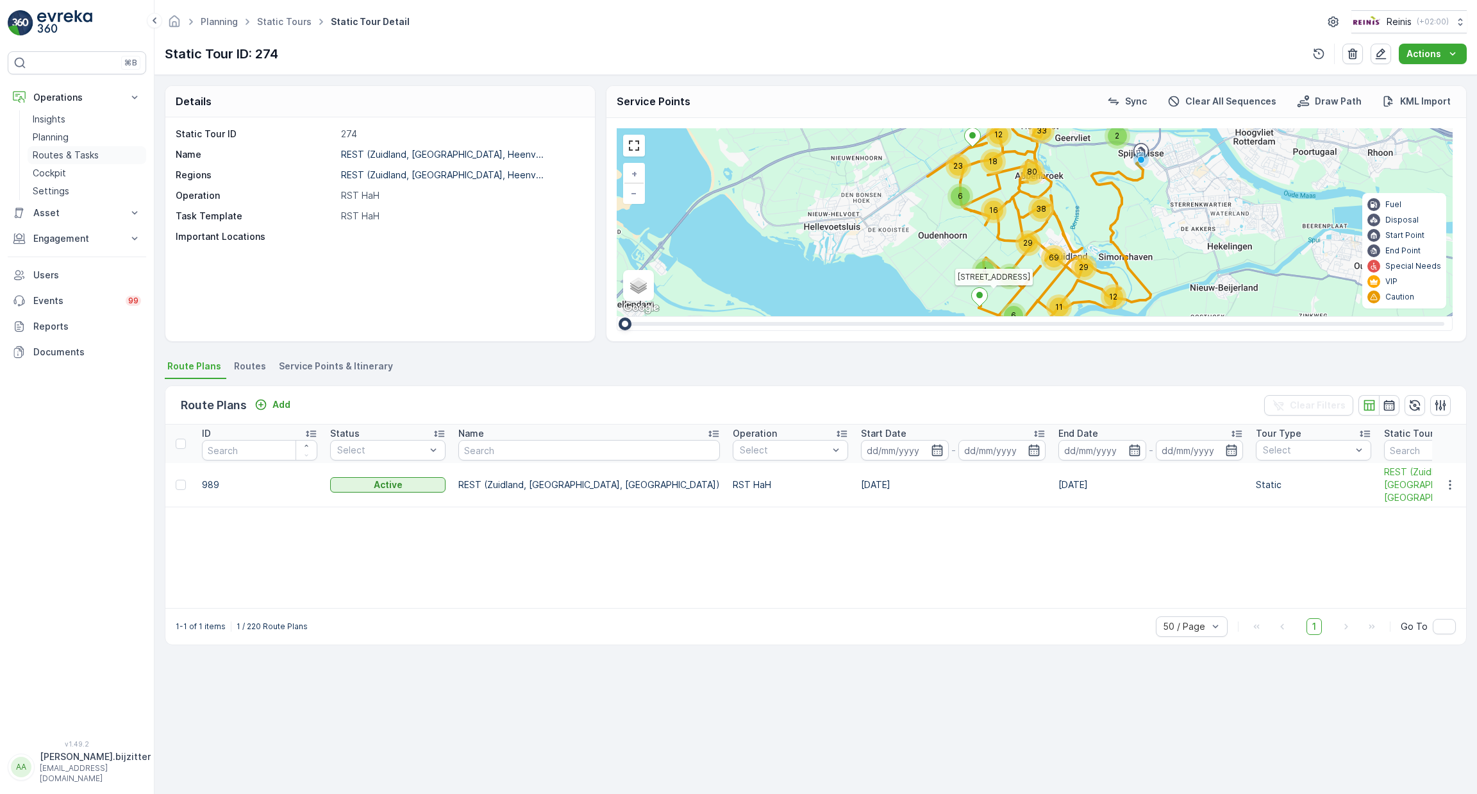
click at [66, 153] on p "Routes & Tasks" at bounding box center [66, 155] width 66 height 13
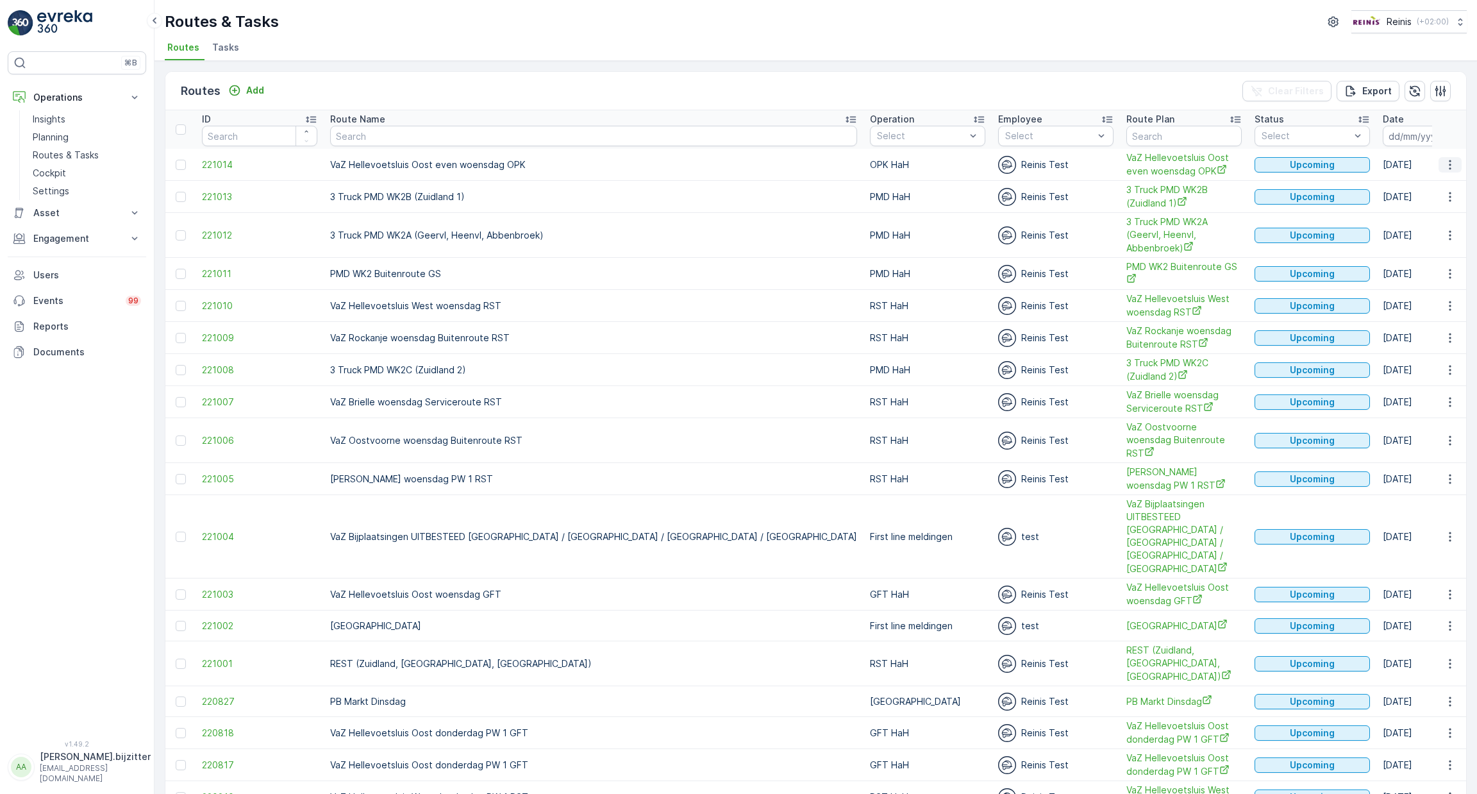
click at [1450, 158] on icon "button" at bounding box center [1450, 164] width 13 height 13
click at [1426, 178] on span "See More Details" at bounding box center [1420, 182] width 74 height 13
click at [1449, 198] on icon "button" at bounding box center [1450, 197] width 2 height 10
click at [1434, 212] on span "See More Details" at bounding box center [1420, 214] width 74 height 13
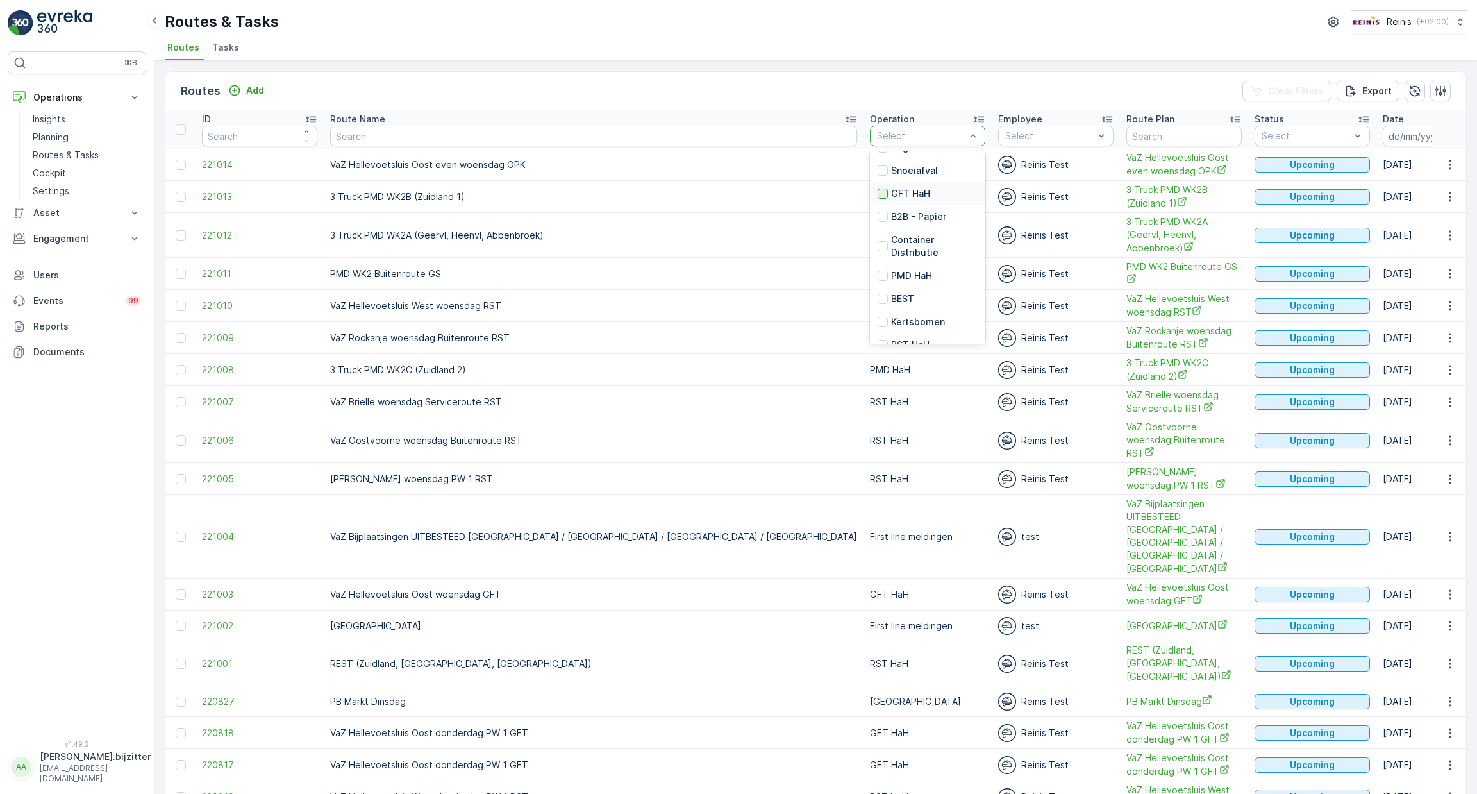
click at [878, 196] on div at bounding box center [883, 193] width 10 height 10
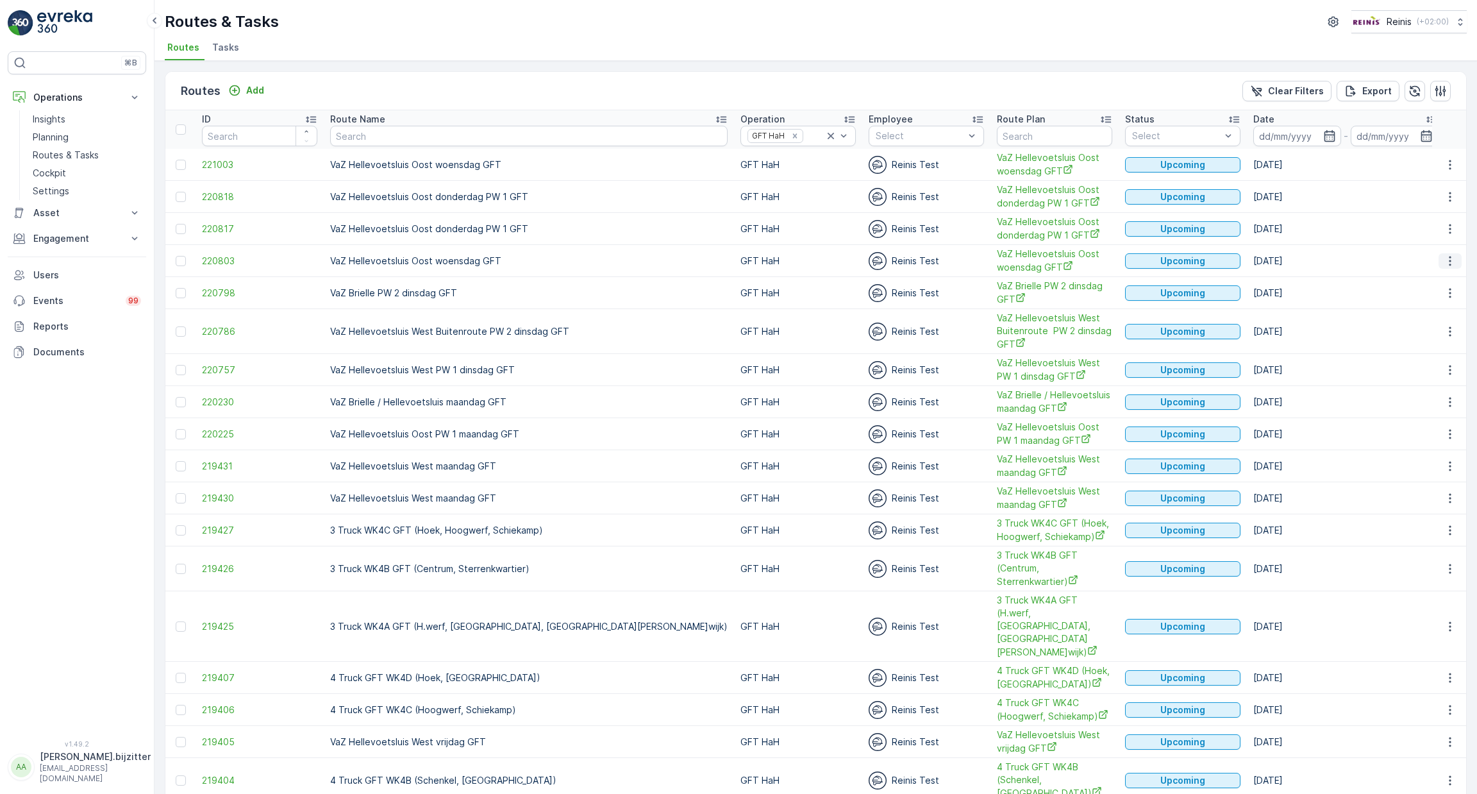
click at [1449, 263] on icon "button" at bounding box center [1450, 261] width 13 height 13
click at [1432, 284] on span "See More Details" at bounding box center [1420, 278] width 74 height 13
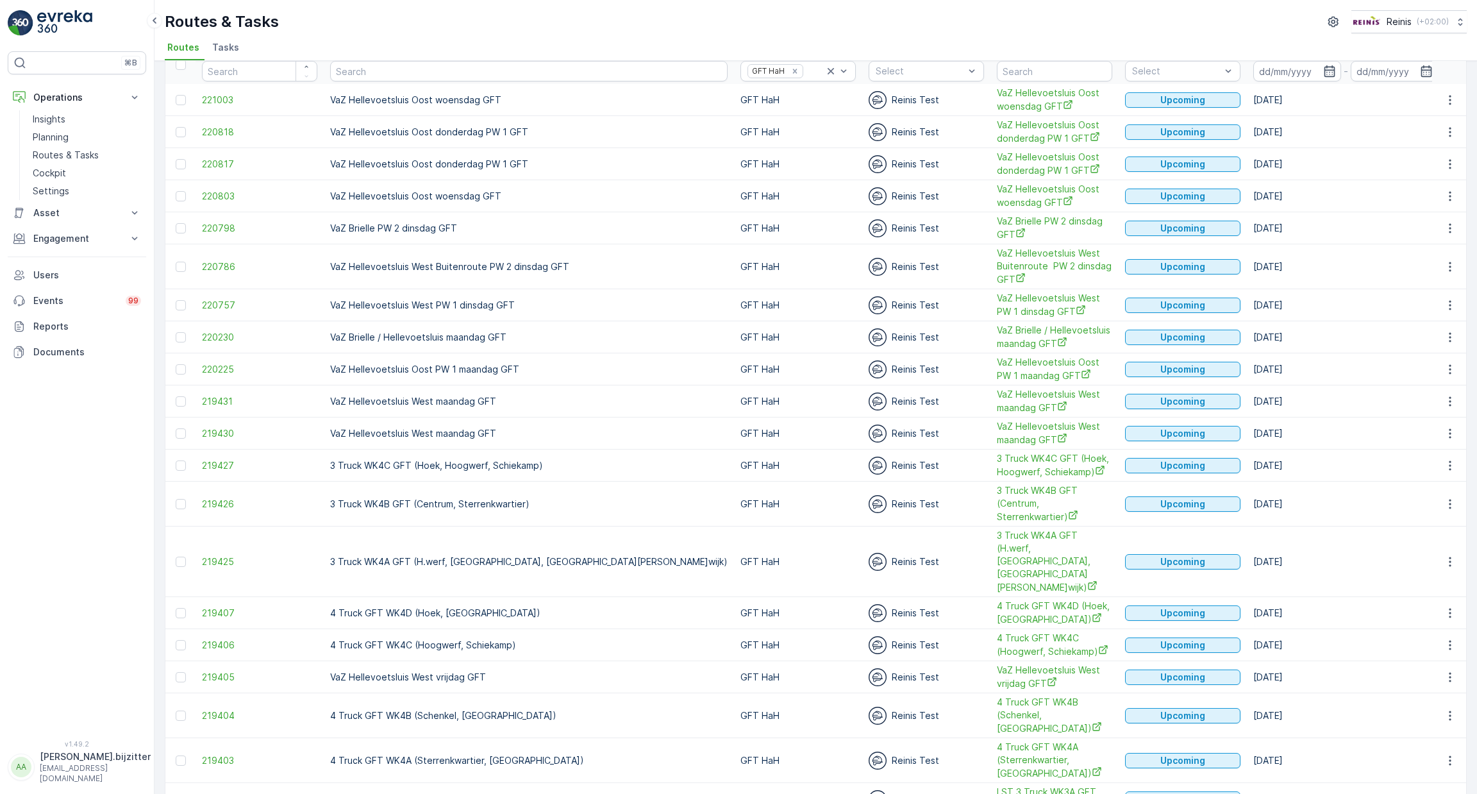
scroll to position [94, 0]
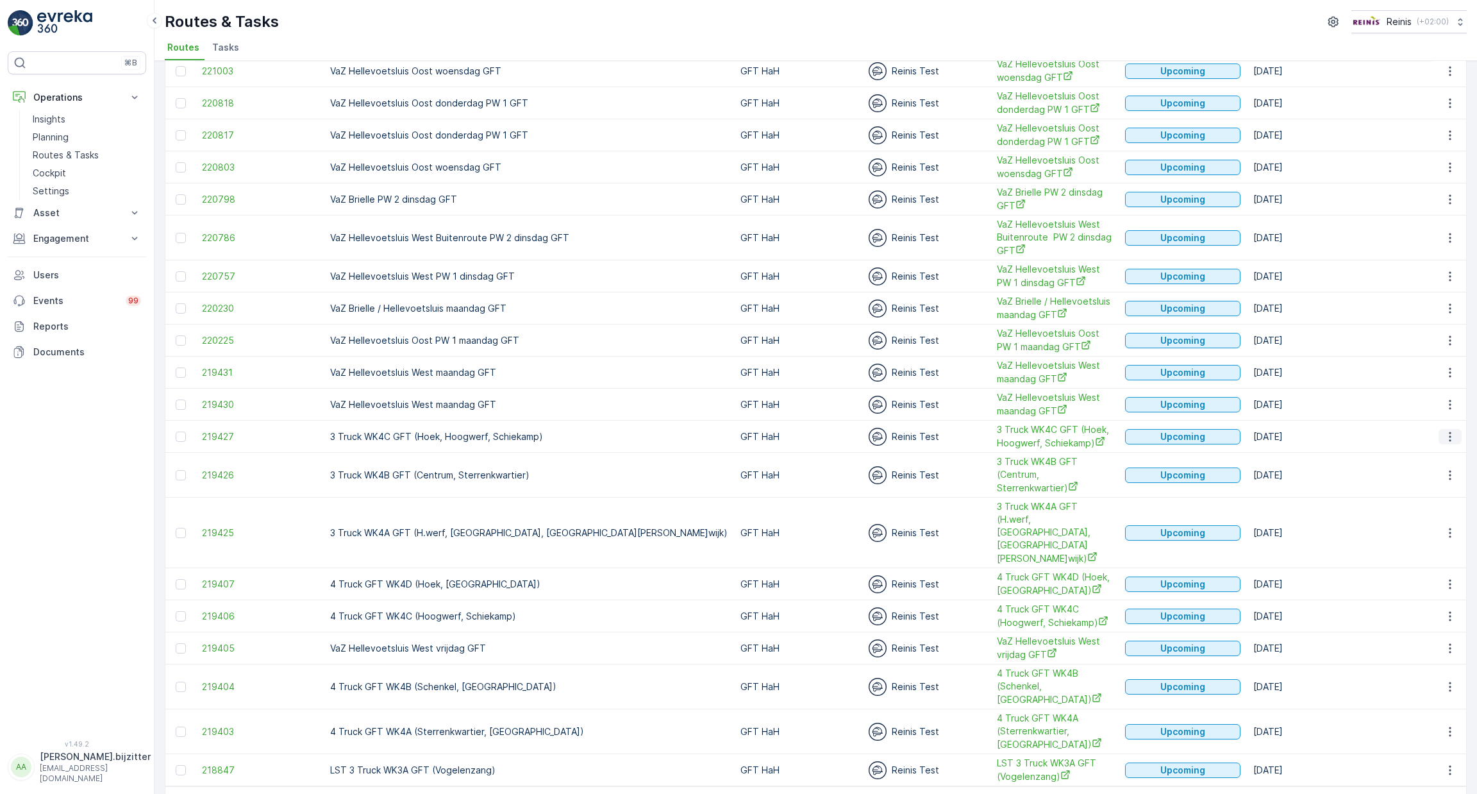
click at [1448, 433] on icon "button" at bounding box center [1450, 436] width 13 height 13
click at [1406, 451] on span "See More Details" at bounding box center [1420, 451] width 74 height 13
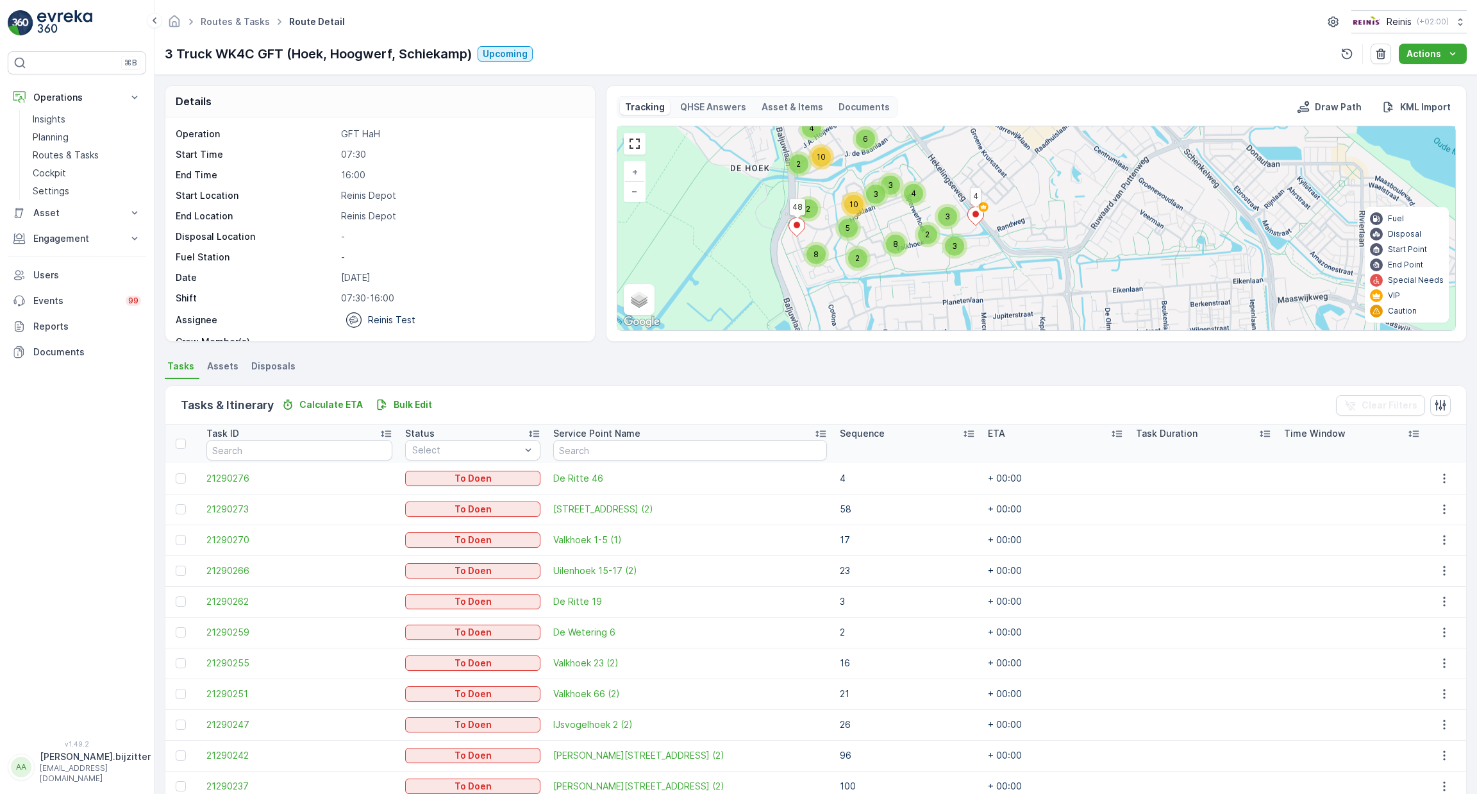
drag, startPoint x: 952, startPoint y: 306, endPoint x: 917, endPoint y: 408, distance: 107.0
click at [917, 408] on div "Details Operation GFT HaH Start Time 07:30 End Time 16:00 Start Location Reinis…" at bounding box center [816, 434] width 1323 height 719
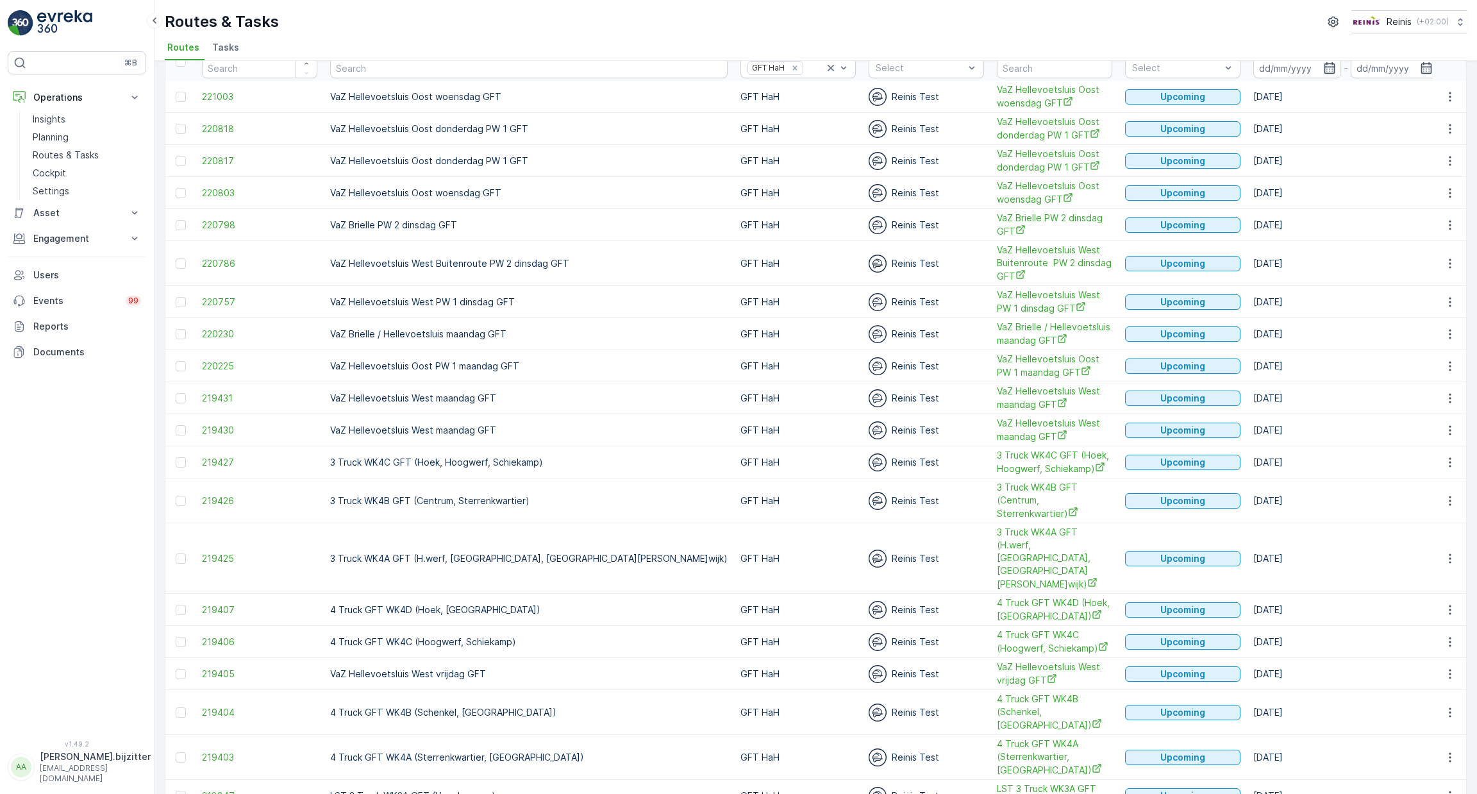
scroll to position [94, 0]
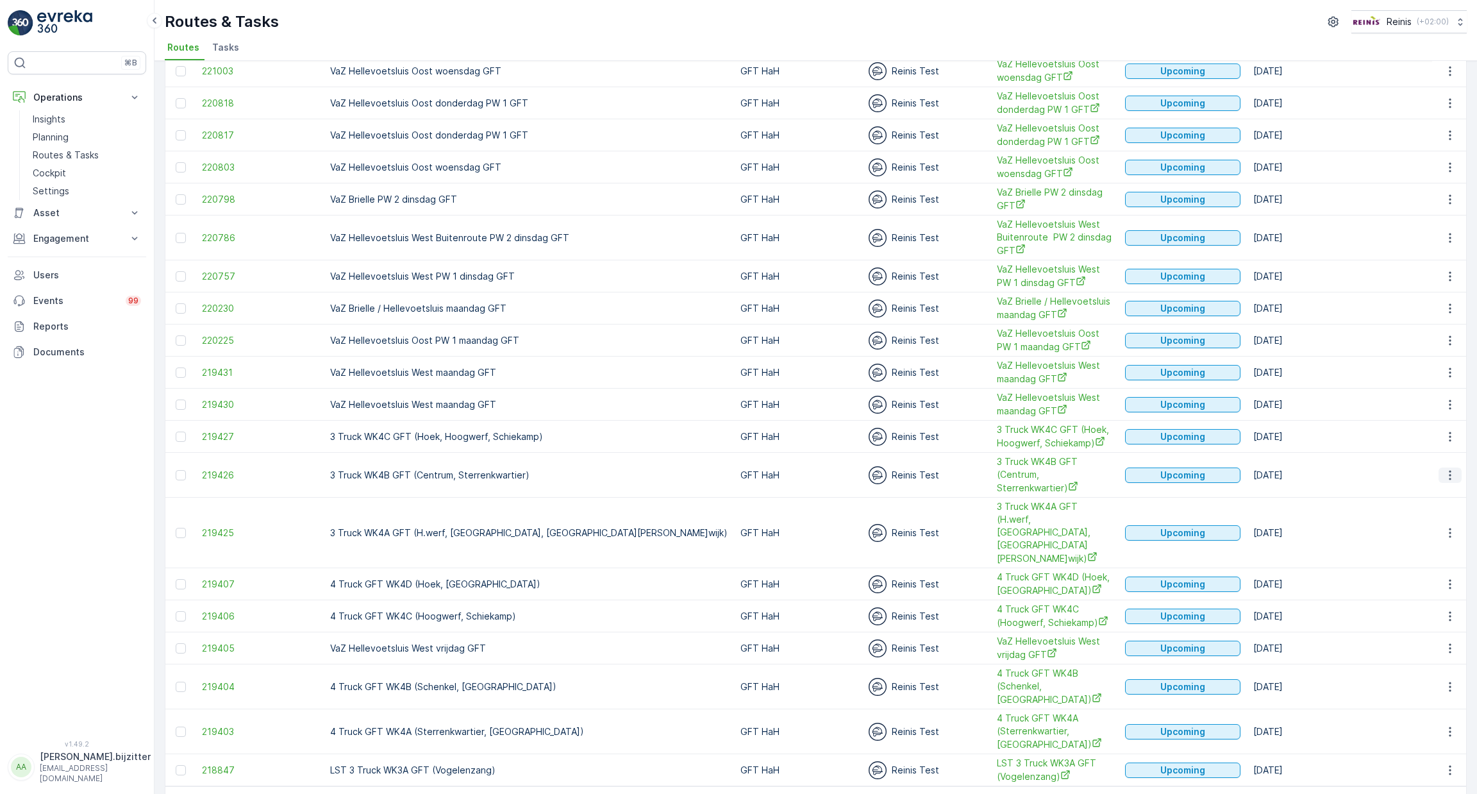
click at [1450, 470] on icon "button" at bounding box center [1450, 475] width 13 height 13
click at [1420, 489] on span "See More Details" at bounding box center [1420, 489] width 74 height 13
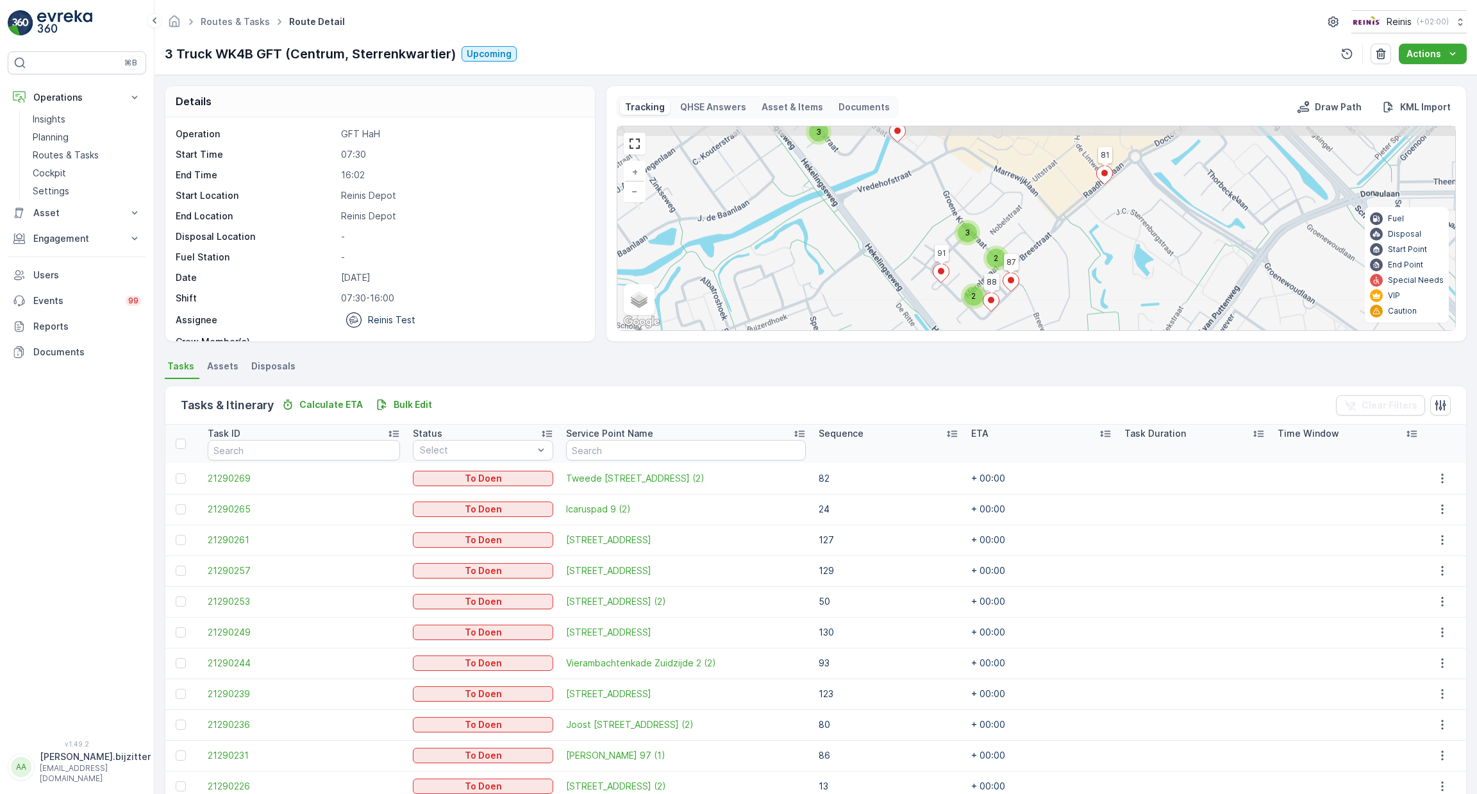
drag, startPoint x: 1096, startPoint y: 258, endPoint x: 1034, endPoint y: 282, distance: 66.2
click at [1059, 305] on div "3 2 2 2 2 3 3 2 3 2 3 2 3 2 2 3 2 2 2 2 3 2 2 2 3 5 2 3 3 2 2 2 2 2 2 2 4 2 127…" at bounding box center [1036, 228] width 838 height 204
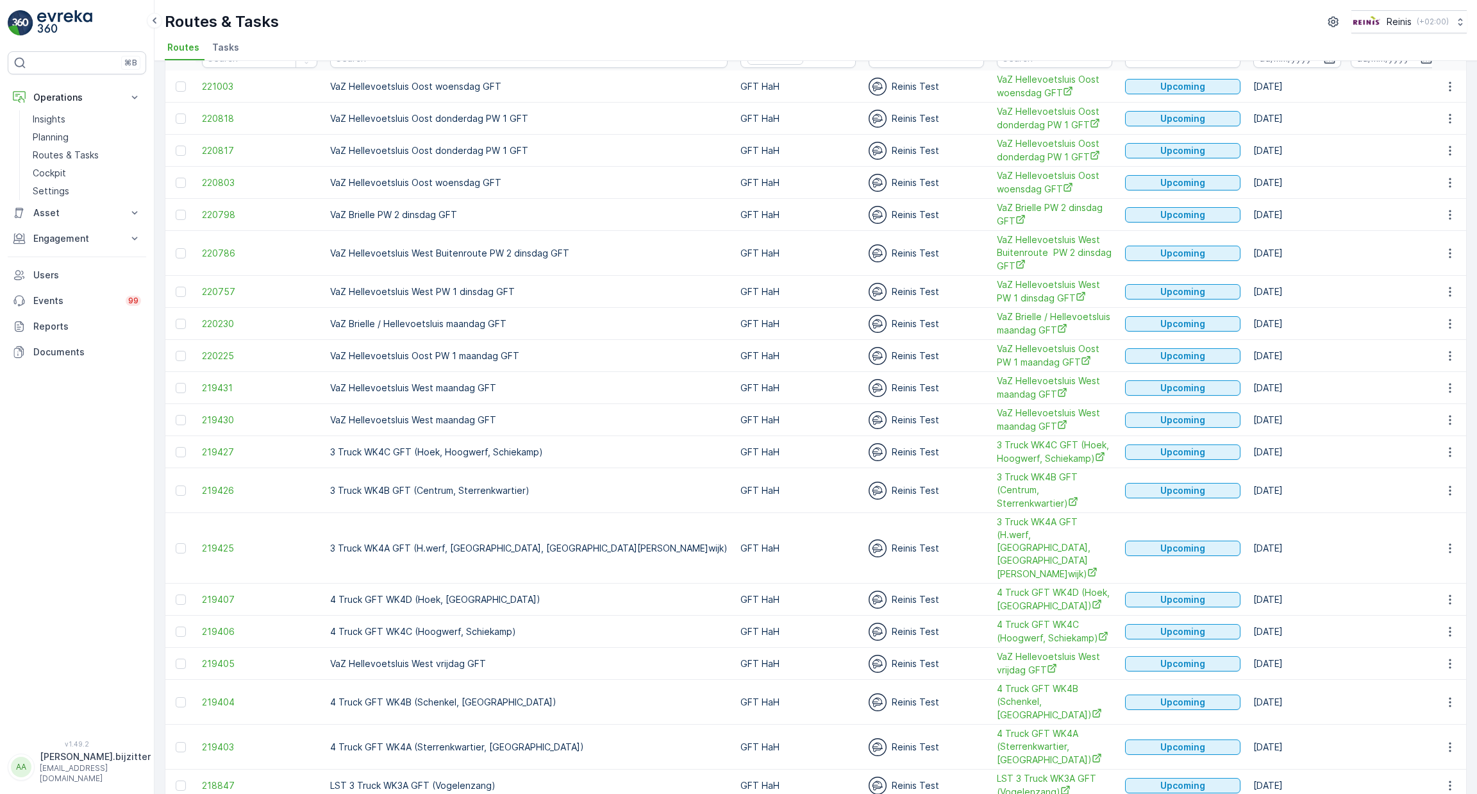
scroll to position [94, 0]
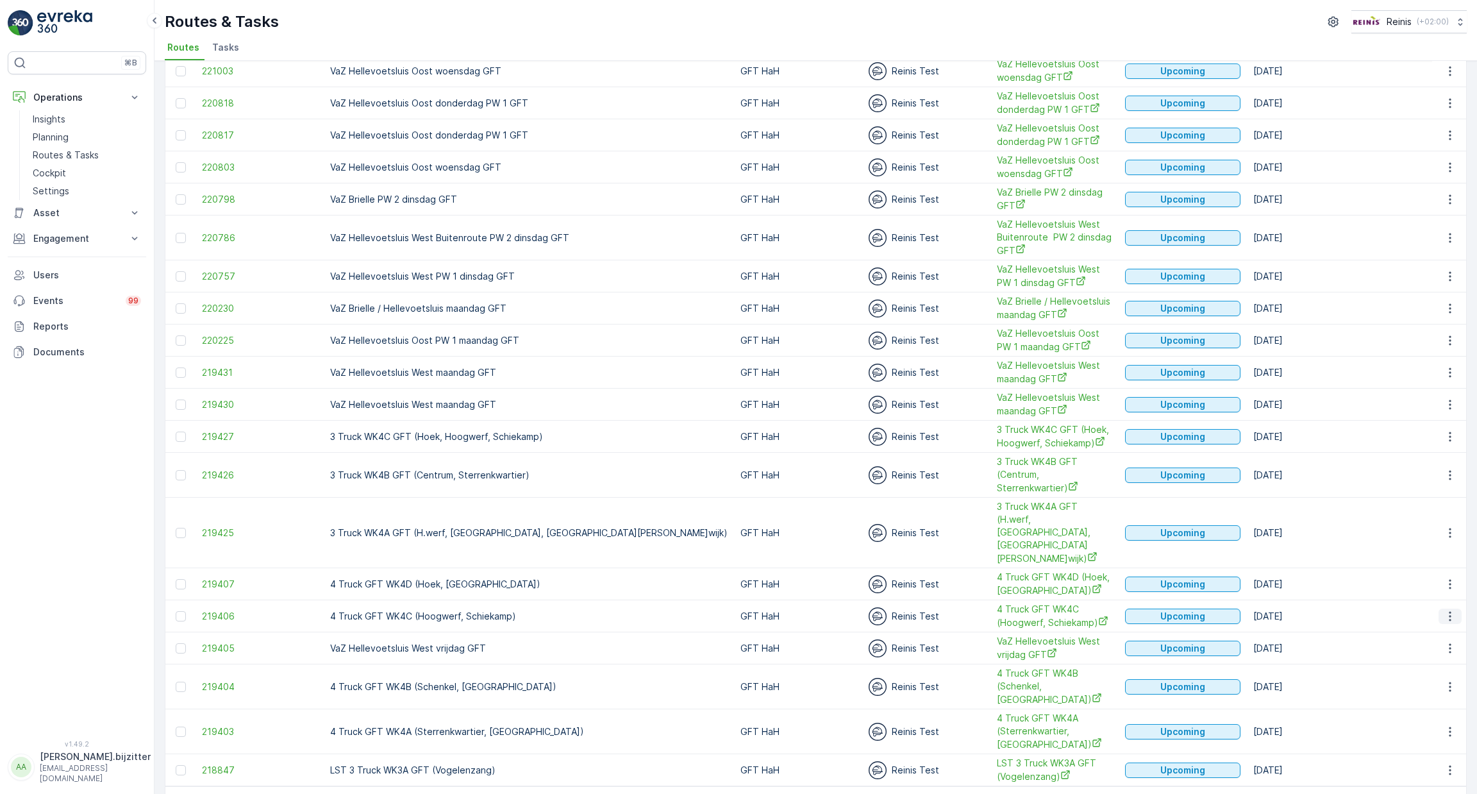
click at [1448, 610] on icon "button" at bounding box center [1450, 616] width 13 height 13
click at [1430, 604] on span "See More Details" at bounding box center [1420, 604] width 74 height 13
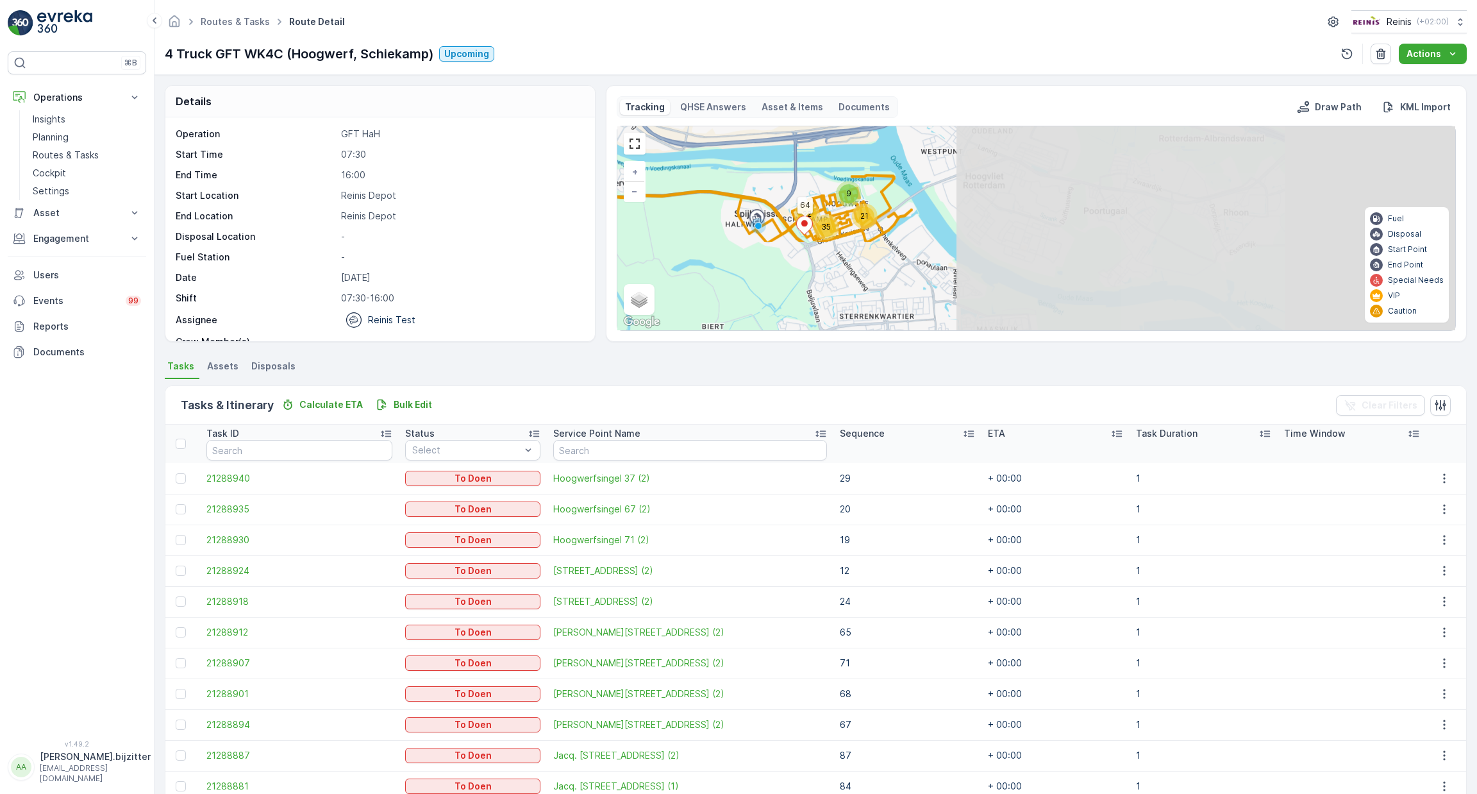
drag, startPoint x: 1132, startPoint y: 244, endPoint x: 599, endPoint y: 132, distance: 544.4
click at [599, 132] on div "Details Operation GFT HaH Start Time 07:30 End Time 16:00 Start Location Reinis…" at bounding box center [816, 213] width 1302 height 256
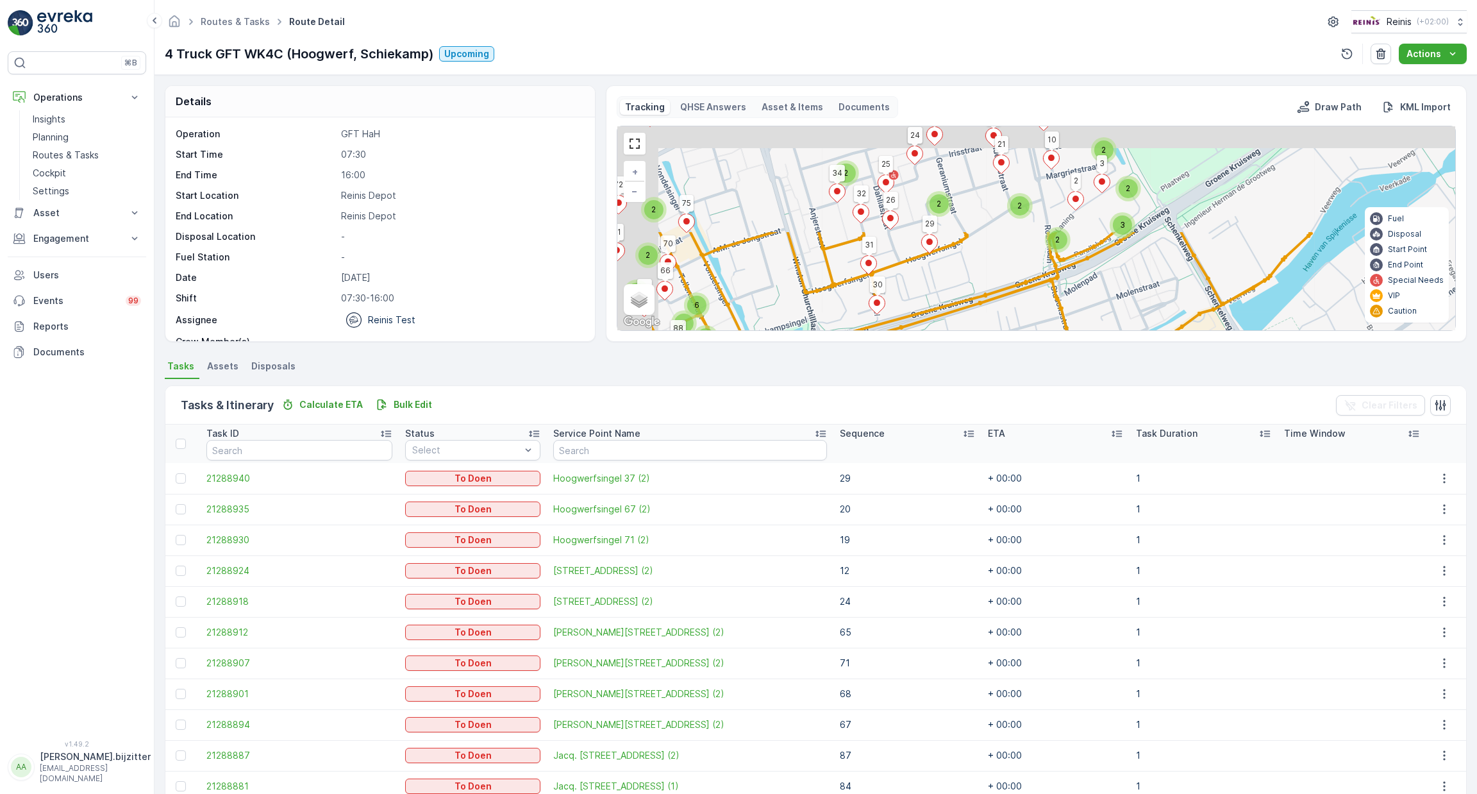
drag, startPoint x: 844, startPoint y: 190, endPoint x: 980, endPoint y: 328, distance: 193.1
click at [980, 328] on div "2 2 2 2 3 2 3 2 2 2 2 2 3 2 2 6 64 45 38 37 43 42 41 39 36 40 12 15 14 13 3 16 …" at bounding box center [1036, 228] width 838 height 204
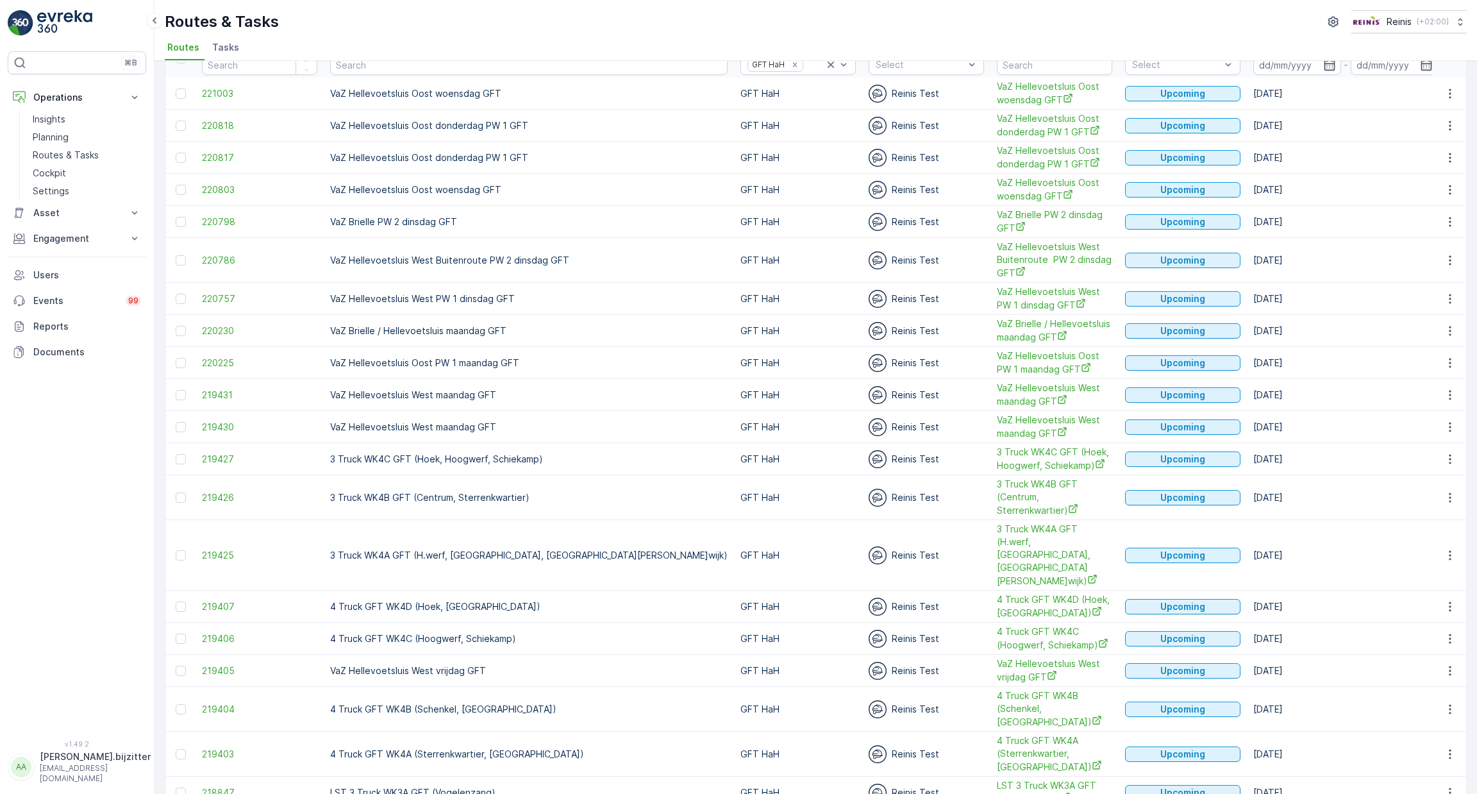
scroll to position [94, 0]
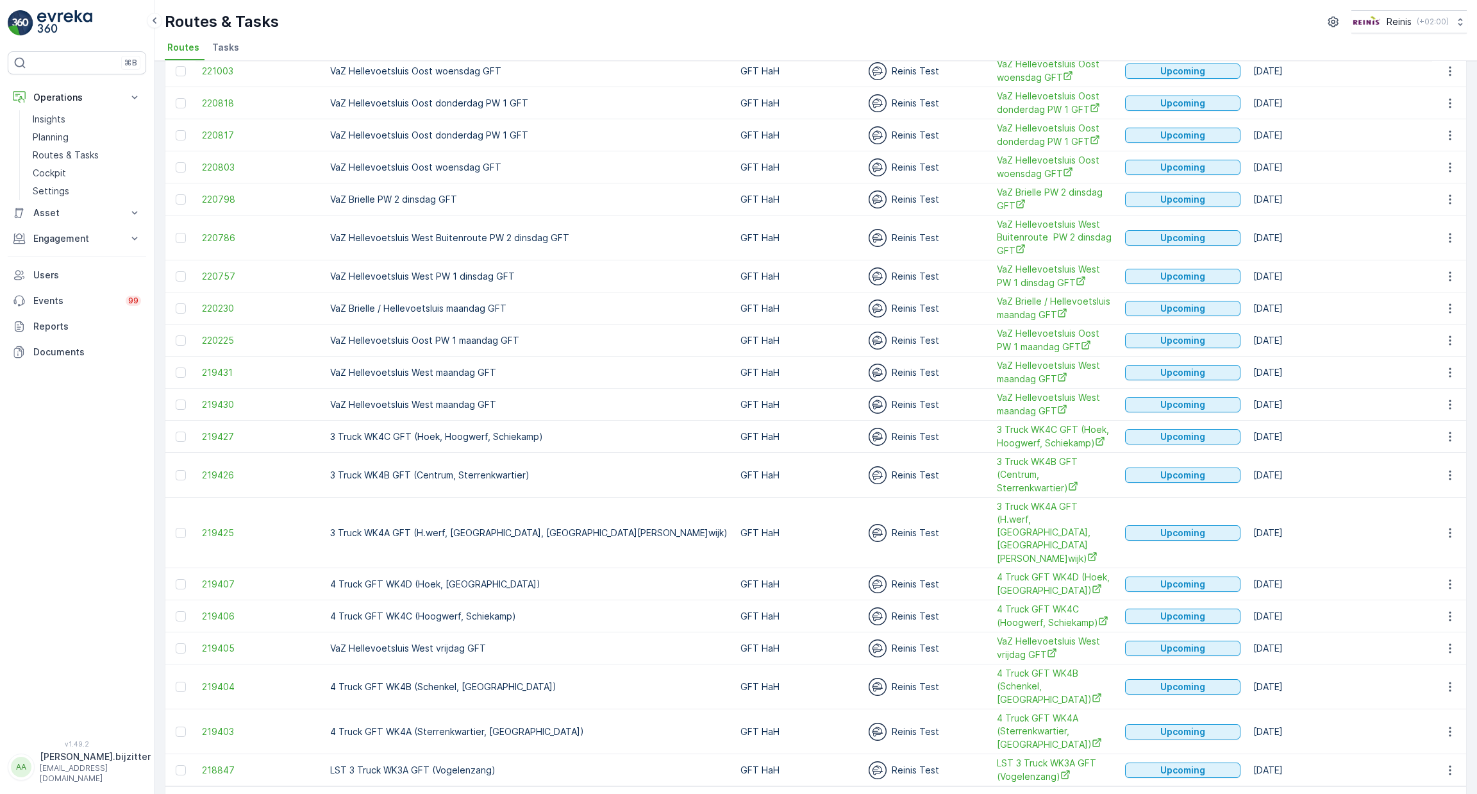
click at [1238, 793] on span "2" at bounding box center [1236, 804] width 17 height 17
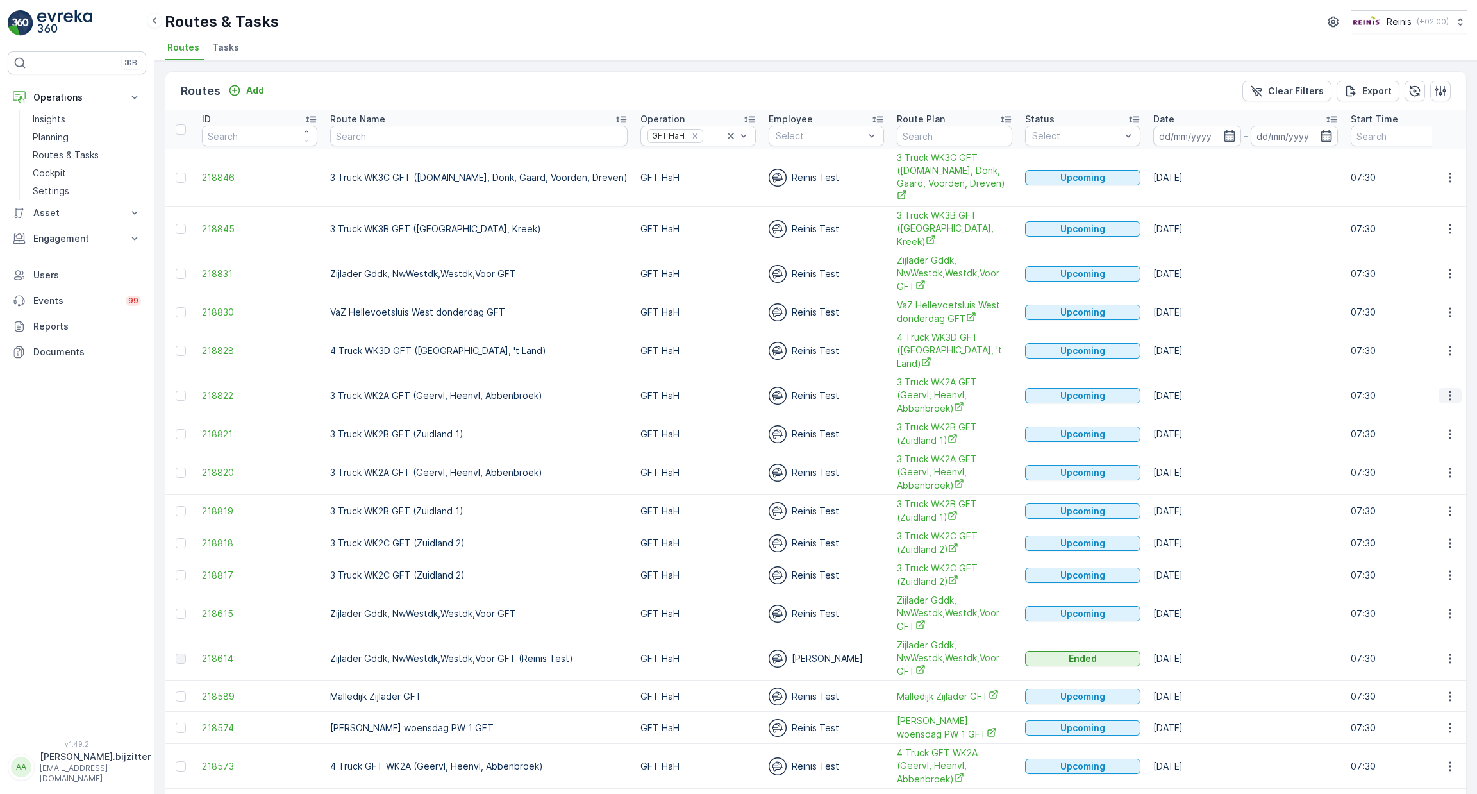
click at [1449, 390] on icon "button" at bounding box center [1450, 395] width 2 height 10
click at [1413, 374] on span "See More Details" at bounding box center [1420, 373] width 74 height 13
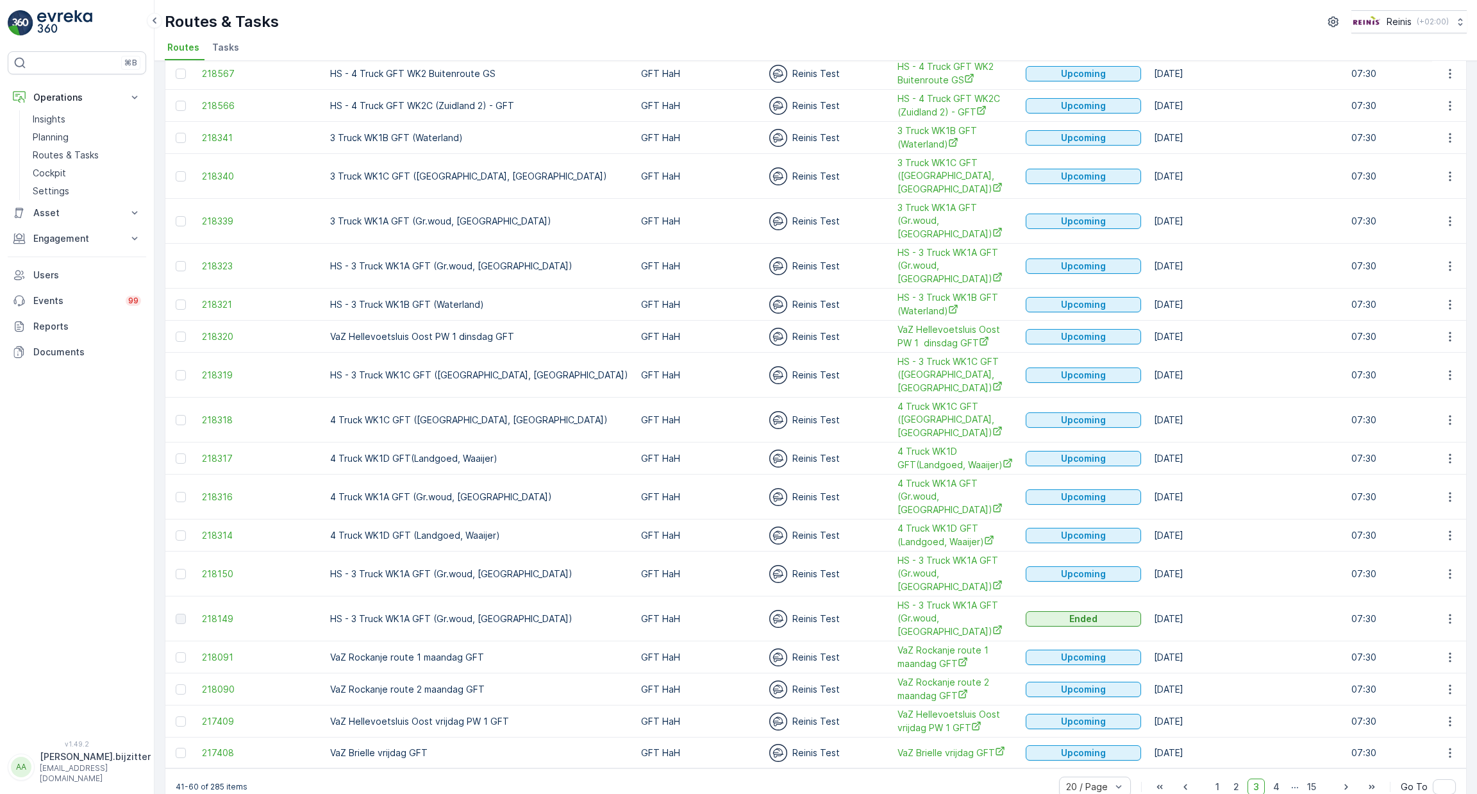
scroll to position [144, 0]
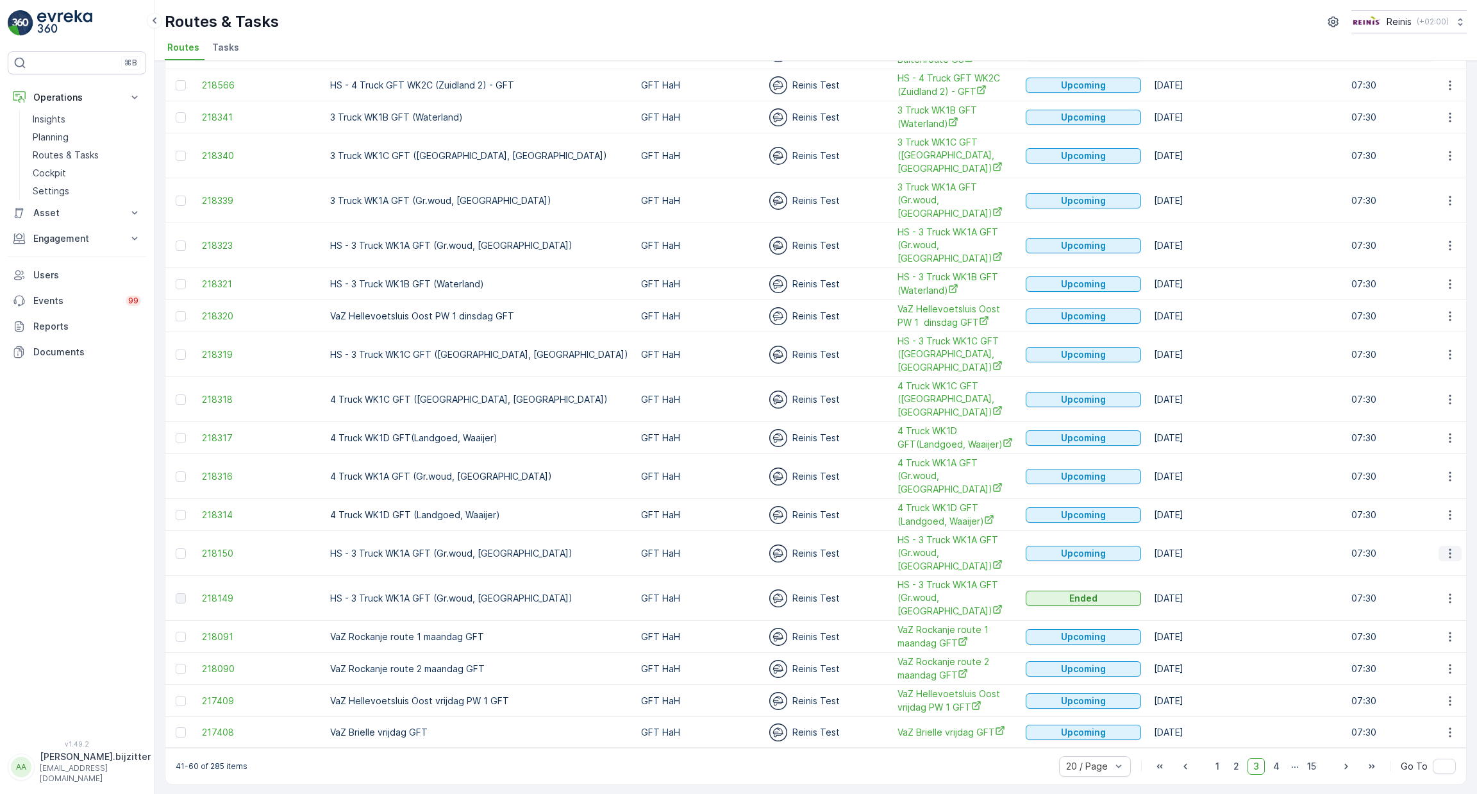
click at [1451, 548] on icon "button" at bounding box center [1450, 553] width 13 height 13
click at [1449, 548] on icon "button" at bounding box center [1450, 553] width 13 height 13
click at [1423, 567] on span "See More Details" at bounding box center [1420, 566] width 74 height 13
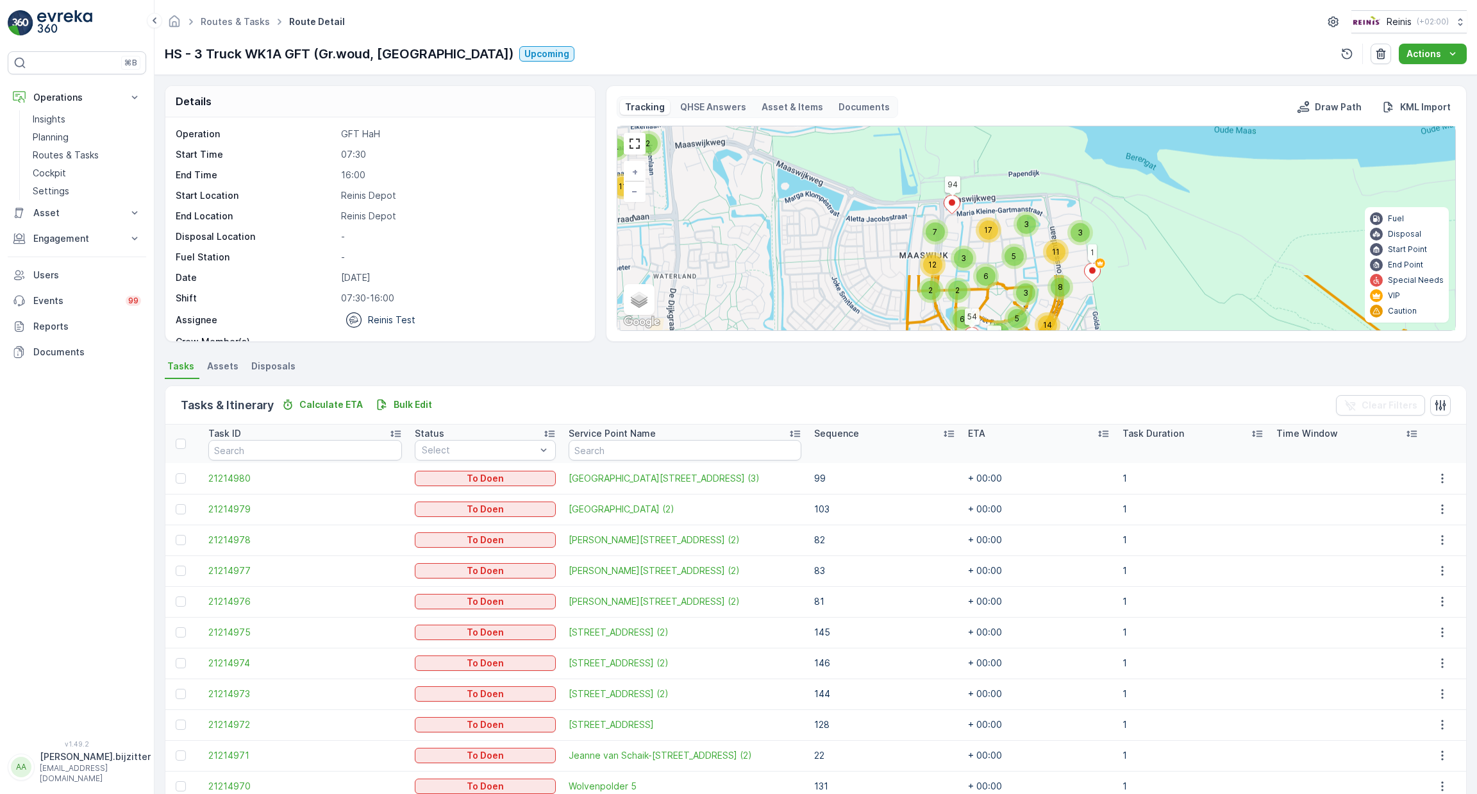
drag, startPoint x: 1164, startPoint y: 179, endPoint x: 1147, endPoint y: 348, distance: 170.1
click at [1147, 348] on div "Details Operation GFT HaH Start Time 07:30 End Time 16:00 Start Location Reinis…" at bounding box center [816, 434] width 1323 height 719
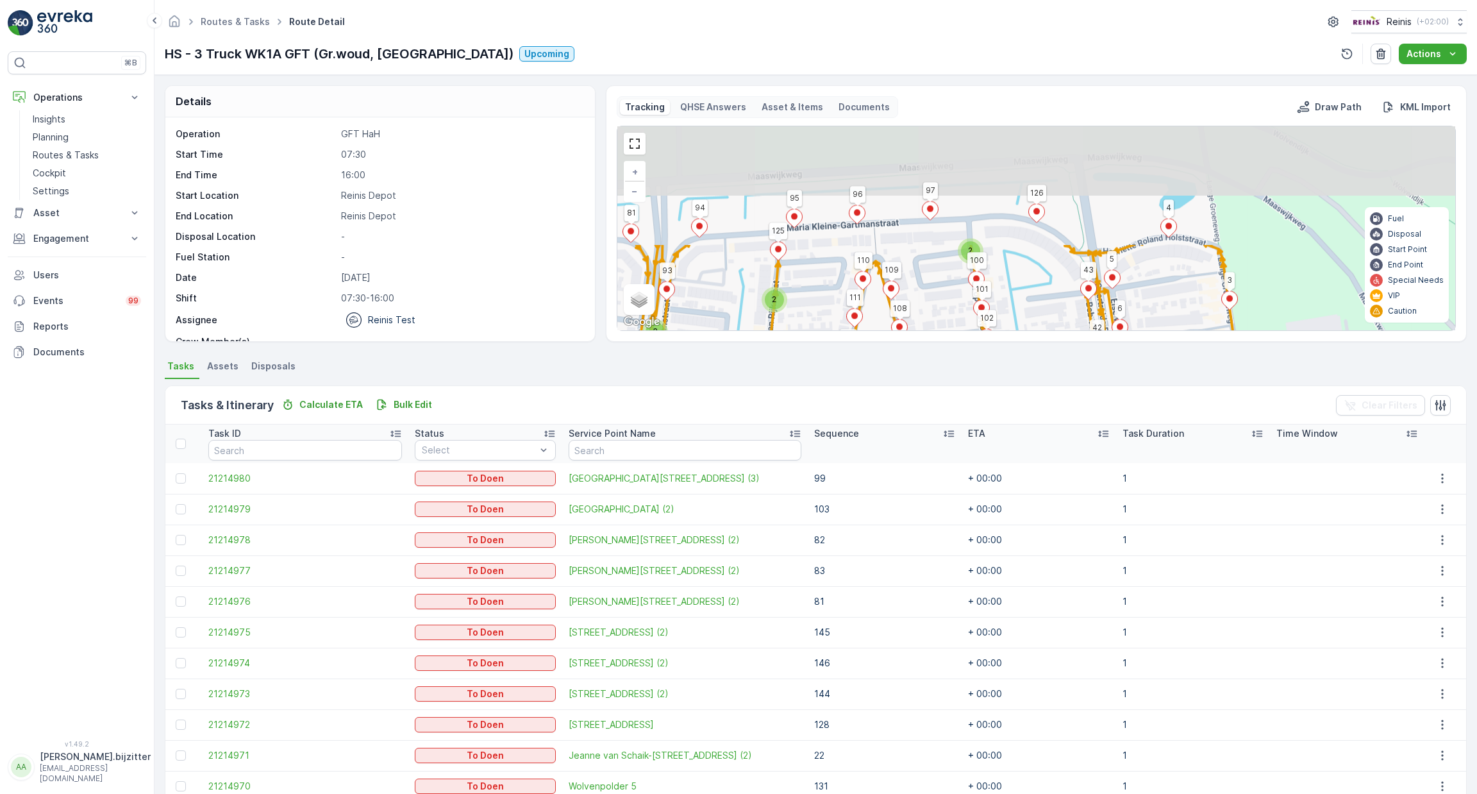
drag, startPoint x: 1127, startPoint y: 239, endPoint x: 1176, endPoint y: 358, distance: 129.1
click at [1178, 361] on div "Details Operation GFT HaH Start Time 07:30 End Time 16:00 Start Location Reinis…" at bounding box center [816, 434] width 1323 height 719
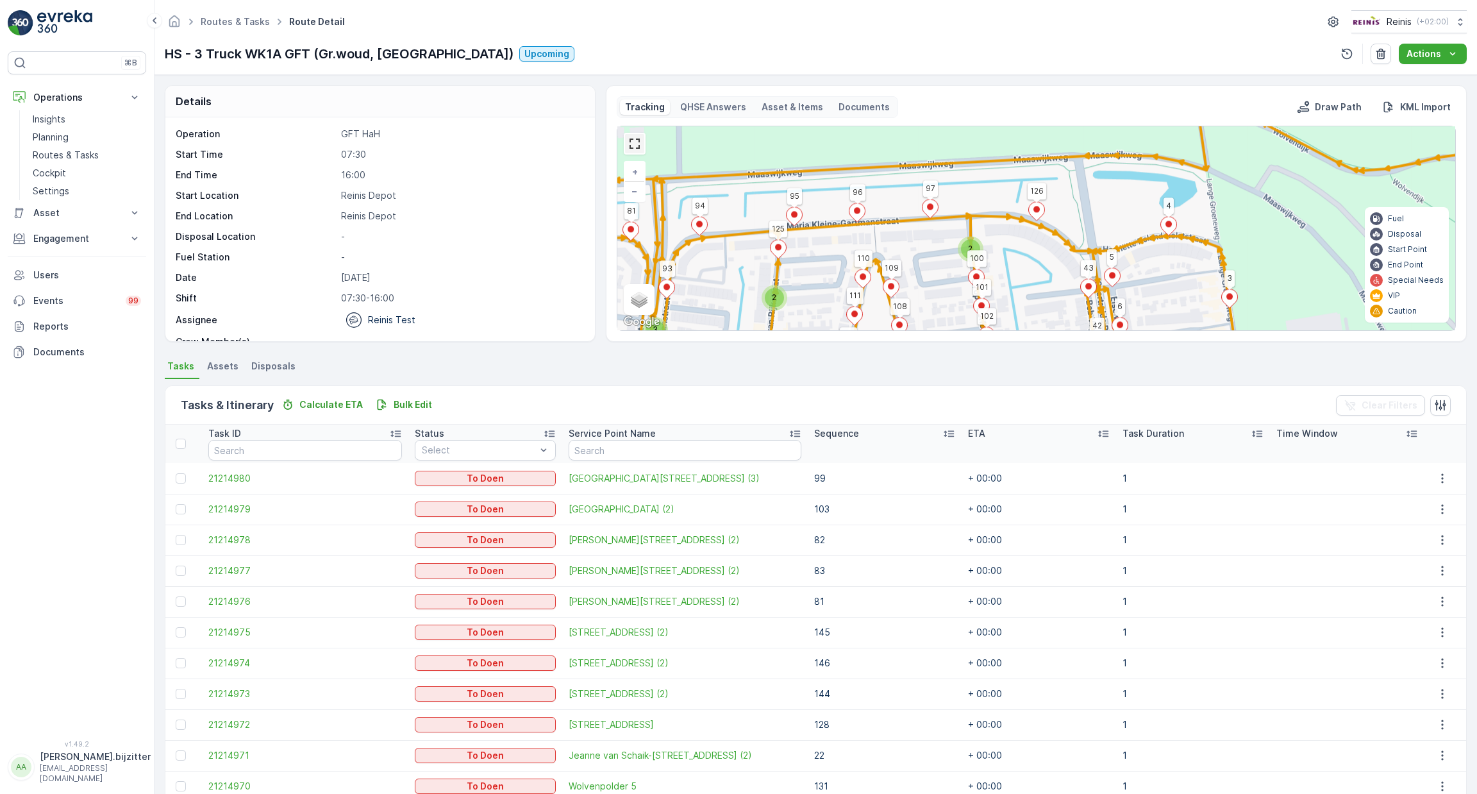
drag, startPoint x: 635, startPoint y: 143, endPoint x: 634, endPoint y: 226, distance: 83.4
click at [635, 143] on link at bounding box center [634, 143] width 19 height 19
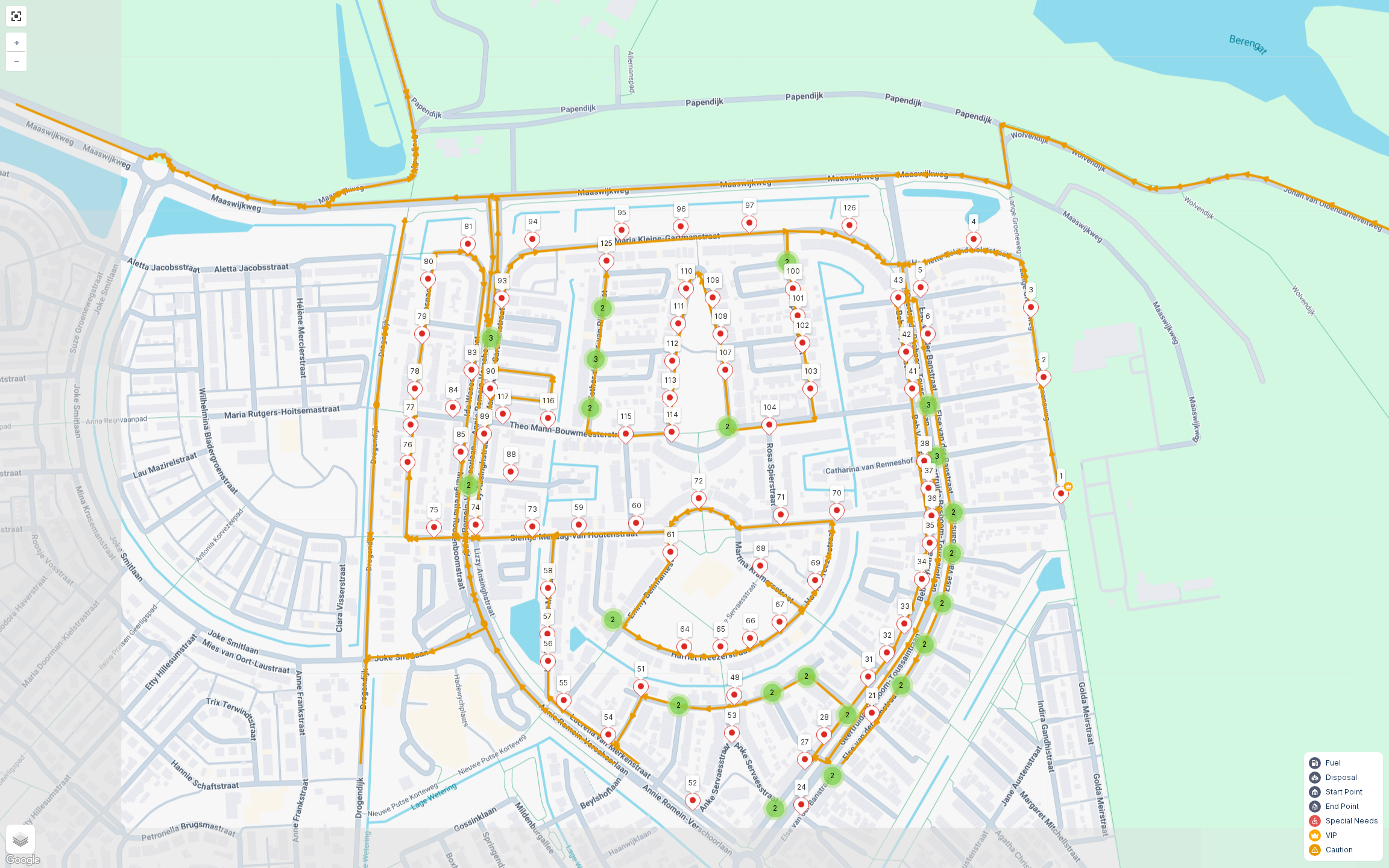
drag, startPoint x: 711, startPoint y: 529, endPoint x: 864, endPoint y: 339, distance: 243.9
click at [864, 339] on div "2 2 2 2 2 2 3 2 2 2 2 2 2 2 2 2 3 2 2 2 2 3 3 2 2 3 2 2 2 2 2 2 2 2 2 2 132 128…" at bounding box center [694, 434] width 1389 height 868
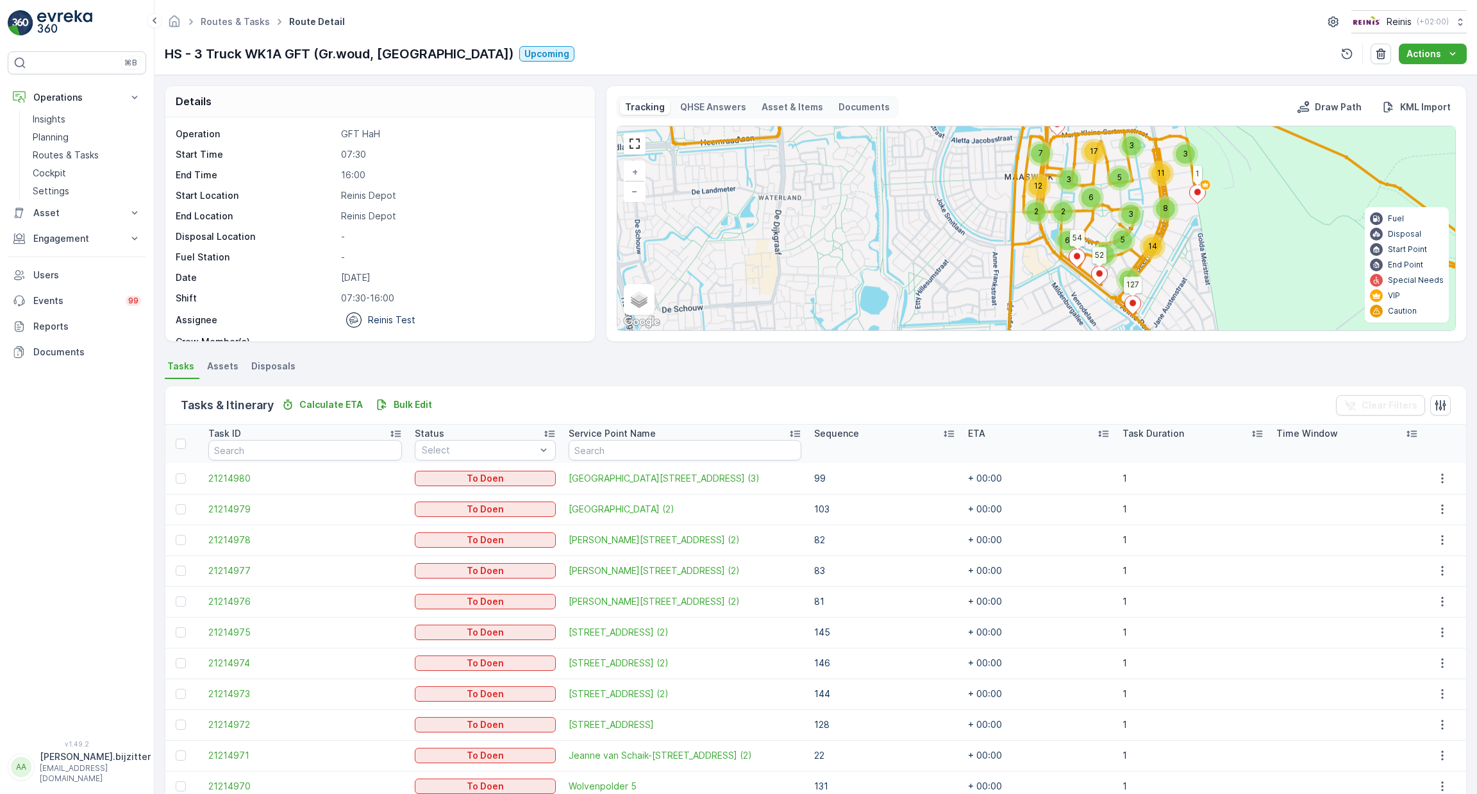
click at [723, 53] on div "HS - 3 Truck WK1A GFT (Gr.woud, Maaswijk Oost) Upcoming Actions" at bounding box center [816, 54] width 1302 height 21
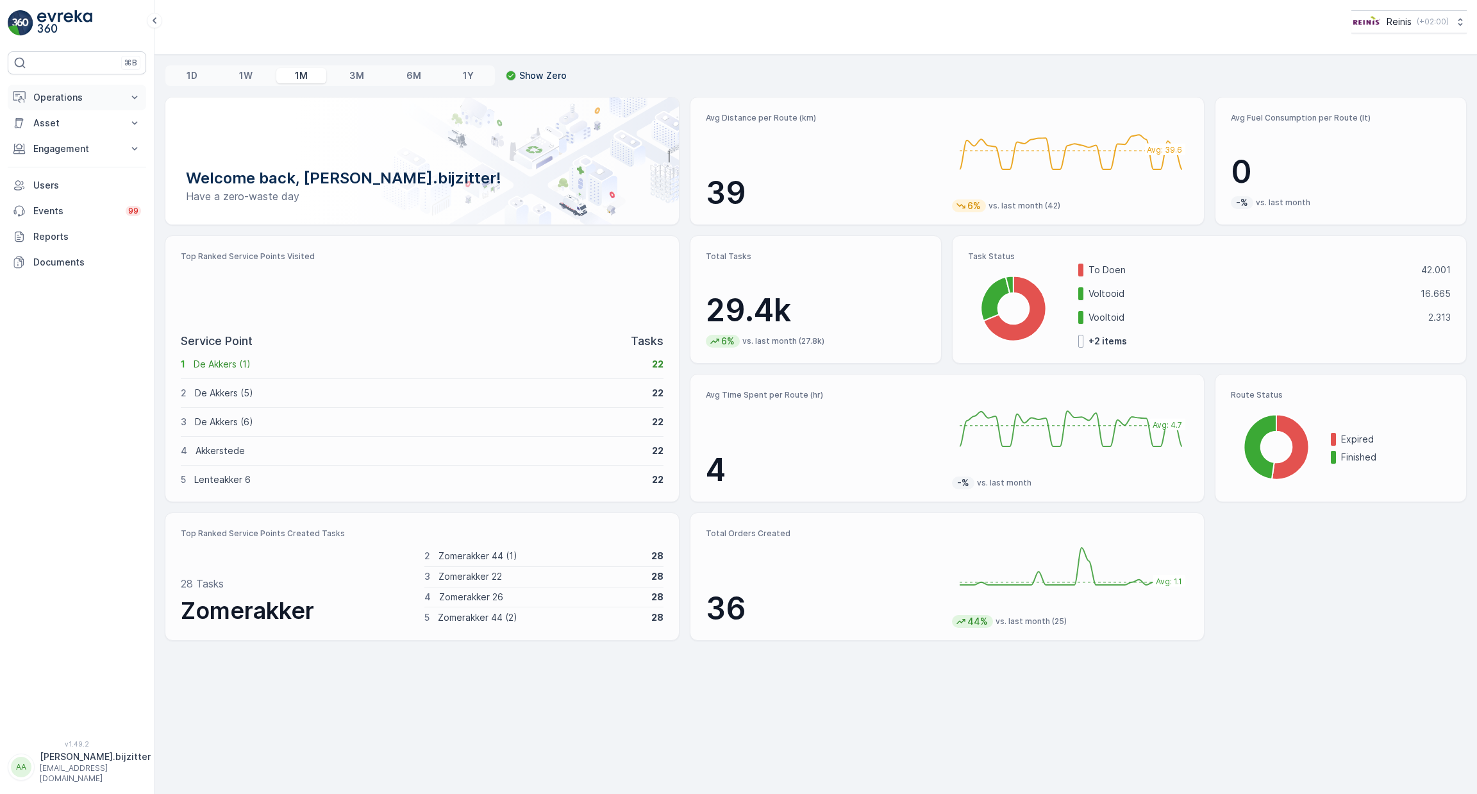
click at [70, 103] on button "Operations" at bounding box center [77, 98] width 138 height 26
click at [70, 156] on p "Routes & Tasks" at bounding box center [66, 155] width 66 height 13
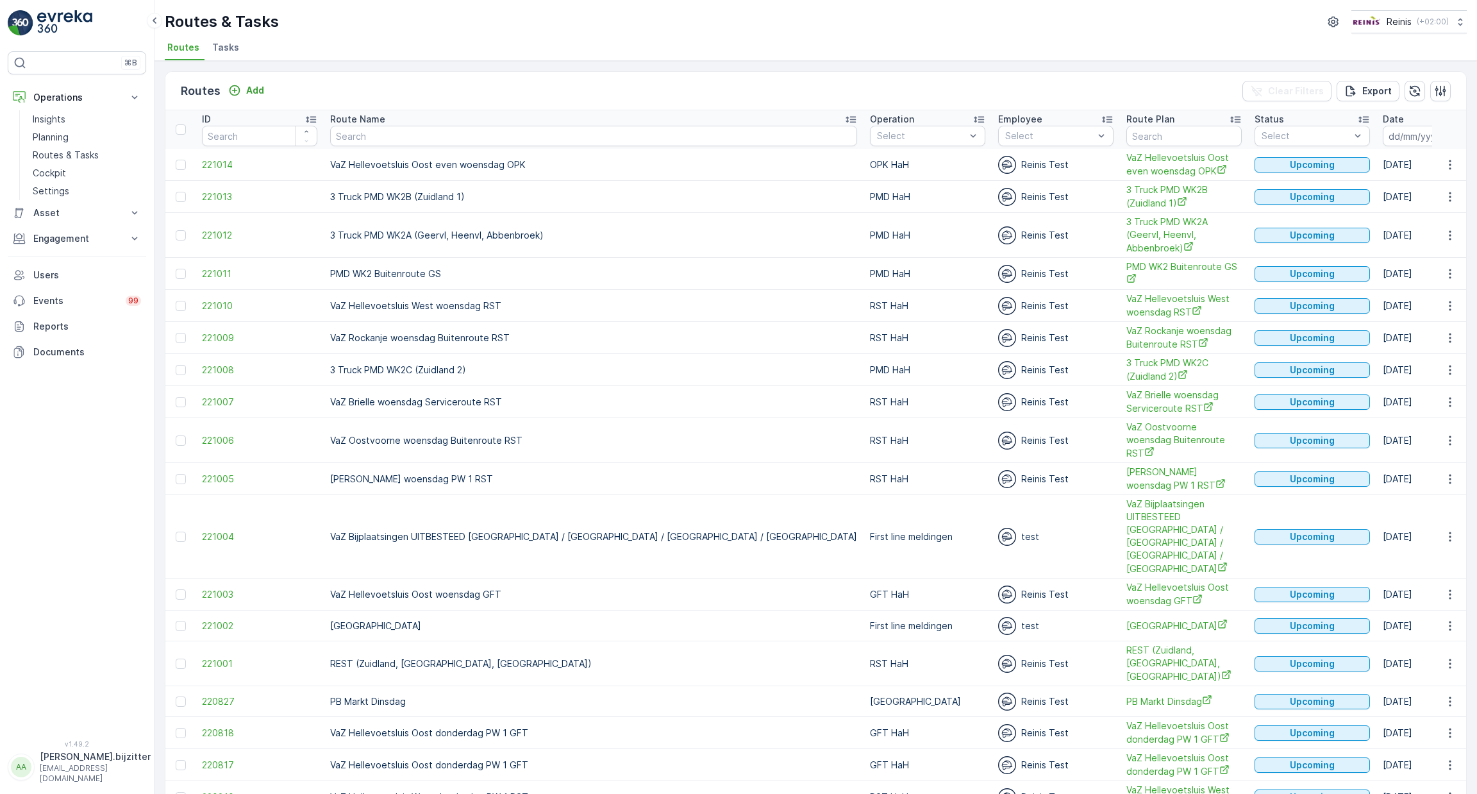
click at [1453, 140] on icon "button" at bounding box center [1458, 136] width 11 height 12
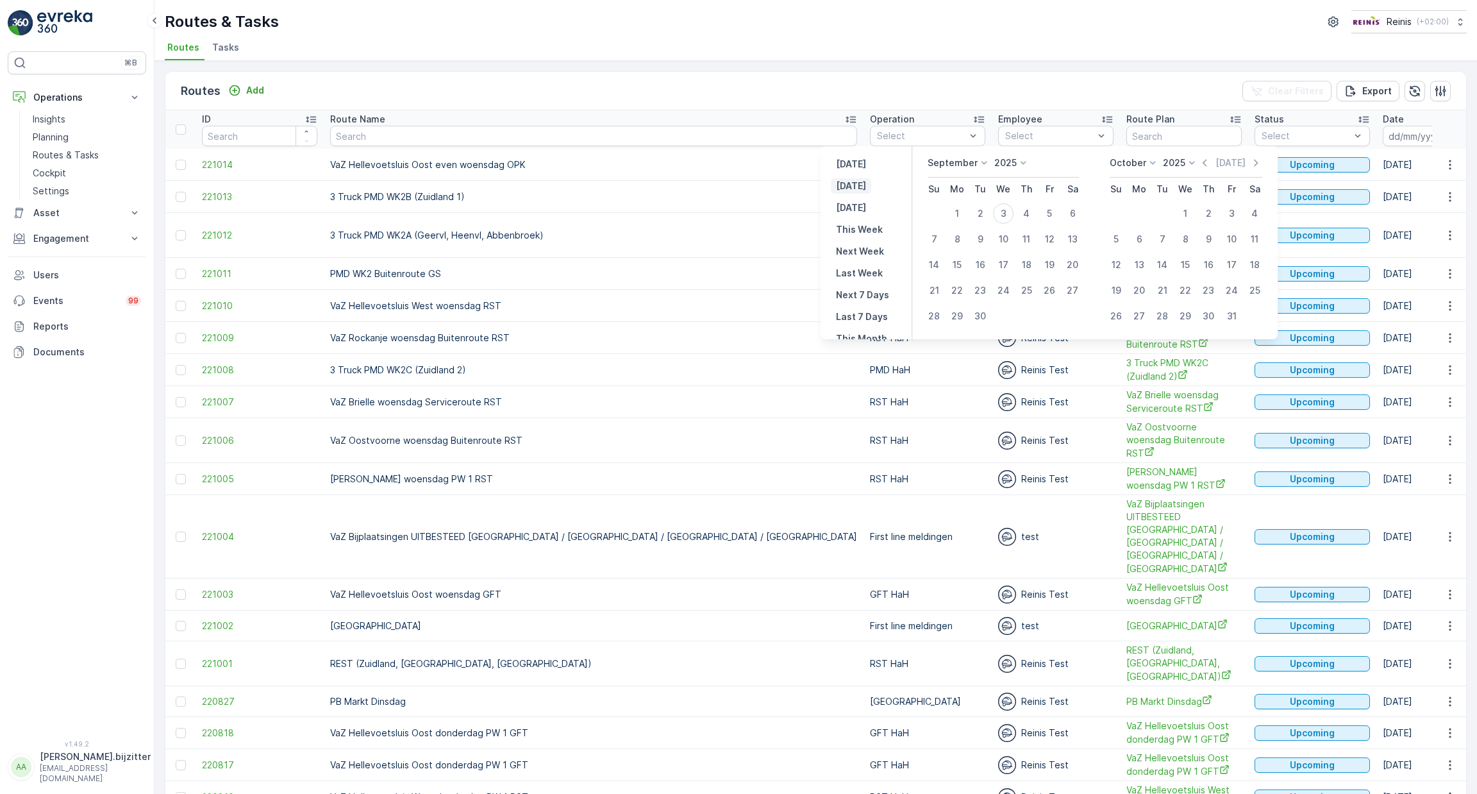
click at [846, 192] on p "[DATE]" at bounding box center [851, 186] width 30 height 13
type input "[DATE]"
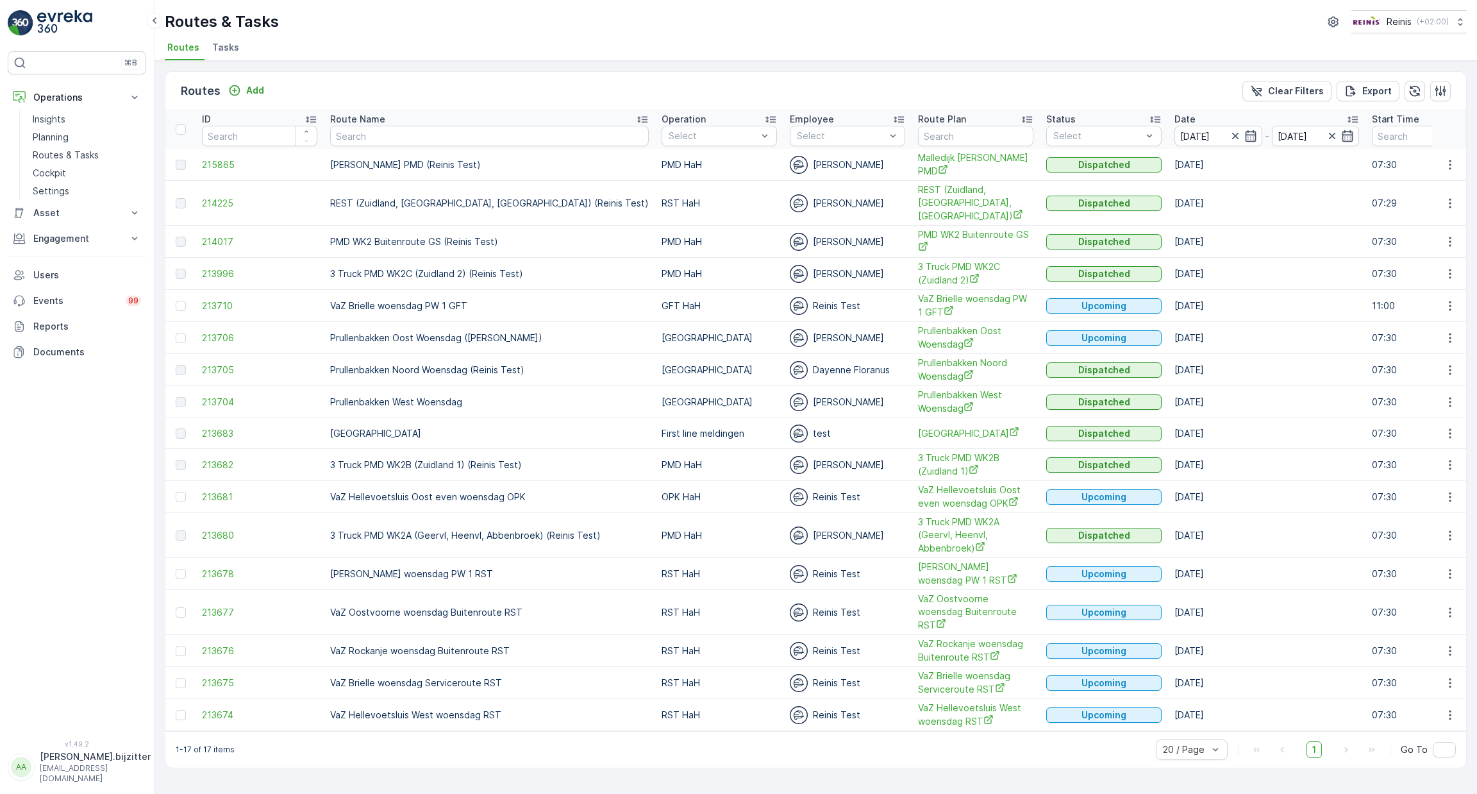
click at [1449, 265] on td at bounding box center [1449, 274] width 35 height 32
click at [1450, 269] on icon "button" at bounding box center [1450, 274] width 2 height 10
click at [1416, 283] on span "See More Details" at bounding box center [1420, 277] width 74 height 13
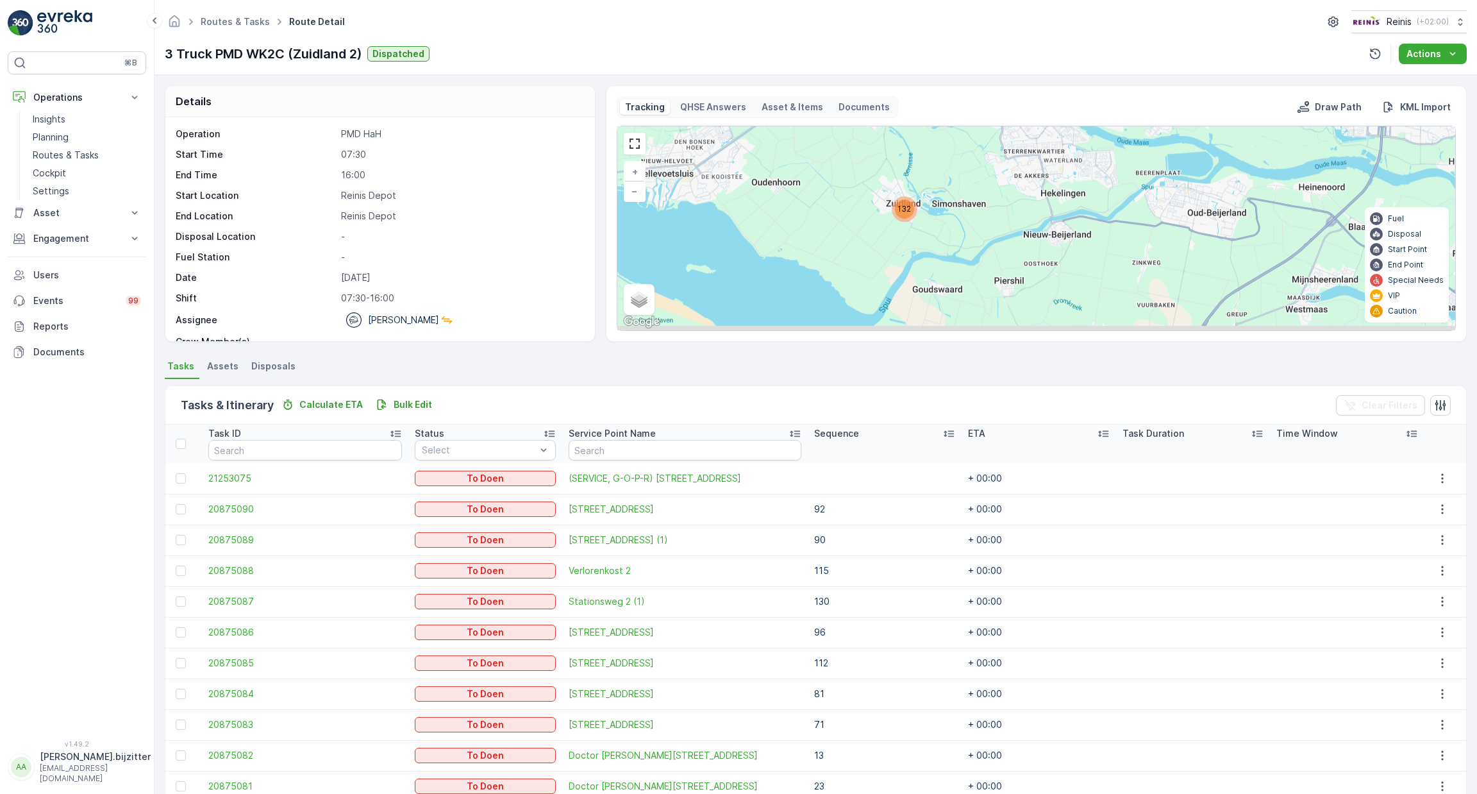
drag, startPoint x: 963, startPoint y: 262, endPoint x: 855, endPoint y: 167, distance: 144.0
click at [855, 167] on div "132 + − Satellite Roadmap Terrain Hybrid Leaflet Keyboard shortcuts Map Data Ma…" at bounding box center [1036, 228] width 838 height 204
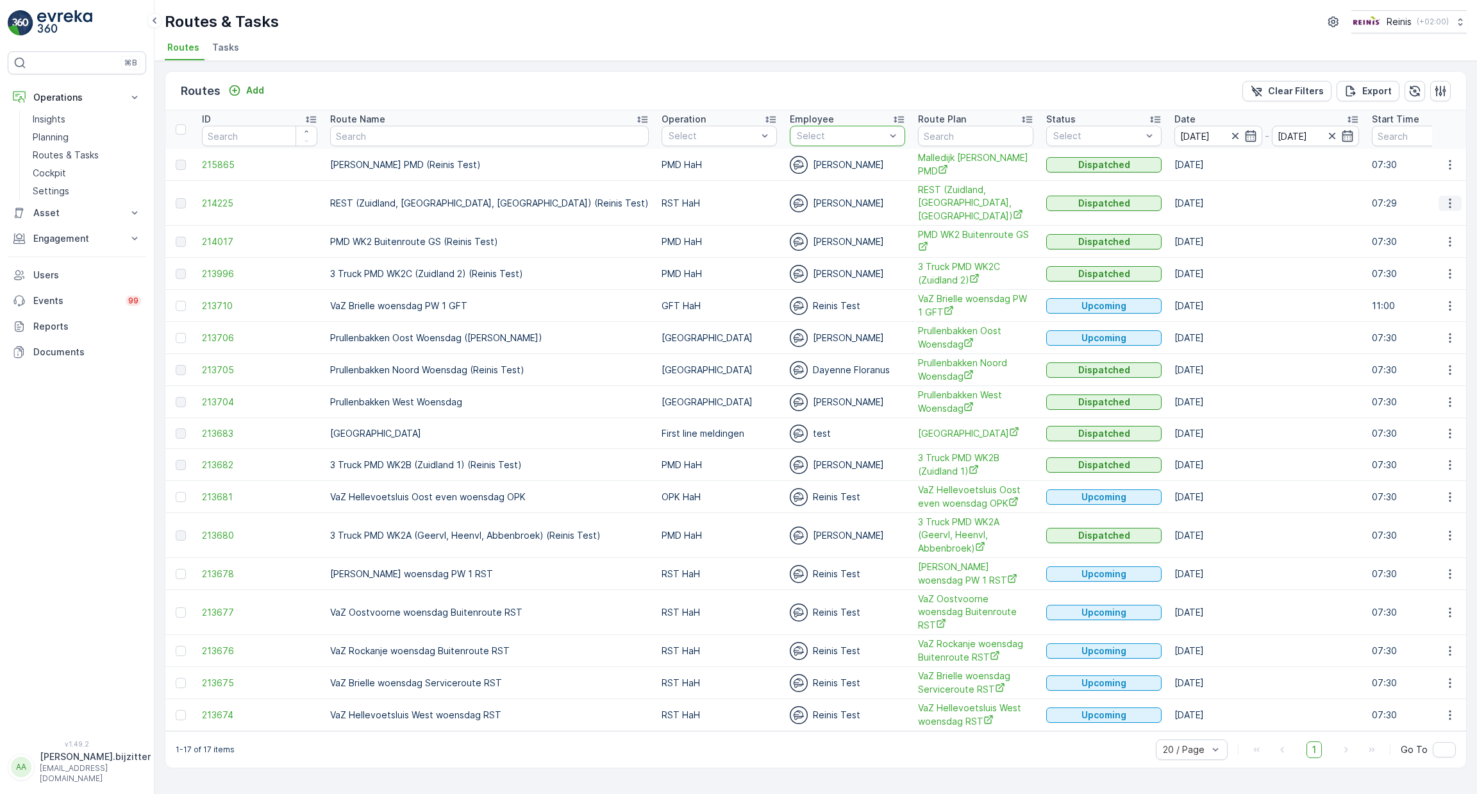
click at [1457, 198] on icon "button" at bounding box center [1450, 203] width 13 height 13
click at [1430, 215] on span "See More Details" at bounding box center [1420, 213] width 74 height 13
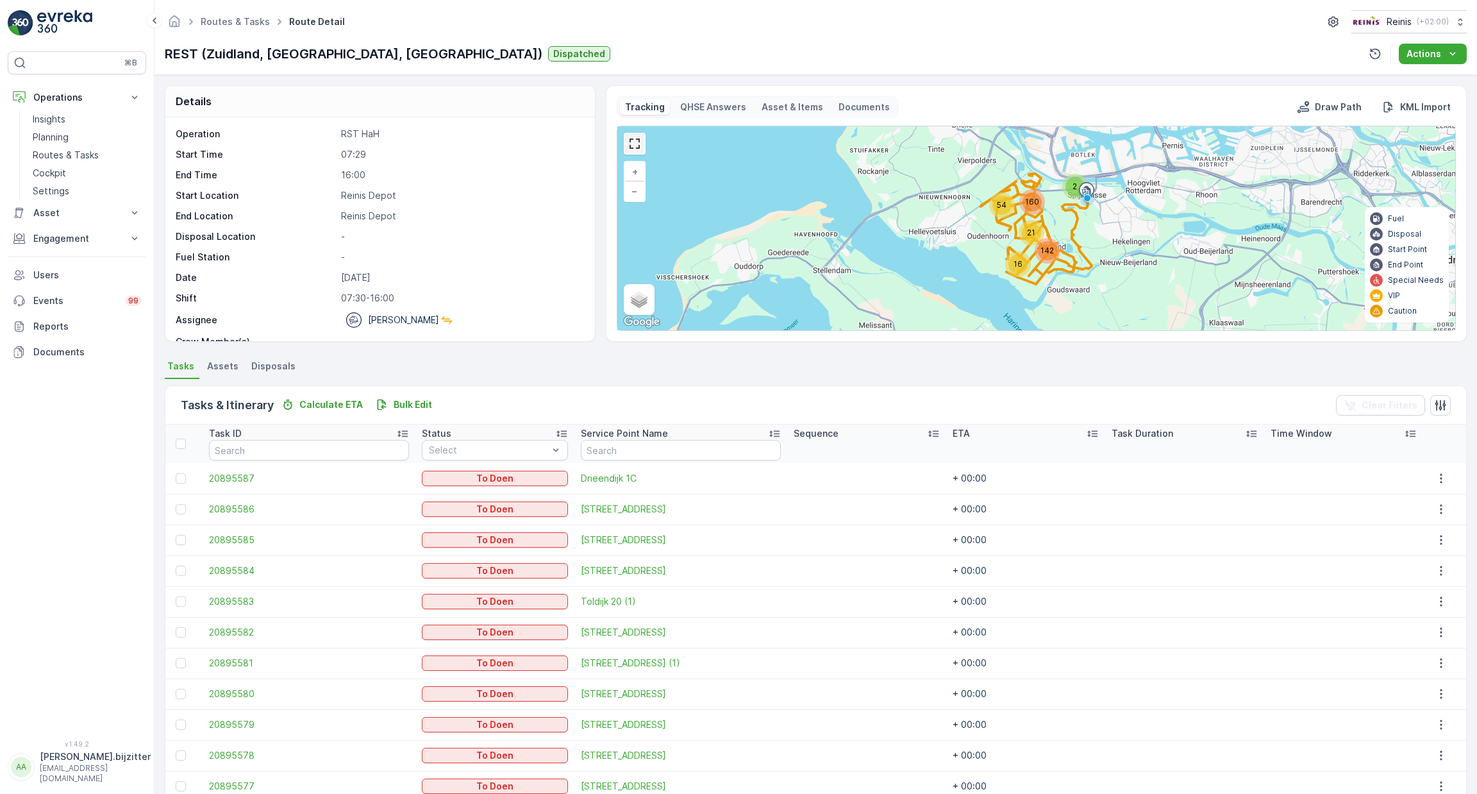
click at [634, 142] on link at bounding box center [634, 143] width 19 height 19
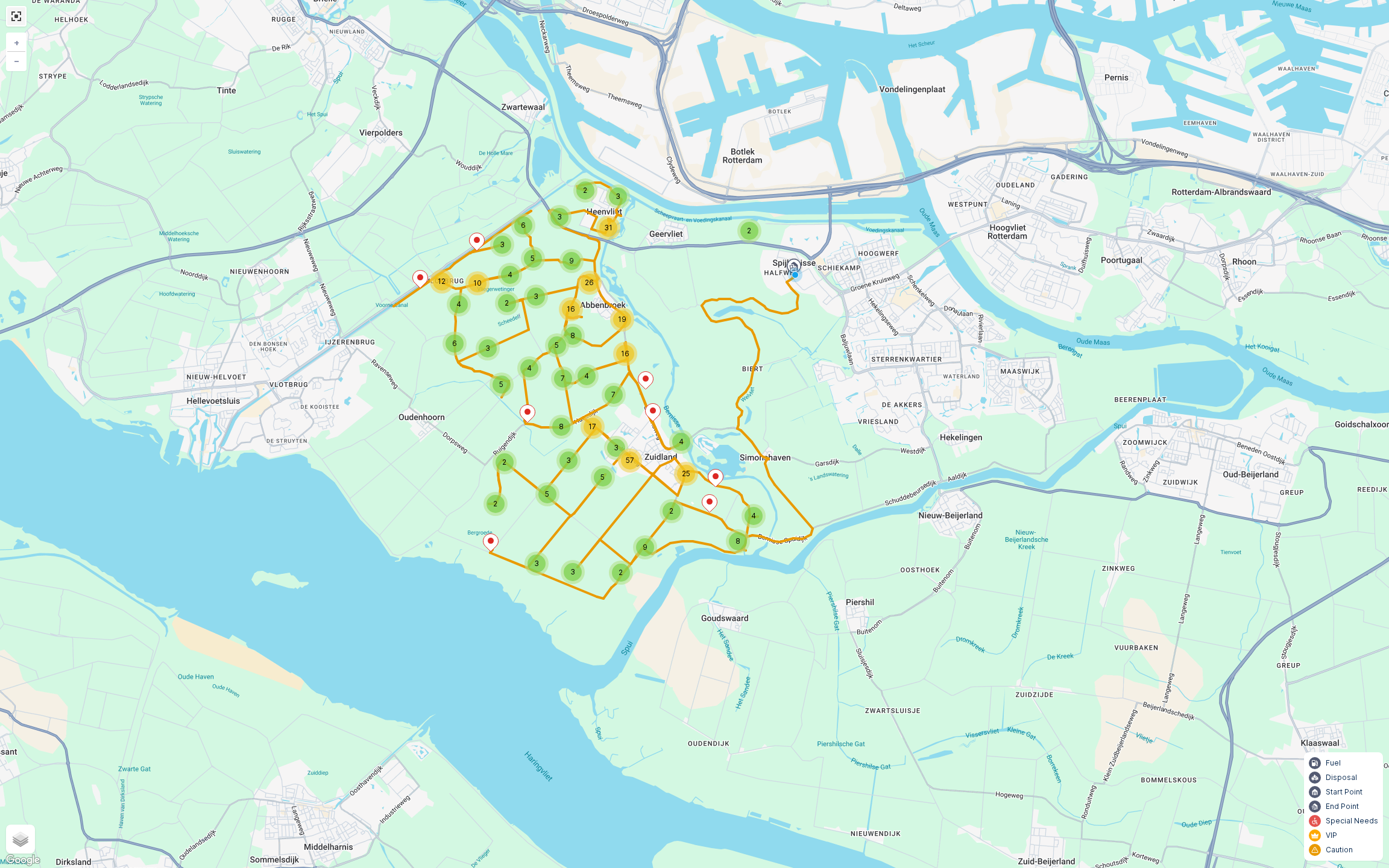
click at [21, 23] on link at bounding box center [16, 16] width 18 height 18
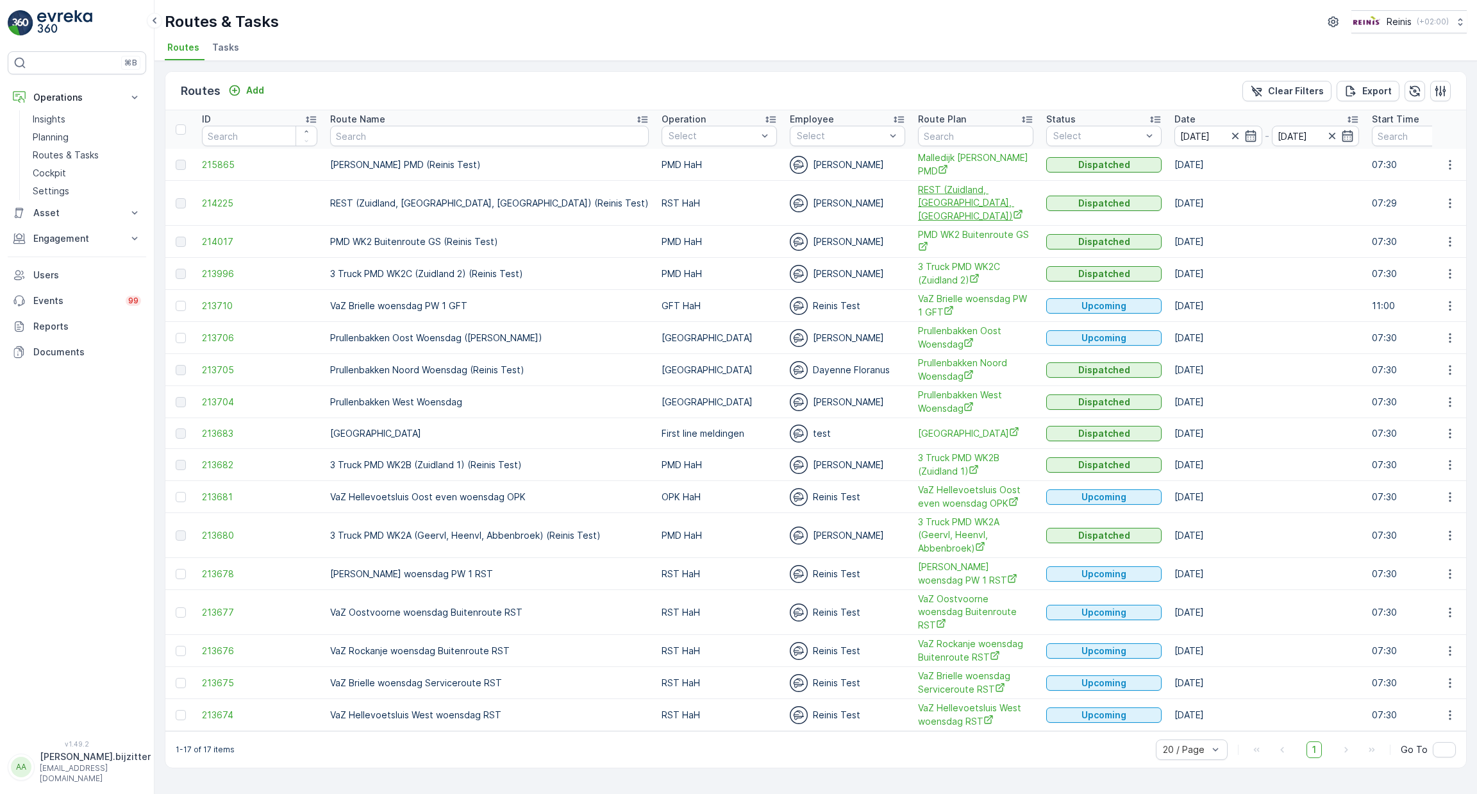
click at [923, 194] on span "REST (Zuidland, [GEOGRAPHIC_DATA], [GEOGRAPHIC_DATA])" at bounding box center [975, 202] width 115 height 39
click at [1451, 197] on icon "button" at bounding box center [1450, 203] width 13 height 13
click at [1426, 212] on span "See More Details" at bounding box center [1420, 213] width 74 height 13
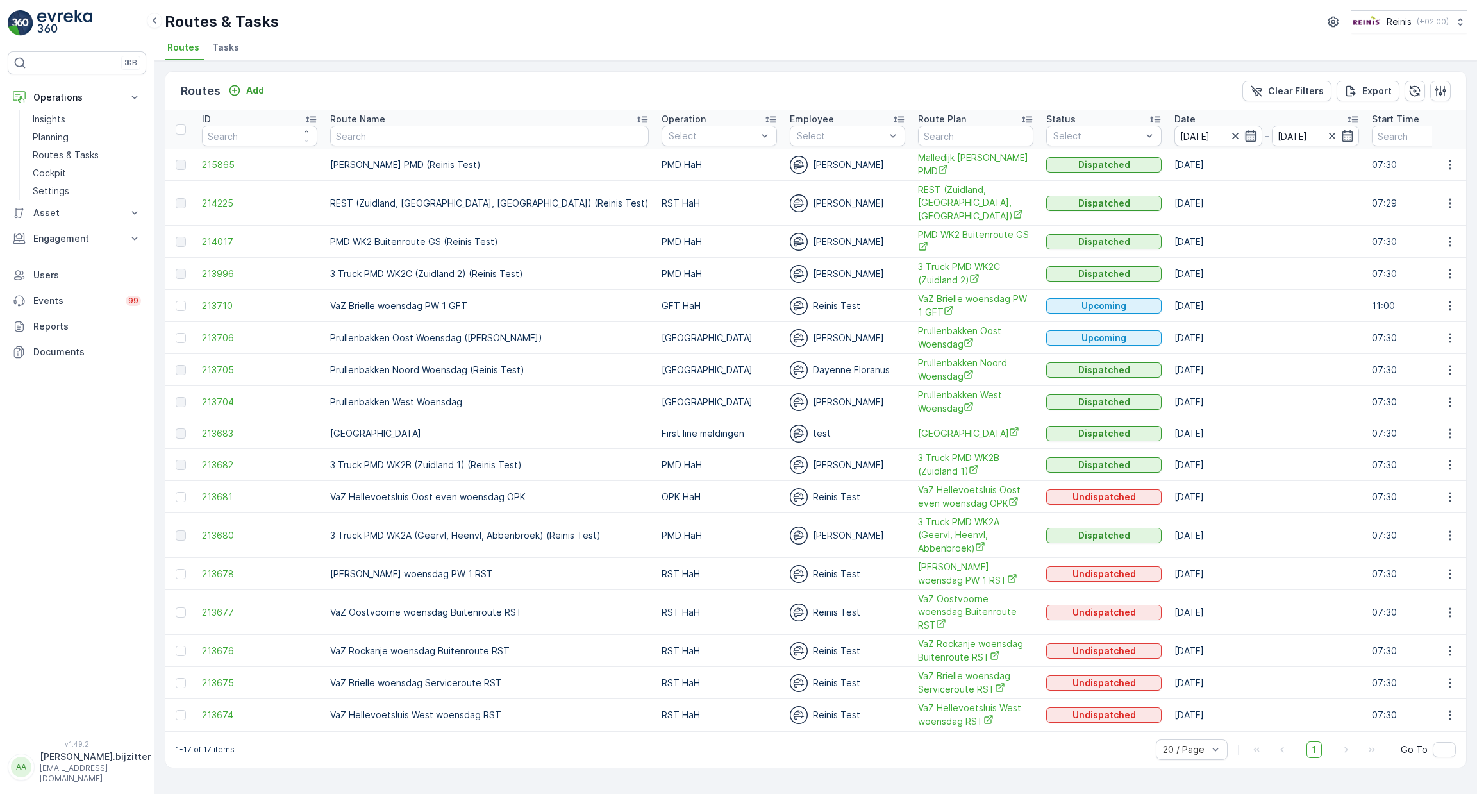
click at [1244, 138] on icon "button" at bounding box center [1250, 136] width 13 height 13
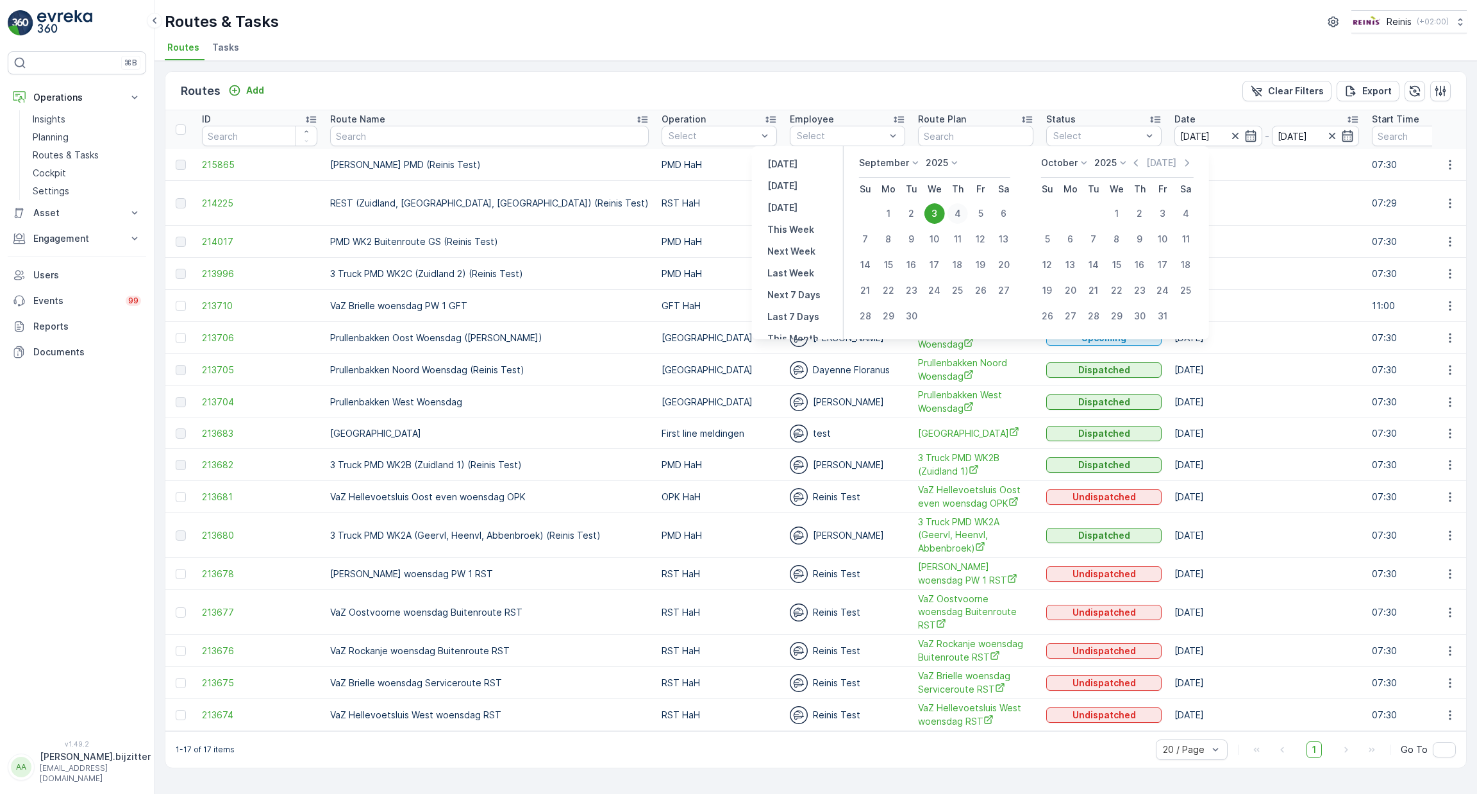
click at [957, 210] on div "4" at bounding box center [958, 213] width 21 height 21
type input "[DATE]"
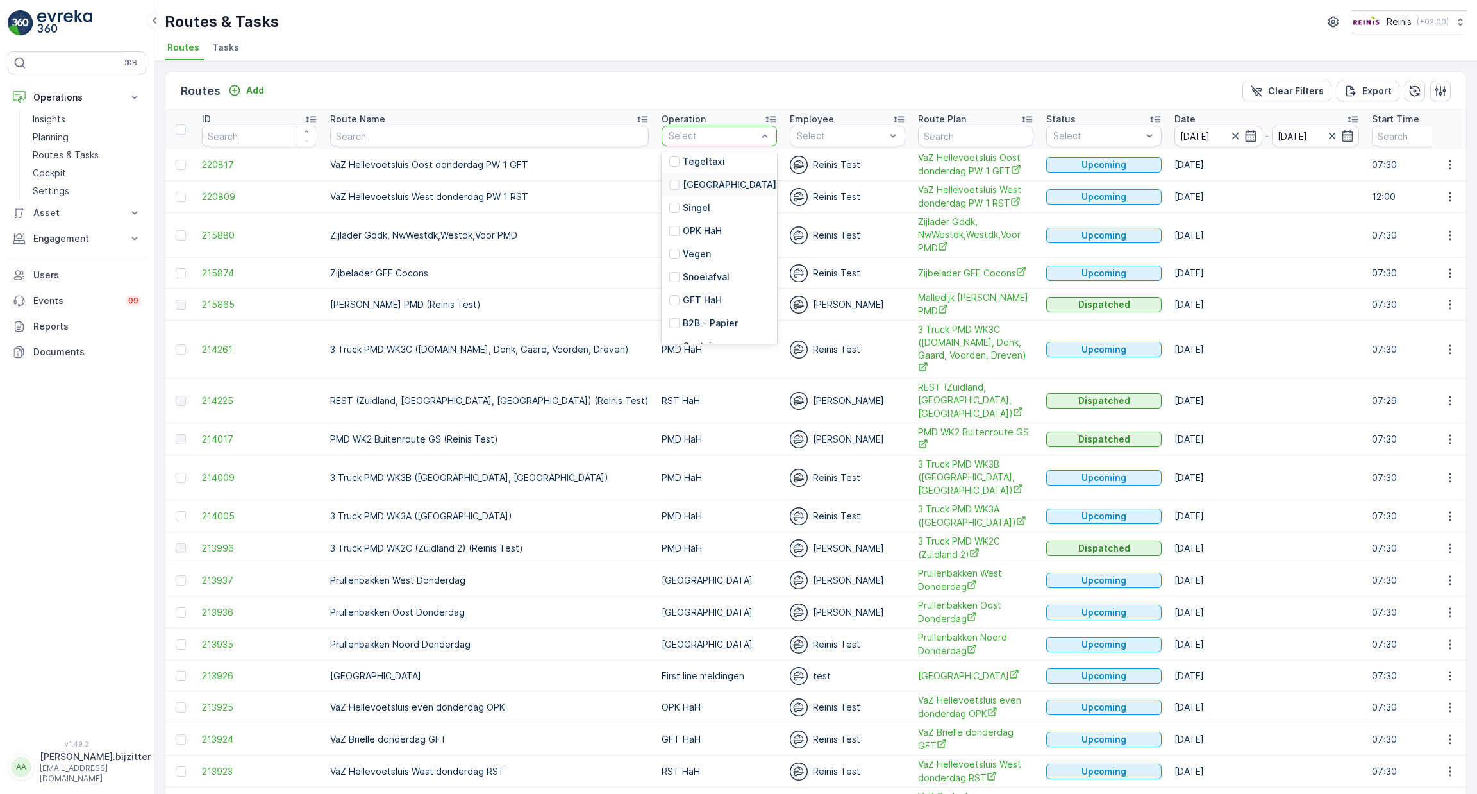
scroll to position [96, 0]
click at [662, 141] on div "Select" at bounding box center [719, 136] width 115 height 21
type input "pm"
click at [662, 171] on div "PMD HaH" at bounding box center [719, 165] width 115 height 23
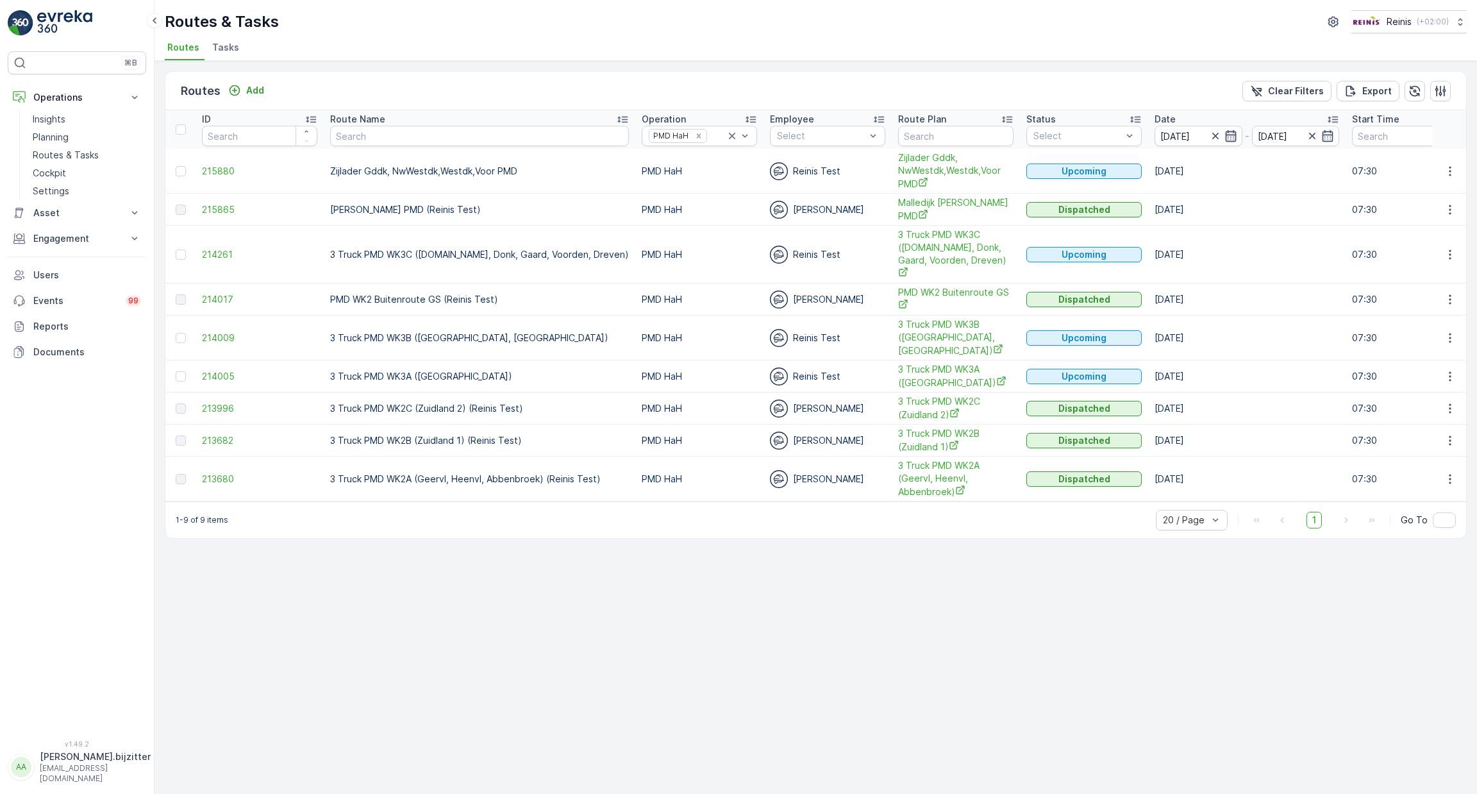
click at [1225, 136] on icon "button" at bounding box center [1231, 136] width 13 height 13
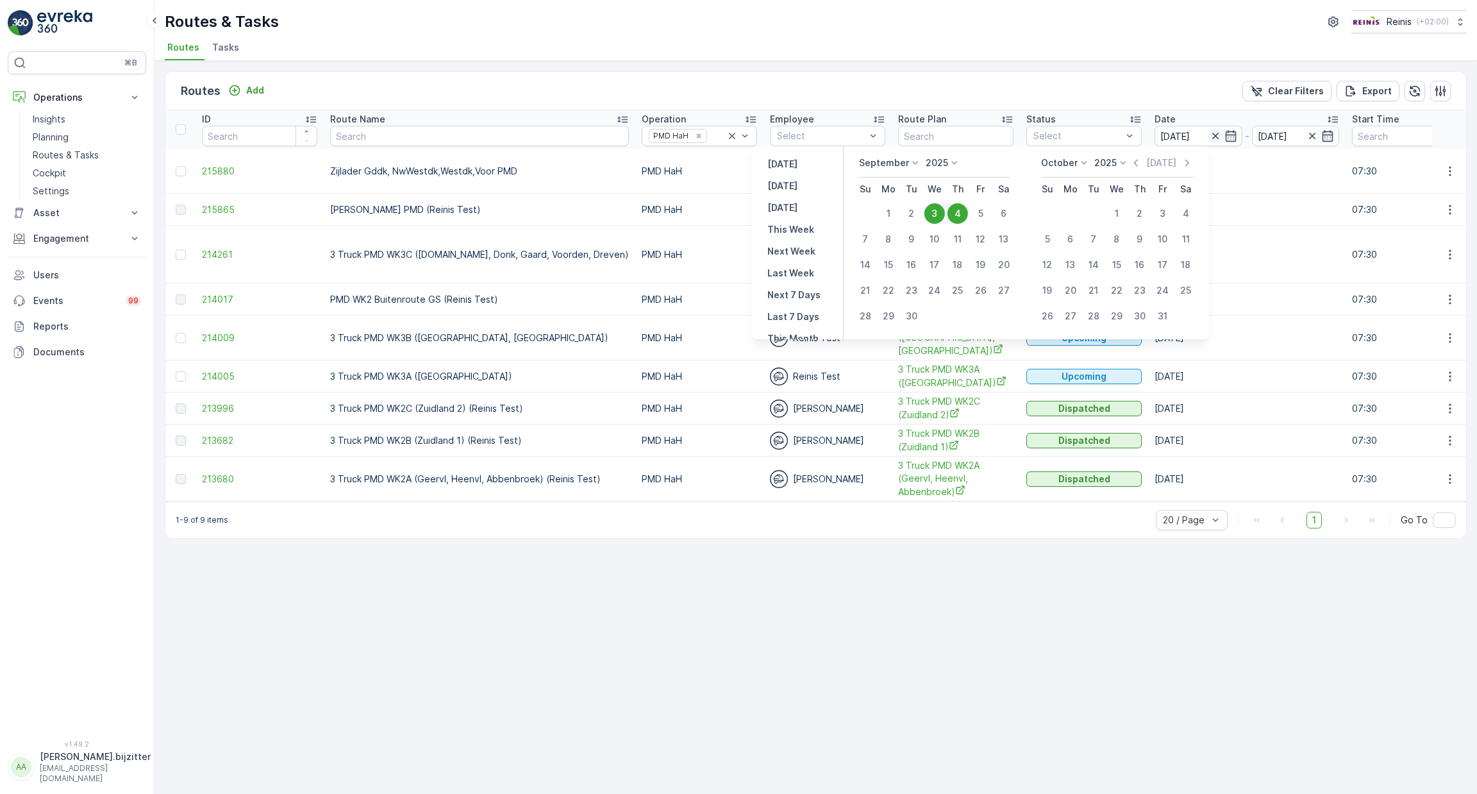
click at [1209, 136] on icon "button" at bounding box center [1215, 136] width 13 height 13
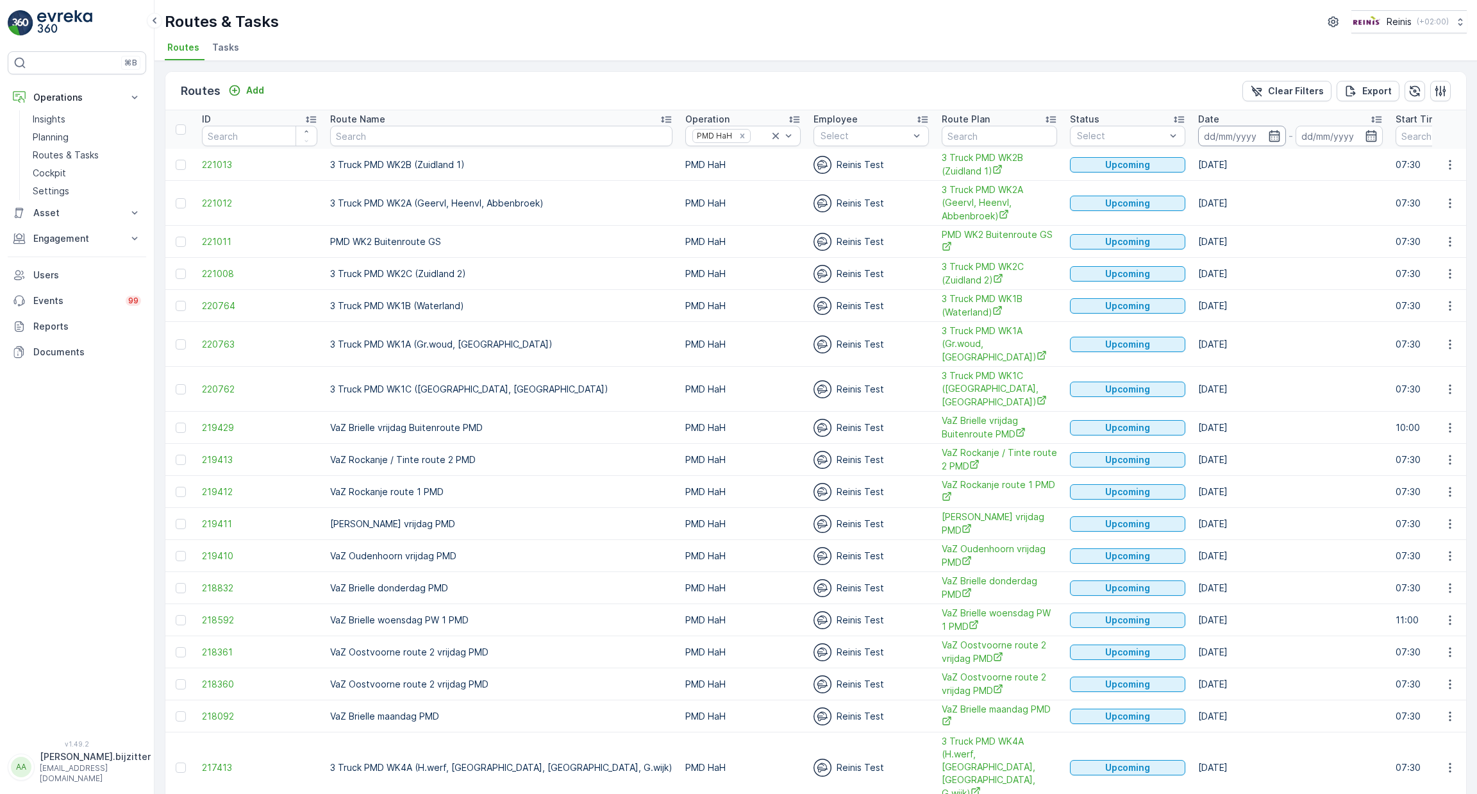
click at [1198, 142] on input at bounding box center [1242, 136] width 88 height 21
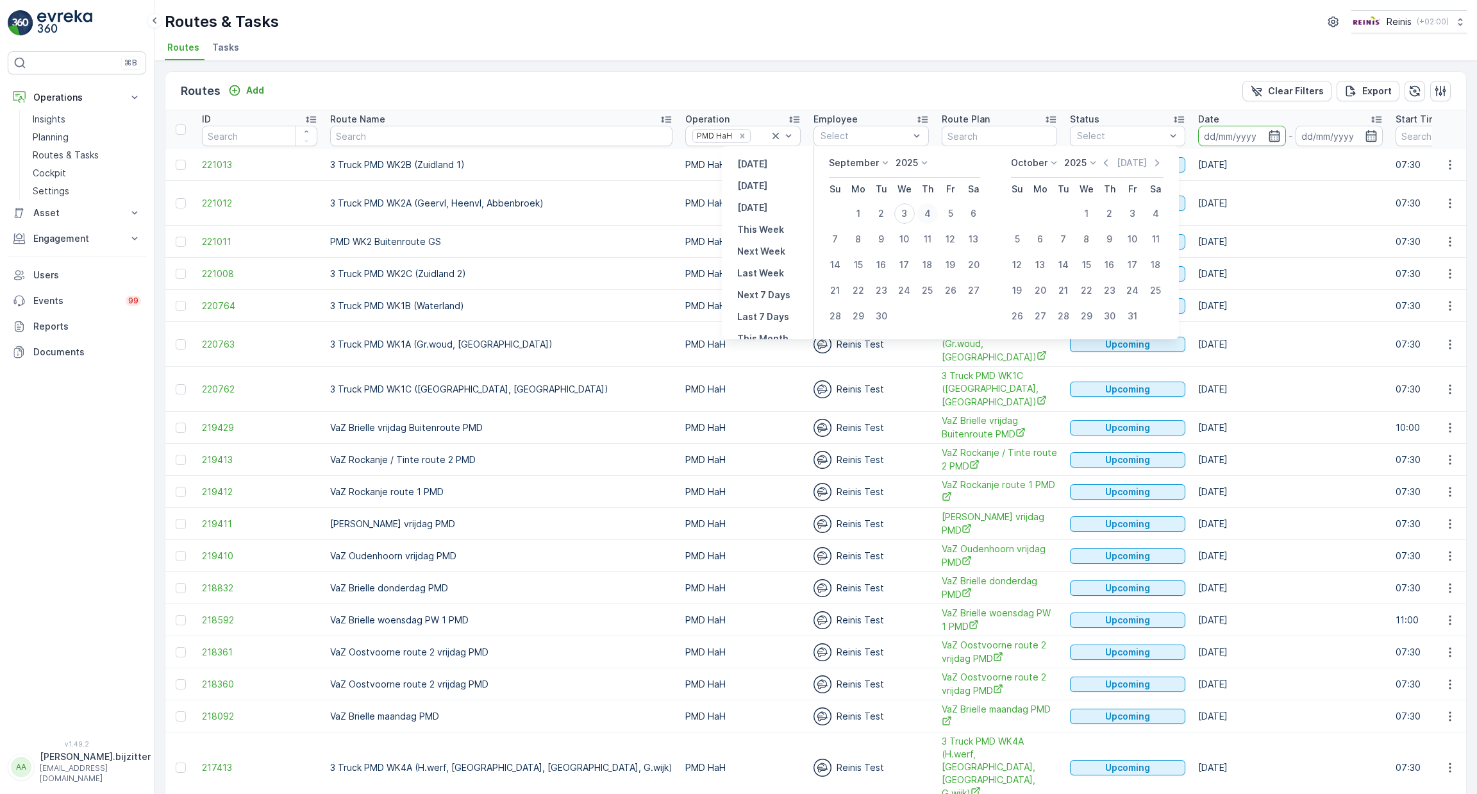
click at [932, 213] on div "4" at bounding box center [927, 213] width 21 height 21
type input "[DATE]"
drag, startPoint x: 932, startPoint y: 213, endPoint x: 939, endPoint y: 211, distance: 7.9
click at [932, 213] on div "4" at bounding box center [927, 213] width 21 height 21
type input "[DATE]"
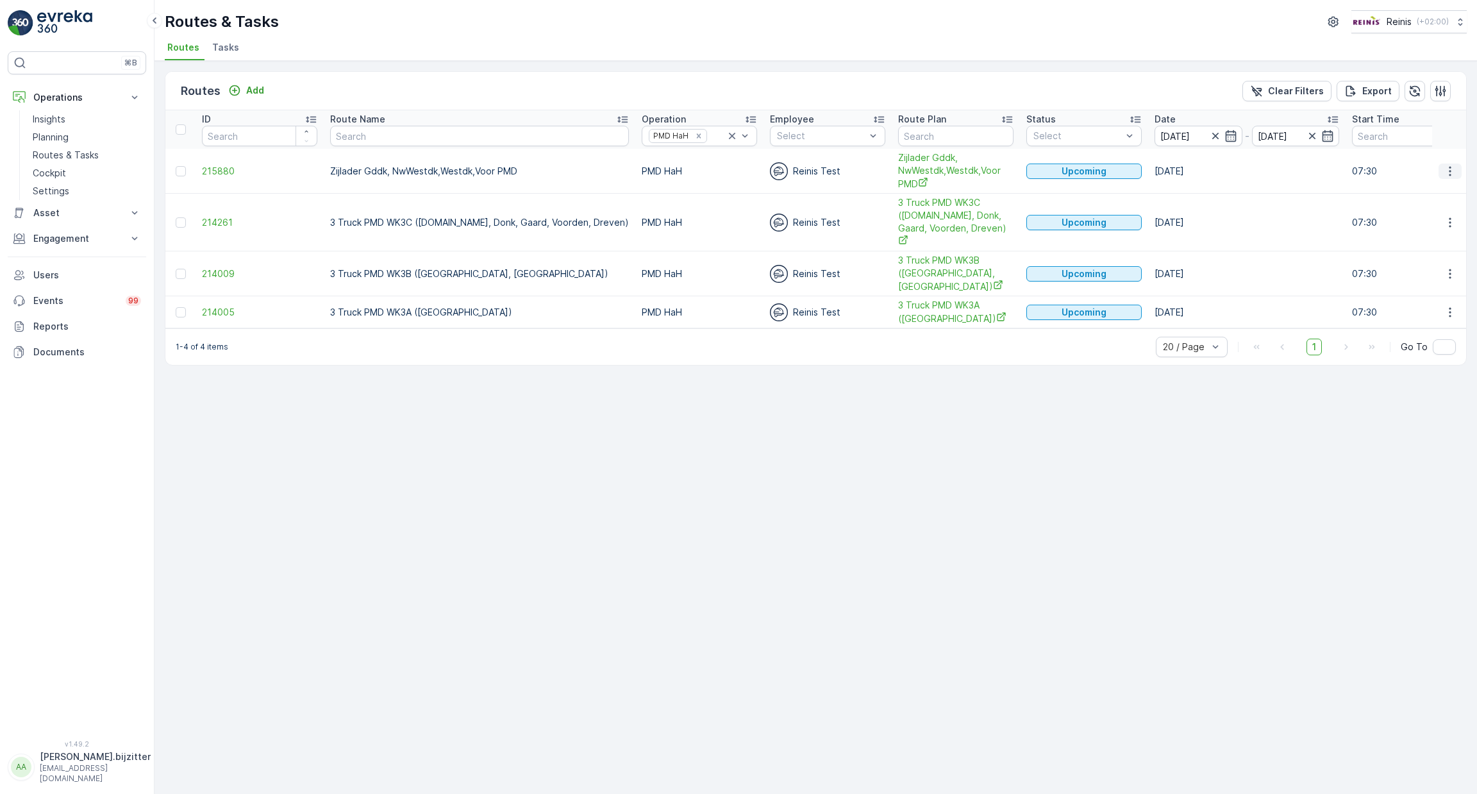
click at [1452, 169] on icon "button" at bounding box center [1450, 171] width 13 height 13
click at [1414, 192] on span "See More Details" at bounding box center [1420, 189] width 74 height 13
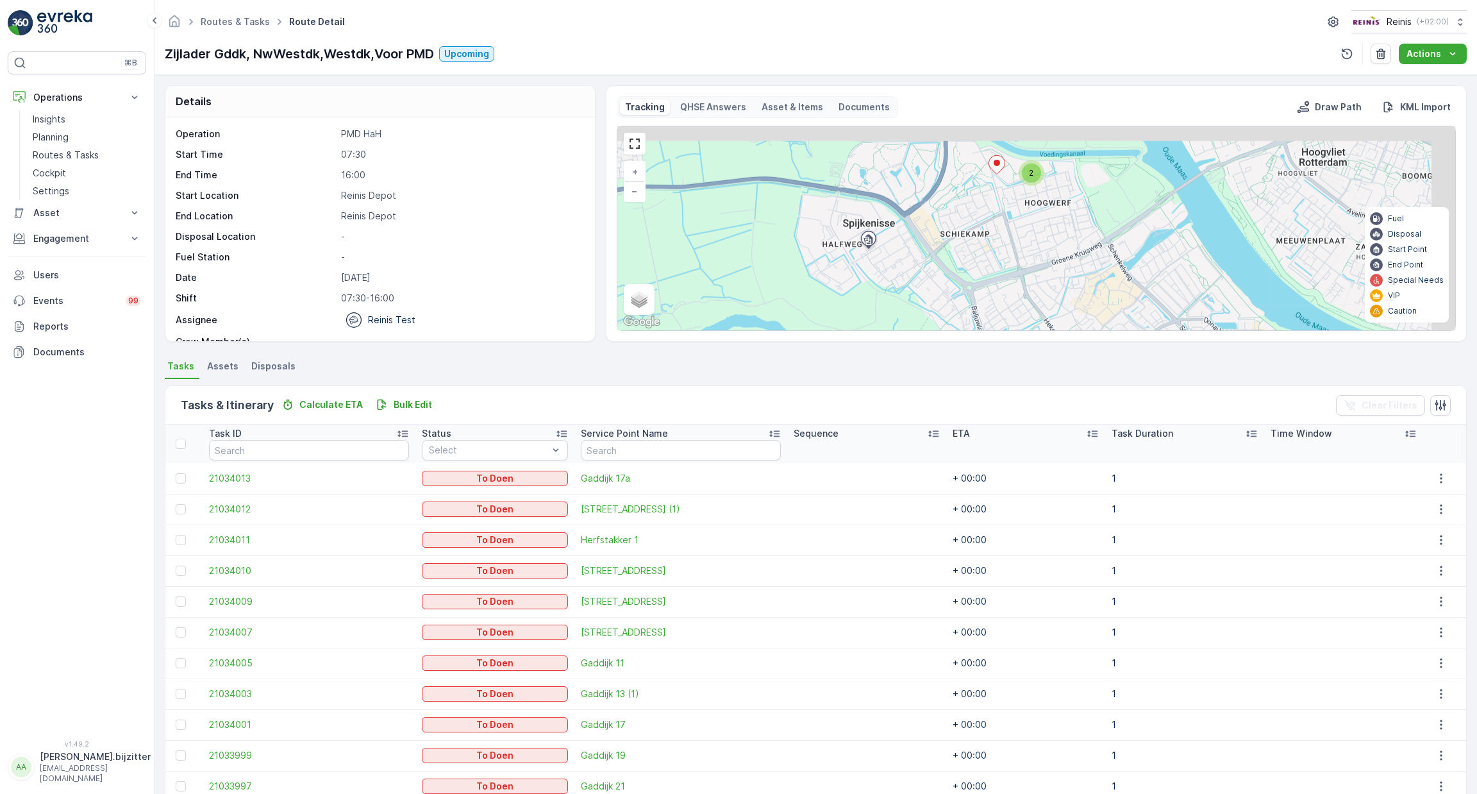
drag, startPoint x: 1054, startPoint y: 257, endPoint x: 944, endPoint y: 325, distance: 129.5
click at [940, 330] on div "2 4 14 + − Satellite Roadmap Terrain Hybrid Leaflet Keyboard shortcuts Map Data…" at bounding box center [1036, 228] width 838 height 204
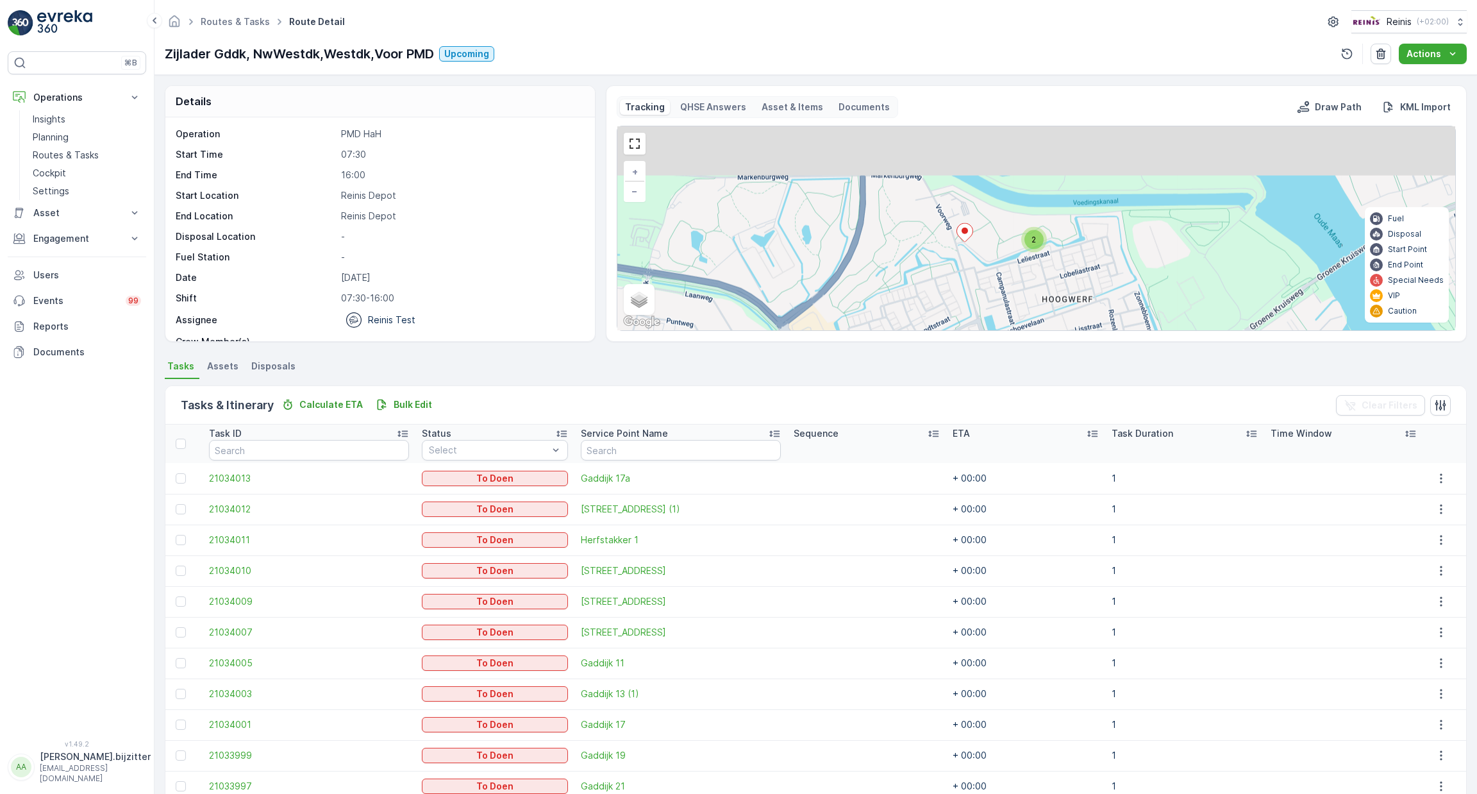
drag, startPoint x: 1010, startPoint y: 179, endPoint x: 1024, endPoint y: 272, distance: 94.7
click at [1024, 272] on div "2 4 5 9 + − Satellite Roadmap Terrain Hybrid Leaflet Keyboard shortcuts Map Dat…" at bounding box center [1036, 228] width 838 height 204
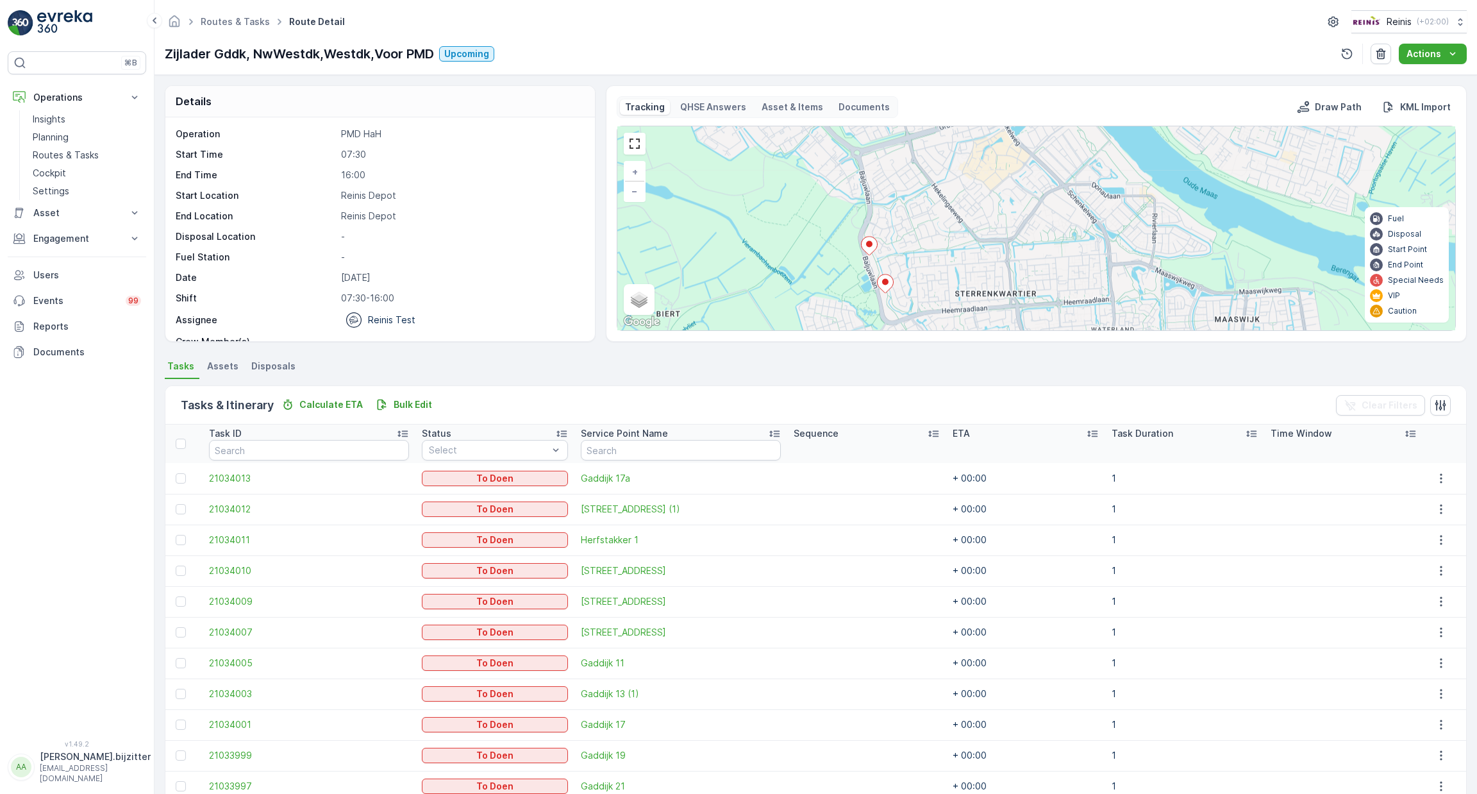
drag, startPoint x: 1049, startPoint y: 163, endPoint x: 1017, endPoint y: 107, distance: 64.7
click at [1017, 107] on div "Tracking QHSE Answers Asset & Items Documents Draw Path KML Import 2 4 14 + − S…" at bounding box center [1036, 213] width 839 height 235
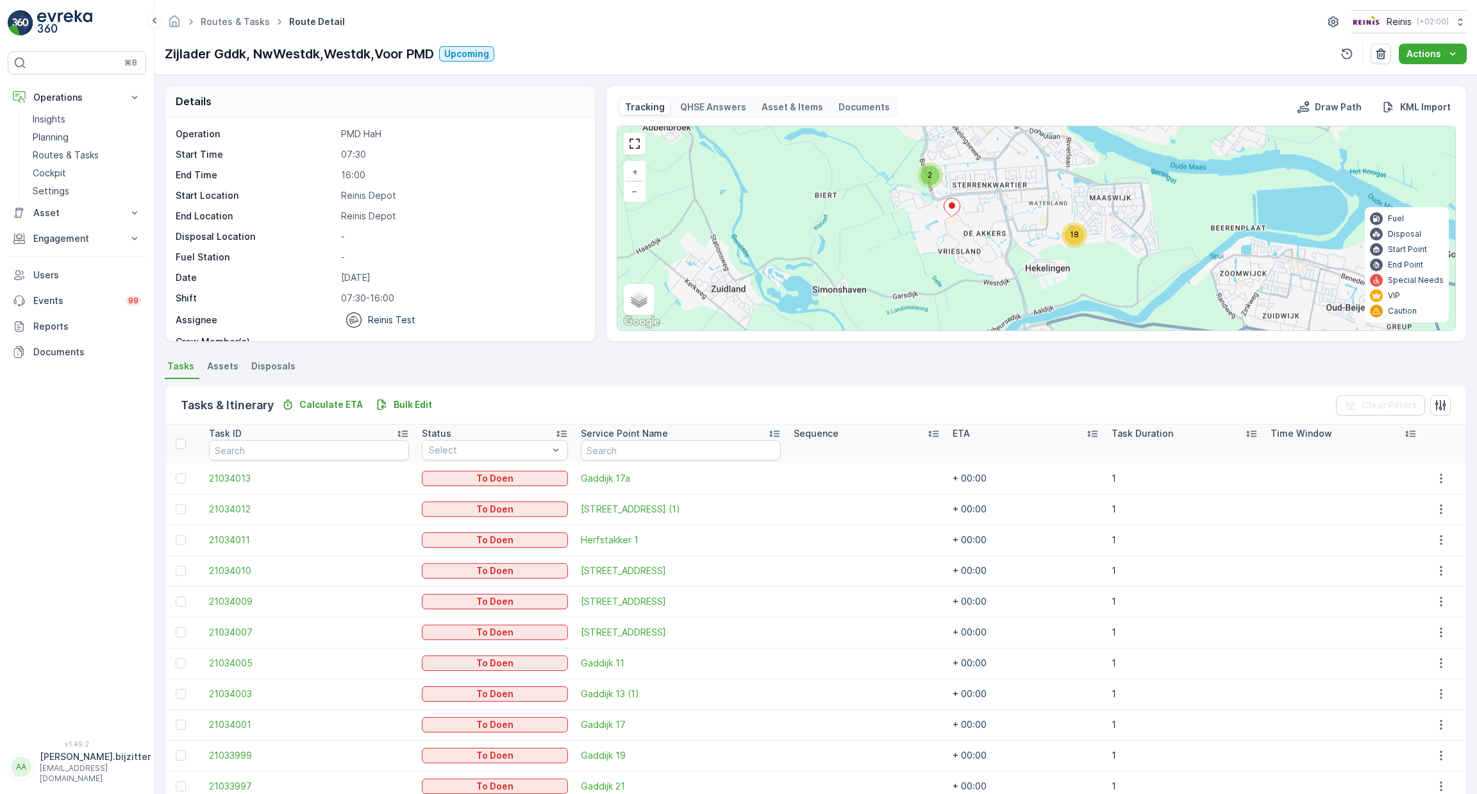
drag, startPoint x: 1053, startPoint y: 240, endPoint x: 1047, endPoint y: 194, distance: 46.5
click at [1036, 187] on div "3 2 18 + − Satellite Roadmap Terrain Hybrid Leaflet Keyboard shortcuts Map Data…" at bounding box center [1036, 228] width 838 height 204
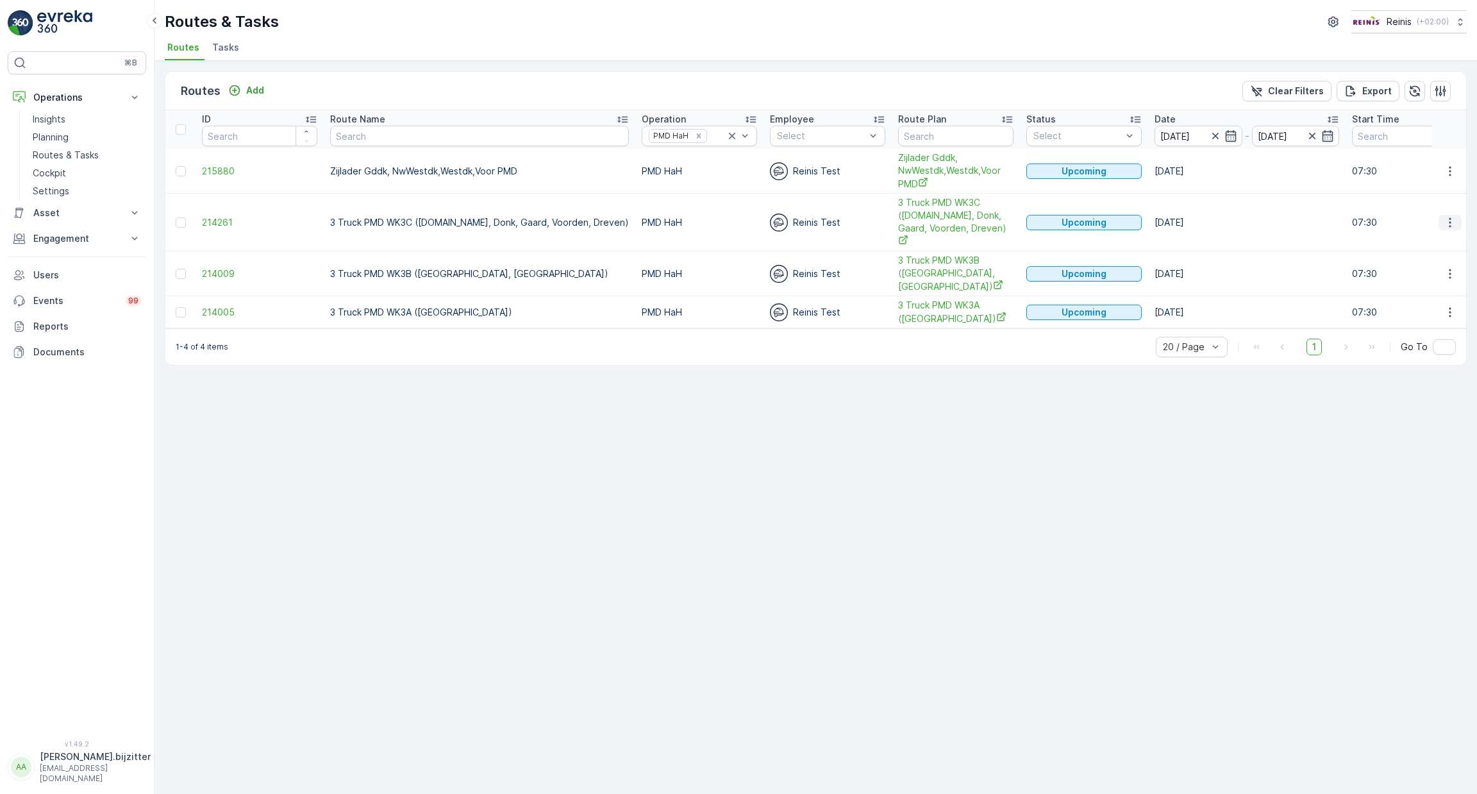
click at [1453, 221] on button "button" at bounding box center [1450, 222] width 23 height 15
click at [1430, 240] on span "See More Details" at bounding box center [1420, 233] width 74 height 13
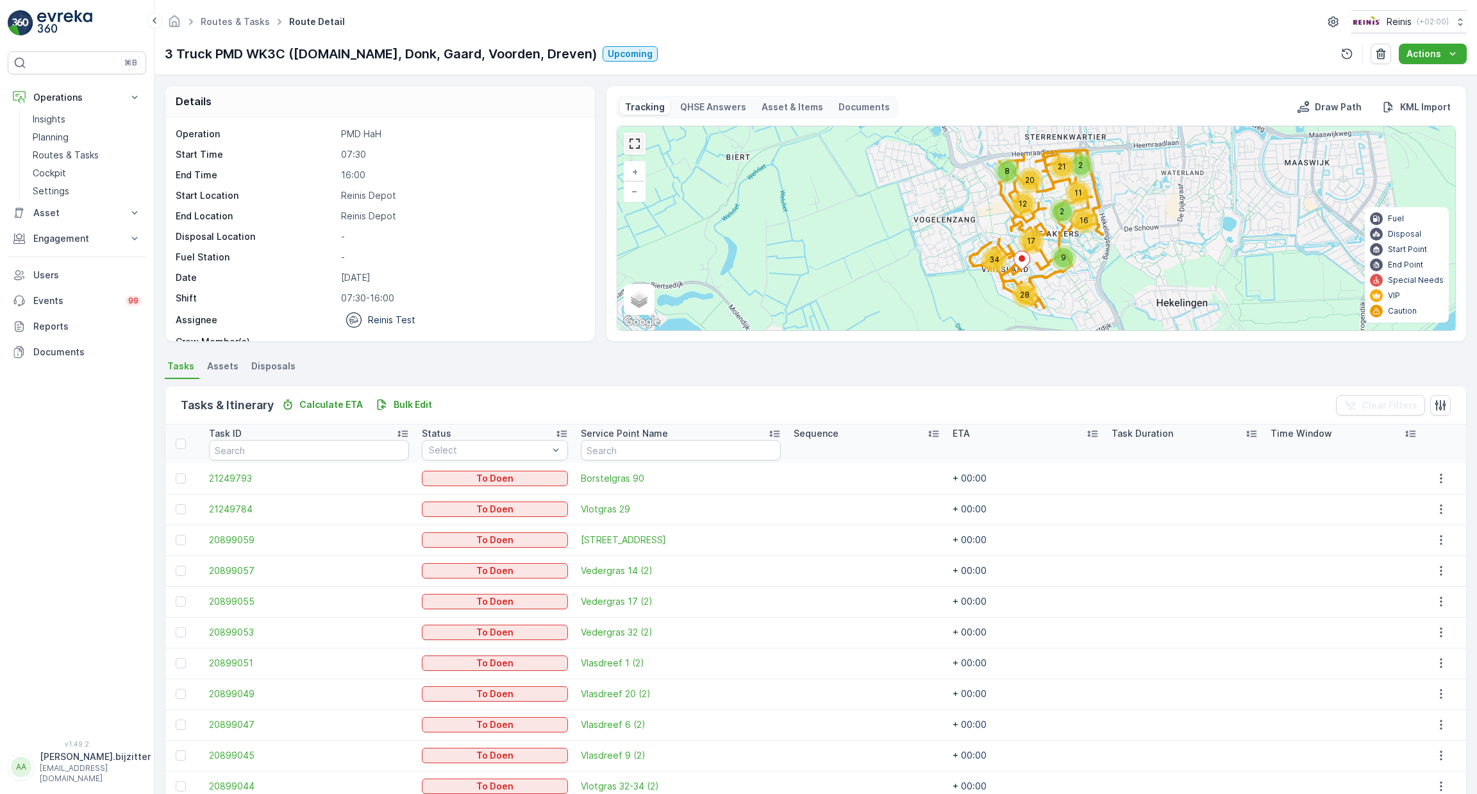
click at [630, 140] on link at bounding box center [634, 143] width 19 height 19
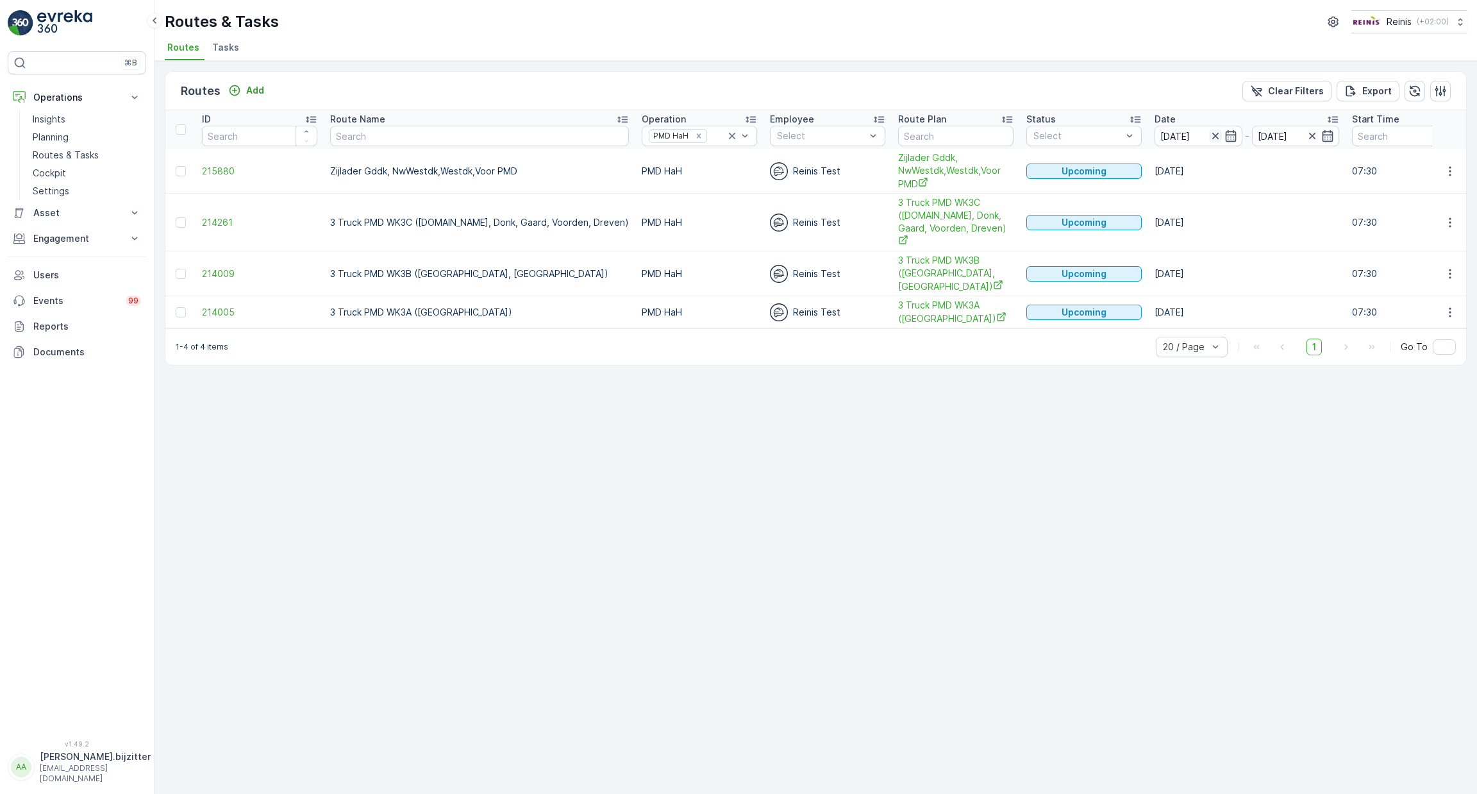
click at [1212, 135] on icon "button" at bounding box center [1215, 136] width 6 height 6
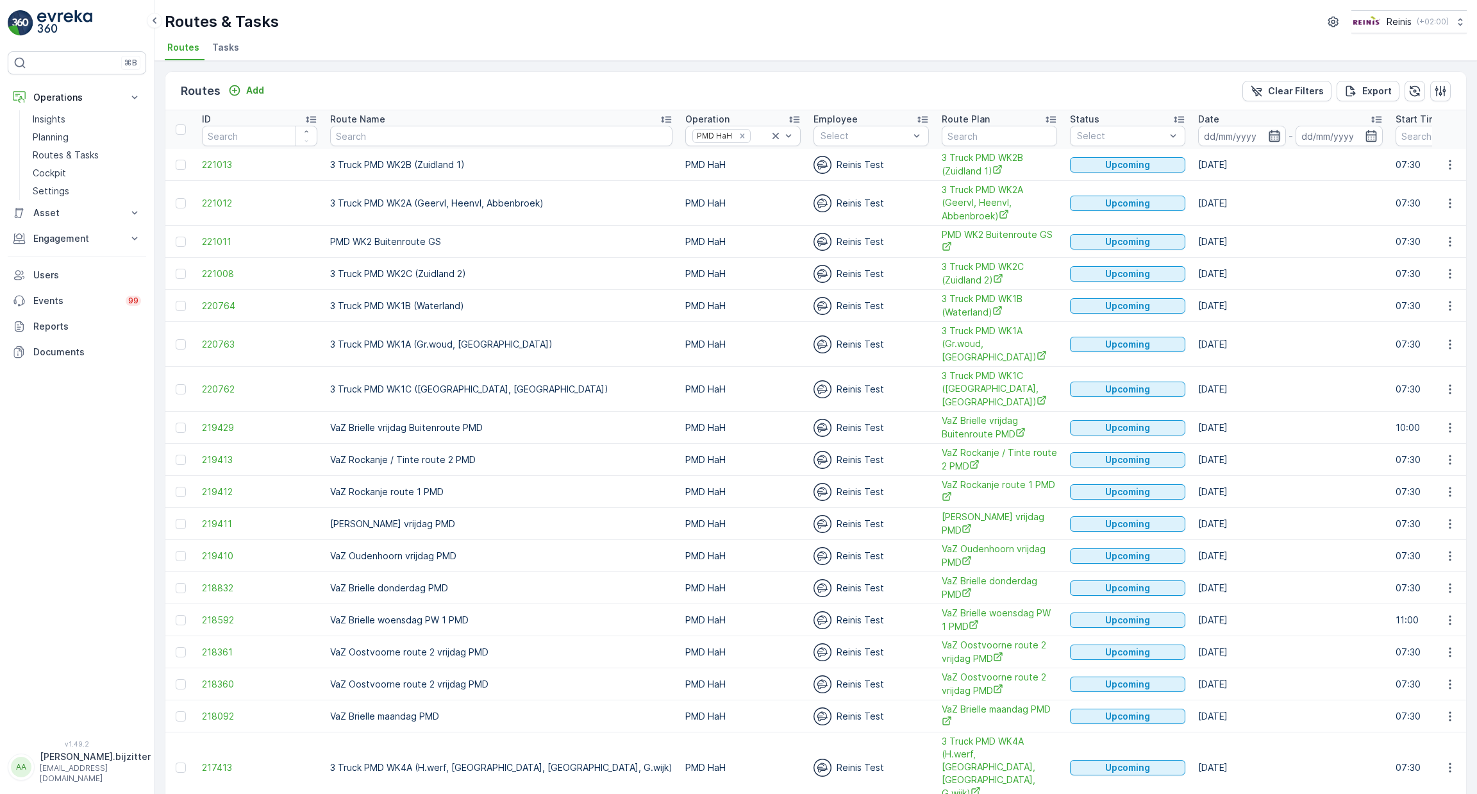
click at [1269, 137] on icon "button" at bounding box center [1274, 136] width 11 height 12
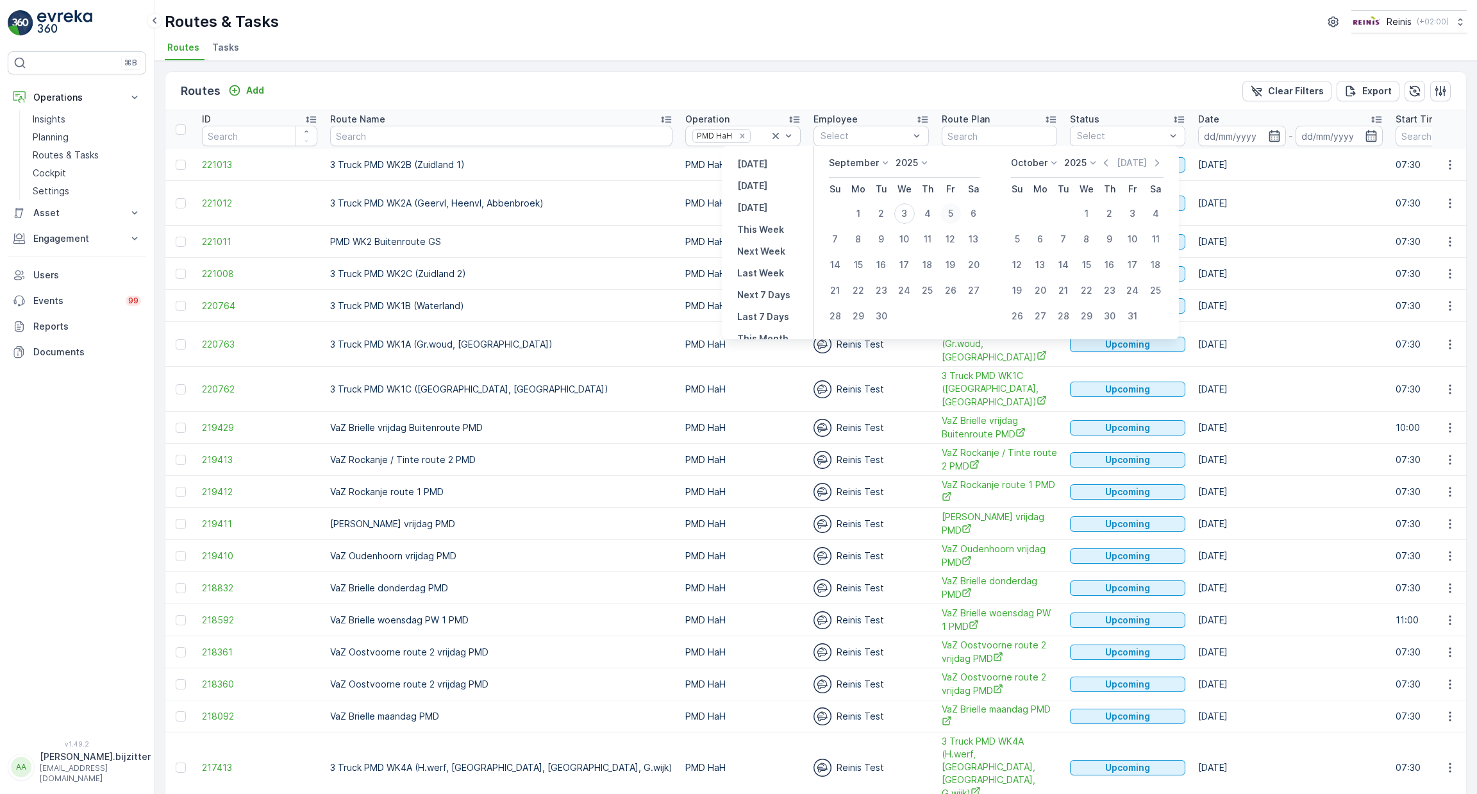
click at [949, 215] on div "5" at bounding box center [951, 213] width 21 height 21
type input "05.09.2025"
click at [949, 215] on div "5" at bounding box center [951, 213] width 21 height 21
type input "05.09.2025"
click at [955, 215] on div "5" at bounding box center [951, 213] width 21 height 21
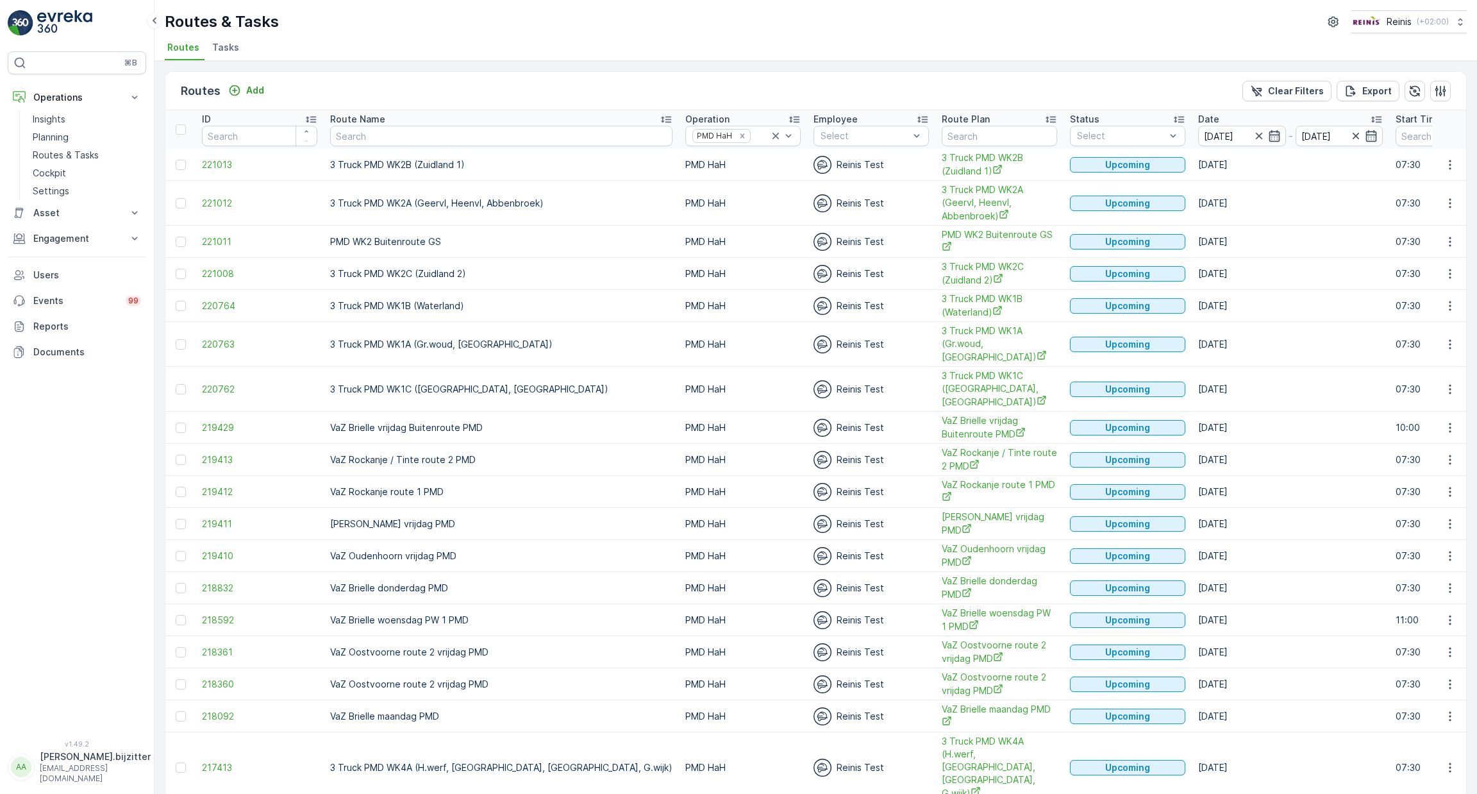
click at [953, 215] on td "3 Truck PMD WK2A (Geervl, Heenvl, Abbenbroek)" at bounding box center [999, 203] width 128 height 45
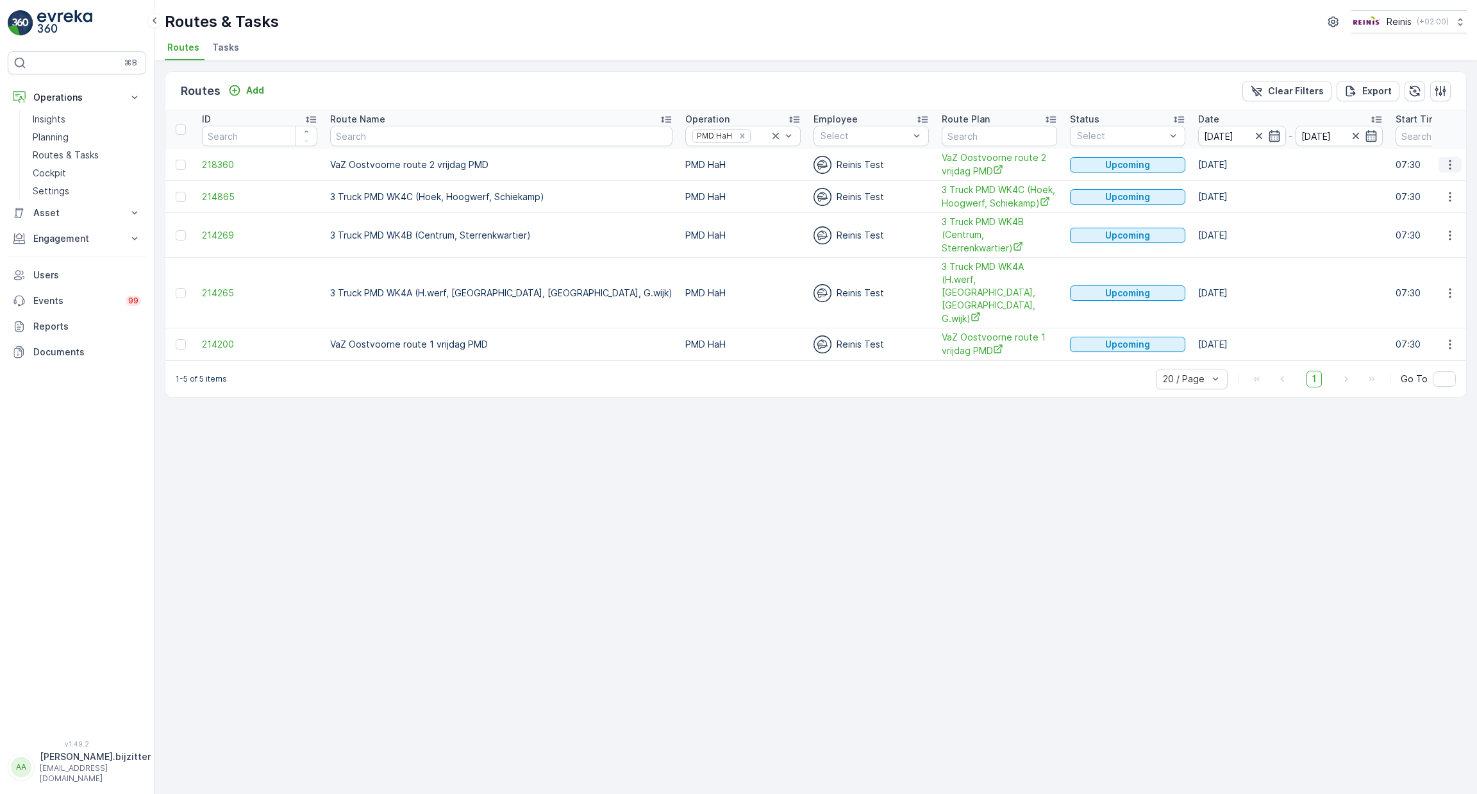
click at [1453, 166] on icon "button" at bounding box center [1450, 164] width 13 height 13
click at [1423, 188] on span "See More Details" at bounding box center [1420, 182] width 74 height 13
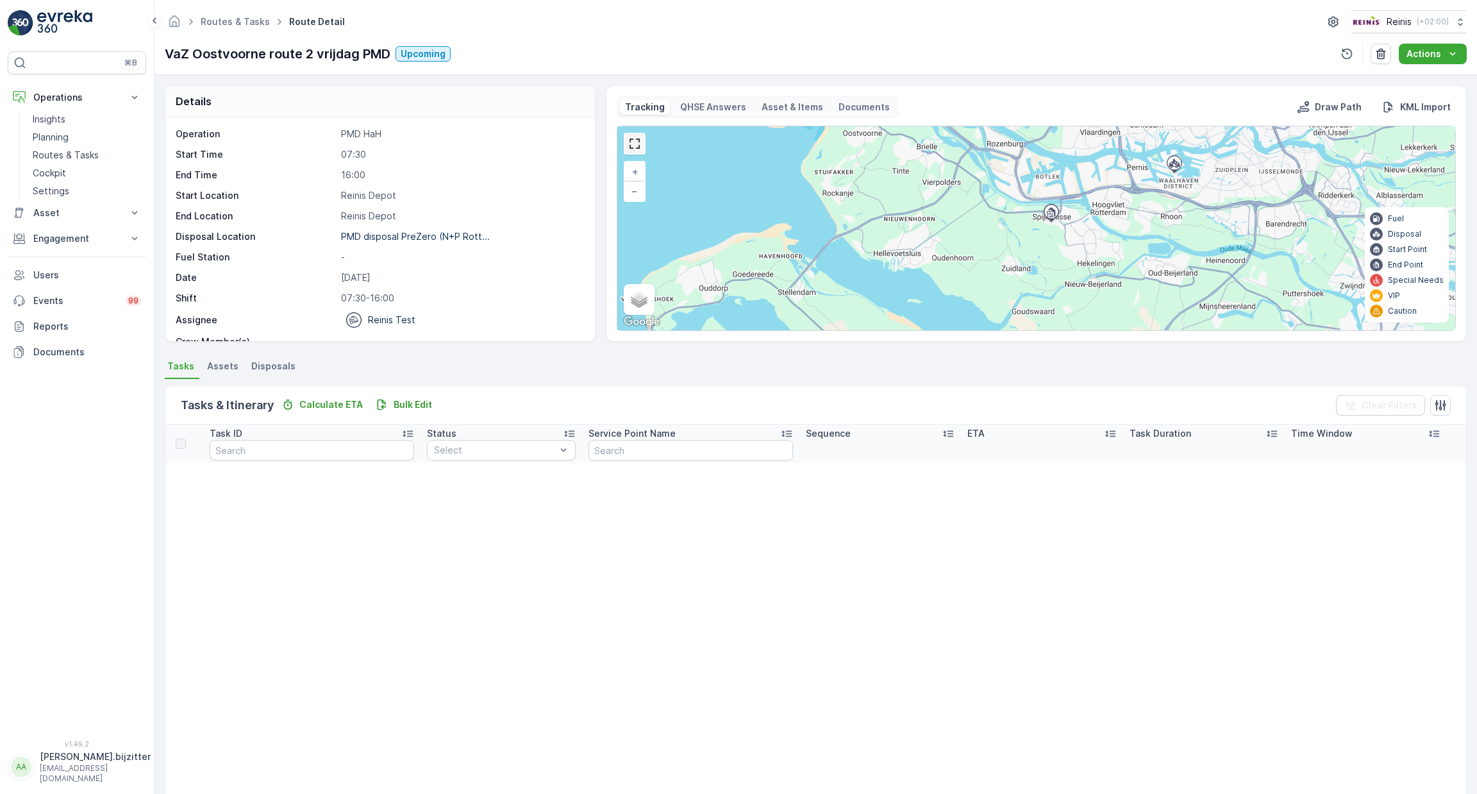
click at [633, 140] on link at bounding box center [634, 143] width 19 height 19
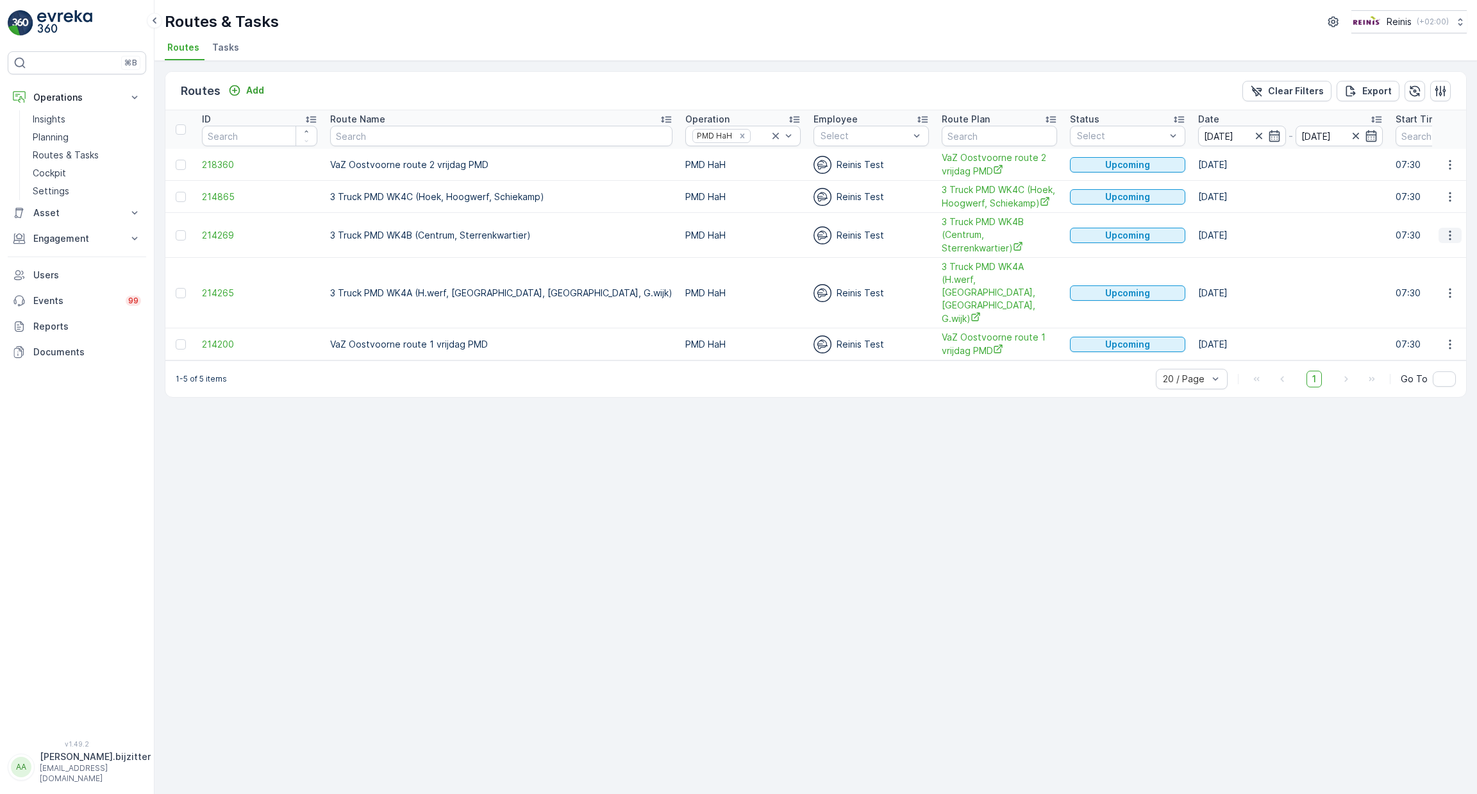
click at [1450, 235] on icon "button" at bounding box center [1450, 235] width 13 height 13
click at [1412, 259] on div "See More Details" at bounding box center [1427, 253] width 99 height 18
click at [1255, 137] on icon "button" at bounding box center [1258, 136] width 6 height 6
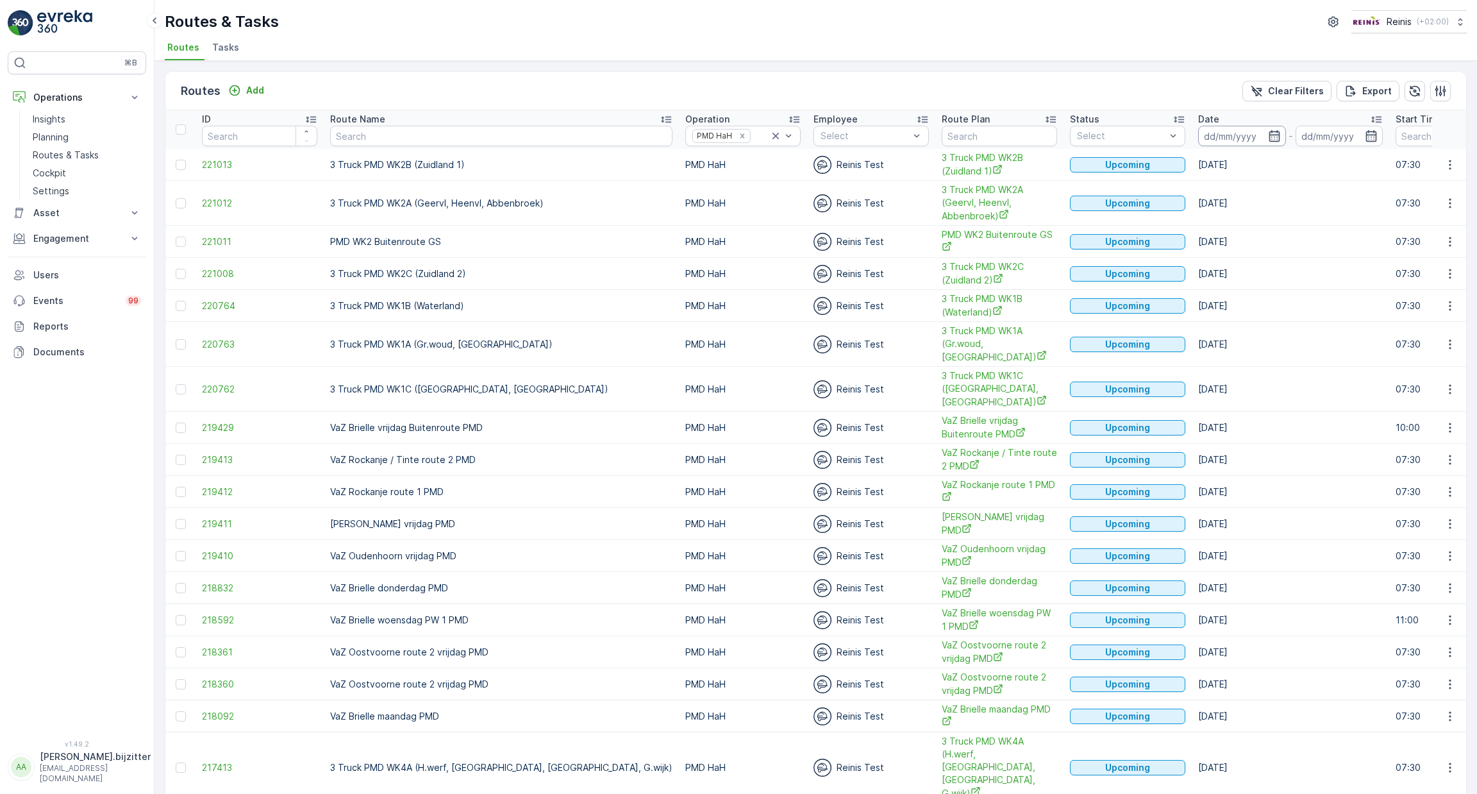
click at [1198, 138] on input at bounding box center [1242, 136] width 88 height 21
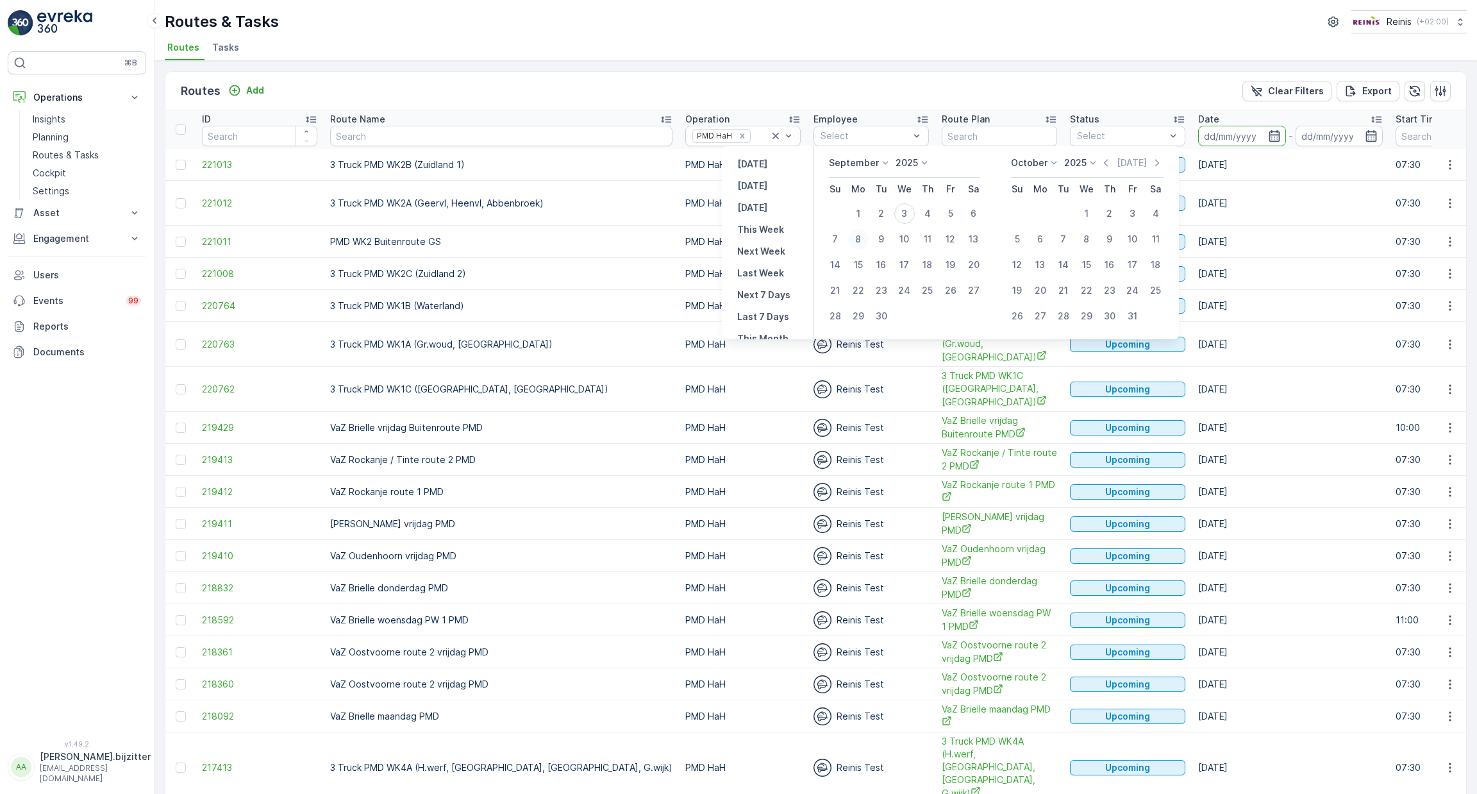
click at [860, 241] on div "8" at bounding box center [858, 239] width 21 height 21
type input "08.09.2025"
click at [860, 241] on div "8" at bounding box center [858, 239] width 21 height 21
type input "08.09.2025"
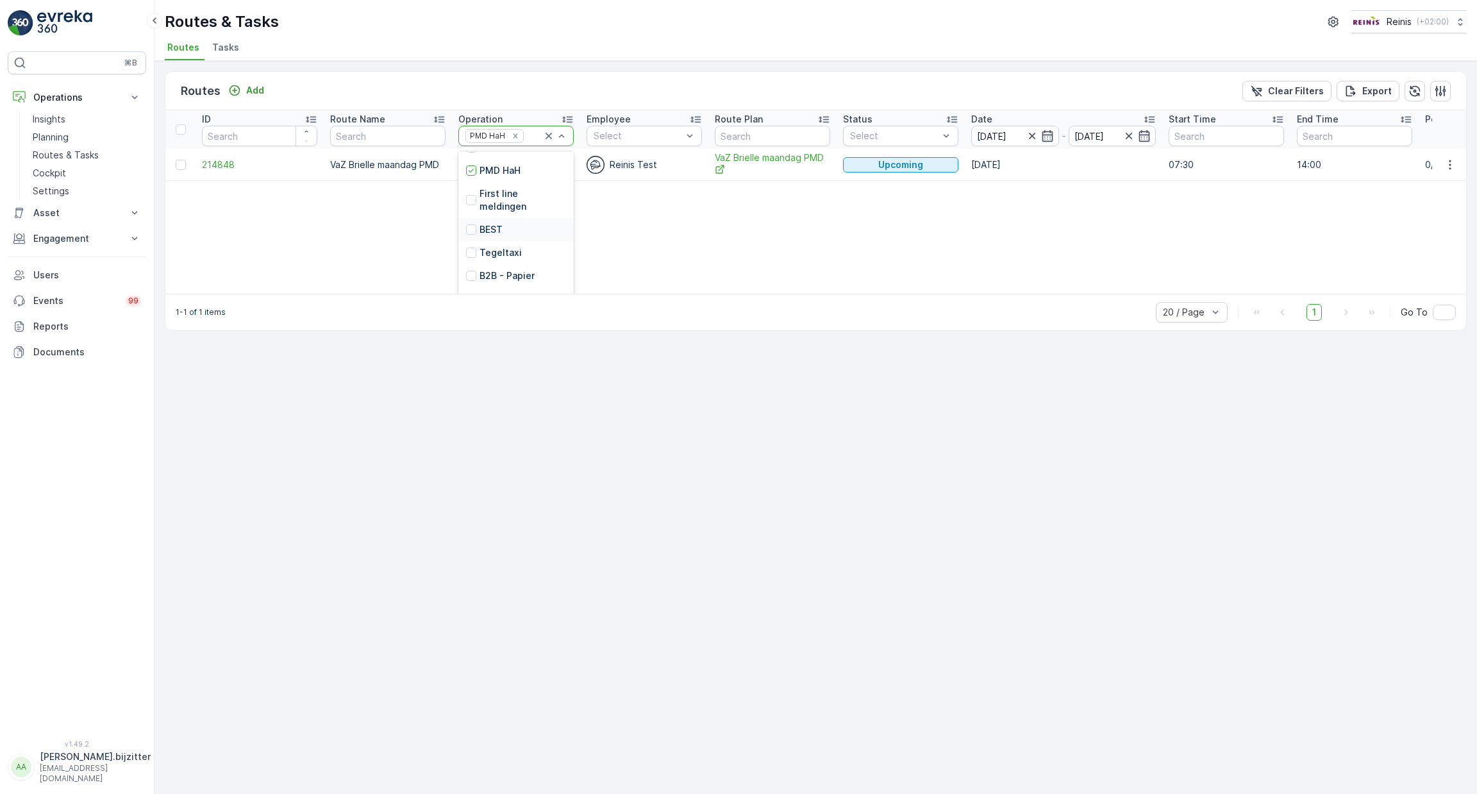
scroll to position [289, 0]
click at [514, 252] on p "OPK HaH" at bounding box center [499, 248] width 39 height 13
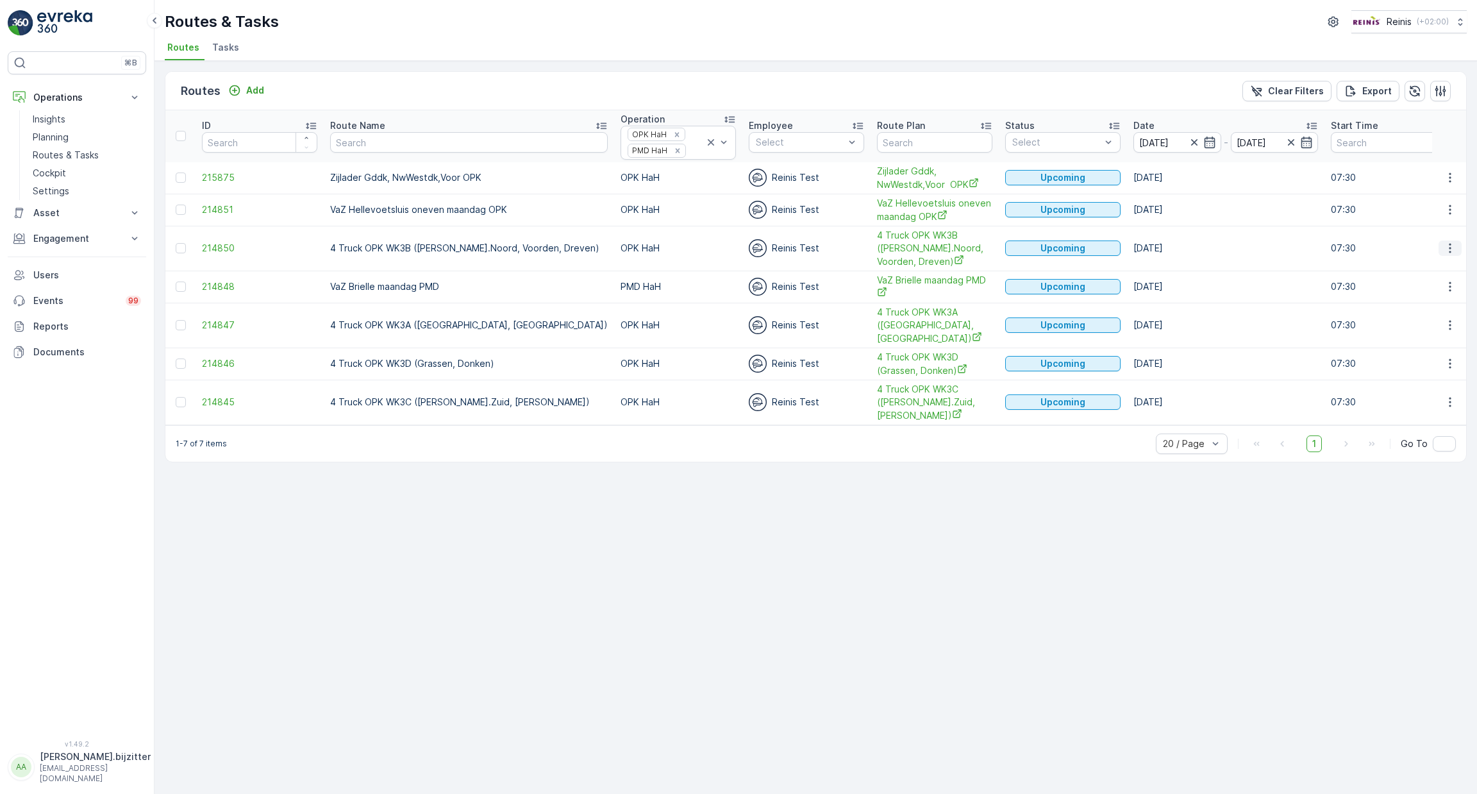
click at [1450, 246] on icon "button" at bounding box center [1450, 248] width 13 height 13
click at [1411, 265] on span "See More Details" at bounding box center [1420, 264] width 74 height 13
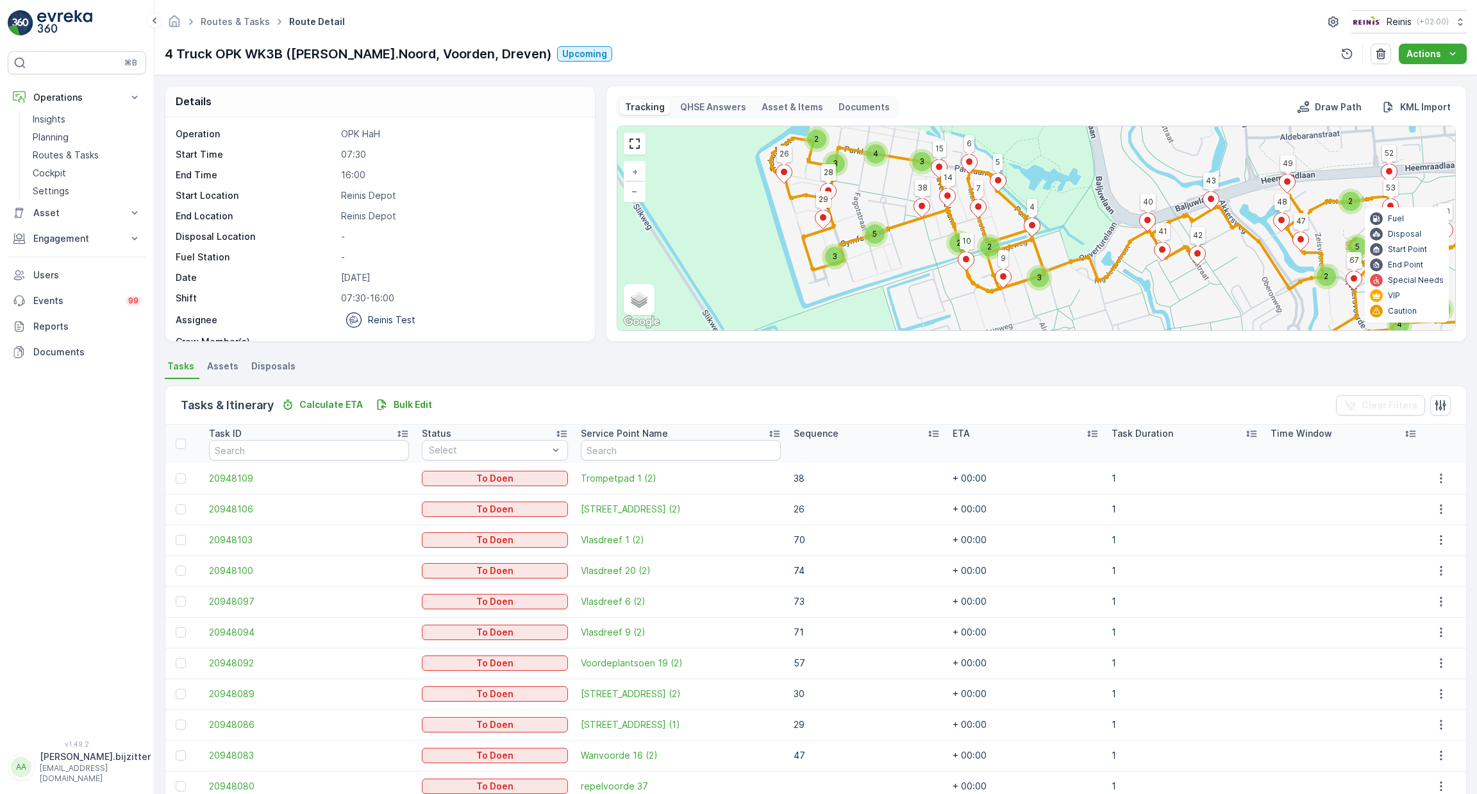
click at [927, 433] on icon at bounding box center [933, 433] width 13 height 13
click at [927, 434] on icon at bounding box center [933, 433] width 13 height 13
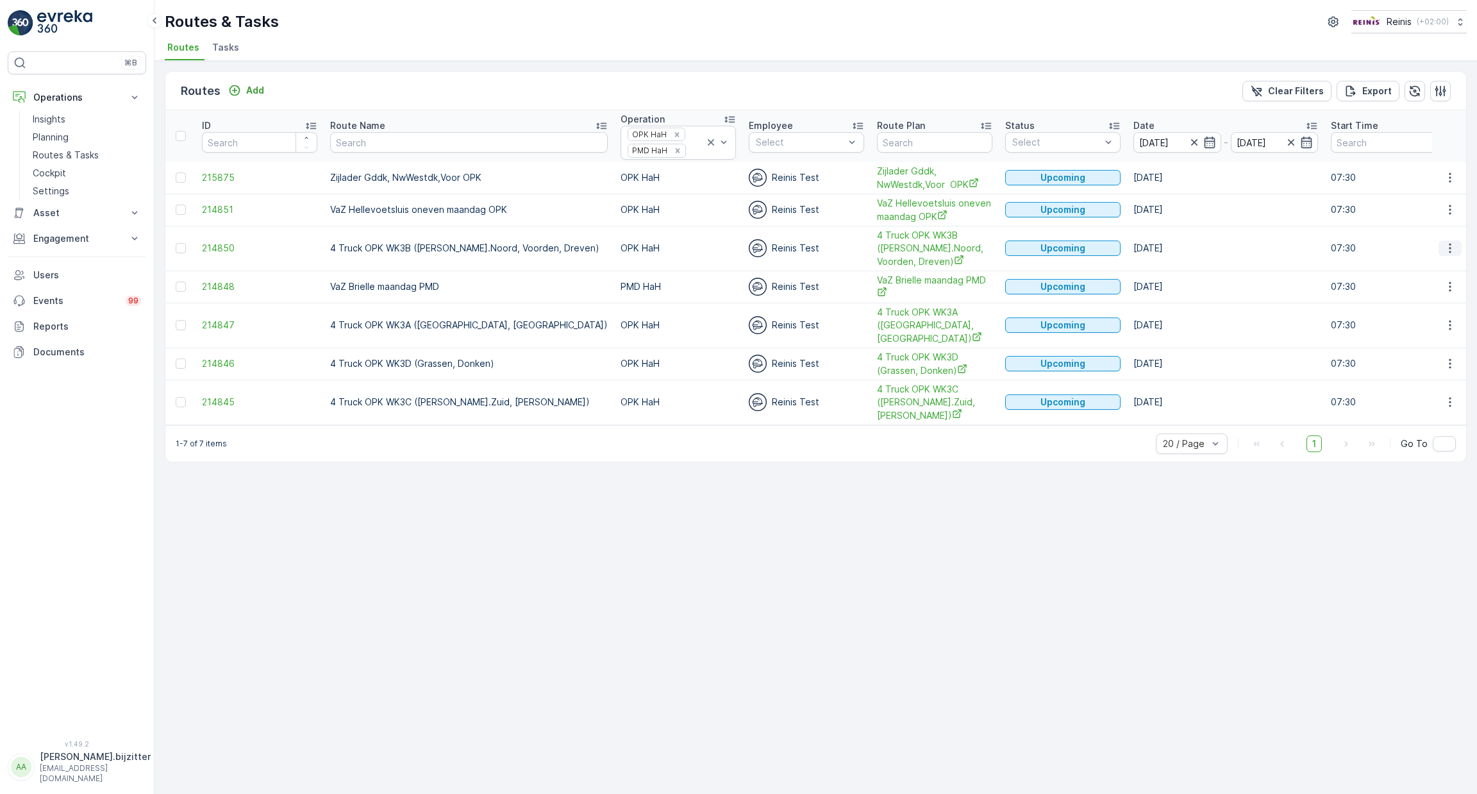
click at [1453, 246] on icon "button" at bounding box center [1450, 248] width 13 height 13
click at [1423, 267] on span "See More Details" at bounding box center [1420, 264] width 74 height 13
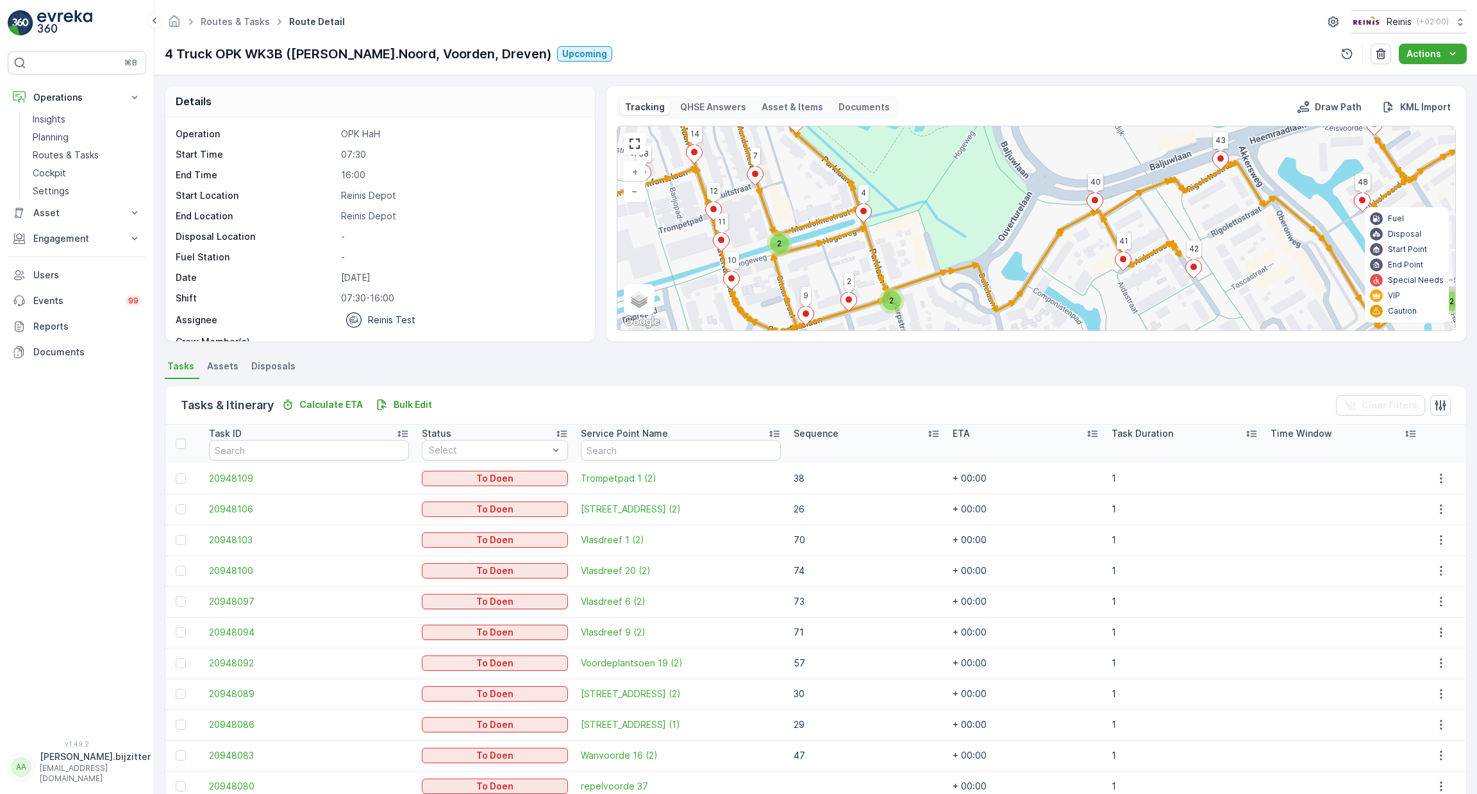
click at [927, 435] on icon at bounding box center [933, 433] width 13 height 13
click at [927, 434] on icon at bounding box center [933, 433] width 13 height 13
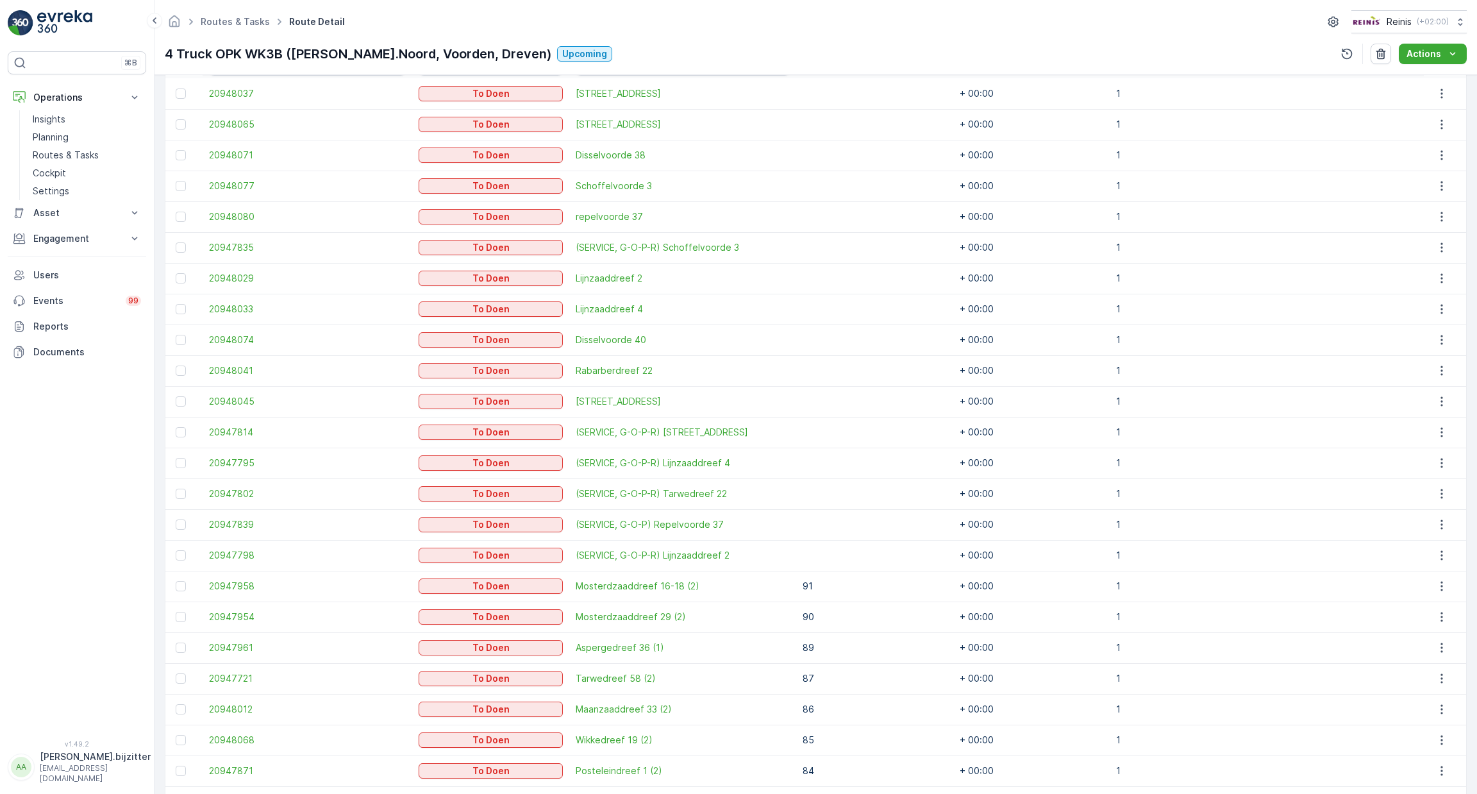
scroll to position [96, 0]
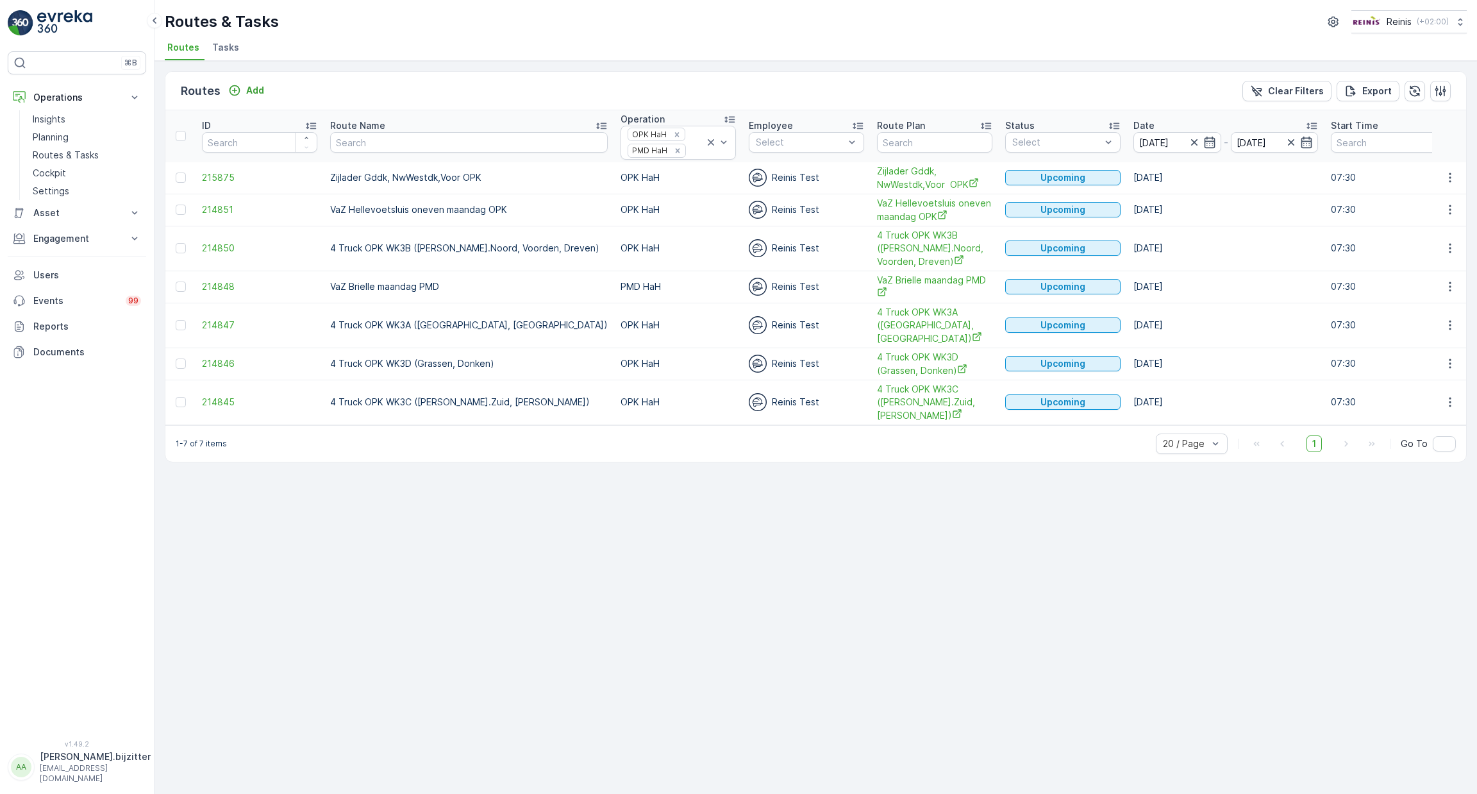
click at [1451, 324] on td at bounding box center [1449, 325] width 35 height 45
click at [1451, 319] on icon "button" at bounding box center [1450, 325] width 13 height 13
click at [1430, 334] on span "See More Details" at bounding box center [1420, 334] width 74 height 13
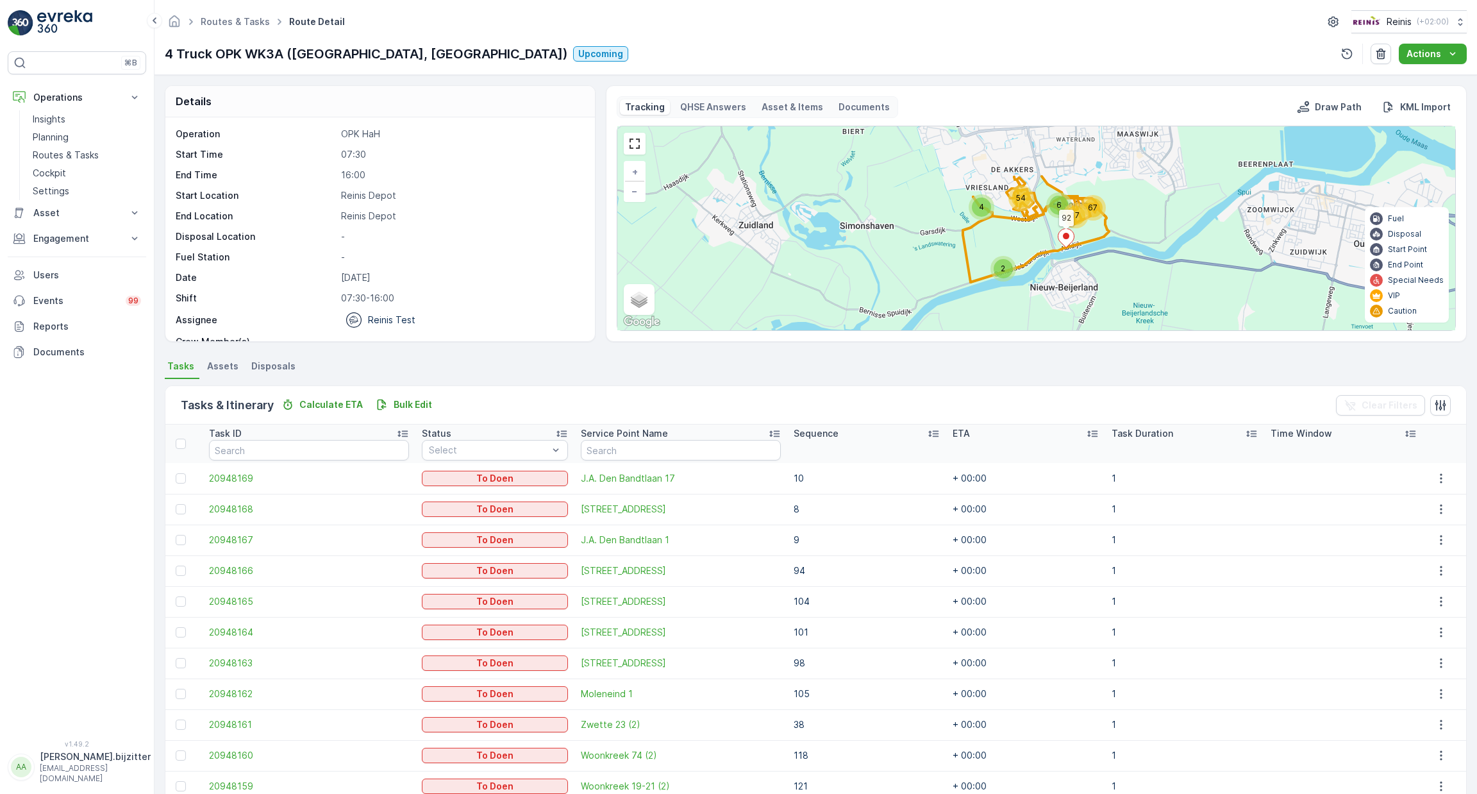
click at [927, 436] on icon at bounding box center [933, 433] width 13 height 13
click at [933, 436] on icon at bounding box center [939, 433] width 13 height 13
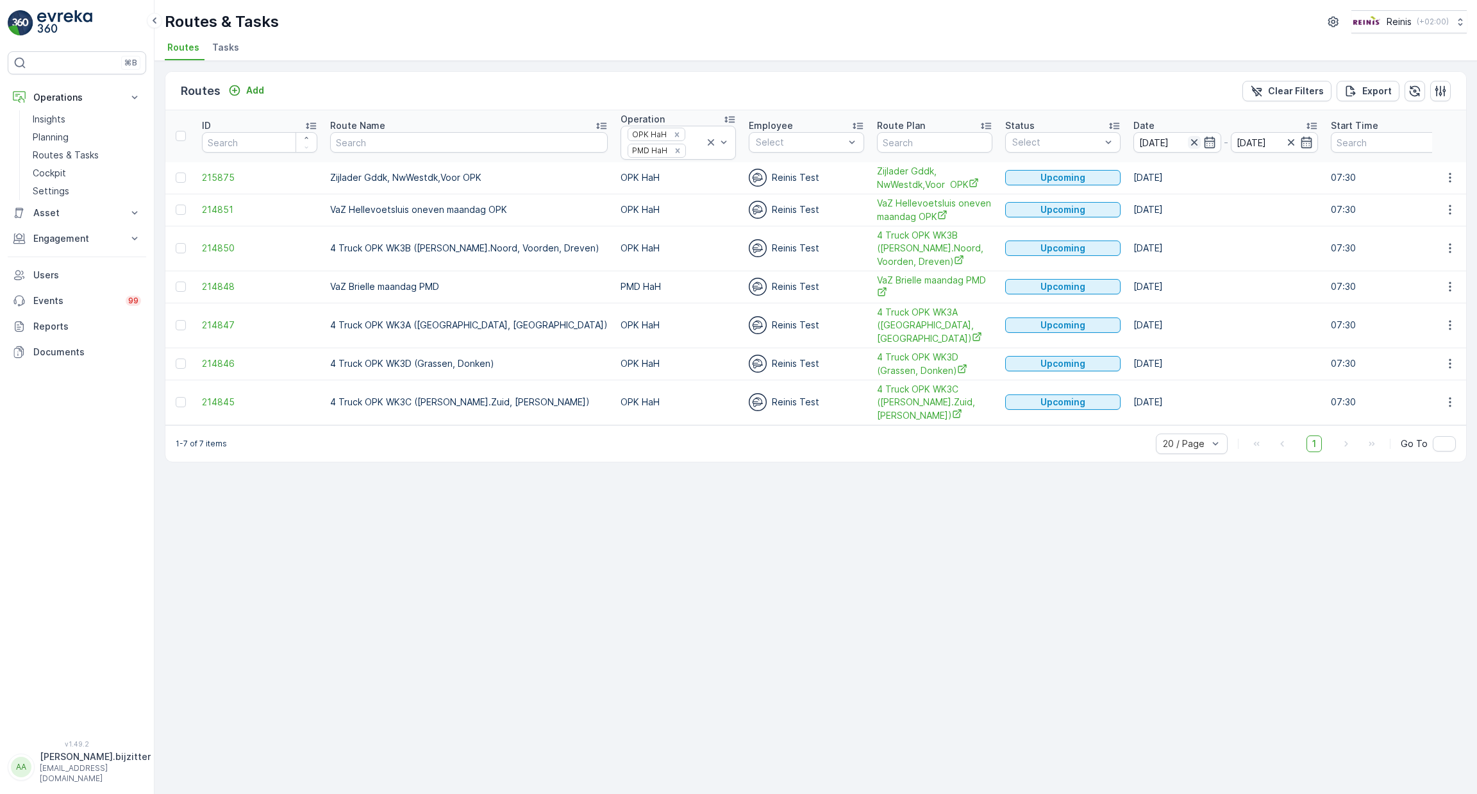
click at [1188, 140] on icon "button" at bounding box center [1194, 142] width 13 height 13
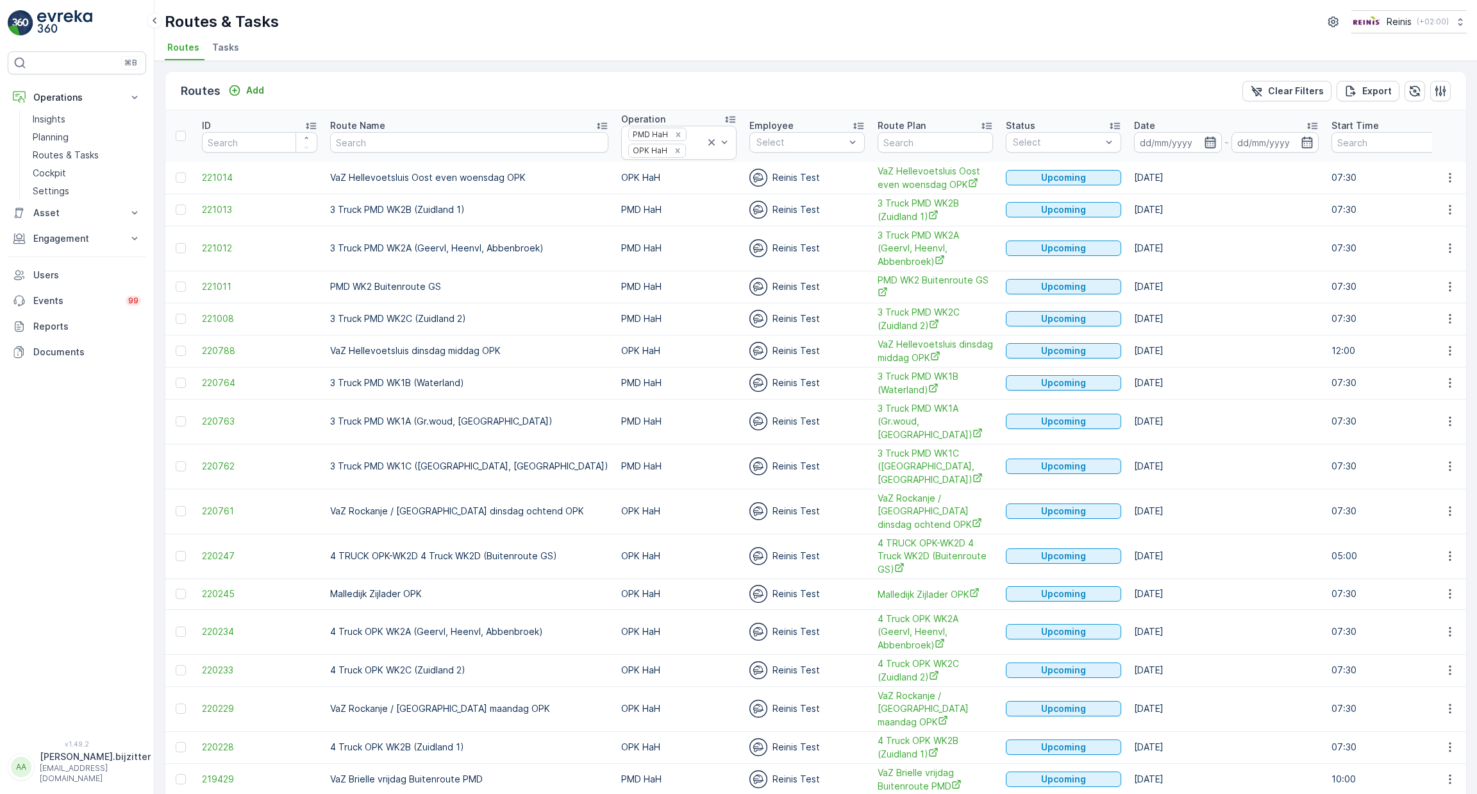
click at [1204, 142] on icon "button" at bounding box center [1210, 142] width 13 height 13
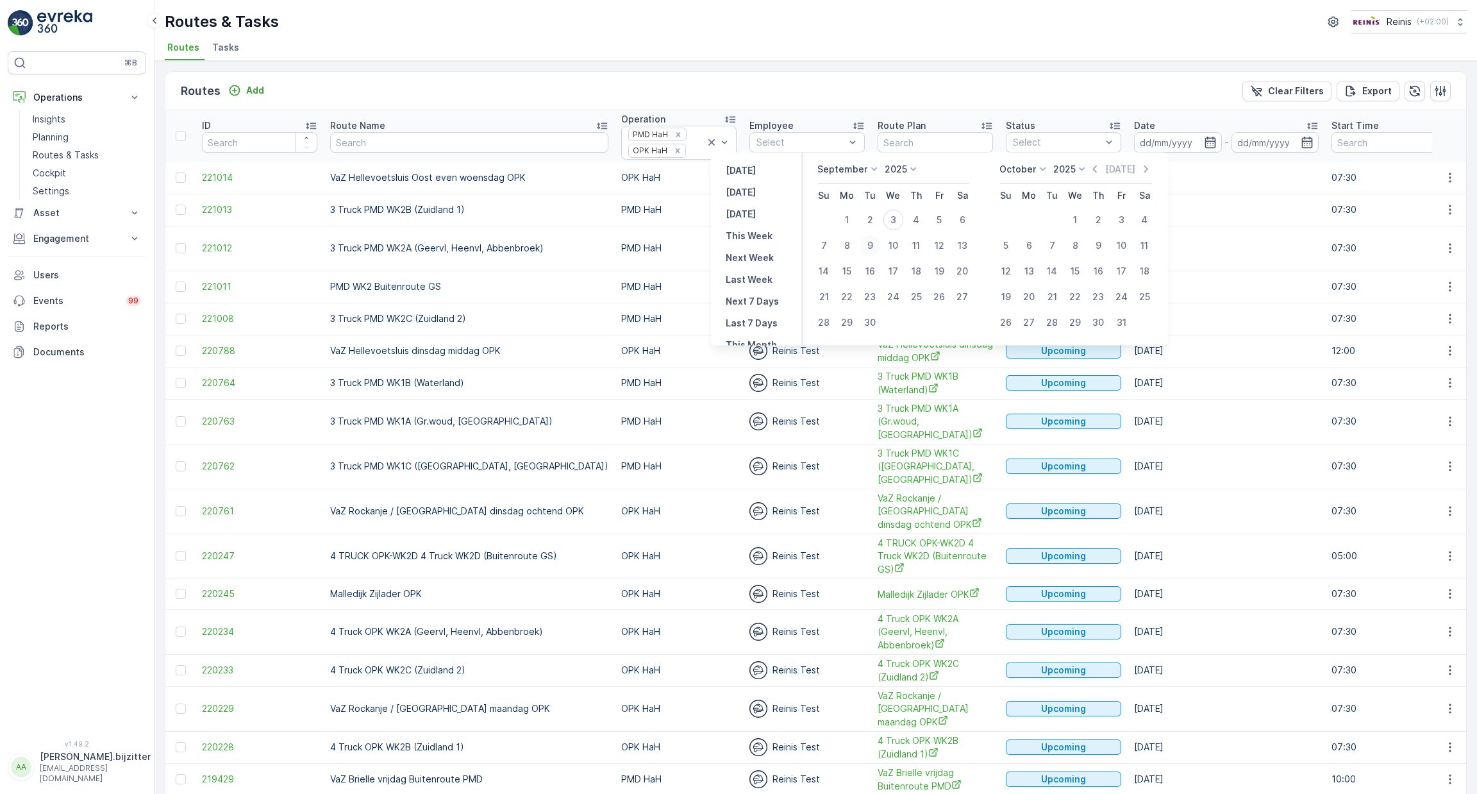
click at [874, 246] on div "9" at bounding box center [870, 245] width 21 height 21
type input "[DATE]"
click at [874, 246] on div "9" at bounding box center [870, 245] width 21 height 21
type input "[DATE]"
click at [874, 246] on div "9" at bounding box center [870, 245] width 21 height 21
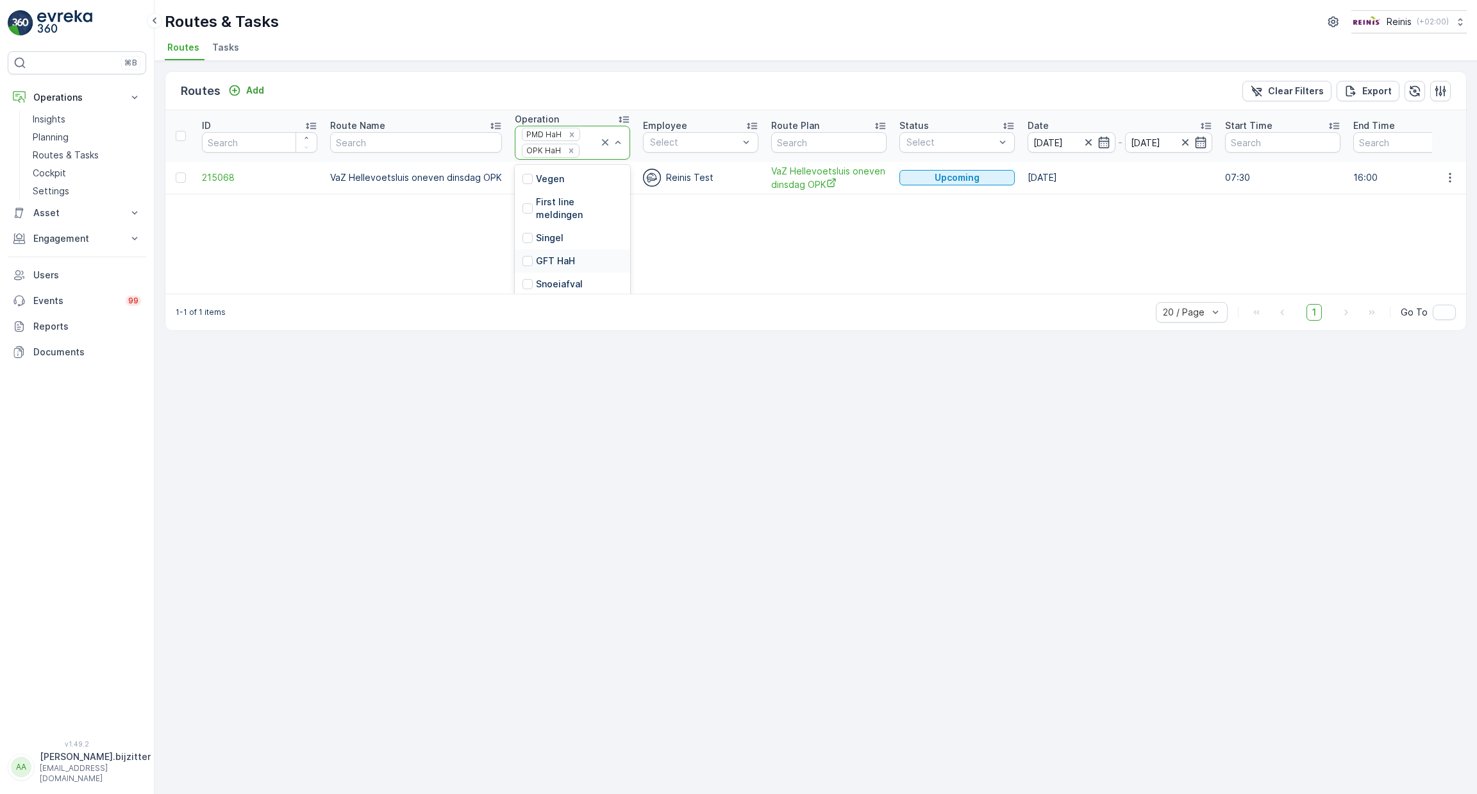
click at [526, 257] on div at bounding box center [528, 261] width 10 height 10
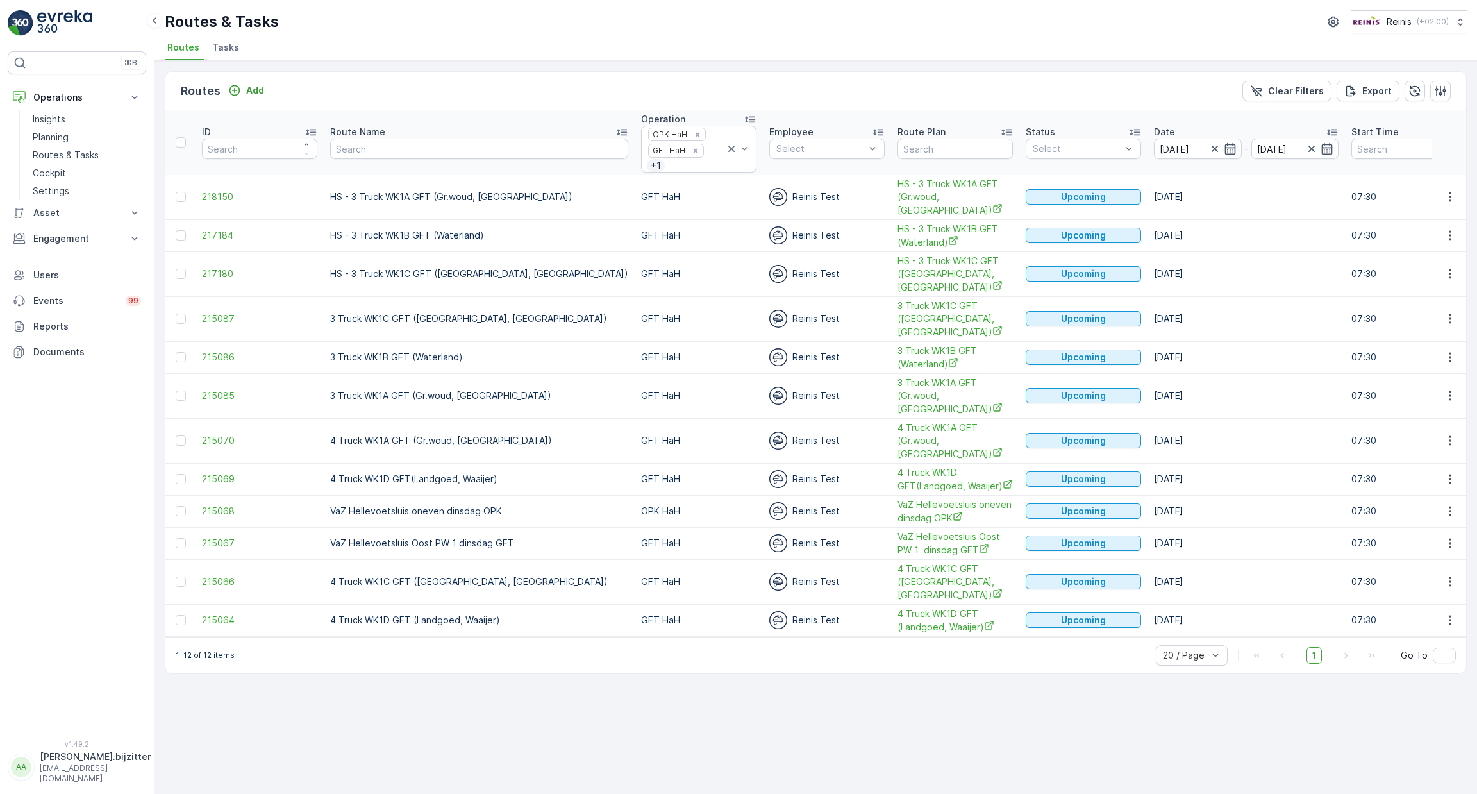
click at [1455, 190] on td at bounding box center [1449, 197] width 35 height 45
drag, startPoint x: 1450, startPoint y: 181, endPoint x: 1449, endPoint y: 187, distance: 6.5
click at [1450, 190] on icon "button" at bounding box center [1450, 196] width 13 height 13
click at [1434, 201] on span "See More Details" at bounding box center [1420, 200] width 74 height 13
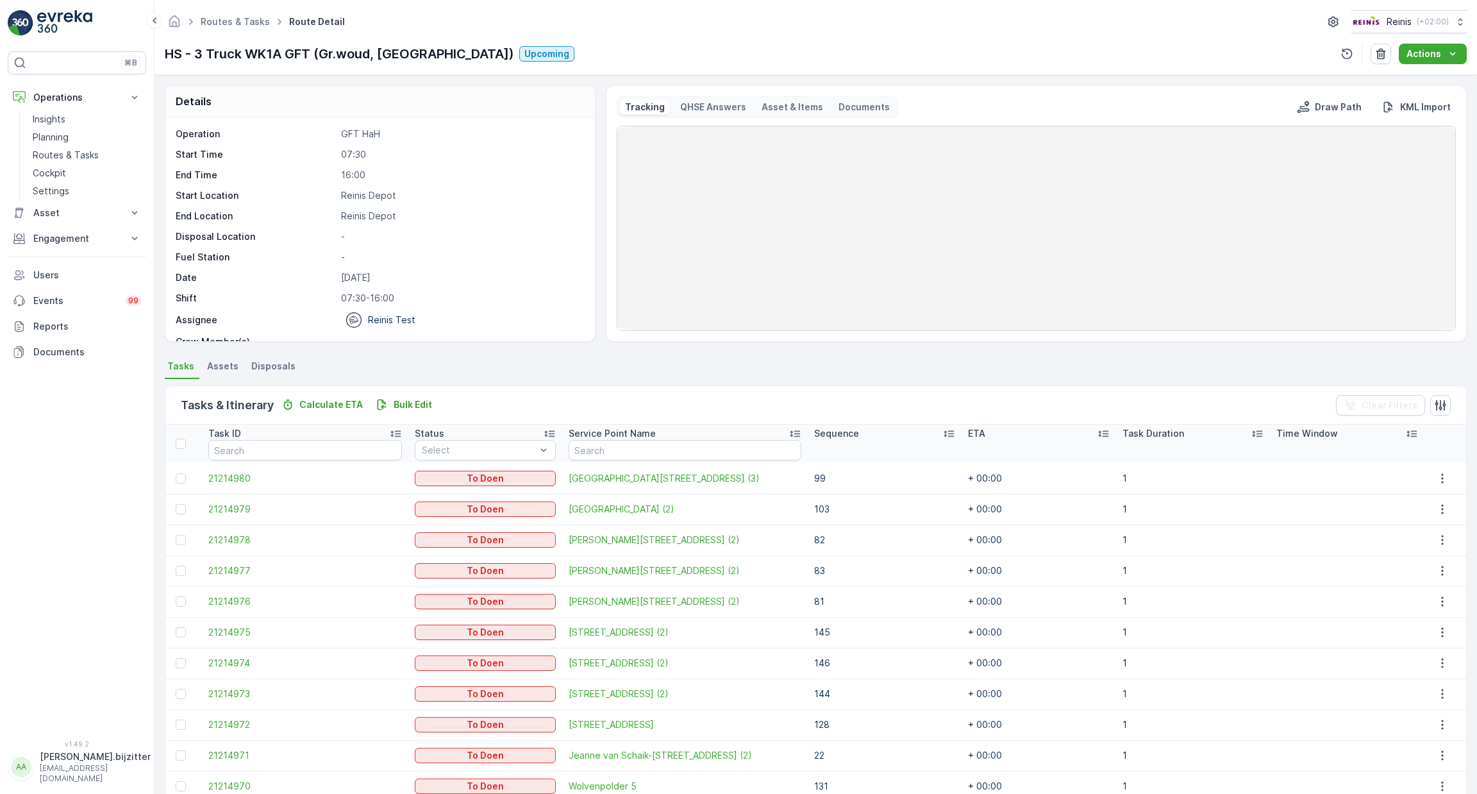
click at [942, 433] on icon at bounding box center [948, 433] width 13 height 13
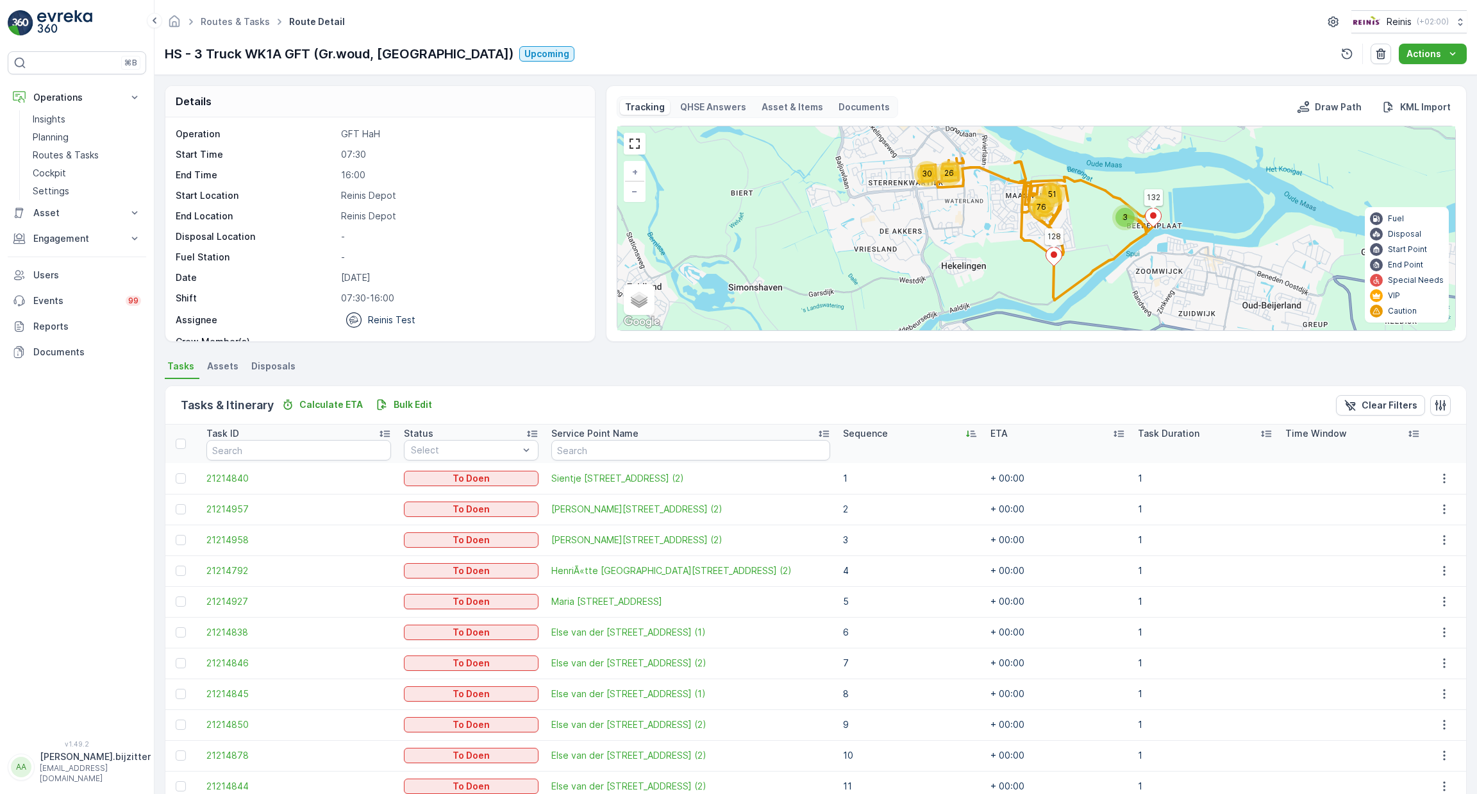
click at [965, 435] on icon at bounding box center [971, 433] width 13 height 13
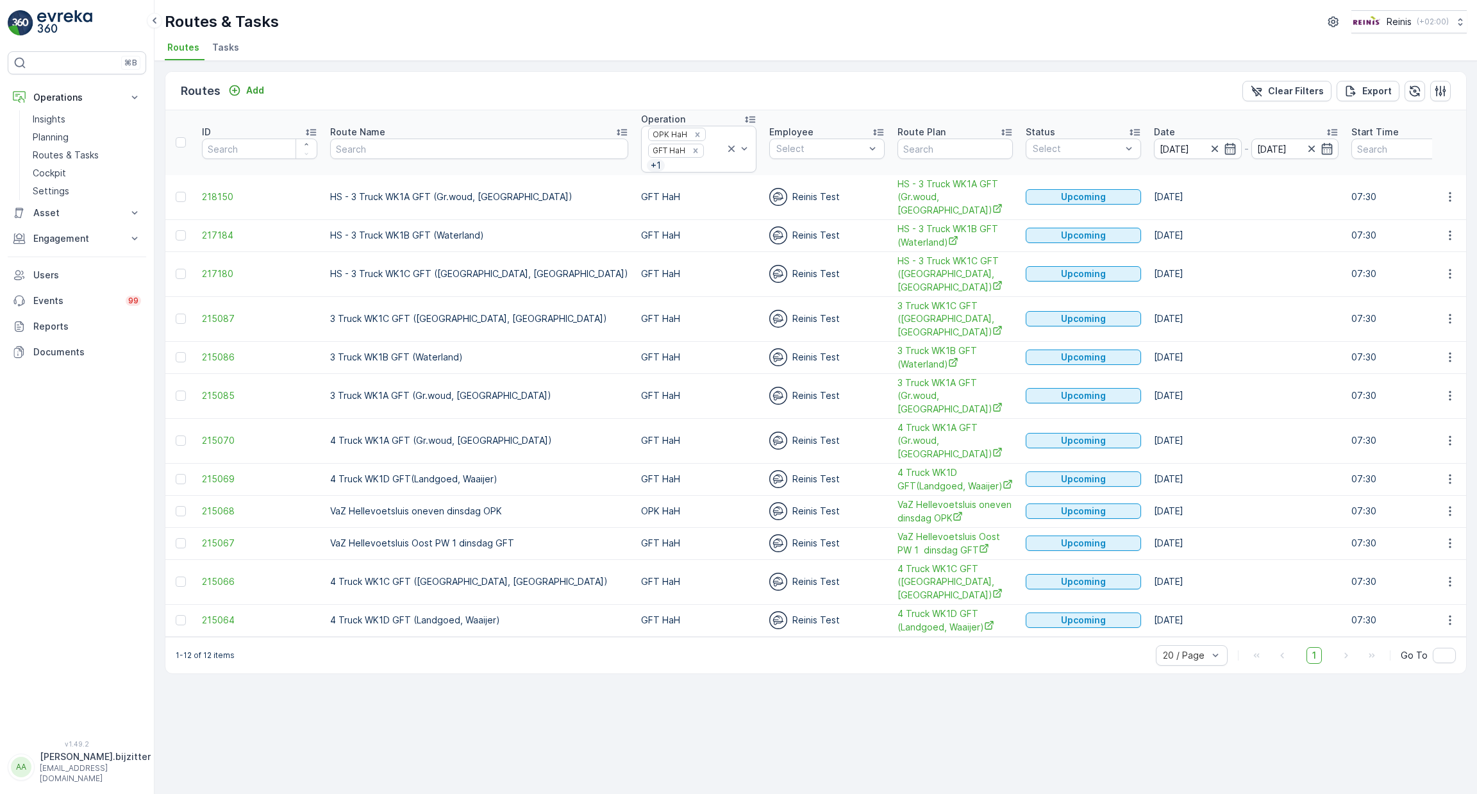
click at [1451, 227] on td at bounding box center [1449, 235] width 35 height 32
click at [1451, 229] on icon "button" at bounding box center [1450, 235] width 13 height 13
click at [1432, 238] on span "See More Details" at bounding box center [1420, 239] width 74 height 13
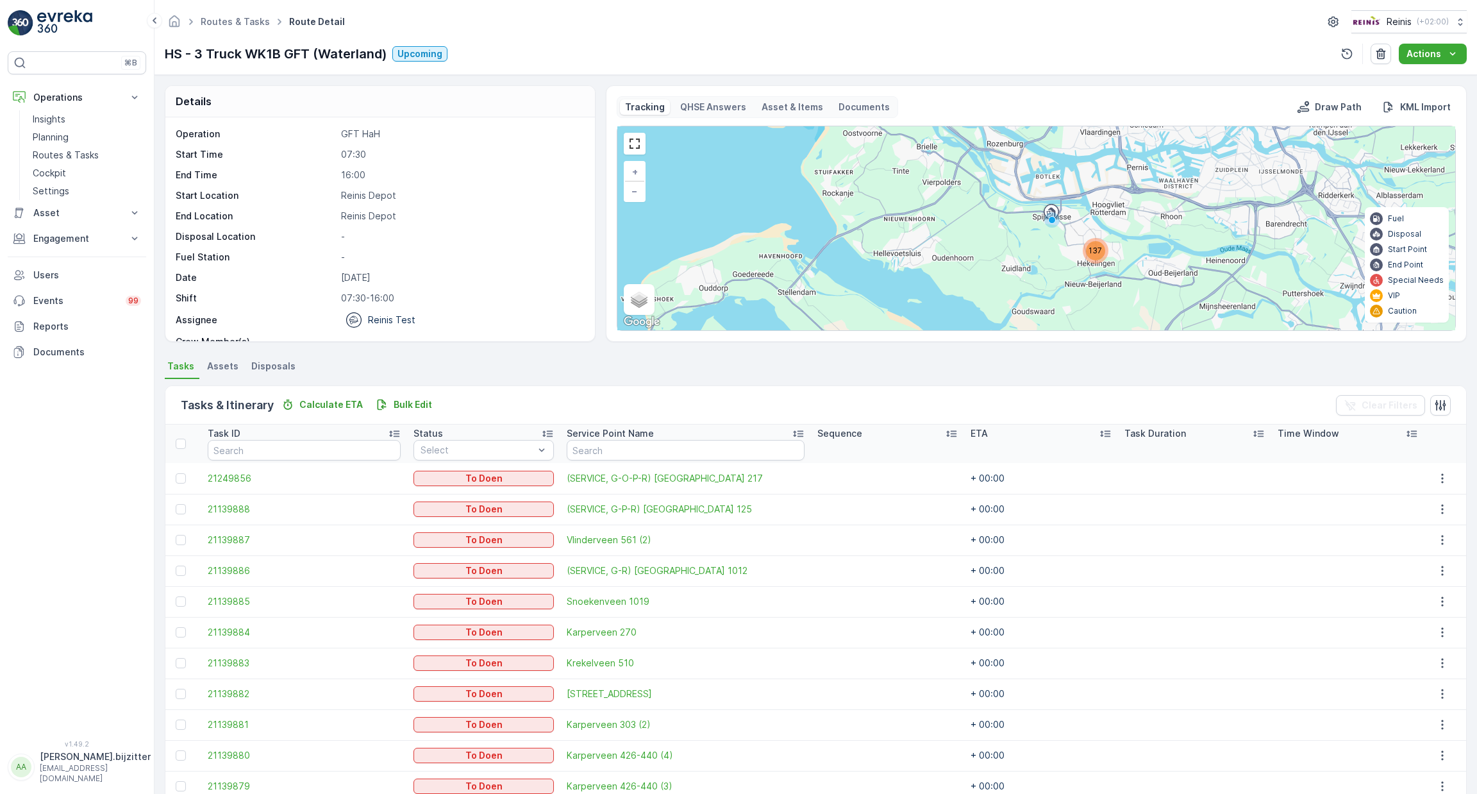
click at [945, 437] on icon at bounding box center [951, 433] width 13 height 13
click at [936, 436] on icon at bounding box center [942, 433] width 13 height 13
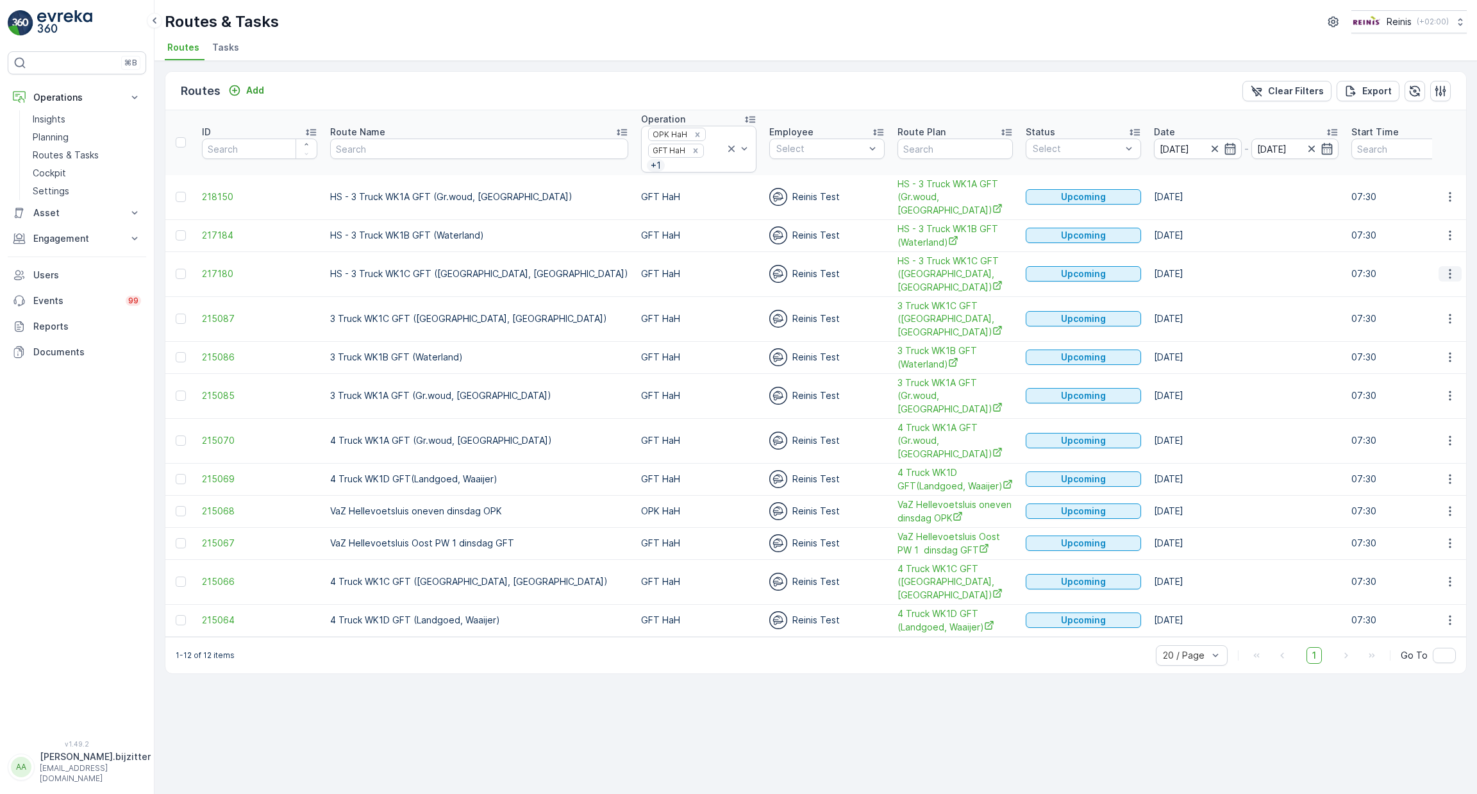
click at [1455, 267] on icon "button" at bounding box center [1450, 273] width 13 height 13
click at [1439, 280] on span "See More Details" at bounding box center [1420, 277] width 74 height 13
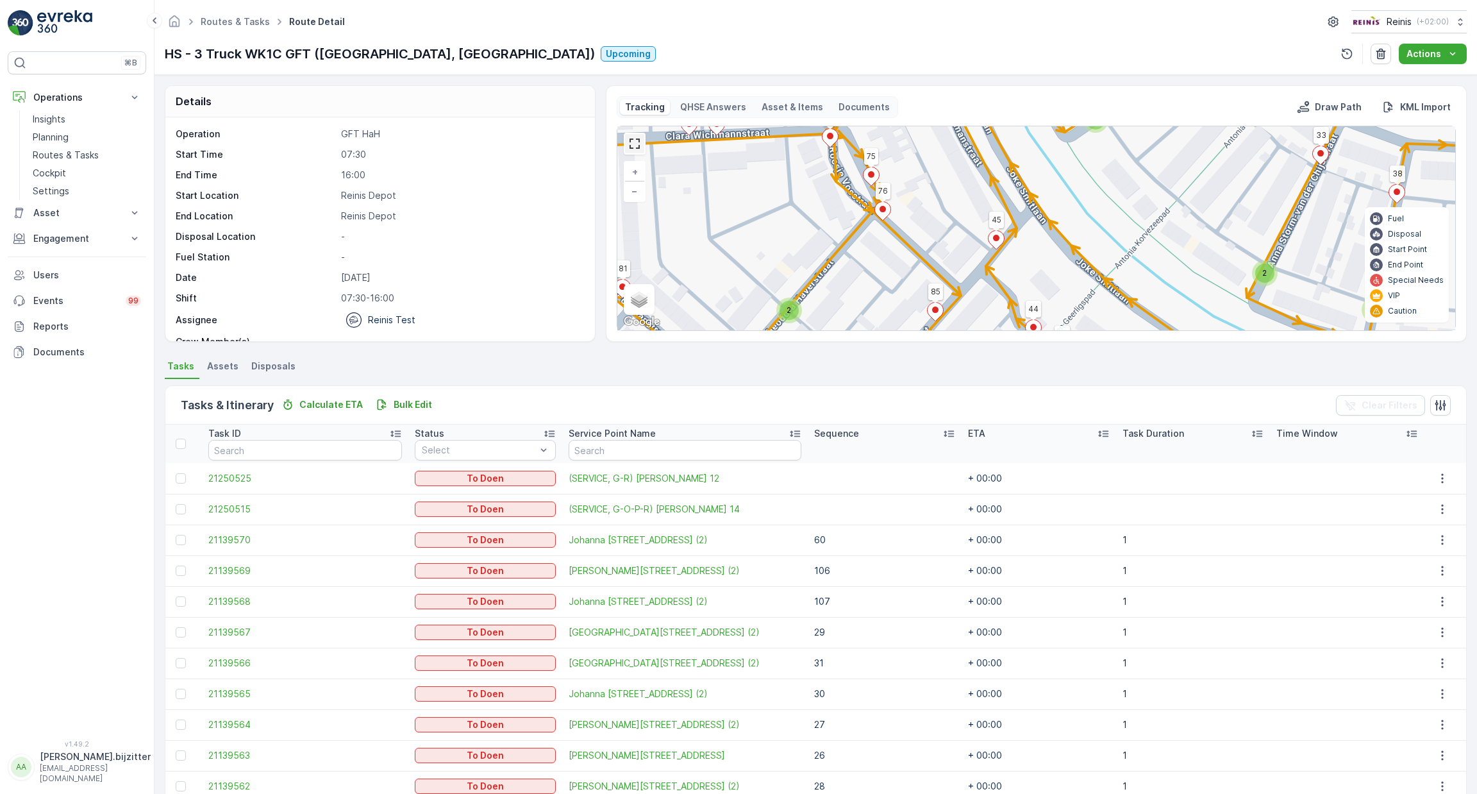
click at [632, 143] on link at bounding box center [634, 143] width 19 height 19
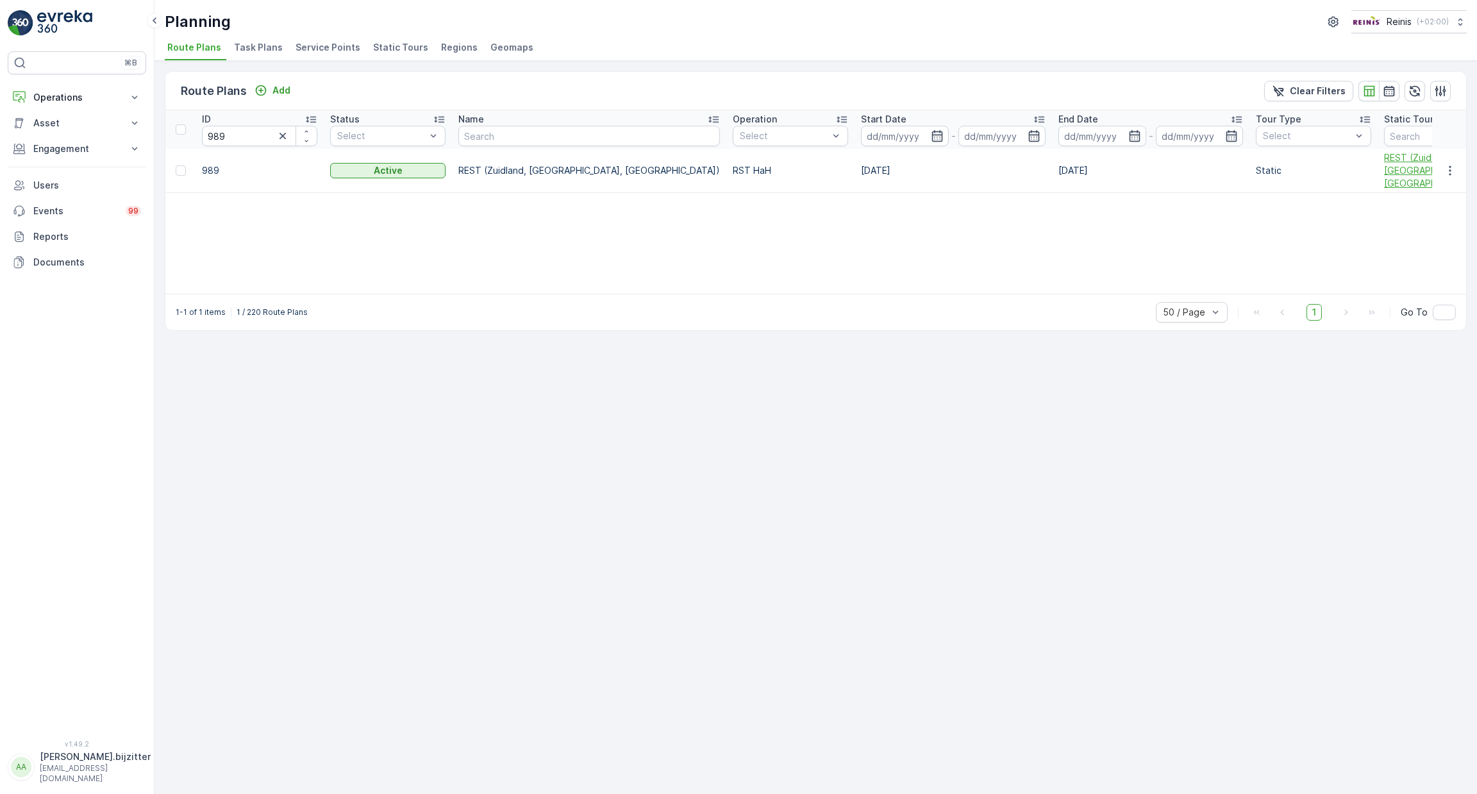
click at [1384, 152] on span "REST (Zuidland, [GEOGRAPHIC_DATA], [GEOGRAPHIC_DATA])" at bounding box center [1441, 170] width 115 height 38
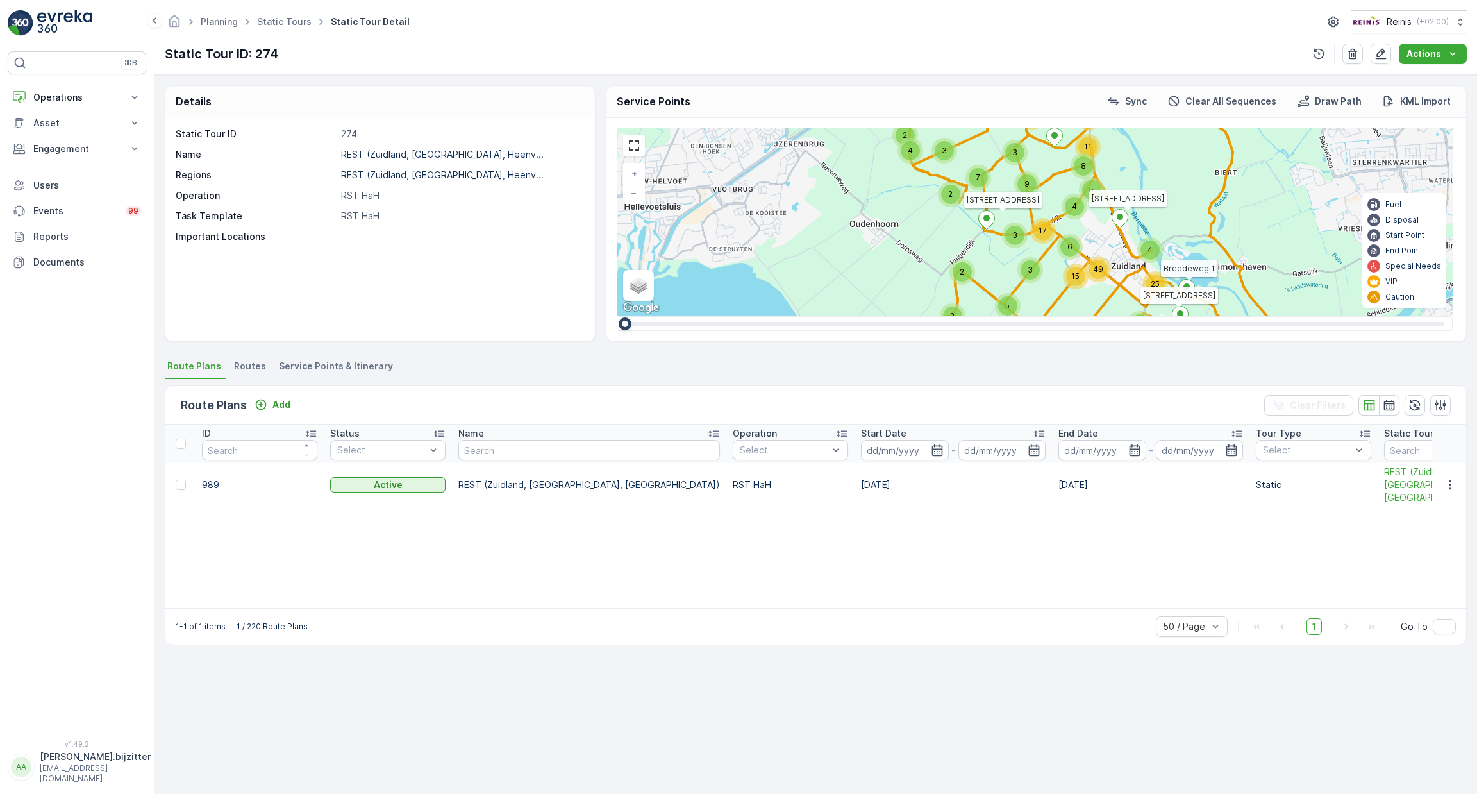
click at [449, 145] on div "Static Tour ID 274 Name REST ([GEOGRAPHIC_DATA], [GEOGRAPHIC_DATA], [GEOGRAPHIC…" at bounding box center [379, 185] width 406 height 115
drag, startPoint x: 447, startPoint y: 150, endPoint x: 338, endPoint y: 156, distance: 109.8
click at [338, 156] on div "Name REST ([GEOGRAPHIC_DATA], [GEOGRAPHIC_DATA], Heenv..." at bounding box center [379, 154] width 406 height 13
copy p "REST (Zuidland, [GEOGRAPHIC_DATA]"
click at [410, 244] on div "Static Tour ID 274 Name REST ([GEOGRAPHIC_DATA], [GEOGRAPHIC_DATA], [GEOGRAPHIC…" at bounding box center [380, 229] width 430 height 224
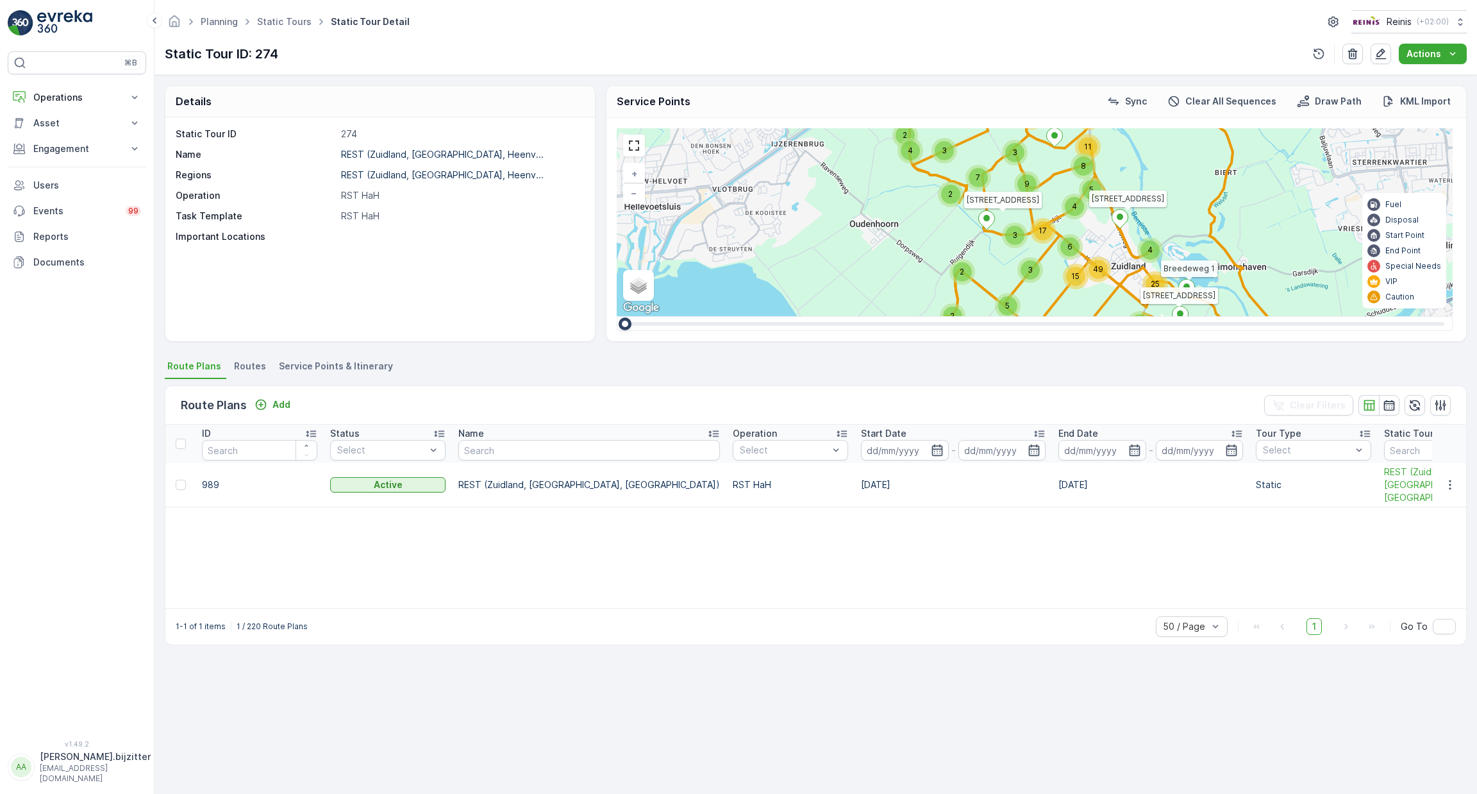
click at [266, 46] on p "Static Tour ID: 274" at bounding box center [221, 53] width 113 height 19
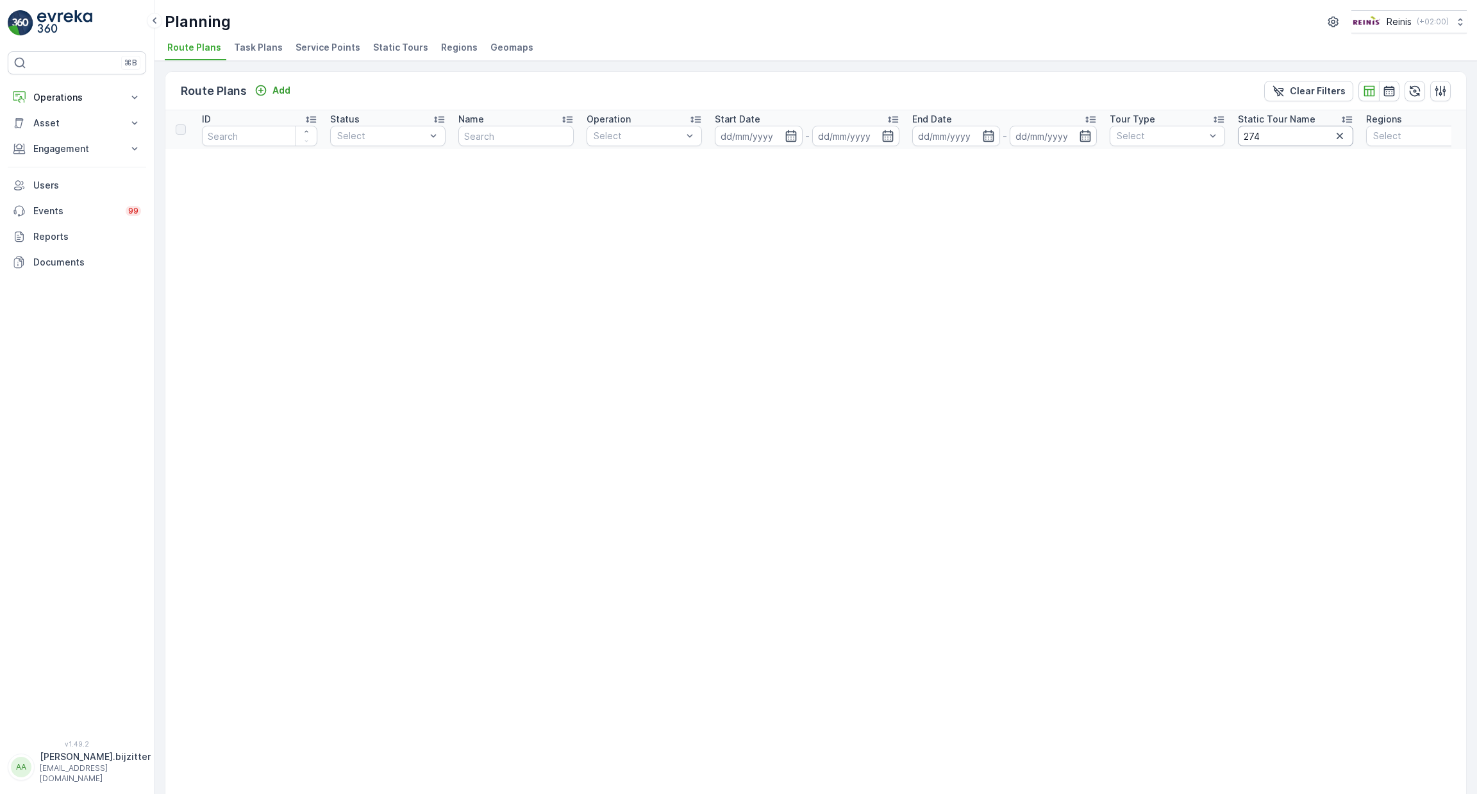
click at [1260, 131] on input "274" at bounding box center [1295, 136] width 115 height 21
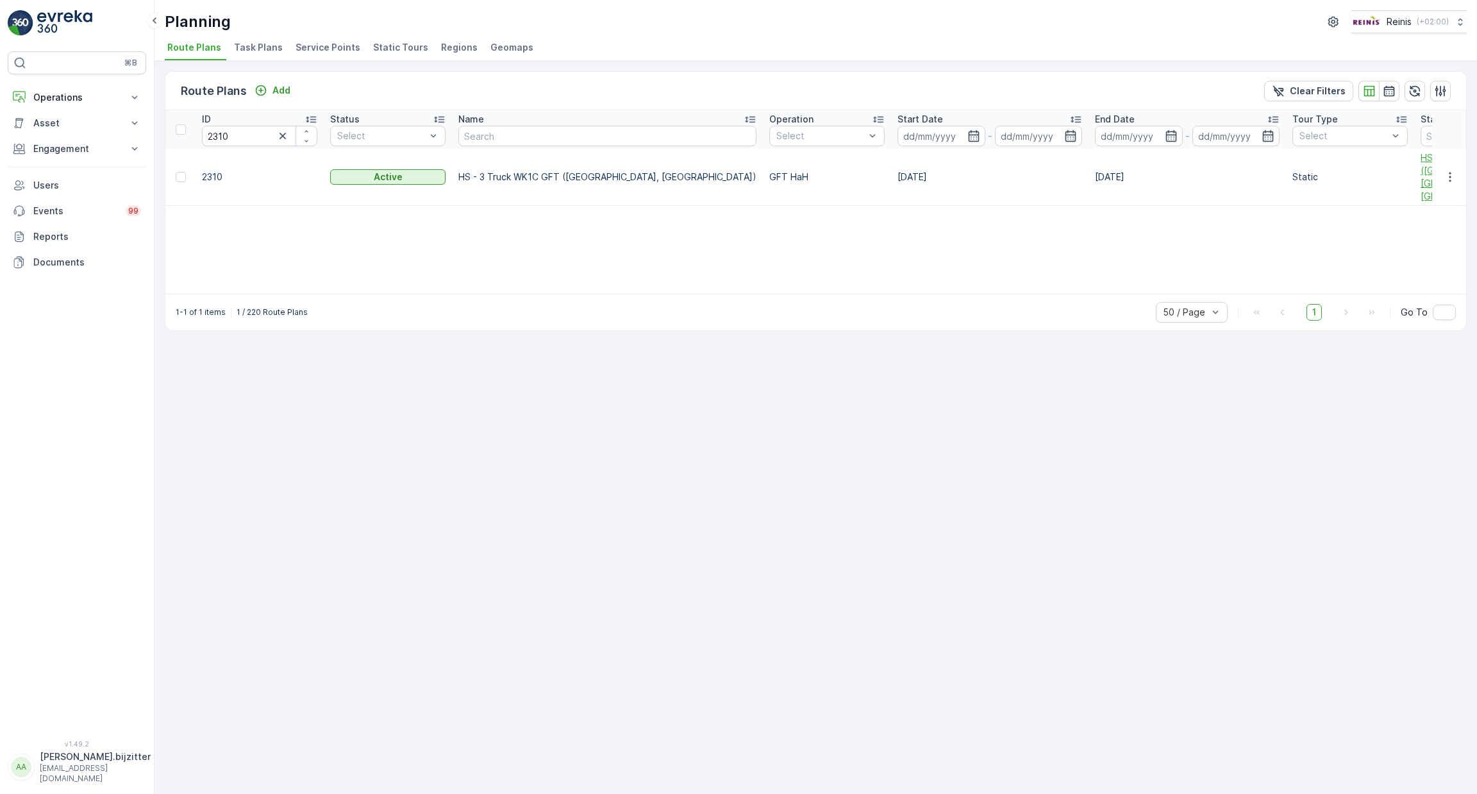
click at [1421, 155] on span "HS - 4 Truck WK1C ([GEOGRAPHIC_DATA], [GEOGRAPHIC_DATA]) - [GEOGRAPHIC_DATA]" at bounding box center [1478, 176] width 115 height 51
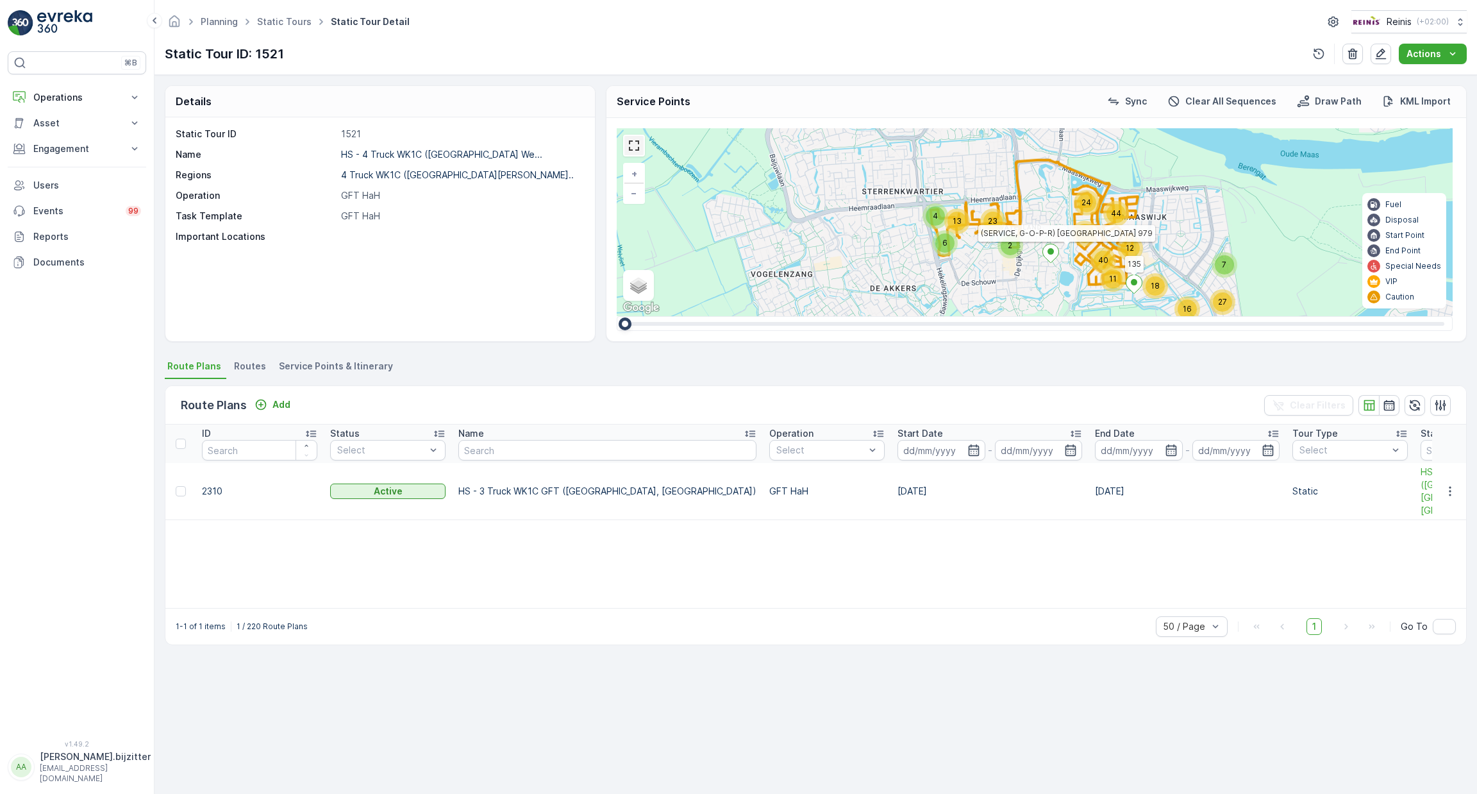
click at [633, 144] on link at bounding box center [633, 145] width 19 height 19
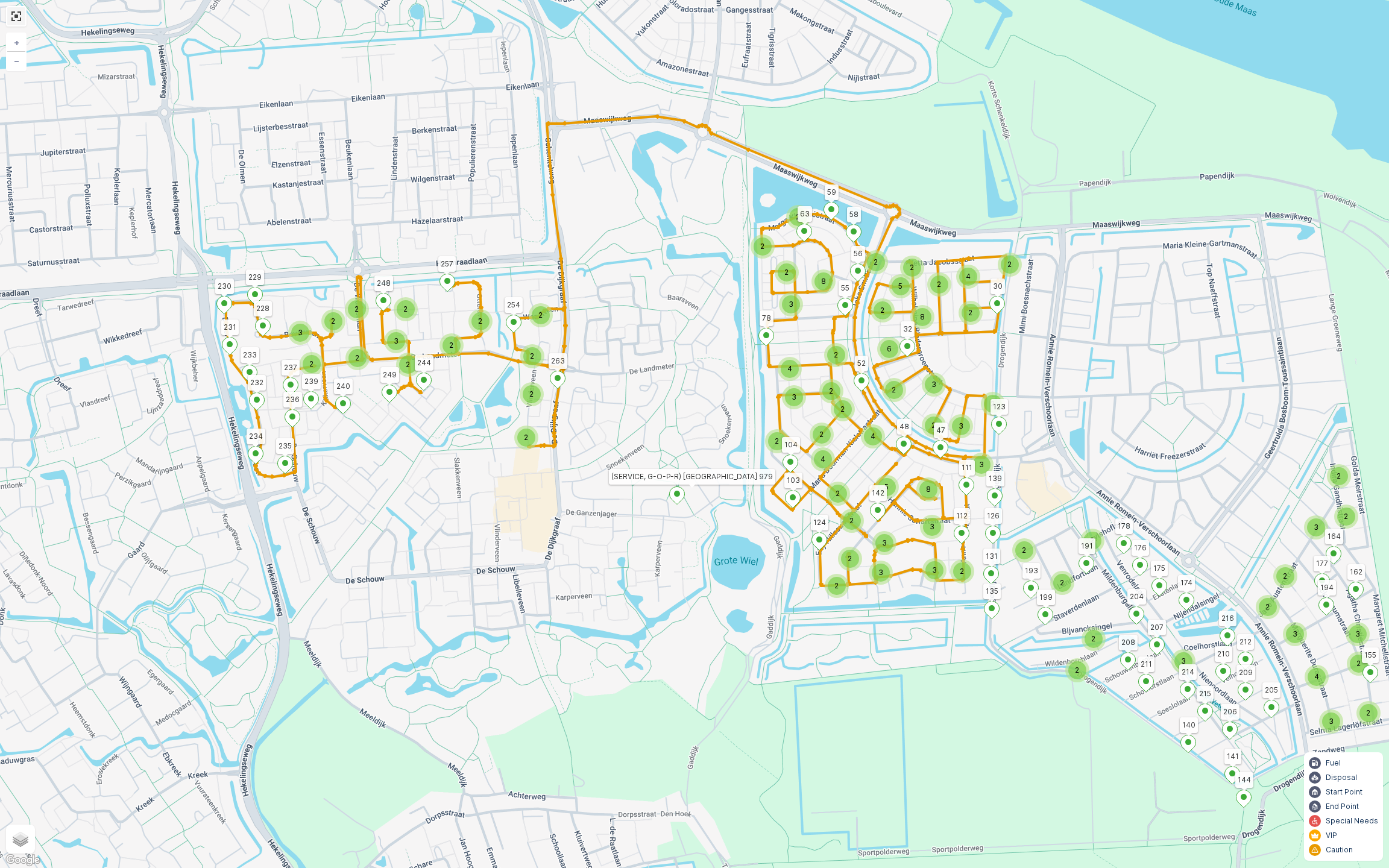
click at [18, 17] on link at bounding box center [16, 16] width 18 height 18
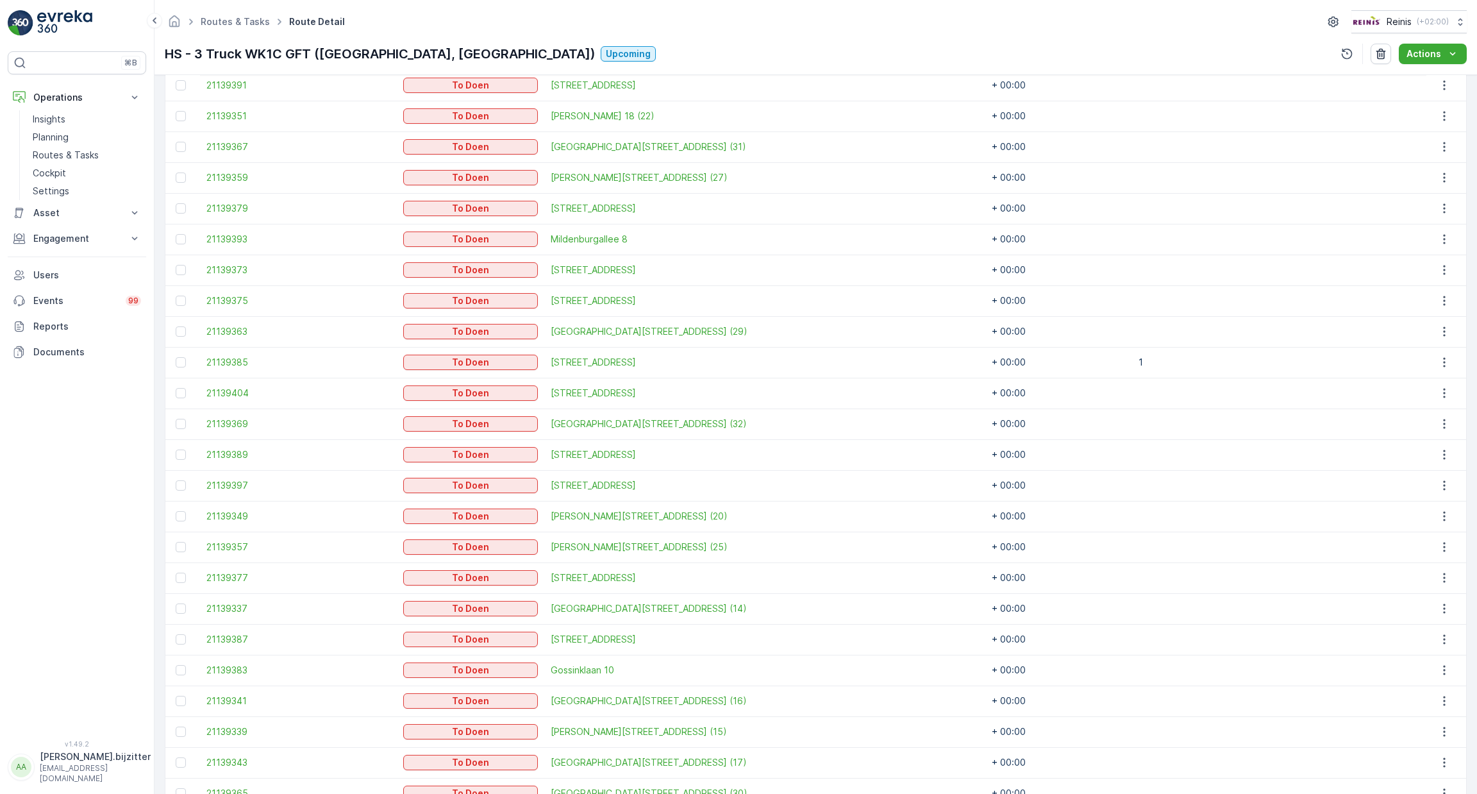
scroll to position [1260, 0]
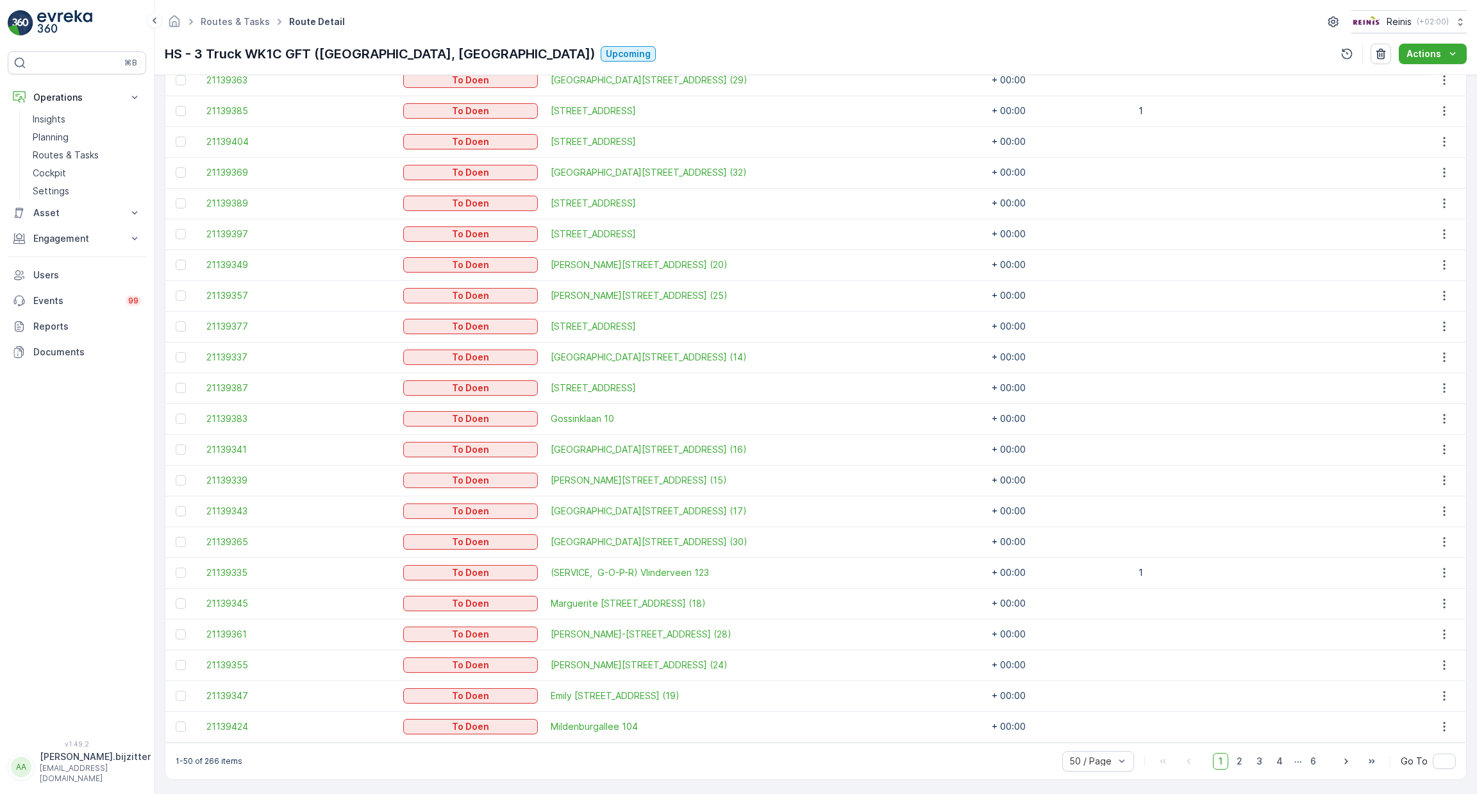
click at [1244, 769] on div "1-50 of 266 items 50 / Page 1 2 3 4 ... 6 Go To" at bounding box center [815, 760] width 1301 height 37
click at [1238, 760] on span "2" at bounding box center [1239, 761] width 17 height 17
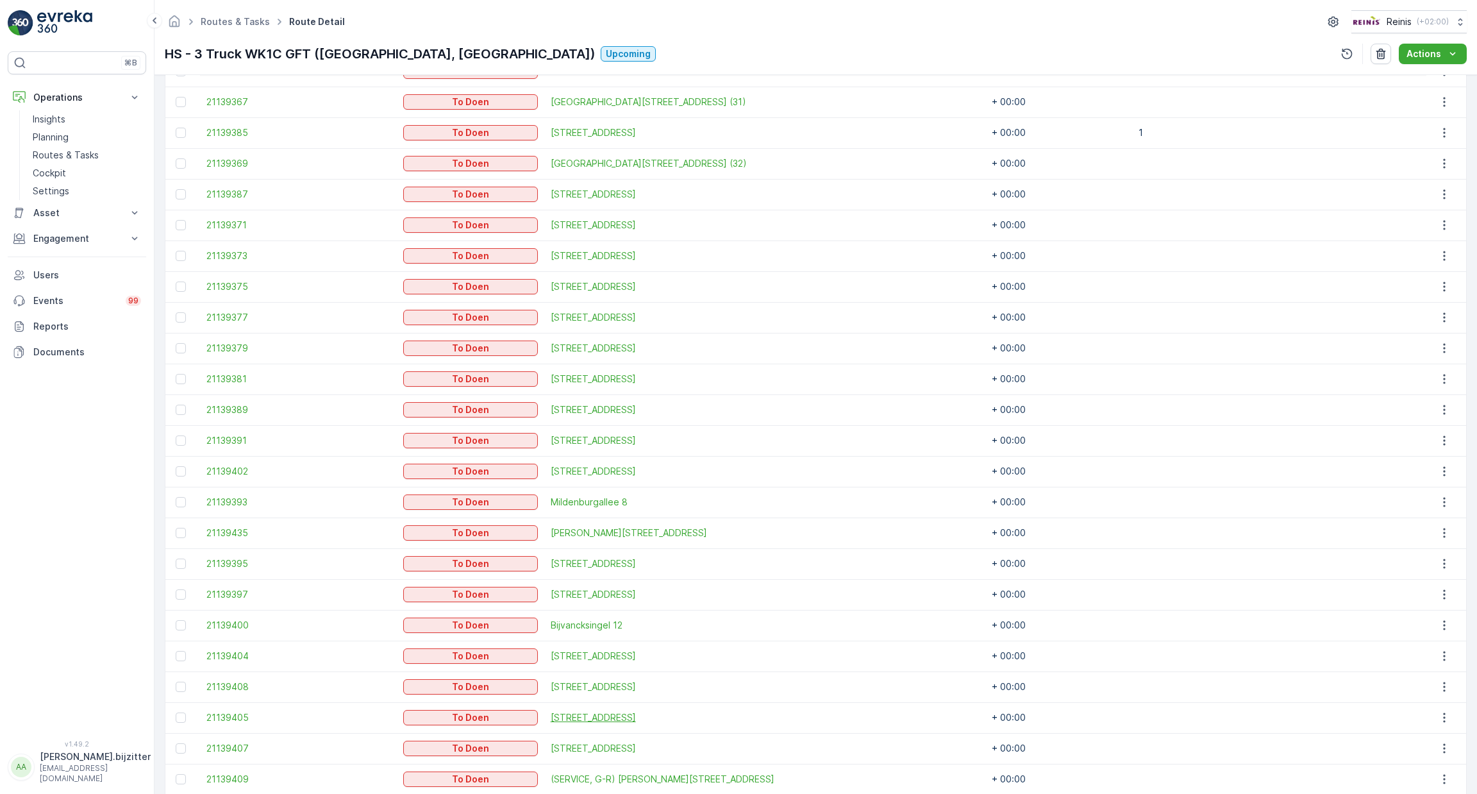
scroll to position [111, 0]
